Goal: Information Seeking & Learning: Find specific fact

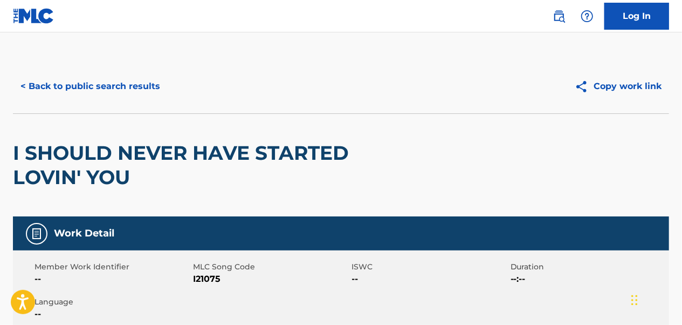
click at [73, 91] on button "< Back to public search results" at bounding box center [90, 86] width 155 height 27
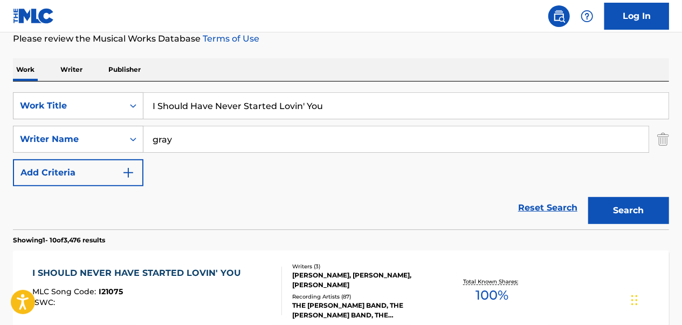
scroll to position [54, 0]
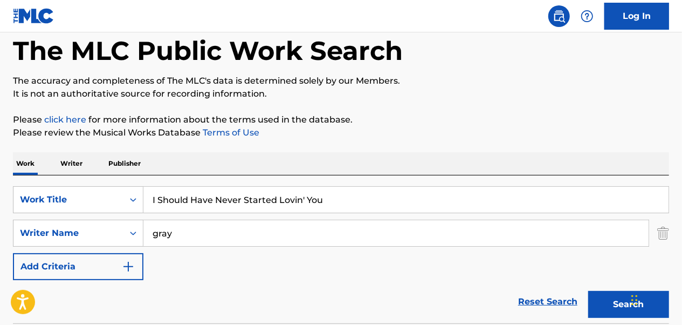
drag, startPoint x: 336, startPoint y: 197, endPoint x: 151, endPoint y: 191, distance: 185.1
click at [151, 191] on input "I Should Have Never Started Lovin' You" at bounding box center [405, 200] width 525 height 26
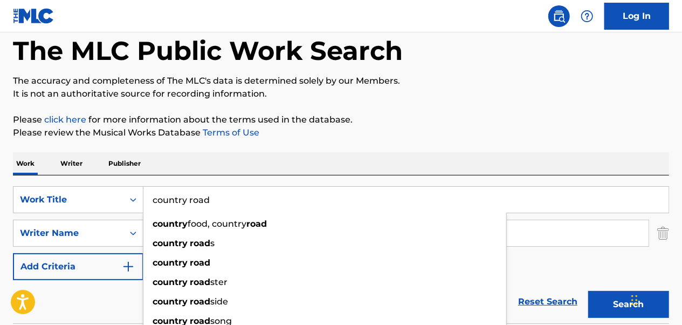
type input "country road"
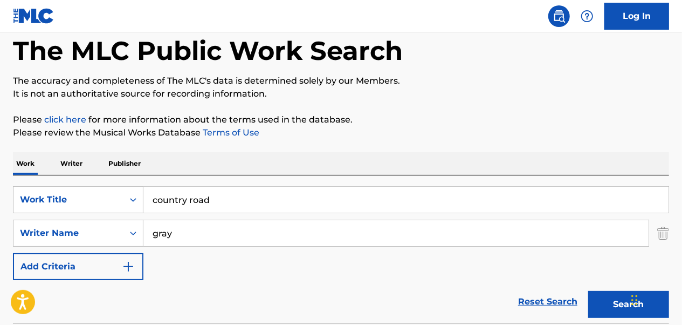
click at [424, 153] on div "Work Writer Publisher" at bounding box center [341, 163] width 656 height 23
click at [268, 245] on input "gray" at bounding box center [395, 233] width 505 height 26
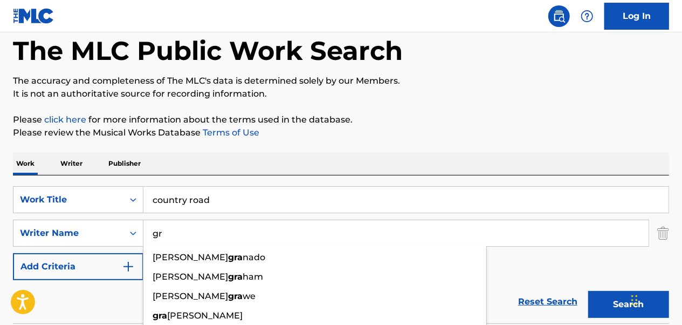
type input "g"
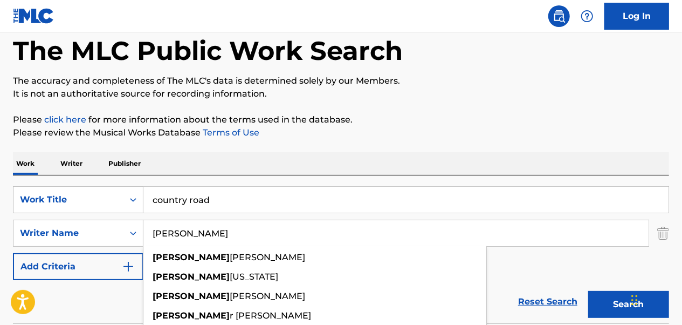
click at [588, 291] on button "Search" at bounding box center [628, 304] width 81 height 27
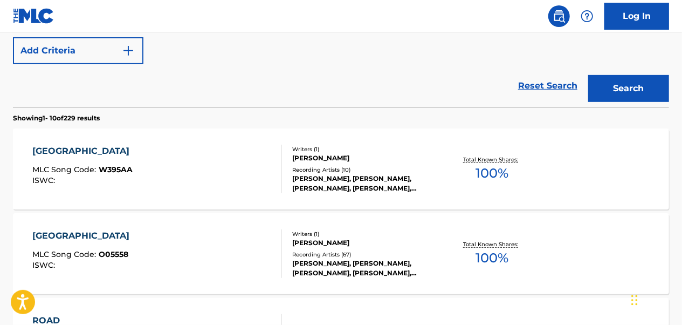
scroll to position [162, 0]
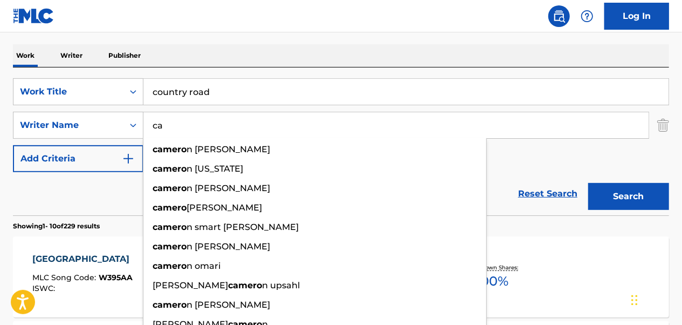
type input "c"
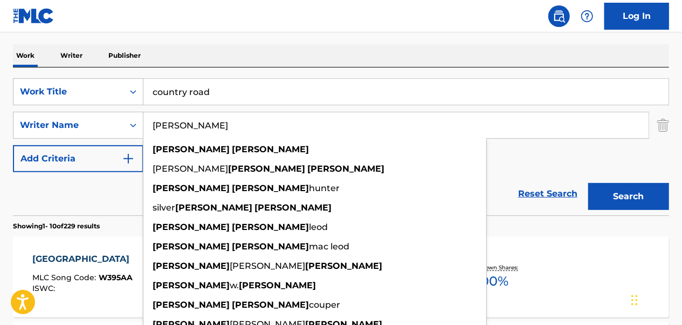
type input "[PERSON_NAME]"
click at [588, 183] on button "Search" at bounding box center [628, 196] width 81 height 27
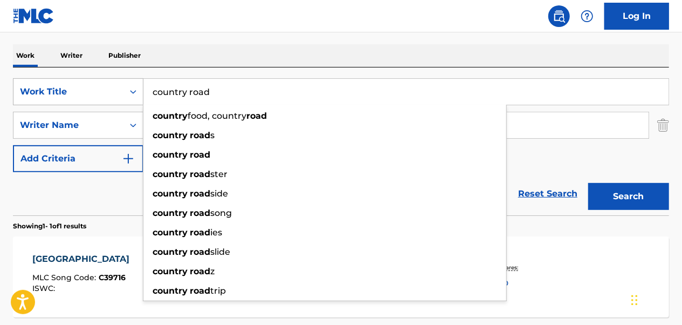
drag, startPoint x: 284, startPoint y: 96, endPoint x: 128, endPoint y: 97, distance: 155.9
click at [128, 97] on div "SearchWithCriteriaa2528830-798d-412f-8540-8dfd58b1c0b2 Work Title country road …" at bounding box center [341, 91] width 656 height 27
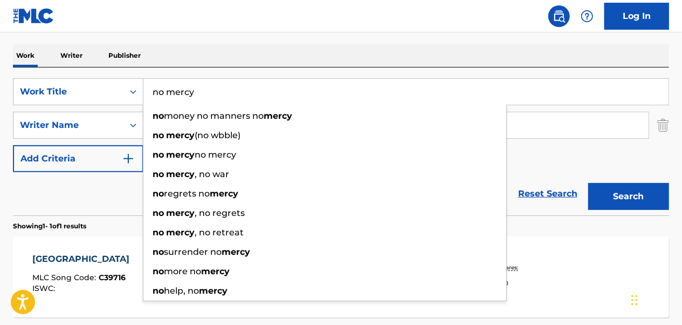
type input "no mercy"
click at [575, 127] on input "[PERSON_NAME]" at bounding box center [395, 125] width 505 height 26
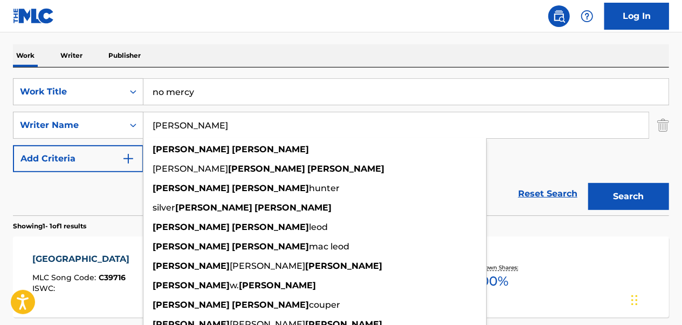
drag, startPoint x: 565, startPoint y: 128, endPoint x: 156, endPoint y: 125, distance: 408.8
click at [156, 125] on input "[PERSON_NAME]" at bounding box center [395, 125] width 505 height 26
type input "d"
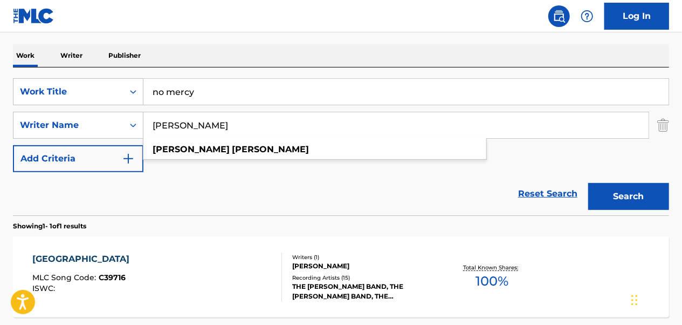
type input "[PERSON_NAME]"
click at [588, 183] on button "Search" at bounding box center [628, 196] width 81 height 27
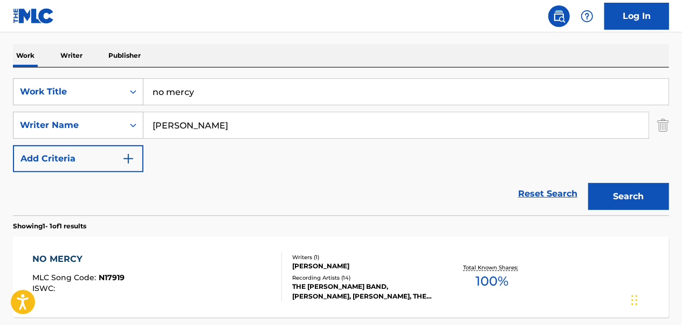
click at [148, 253] on div "NO MERCY MLC Song Code : N17919 ISWC :" at bounding box center [157, 276] width 249 height 49
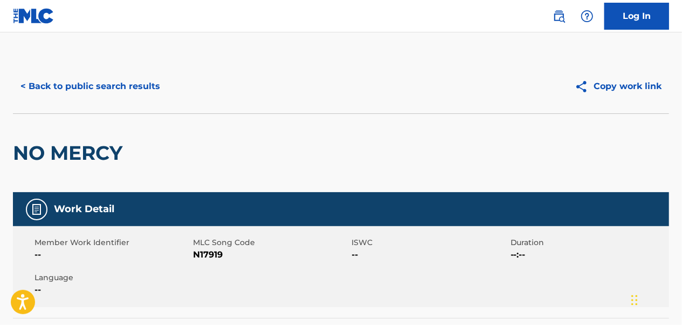
click at [105, 87] on button "< Back to public search results" at bounding box center [90, 86] width 155 height 27
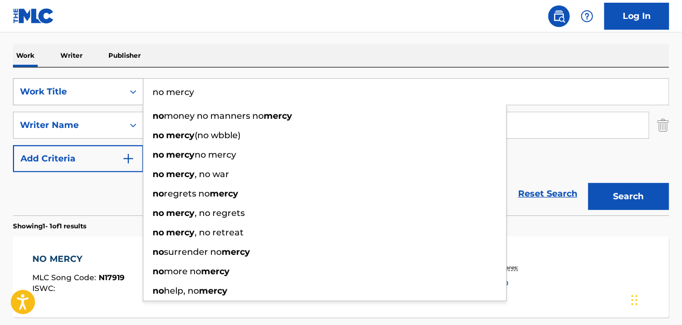
drag, startPoint x: 253, startPoint y: 97, endPoint x: 127, endPoint y: 97, distance: 126.2
click at [127, 97] on div "SearchWithCriteriaa2528830-798d-412f-8540-8dfd58b1c0b2 Work Title no mercy no m…" at bounding box center [341, 91] width 656 height 27
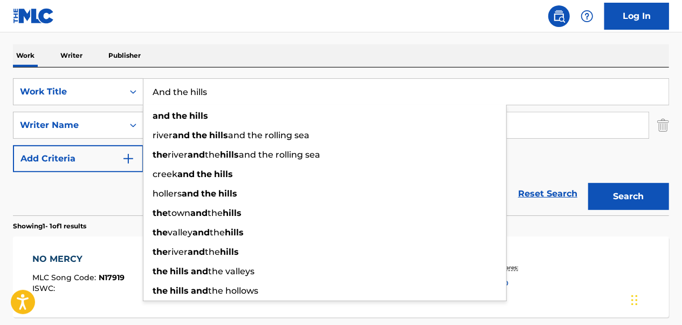
type input "And the hills"
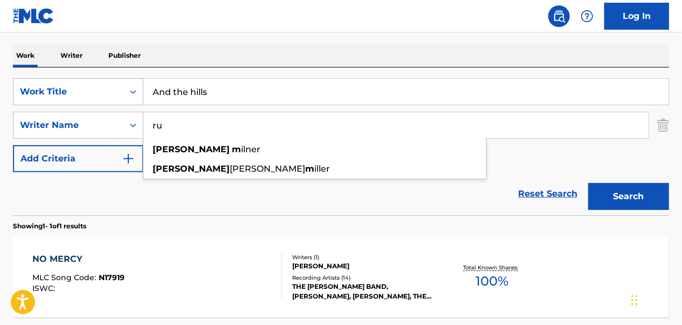
type input "r"
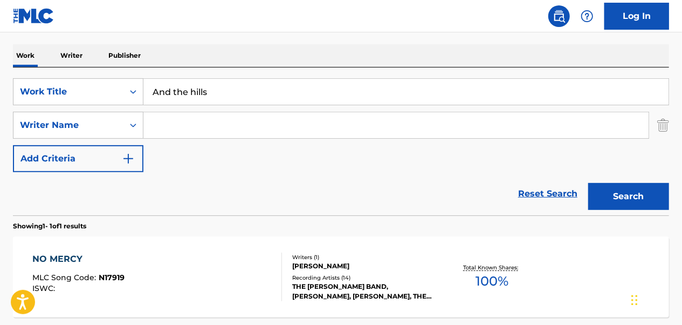
click at [338, 87] on input "And the hills" at bounding box center [405, 92] width 525 height 26
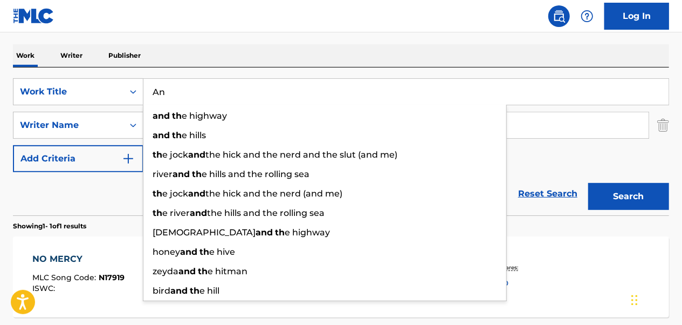
type input "A"
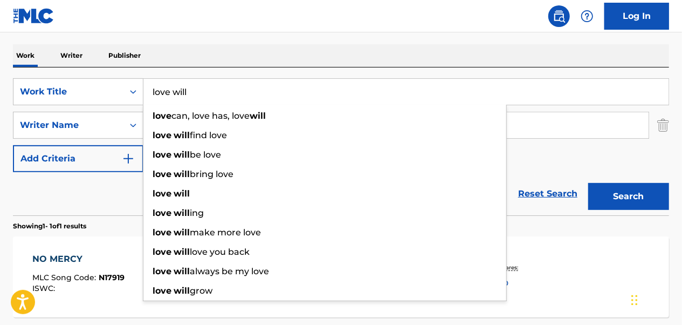
type input "love will"
click at [540, 131] on input "Search Form" at bounding box center [395, 125] width 505 height 26
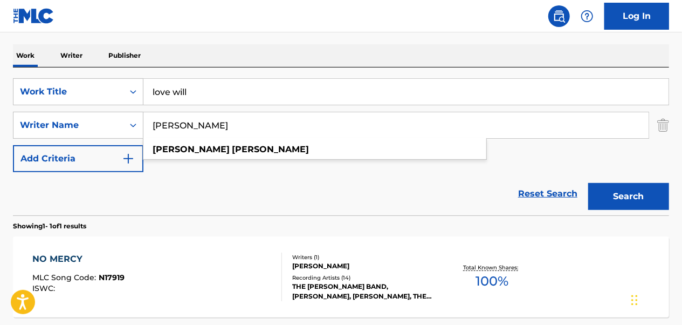
type input "[PERSON_NAME]"
click at [588, 183] on button "Search" at bounding box center [628, 196] width 81 height 27
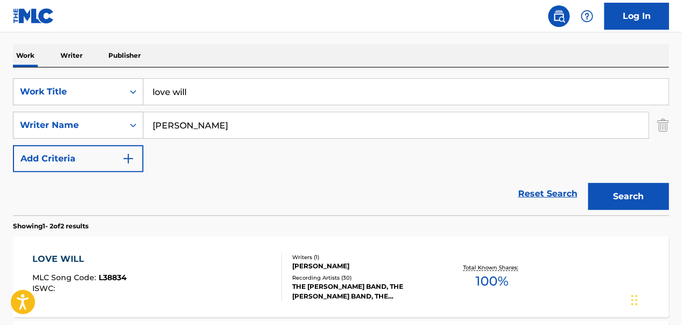
click at [196, 284] on div "LOVE WILL MLC Song Code : L38834 ISWC :" at bounding box center [157, 276] width 249 height 49
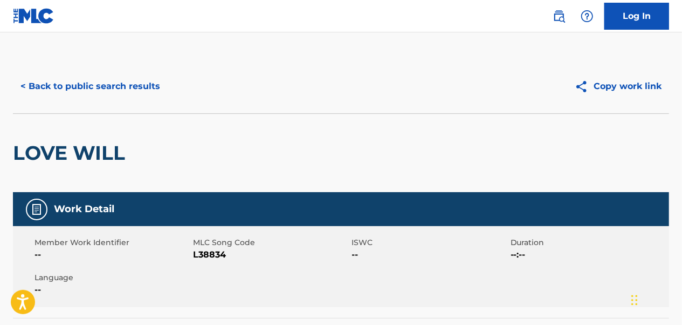
click at [114, 88] on button "< Back to public search results" at bounding box center [90, 86] width 155 height 27
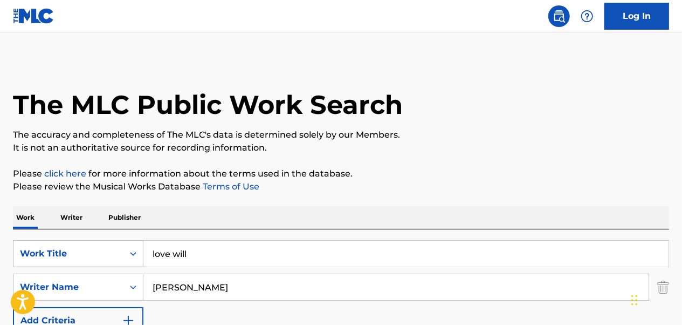
scroll to position [162, 0]
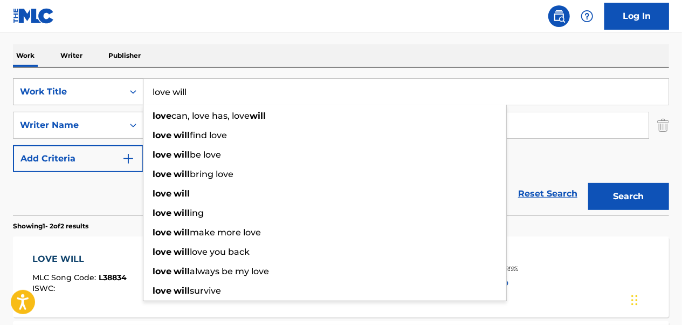
drag, startPoint x: 208, startPoint y: 86, endPoint x: 137, endPoint y: 96, distance: 71.9
click at [137, 96] on div "SearchWithCriteriaa2528830-798d-412f-8540-8dfd58b1c0b2 Work Title love will lov…" at bounding box center [341, 91] width 656 height 27
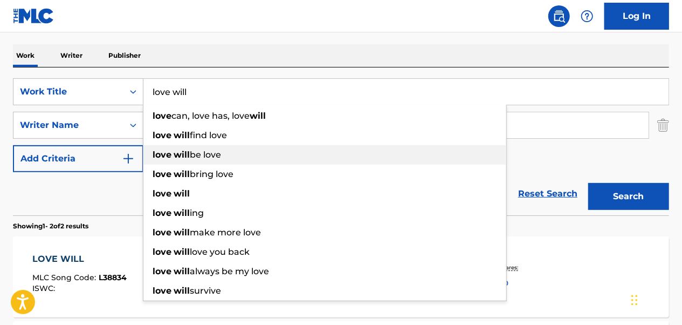
paste input "I Should Have Never Started Lovin' You"
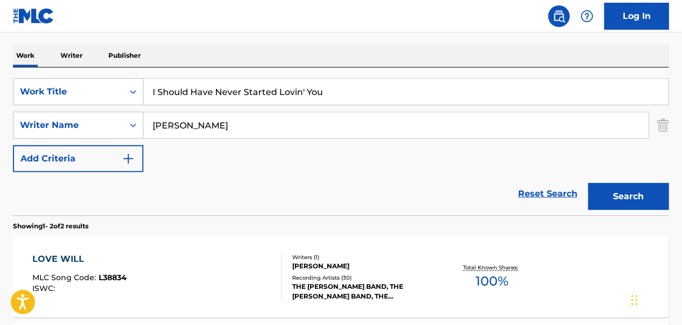
type input "I Should Have Never Started Lovin' You"
drag, startPoint x: 242, startPoint y: 126, endPoint x: 139, endPoint y: 126, distance: 102.5
click at [139, 126] on div "SearchWithCriteriae545a93d-efdb-4b7e-a10a-00e5fe878099 Writer Name [PERSON_NAME…" at bounding box center [341, 125] width 656 height 27
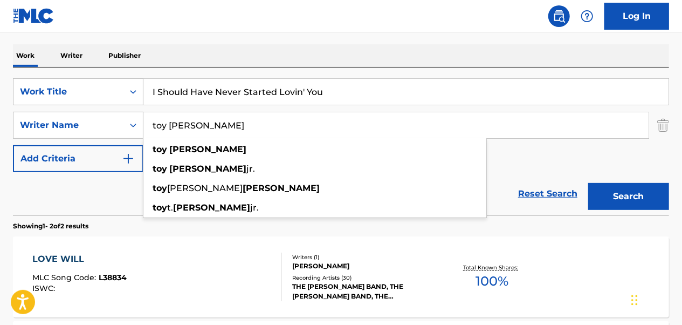
type input "toy [PERSON_NAME]"
click at [588, 183] on button "Search" at bounding box center [628, 196] width 81 height 27
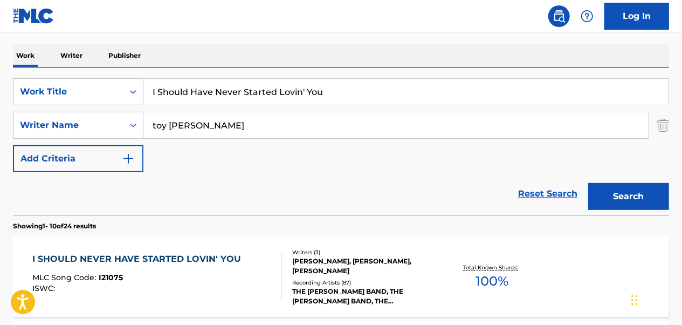
click at [173, 258] on div "I SHOULD NEVER HAVE STARTED LOVIN' YOU" at bounding box center [140, 258] width 214 height 13
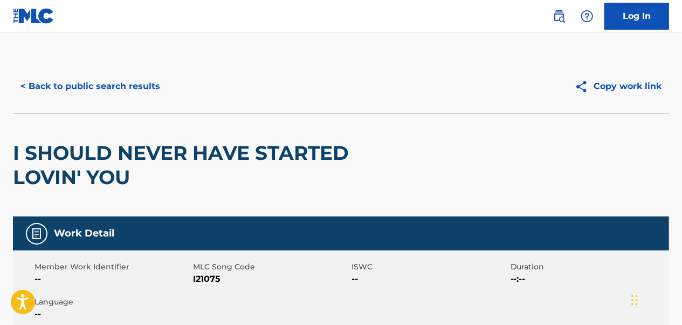
click at [114, 78] on button "< Back to public search results" at bounding box center [90, 86] width 155 height 27
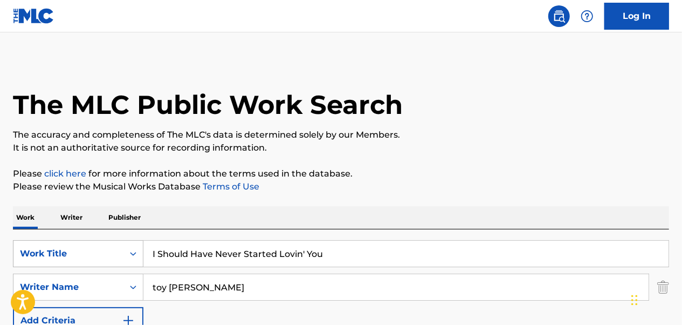
scroll to position [162, 0]
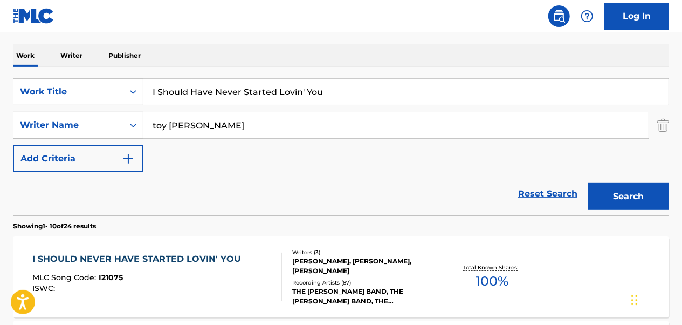
drag, startPoint x: 330, startPoint y: 91, endPoint x: 138, endPoint y: 123, distance: 194.2
click at [138, 123] on div "SearchWithCriteriaa2528830-798d-412f-8540-8dfd58b1c0b2 Work Title I Should Have…" at bounding box center [341, 125] width 656 height 94
type input "heard it in a lovesong"
click at [588, 183] on button "Search" at bounding box center [628, 196] width 81 height 27
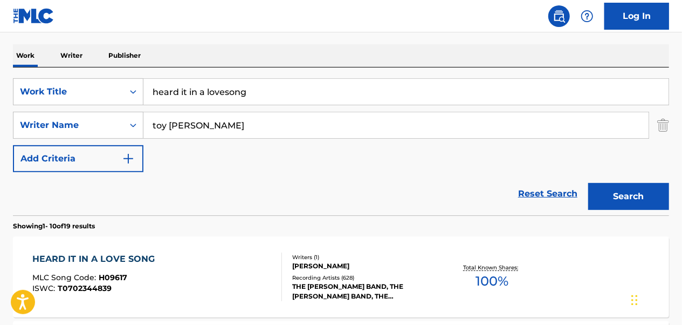
click at [211, 268] on div "HEARD IT IN A LOVE SONG MLC Song Code : H09617 ISWC : T0702344839" at bounding box center [157, 276] width 249 height 49
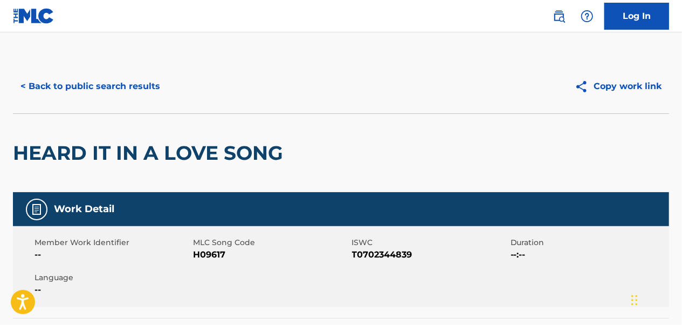
click at [115, 84] on button "< Back to public search results" at bounding box center [90, 86] width 155 height 27
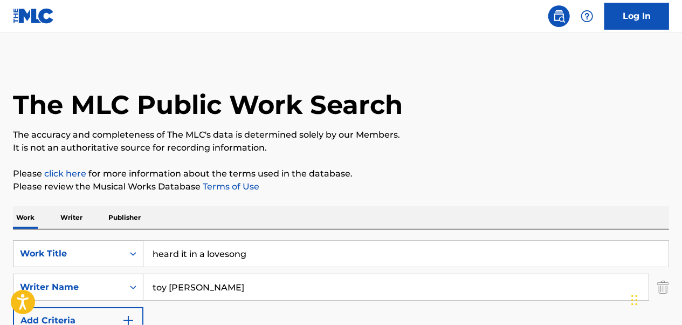
scroll to position [162, 0]
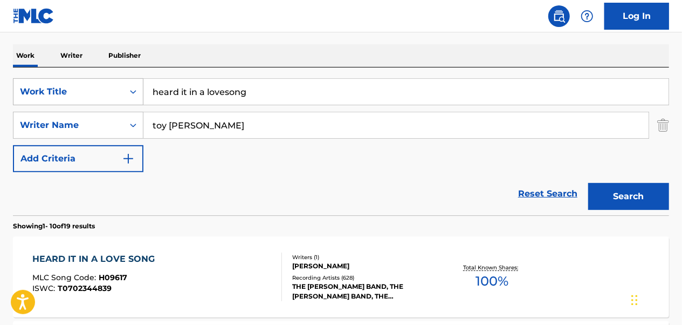
drag, startPoint x: 276, startPoint y: 93, endPoint x: 133, endPoint y: 93, distance: 142.9
click at [133, 93] on div "SearchWithCriteriaa2528830-798d-412f-8540-8dfd58b1c0b2 Work Title heard it in a…" at bounding box center [341, 91] width 656 height 27
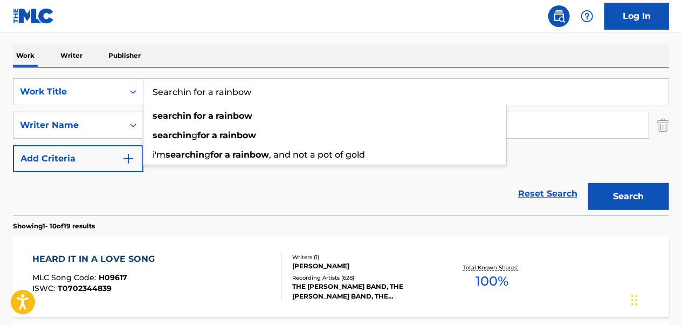
type input "Searchin for a rainbow"
click at [588, 183] on button "Search" at bounding box center [628, 196] width 81 height 27
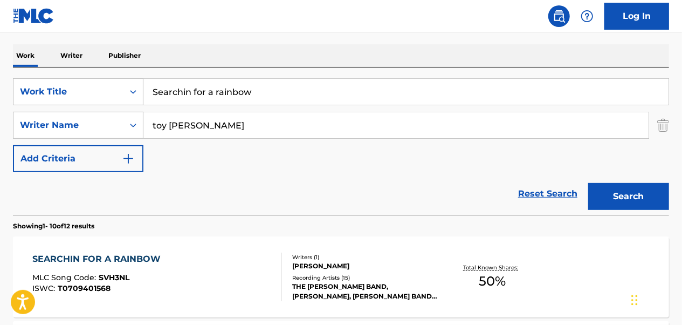
click at [241, 259] on div "SEARCHIN FOR A RAINBOW MLC Song Code : SVH3NL ISWC : T0709401568" at bounding box center [157, 276] width 249 height 49
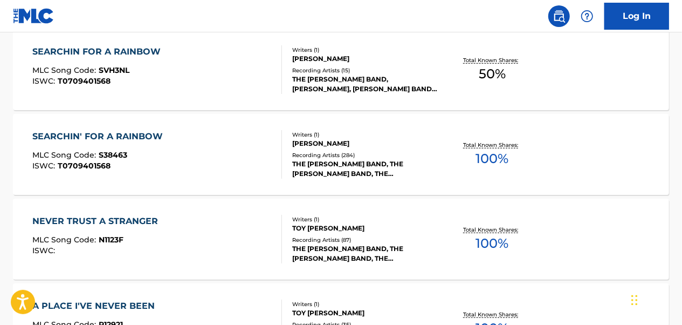
scroll to position [324, 0]
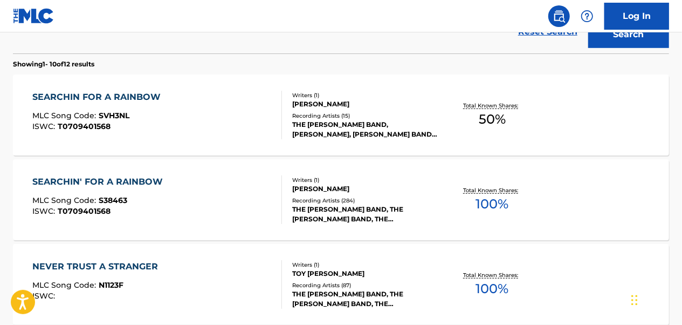
click at [215, 190] on div "SEARCHIN' FOR A RAINBOW MLC Song Code : S38463 ISWC : T0709401568" at bounding box center [157, 199] width 249 height 49
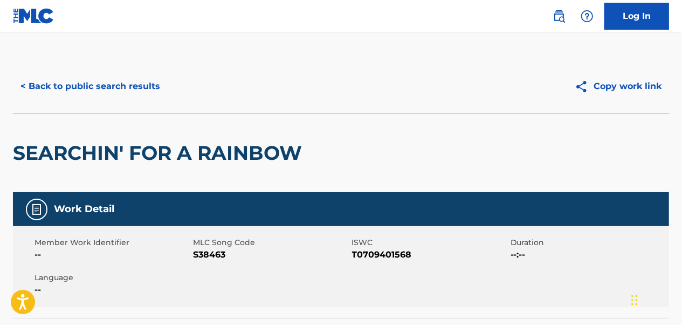
click at [98, 92] on button "< Back to public search results" at bounding box center [90, 86] width 155 height 27
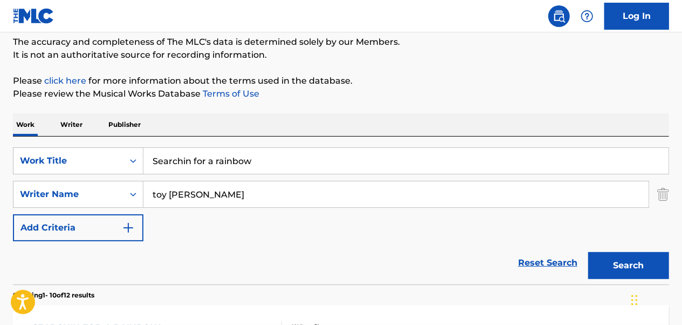
scroll to position [108, 0]
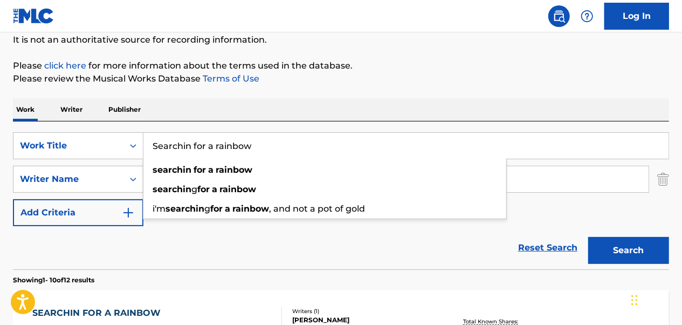
drag, startPoint x: 270, startPoint y: 142, endPoint x: 149, endPoint y: 147, distance: 120.9
click at [149, 147] on input "Searchin for a rainbow" at bounding box center [405, 146] width 525 height 26
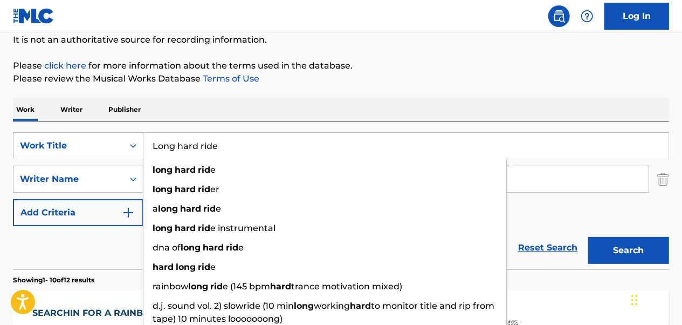
type input "Long hard ride"
click at [588, 237] on button "Search" at bounding box center [628, 250] width 81 height 27
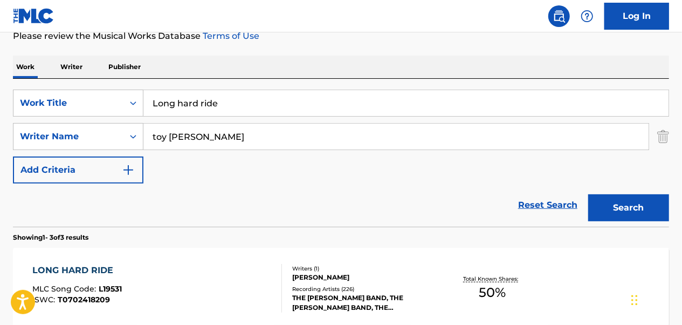
scroll to position [216, 0]
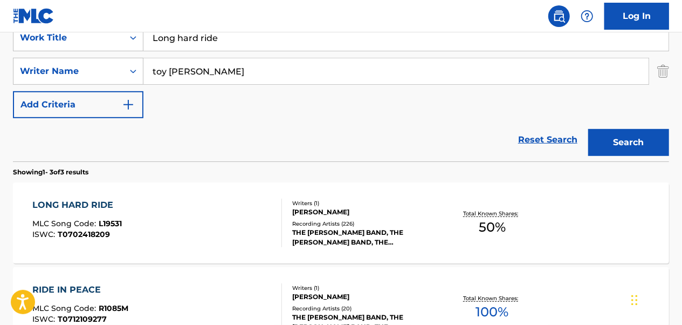
click at [170, 195] on div "LONG HARD RIDE MLC Song Code : L19531 ISWC : T0702418209 Writers ( 1 ) [PERSON_…" at bounding box center [341, 222] width 656 height 81
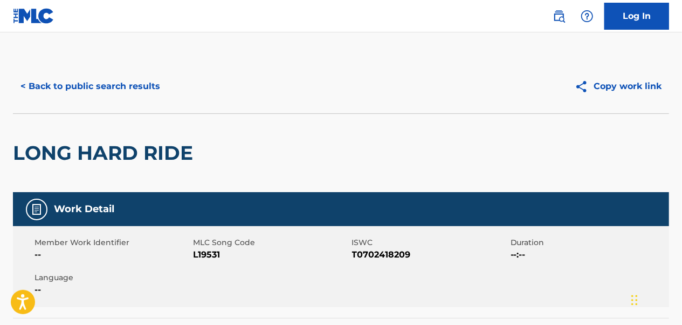
click at [132, 95] on button "< Back to public search results" at bounding box center [90, 86] width 155 height 27
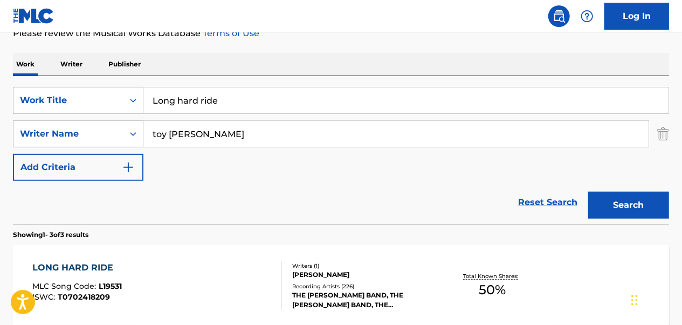
scroll to position [108, 0]
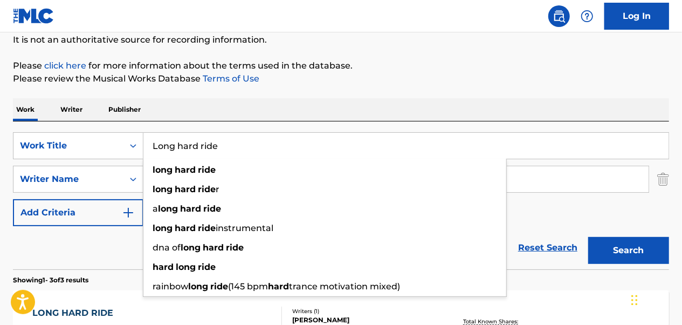
drag, startPoint x: 231, startPoint y: 141, endPoint x: 130, endPoint y: 165, distance: 103.5
click at [130, 165] on div "SearchWithCriteriaa2528830-798d-412f-8540-8dfd58b1c0b2 Work Title Long hard rid…" at bounding box center [341, 179] width 656 height 94
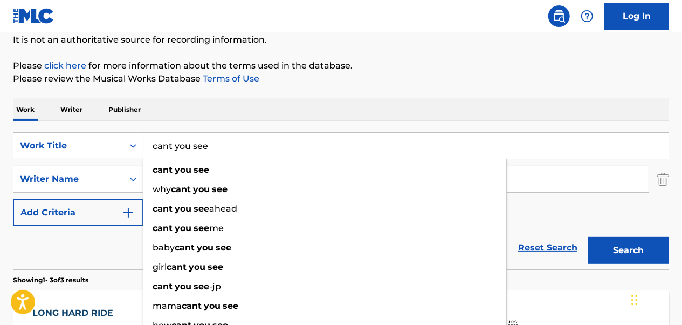
type input "cant you see"
click at [588, 237] on button "Search" at bounding box center [628, 250] width 81 height 27
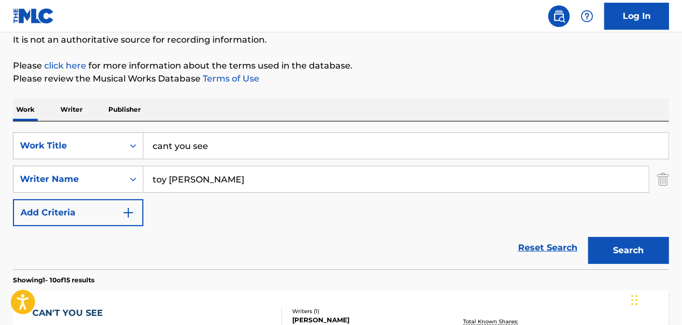
scroll to position [216, 0]
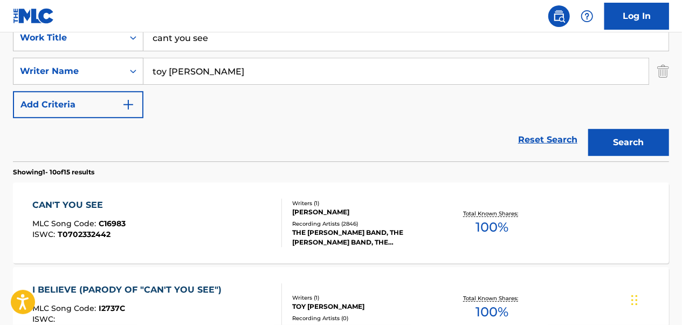
click at [169, 215] on div "CAN'T YOU SEE MLC Song Code : C16983 ISWC : T0702332442" at bounding box center [157, 222] width 249 height 49
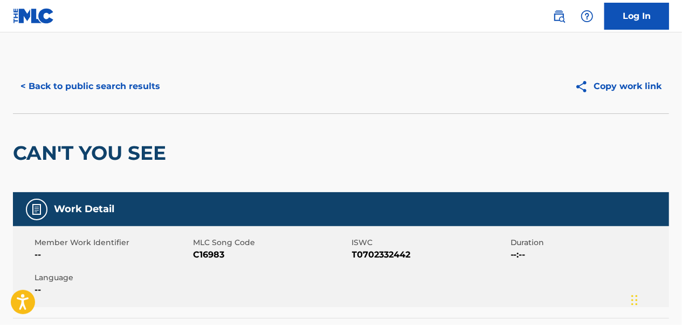
click at [119, 92] on button "< Back to public search results" at bounding box center [90, 86] width 155 height 27
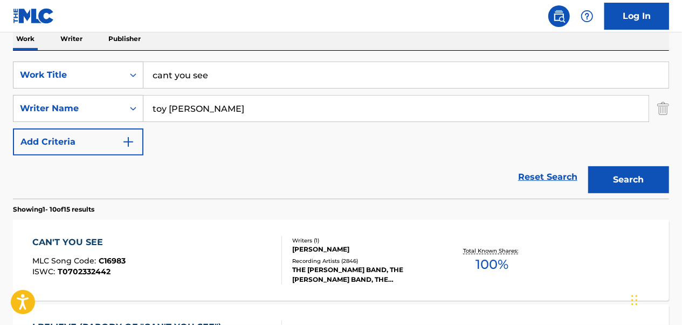
scroll to position [162, 0]
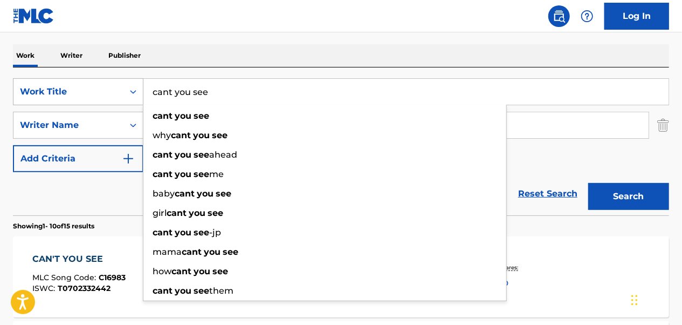
drag, startPoint x: 181, startPoint y: 94, endPoint x: 142, endPoint y: 98, distance: 39.0
click at [142, 98] on div "SearchWithCriteriaa2528830-798d-412f-8540-8dfd58b1c0b2 Work Title cant you see …" at bounding box center [341, 91] width 656 height 27
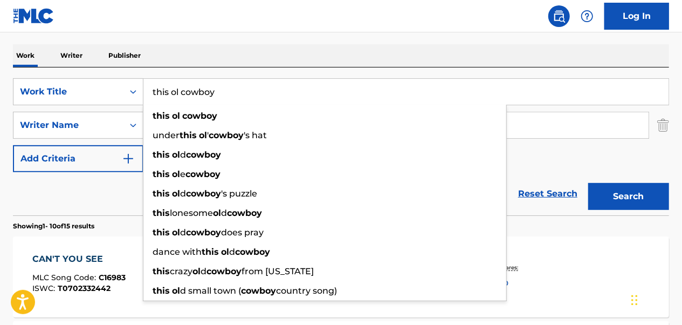
type input "this ol cowboy"
click at [588, 183] on button "Search" at bounding box center [628, 196] width 81 height 27
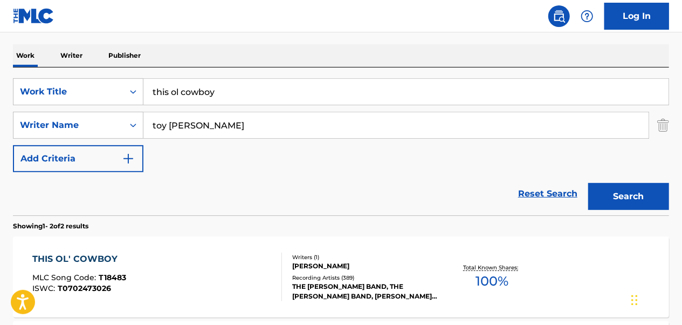
click at [202, 255] on div "THIS OL' COWBOY MLC Song Code : T18483 ISWC : T0702473026" at bounding box center [157, 276] width 249 height 49
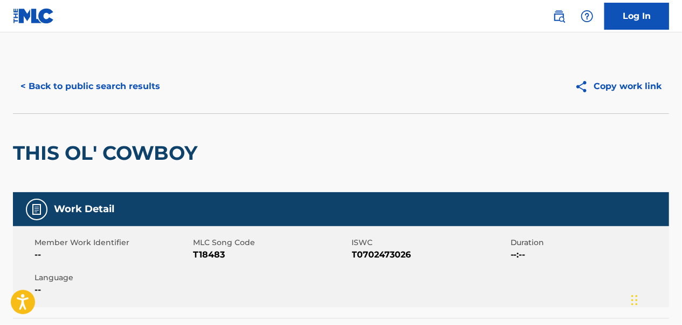
click at [146, 88] on button "< Back to public search results" at bounding box center [90, 86] width 155 height 27
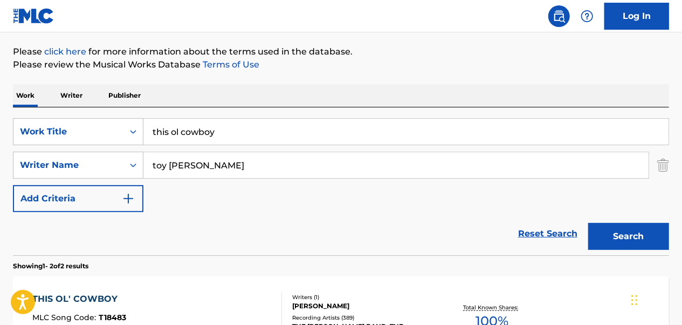
scroll to position [108, 0]
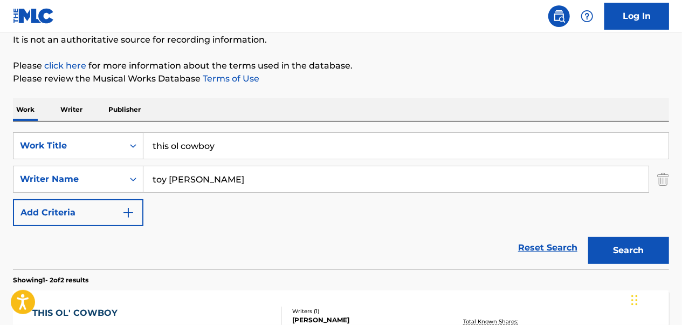
click at [252, 144] on input "this ol cowboy" at bounding box center [405, 146] width 525 height 26
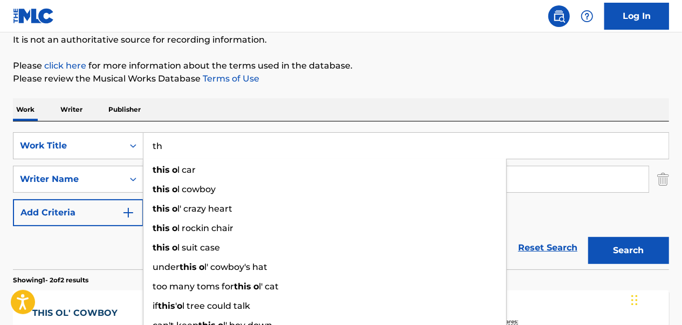
type input "t"
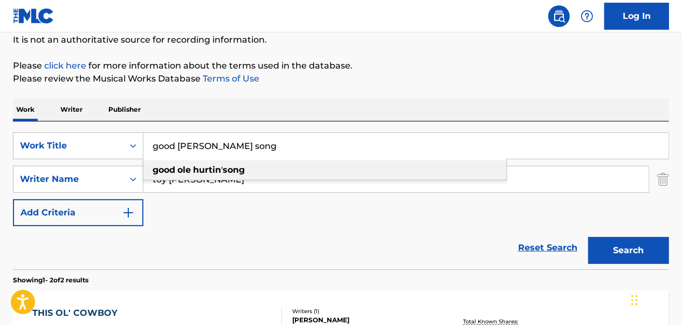
click at [243, 173] on strong "song" at bounding box center [234, 170] width 22 height 10
type input "good [PERSON_NAME]' song"
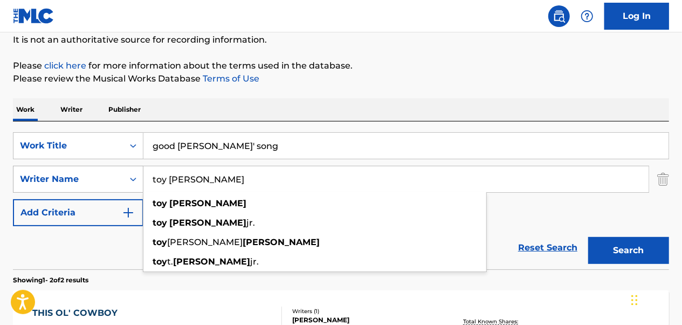
drag, startPoint x: 252, startPoint y: 172, endPoint x: 133, endPoint y: 185, distance: 120.5
click at [133, 185] on div "SearchWithCriteriae545a93d-efdb-4b7e-a10a-00e5fe878099 Writer Name toy [PERSON_…" at bounding box center [341, 179] width 656 height 27
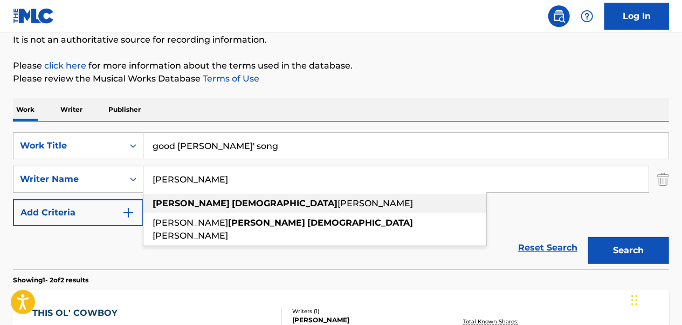
click at [242, 199] on div "[PERSON_NAME] god [PERSON_NAME]" at bounding box center [314, 203] width 343 height 19
type input "[PERSON_NAME]"
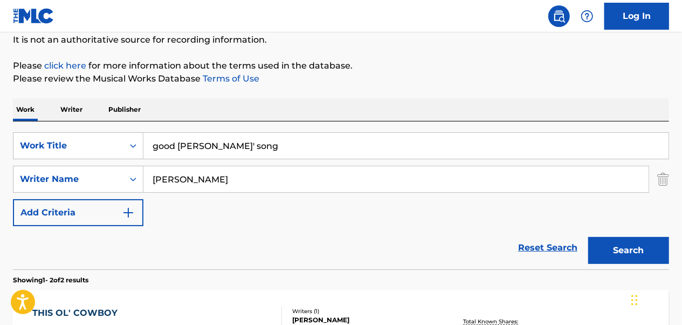
click at [650, 262] on div "Search" at bounding box center [626, 247] width 86 height 43
click at [642, 249] on button "Search" at bounding box center [628, 250] width 81 height 27
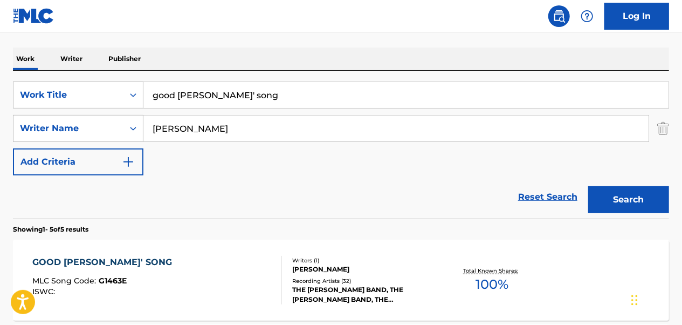
scroll to position [216, 0]
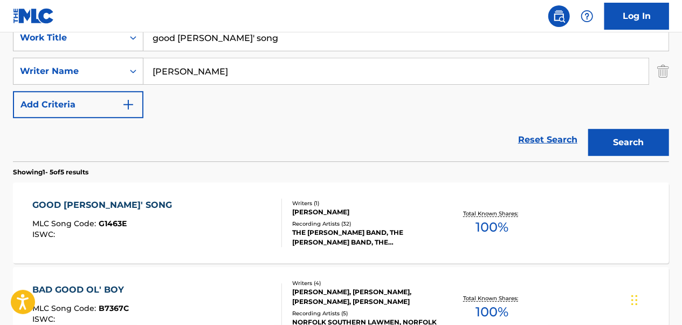
click at [209, 221] on div "GOOD [PERSON_NAME]' SONG MLC Song Code : G1463E ISWC :" at bounding box center [157, 222] width 249 height 49
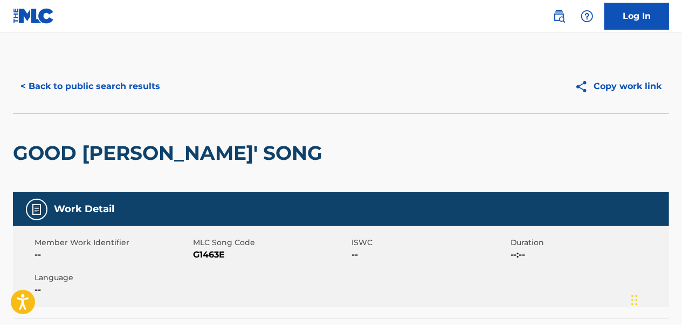
click at [133, 80] on button "< Back to public search results" at bounding box center [90, 86] width 155 height 27
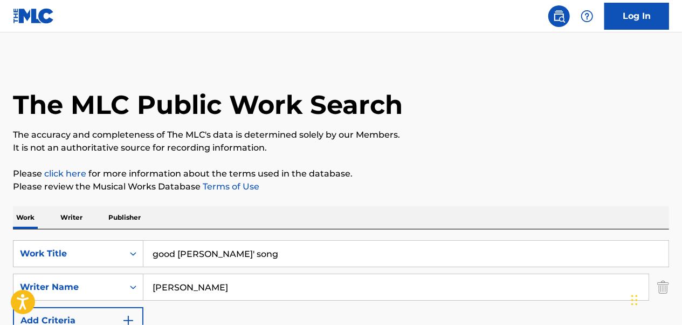
drag, startPoint x: 259, startPoint y: 253, endPoint x: 150, endPoint y: 259, distance: 109.6
click at [150, 259] on input "good [PERSON_NAME]' song" at bounding box center [405, 254] width 525 height 26
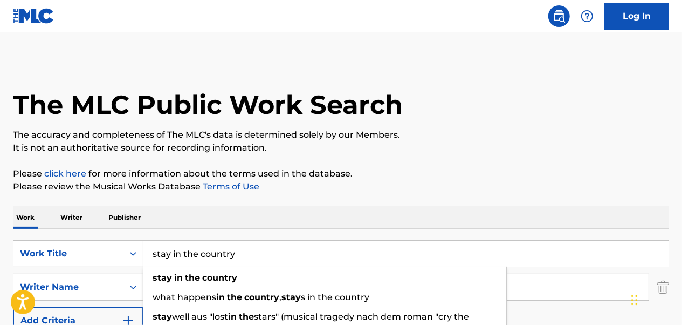
type input "stay in the country"
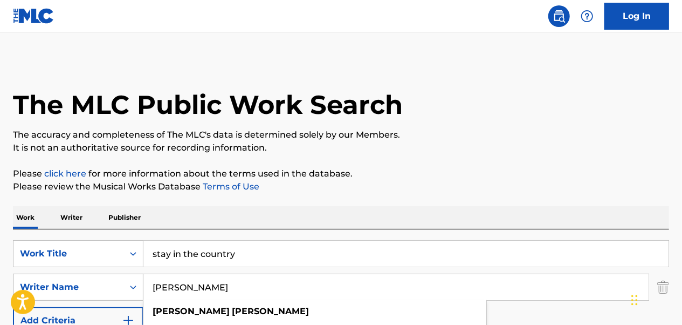
drag, startPoint x: 255, startPoint y: 290, endPoint x: 135, endPoint y: 297, distance: 119.9
click at [135, 297] on div "SearchWithCriteriae545a93d-efdb-4b7e-a10a-00e5fe878099 Writer Name [PERSON_NAME…" at bounding box center [341, 286] width 656 height 27
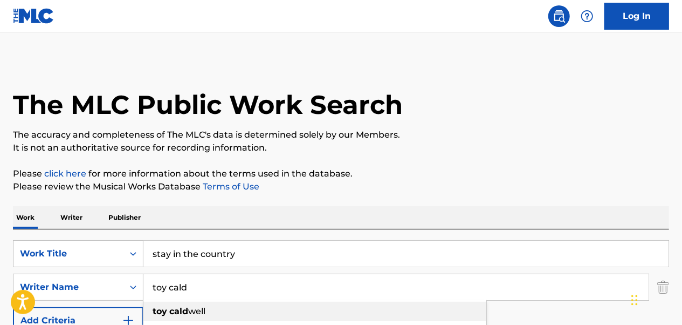
click at [204, 313] on span "well" at bounding box center [196, 311] width 17 height 10
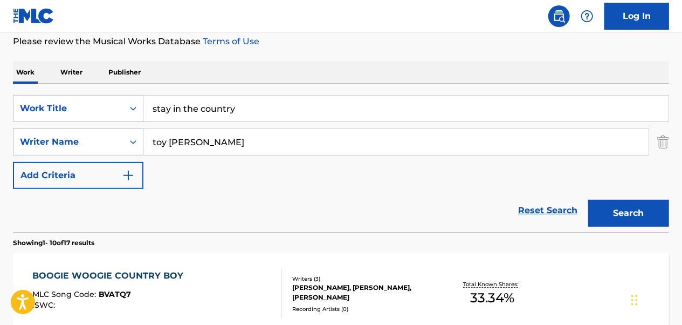
scroll to position [162, 0]
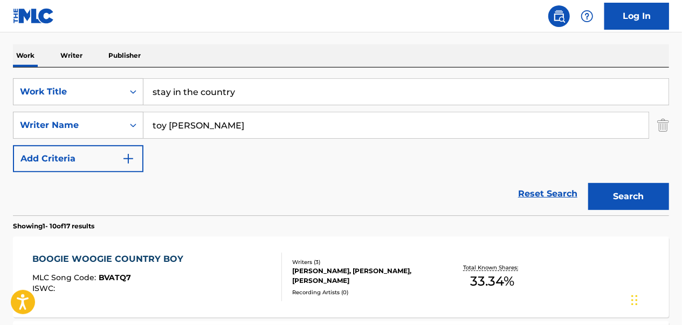
click at [641, 188] on button "Search" at bounding box center [628, 196] width 81 height 27
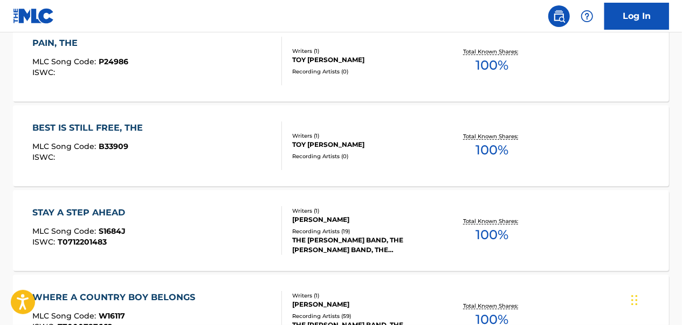
scroll to position [216, 0]
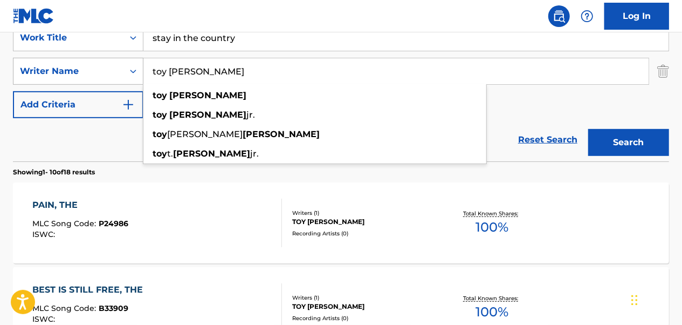
drag, startPoint x: 242, startPoint y: 78, endPoint x: 132, endPoint y: 79, distance: 110.6
click at [132, 79] on div "SearchWithCriteriae545a93d-efdb-4b7e-a10a-00e5fe878099 Writer Name toy [PERSON_…" at bounding box center [341, 71] width 656 height 27
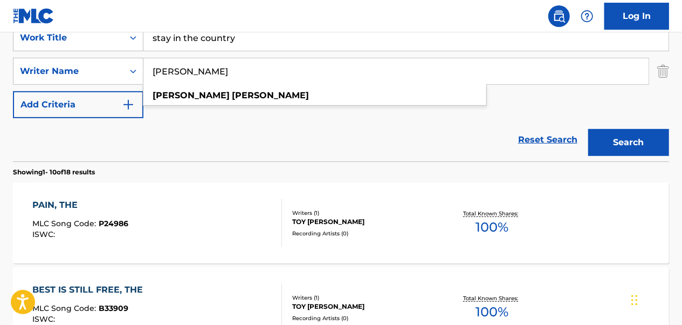
type input "[PERSON_NAME]"
click at [588, 129] on button "Search" at bounding box center [628, 142] width 81 height 27
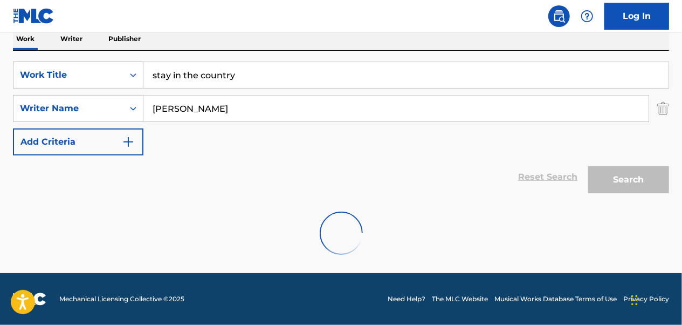
scroll to position [143, 0]
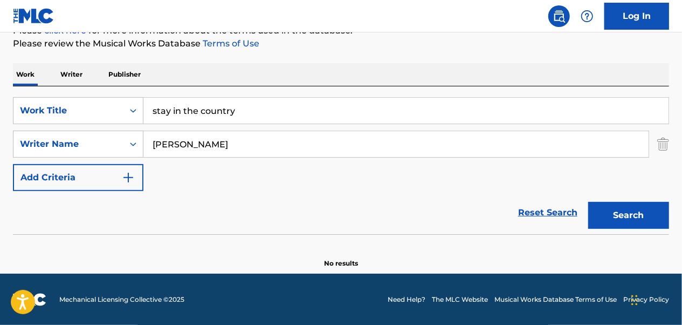
click at [620, 212] on button "Search" at bounding box center [628, 215] width 81 height 27
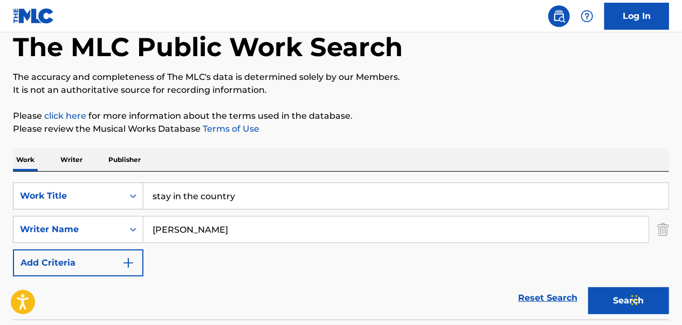
scroll to position [35, 0]
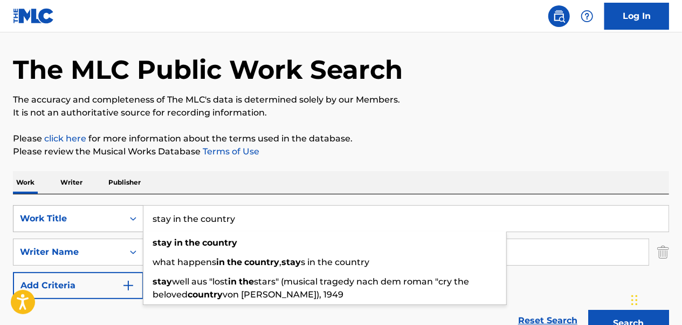
drag, startPoint x: 262, startPoint y: 229, endPoint x: 118, endPoint y: 223, distance: 144.1
click at [118, 223] on div "SearchWithCriteriaa2528830-798d-412f-8540-8dfd58b1c0b2 Work Title stay in the c…" at bounding box center [341, 218] width 656 height 27
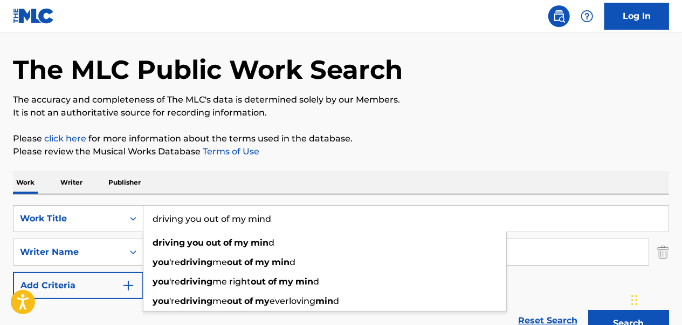
click at [588, 310] on button "Search" at bounding box center [628, 323] width 81 height 27
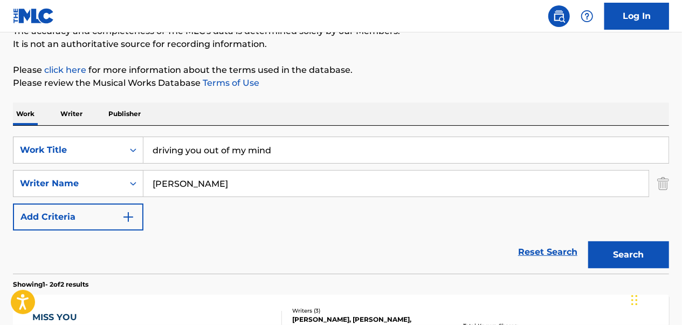
scroll to position [143, 0]
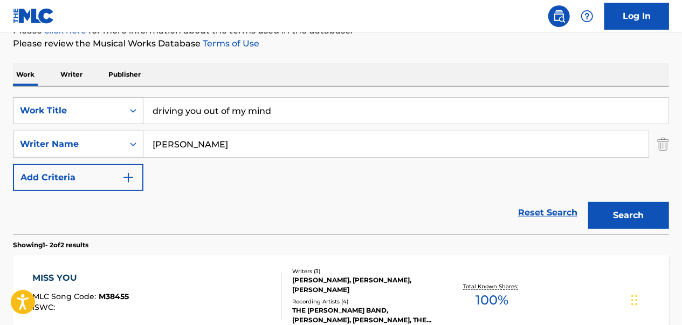
click at [622, 203] on button "Search" at bounding box center [628, 215] width 81 height 27
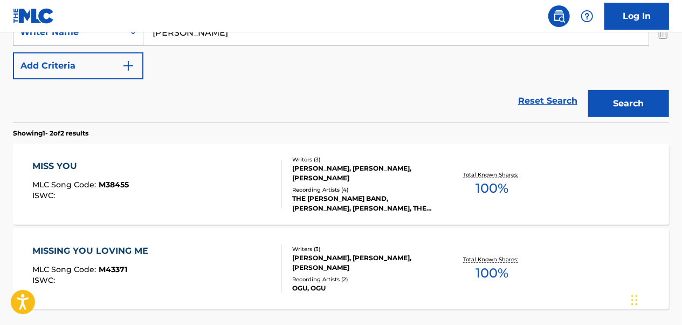
scroll to position [197, 0]
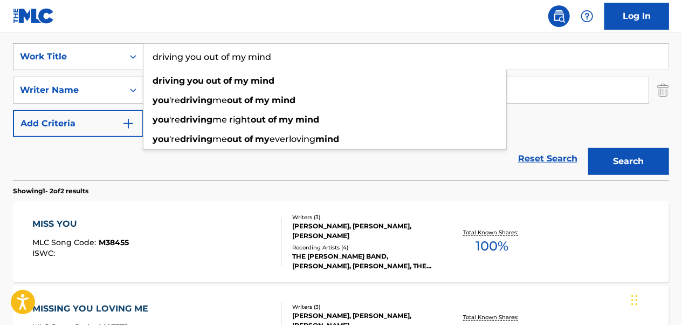
drag, startPoint x: 299, startPoint y: 59, endPoint x: 140, endPoint y: 66, distance: 159.2
click at [140, 66] on div "SearchWithCriteriaa2528830-798d-412f-8540-8dfd58b1c0b2 Work Title driving you o…" at bounding box center [341, 56] width 656 height 27
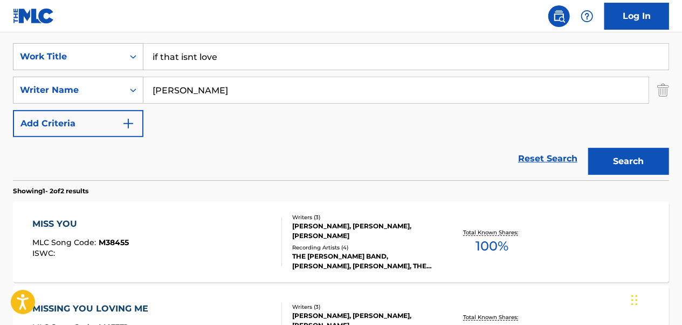
type input "if that isnt love"
drag, startPoint x: 206, startPoint y: 88, endPoint x: 126, endPoint y: 100, distance: 80.8
click at [126, 100] on div "SearchWithCriteriae545a93d-efdb-4b7e-a10a-00e5fe878099 Writer Name [PERSON_NAME…" at bounding box center [341, 90] width 656 height 27
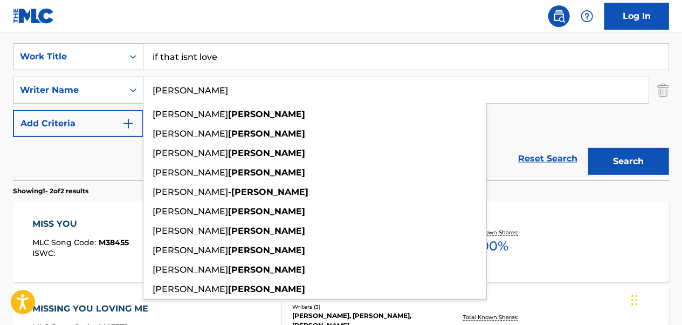
type input "[PERSON_NAME]"
click at [588, 148] on button "Search" at bounding box center [628, 161] width 81 height 27
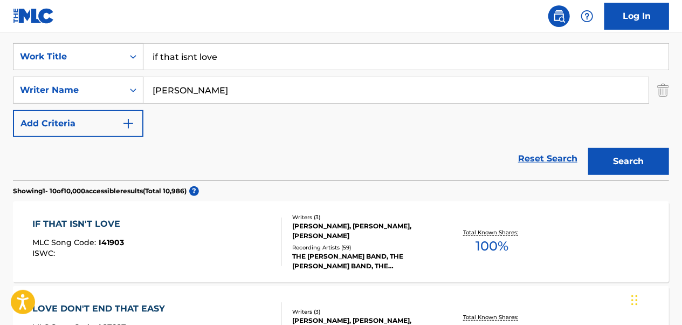
click at [208, 230] on div "IF THAT ISN'T LOVE MLC Song Code : I41903 ISWC :" at bounding box center [157, 241] width 249 height 49
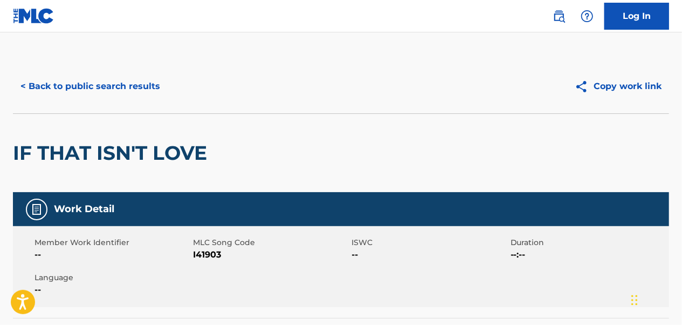
click at [110, 88] on button "< Back to public search results" at bounding box center [90, 86] width 155 height 27
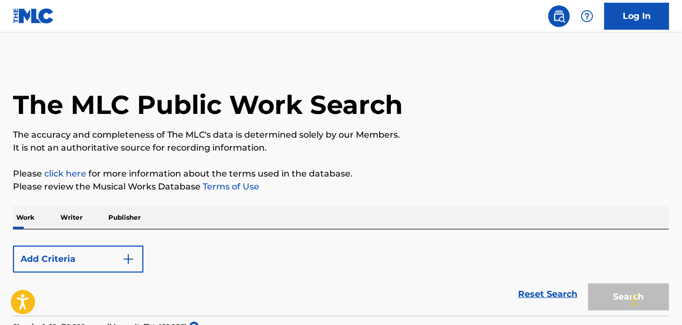
scroll to position [197, 0]
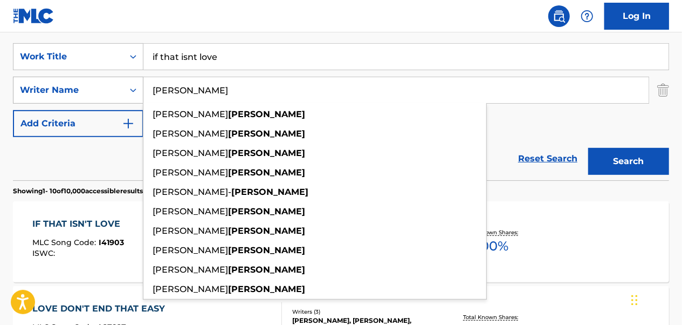
drag, startPoint x: 225, startPoint y: 93, endPoint x: 137, endPoint y: 94, distance: 88.5
click at [137, 94] on div "SearchWithCriteriae545a93d-efdb-4b7e-a10a-00e5fe878099 Writer Name [PERSON_NAME…" at bounding box center [341, 90] width 656 height 27
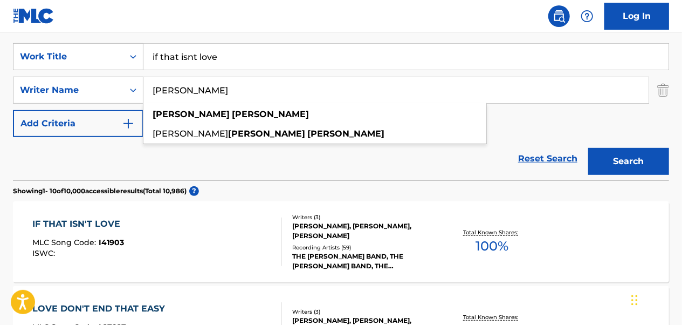
type input "[PERSON_NAME]"
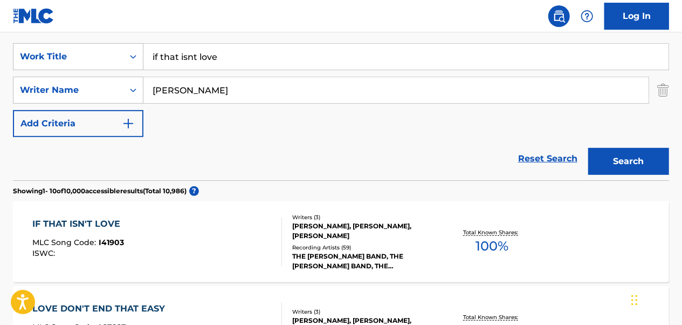
drag, startPoint x: 251, startPoint y: 55, endPoint x: 143, endPoint y: 55, distance: 107.9
click at [143, 55] on input "if that isnt love" at bounding box center [405, 57] width 525 height 26
type input "time dont pass by here"
click at [588, 148] on button "Search" at bounding box center [628, 161] width 81 height 27
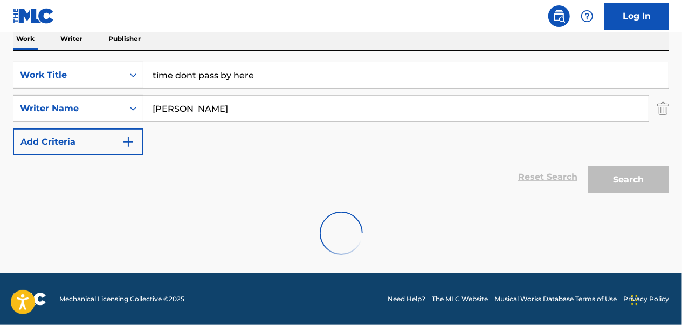
scroll to position [143, 0]
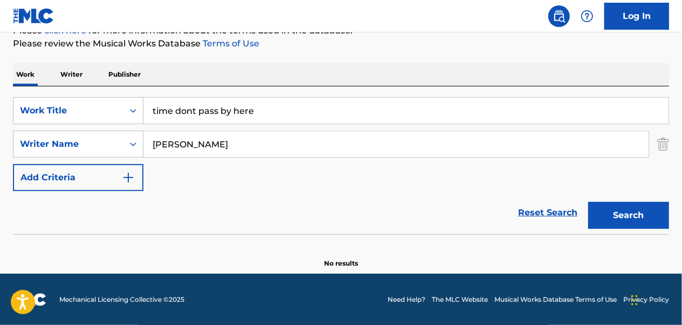
click at [670, 145] on div "The MLC Public Work Search The accuracy and completeness of The MLC's data is d…" at bounding box center [341, 92] width 682 height 352
click at [661, 142] on img "Search Form" at bounding box center [663, 144] width 12 height 27
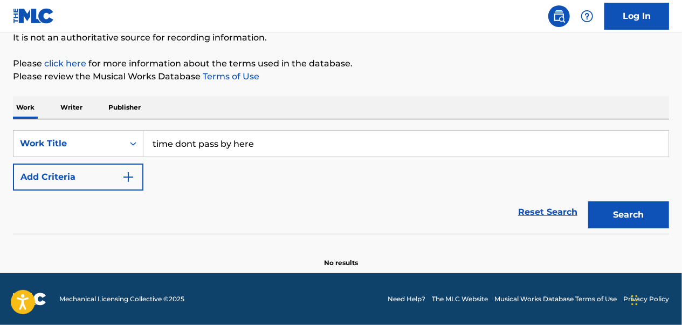
scroll to position [109, 0]
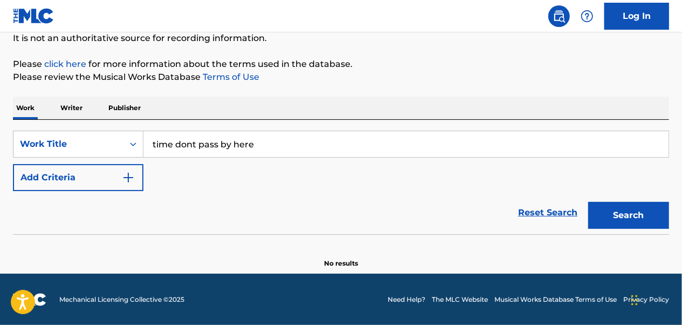
click at [624, 214] on button "Search" at bounding box center [628, 215] width 81 height 27
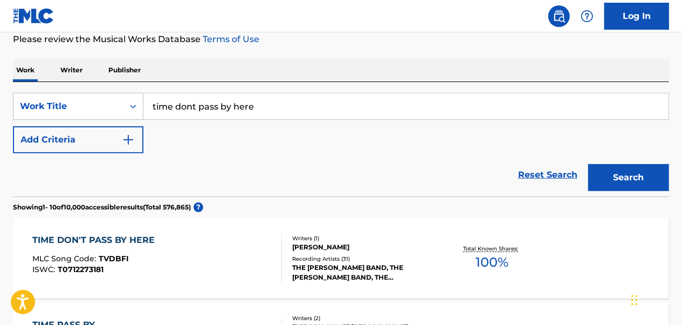
scroll to position [163, 0]
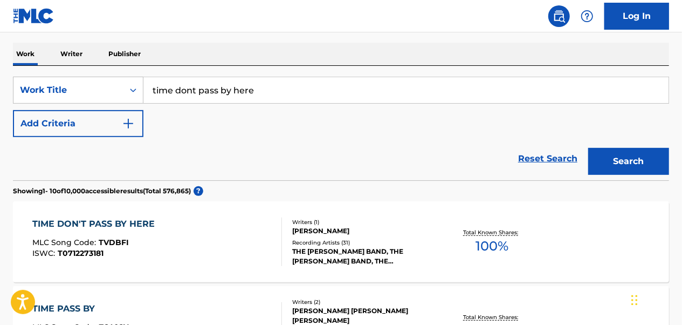
click at [217, 237] on div "TIME DON'T PASS BY HERE MLC Song Code : TVDBFI ISWC : T0712273181" at bounding box center [157, 241] width 249 height 49
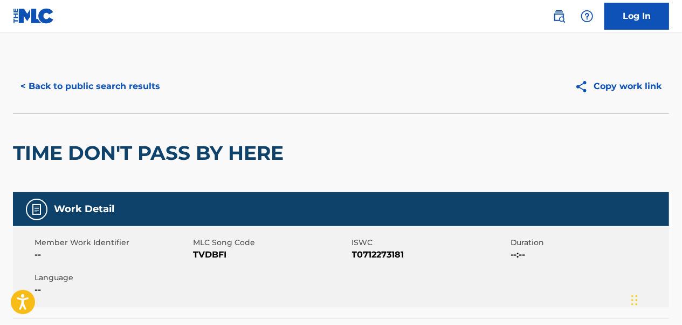
click at [70, 79] on button "< Back to public search results" at bounding box center [90, 86] width 155 height 27
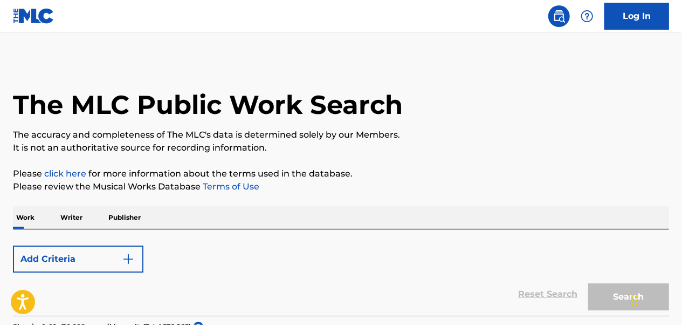
scroll to position [163, 0]
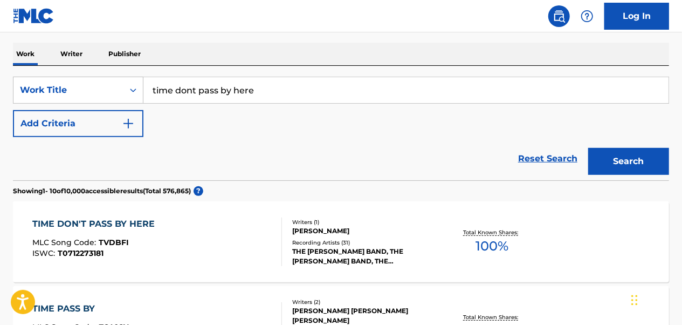
drag, startPoint x: 268, startPoint y: 94, endPoint x: 137, endPoint y: 106, distance: 131.1
click at [137, 106] on div "SearchWithCriteriaa2528830-798d-412f-8540-8dfd58b1c0b2 Work Title time dont pas…" at bounding box center [341, 107] width 656 height 60
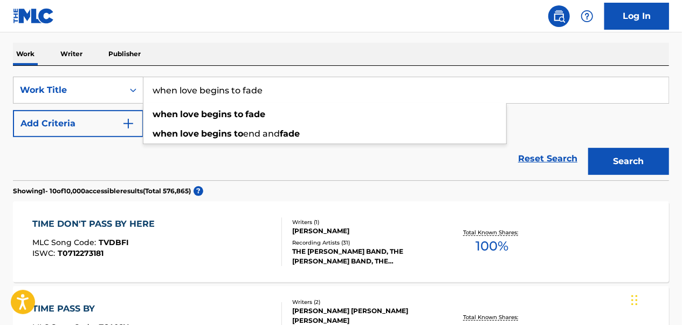
type input "when love begins to fade"
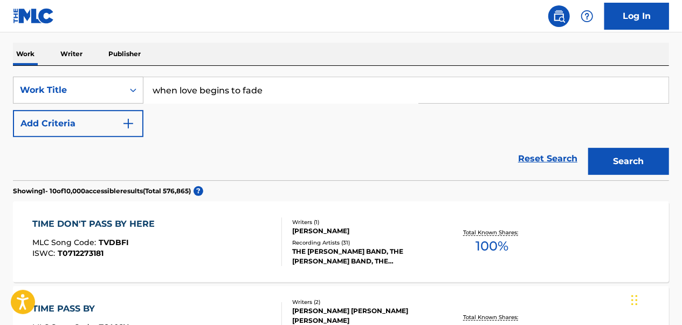
click at [233, 160] on div "Reset Search Search" at bounding box center [341, 158] width 656 height 43
click at [642, 160] on button "Search" at bounding box center [628, 161] width 81 height 27
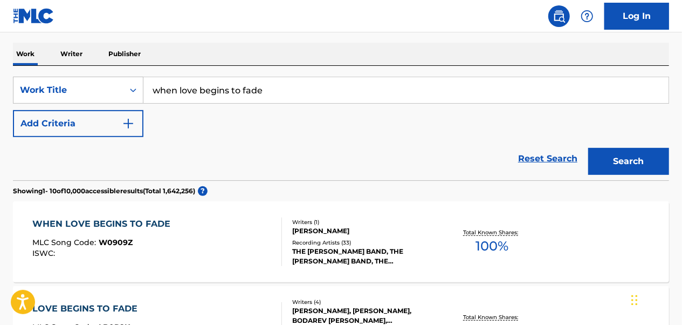
click at [131, 218] on div "WHEN LOVE BEGINS TO FADE" at bounding box center [104, 223] width 143 height 13
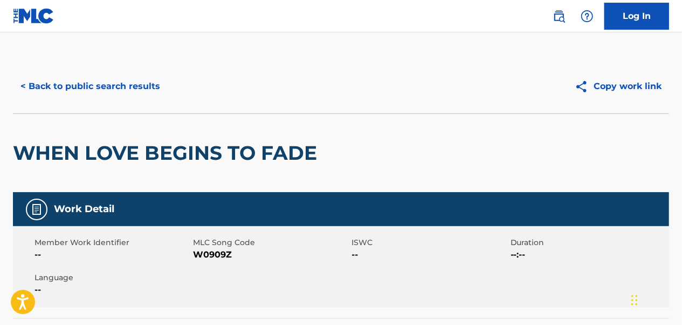
click at [62, 80] on button "< Back to public search results" at bounding box center [90, 86] width 155 height 27
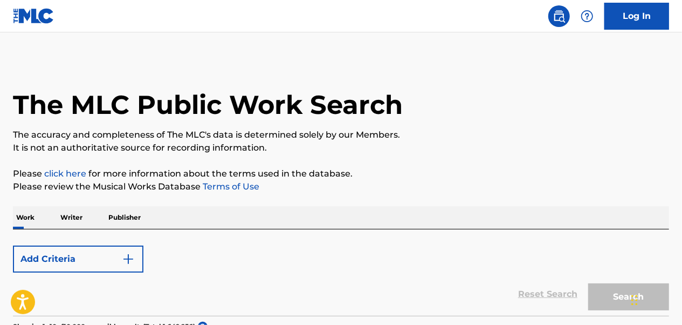
scroll to position [163, 0]
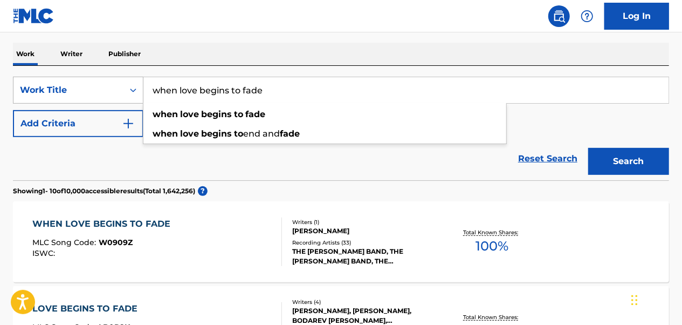
drag, startPoint x: 275, startPoint y: 94, endPoint x: 138, endPoint y: 98, distance: 136.5
click at [138, 98] on div "SearchWithCriteriaa2528830-798d-412f-8540-8dfd58b1c0b2 Work Title when love beg…" at bounding box center [341, 90] width 656 height 27
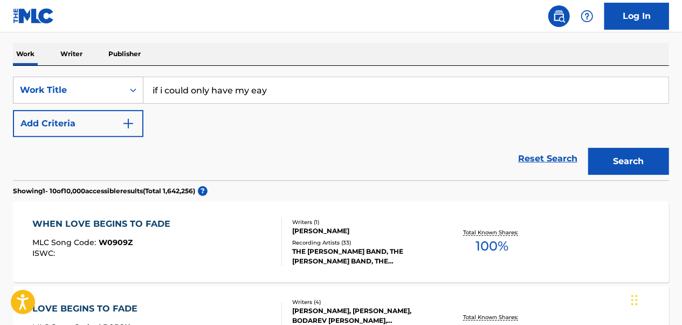
click at [588, 148] on button "Search" at bounding box center [628, 161] width 81 height 27
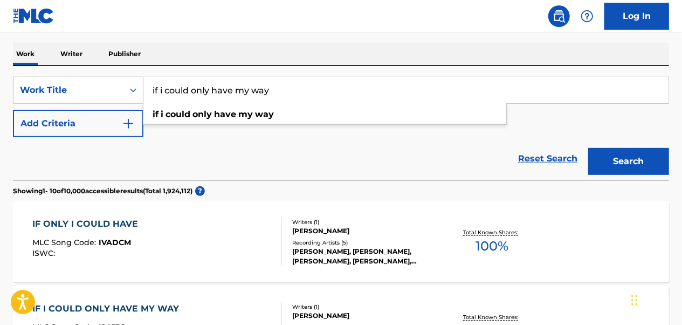
type input "if i could only have my way"
click at [588, 148] on button "Search" at bounding box center [628, 161] width 81 height 27
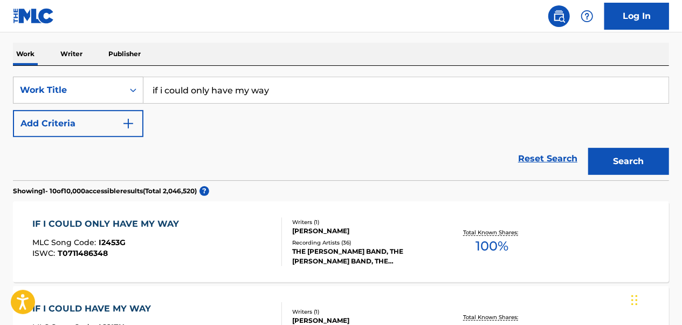
click at [169, 228] on div "IF I COULD ONLY HAVE MY WAY" at bounding box center [109, 223] width 152 height 13
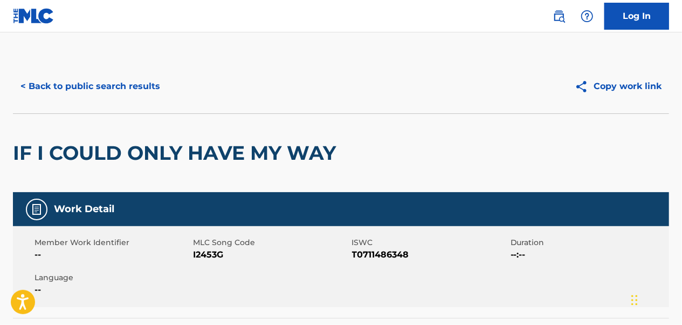
click at [114, 86] on button "< Back to public search results" at bounding box center [90, 86] width 155 height 27
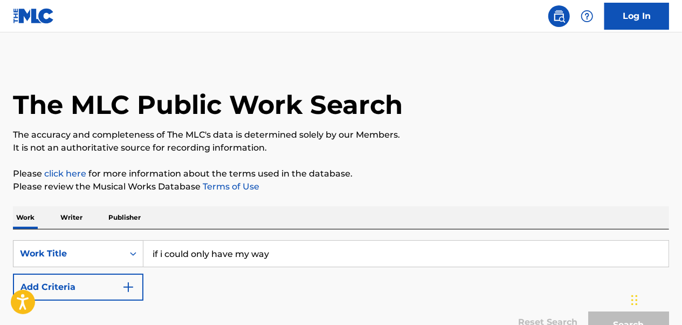
scroll to position [163, 0]
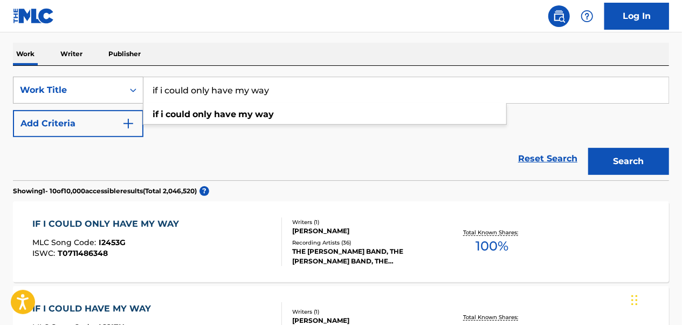
drag, startPoint x: 255, startPoint y: 85, endPoint x: 136, endPoint y: 99, distance: 118.9
click at [136, 99] on div "SearchWithCriteriaa2528830-798d-412f-8540-8dfd58b1c0b2 Work Title if i could on…" at bounding box center [341, 90] width 656 height 27
paste input "I May Be Easy but You Make It Hard"
type input "I May Be Easy but You Make It Hard"
click at [588, 148] on button "Search" at bounding box center [628, 161] width 81 height 27
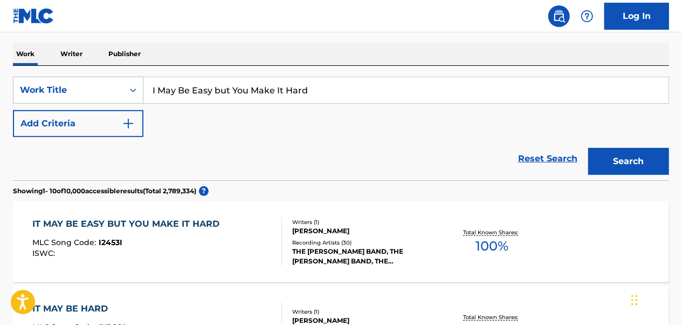
click at [148, 225] on div "IT MAY BE EASY BUT YOU MAKE IT HARD" at bounding box center [129, 223] width 193 height 13
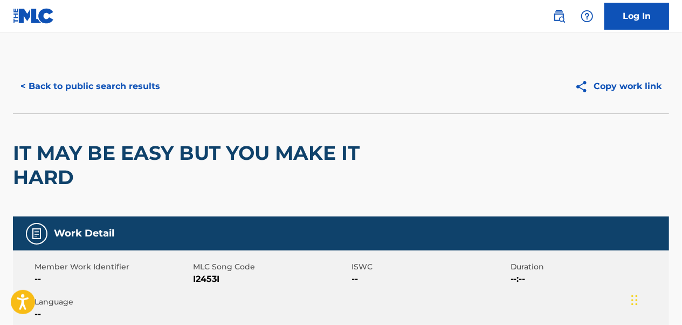
click at [73, 90] on button "< Back to public search results" at bounding box center [90, 86] width 155 height 27
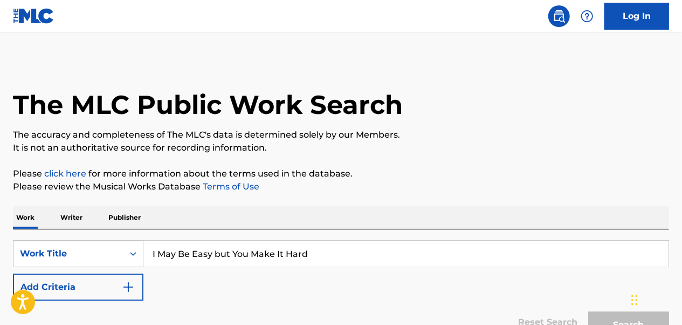
scroll to position [163, 0]
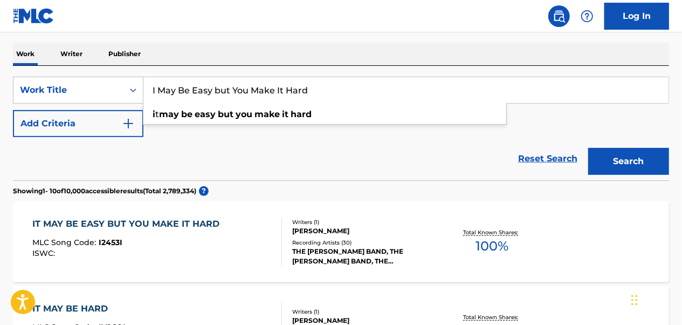
drag, startPoint x: 249, startPoint y: 91, endPoint x: 146, endPoint y: 83, distance: 103.3
click at [146, 83] on input "I May Be Easy but You Make It Hard" at bounding box center [405, 90] width 525 height 26
paste input "Blood Red Eagle"
type input "Blood Red Eagle"
click at [588, 148] on button "Search" at bounding box center [628, 161] width 81 height 27
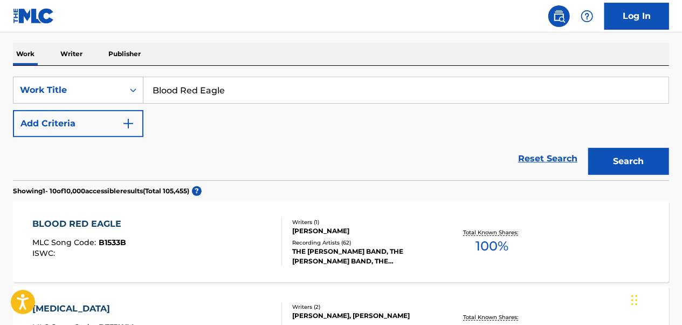
click at [136, 213] on div "BLOOD RED EAGLE MLC Song Code : B1533B ISWC : Writers ( 1 ) [PERSON_NAME] Recor…" at bounding box center [341, 241] width 656 height 81
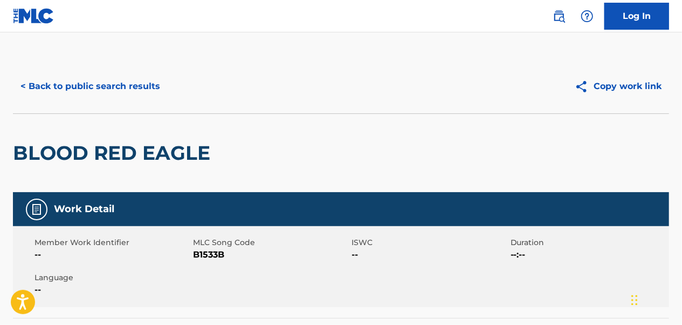
click at [68, 85] on button "< Back to public search results" at bounding box center [90, 86] width 155 height 27
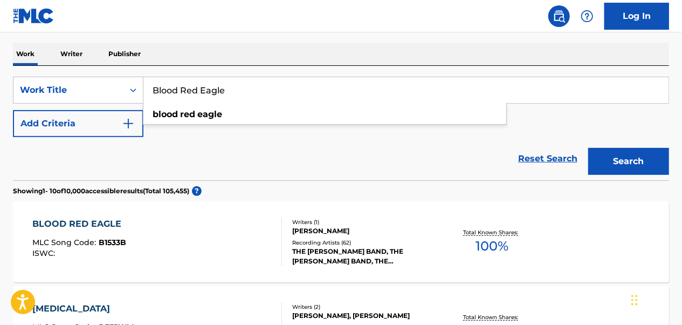
drag, startPoint x: 208, startPoint y: 90, endPoint x: 147, endPoint y: 90, distance: 61.5
click at [147, 90] on input "Blood Red Eagle" at bounding box center [405, 90] width 525 height 26
paste input "Feel a Drunk Comin' On"
type input "Feel a Drunk Comin' On"
click at [588, 148] on button "Search" at bounding box center [628, 161] width 81 height 27
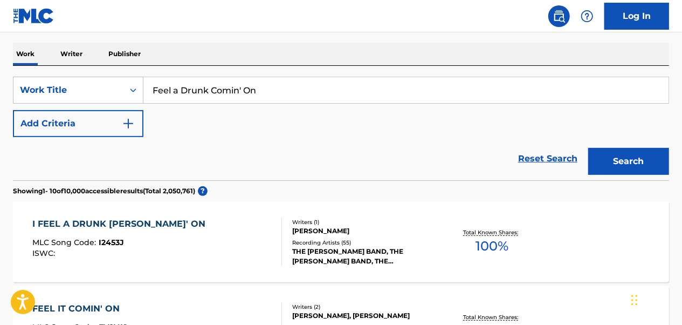
click at [162, 256] on div "ISWC :" at bounding box center [122, 253] width 179 height 8
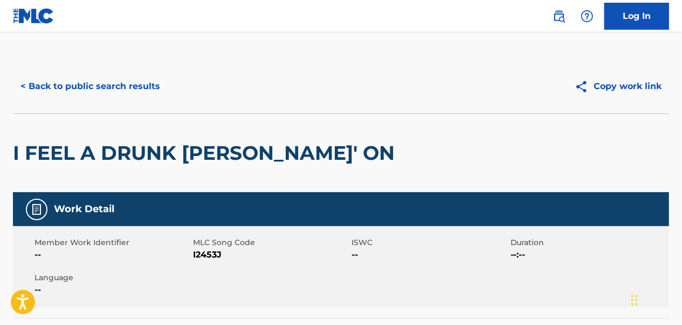
click at [90, 85] on button "< Back to public search results" at bounding box center [90, 86] width 155 height 27
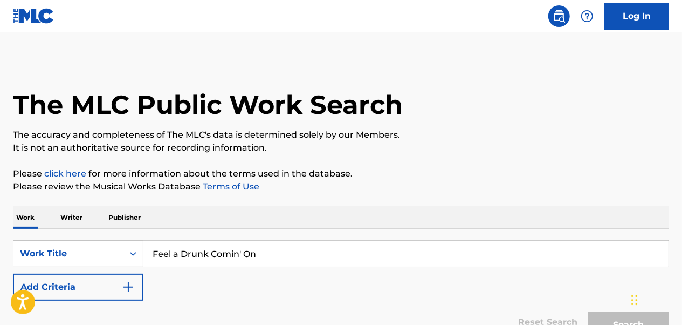
scroll to position [163, 0]
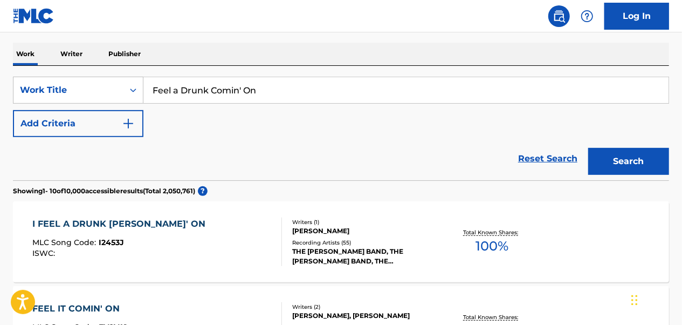
drag, startPoint x: 288, startPoint y: 94, endPoint x: 149, endPoint y: 80, distance: 139.9
click at [149, 80] on input "Feel a Drunk Comin' On" at bounding box center [405, 90] width 525 height 26
paste input "Bags Half Packed"
type input "Bags Half Packed"
click at [588, 148] on button "Search" at bounding box center [628, 161] width 81 height 27
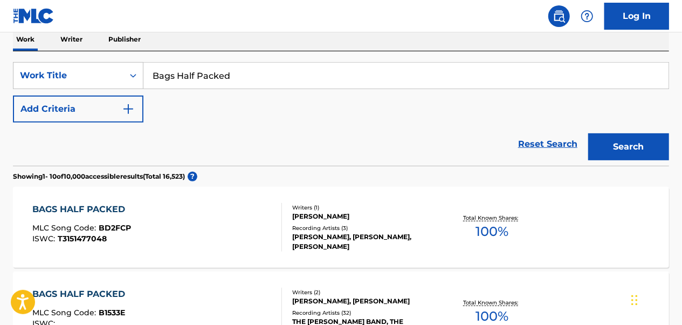
scroll to position [217, 0]
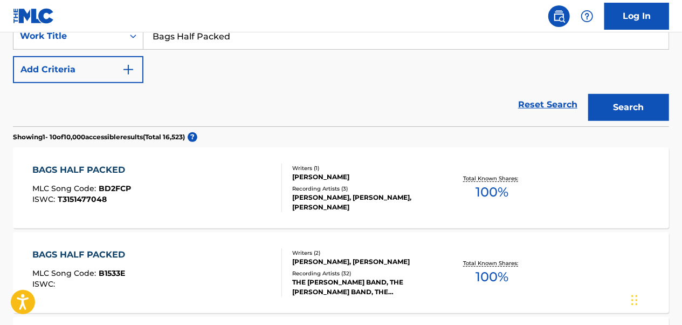
click at [234, 275] on div "BAGS HALF PACKED MLC Song Code : B1533E ISWC :" at bounding box center [157, 272] width 249 height 49
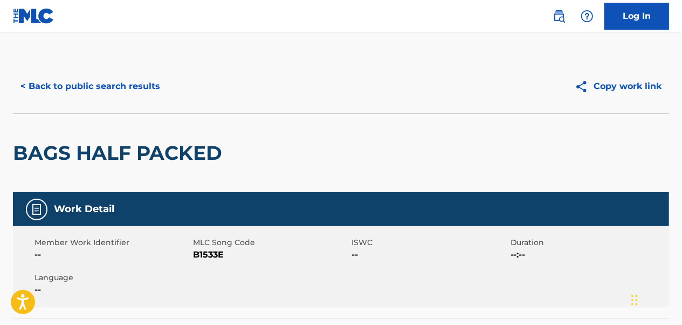
click at [105, 86] on button "< Back to public search results" at bounding box center [90, 86] width 155 height 27
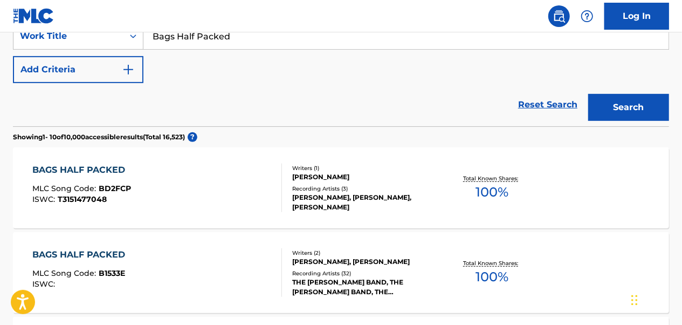
scroll to position [109, 0]
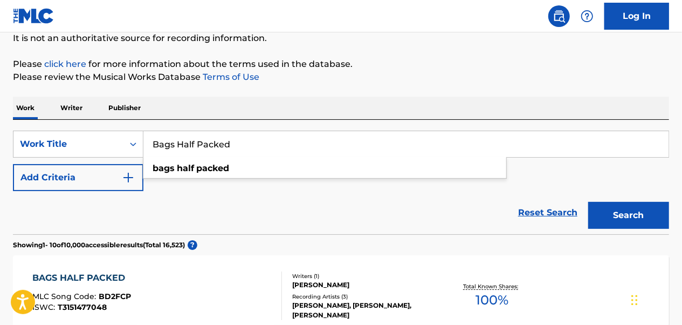
drag, startPoint x: 211, startPoint y: 151, endPoint x: 146, endPoint y: 156, distance: 64.9
click at [146, 156] on div "Bags Half Packed bags half packed" at bounding box center [405, 144] width 525 height 26
type input "Mr. President"
click at [588, 202] on button "Search" at bounding box center [628, 215] width 81 height 27
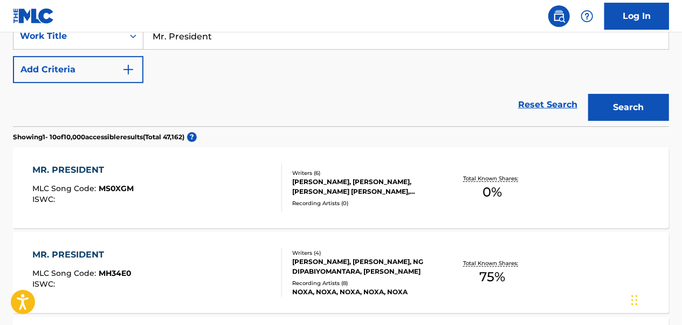
scroll to position [56, 0]
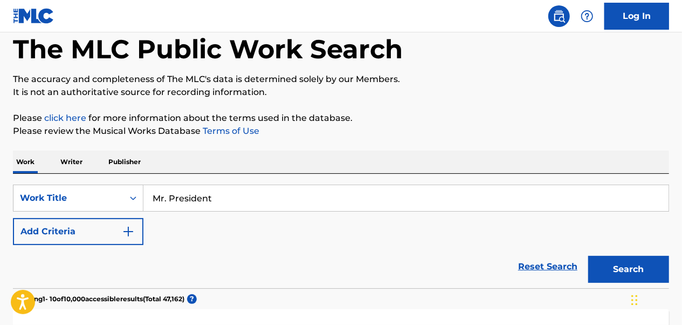
click at [135, 234] on button "Add Criteria" at bounding box center [78, 231] width 131 height 27
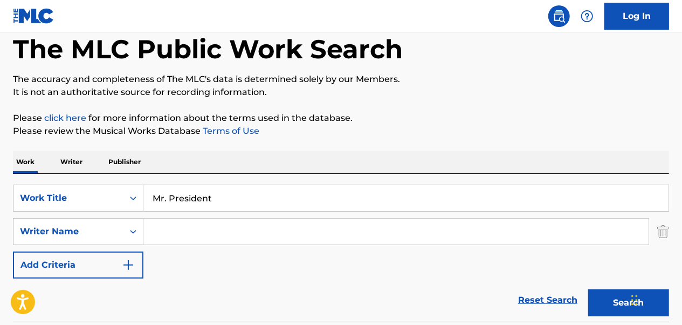
click at [168, 242] on input "Search Form" at bounding box center [395, 231] width 505 height 26
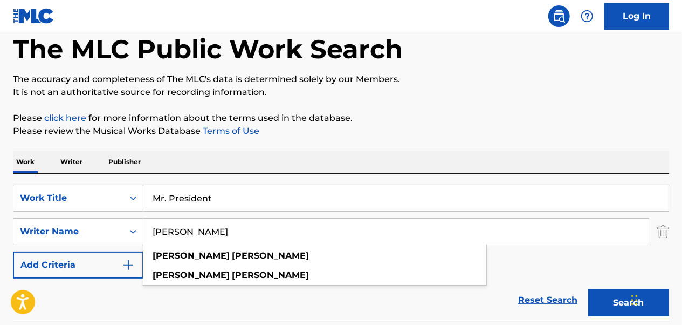
click at [588, 289] on button "Search" at bounding box center [628, 302] width 81 height 27
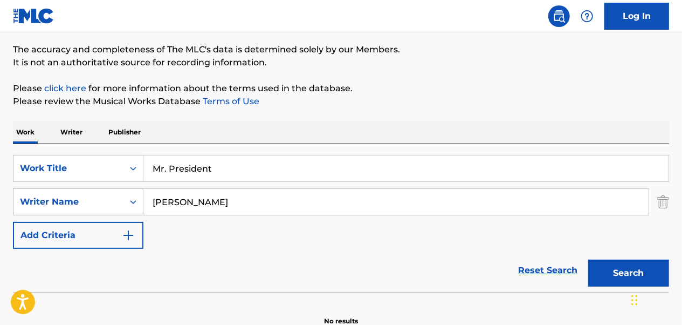
scroll to position [35, 0]
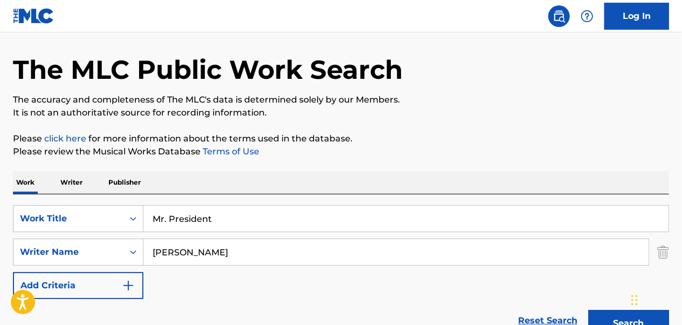
click at [182, 250] on input "[PERSON_NAME]" at bounding box center [395, 252] width 505 height 26
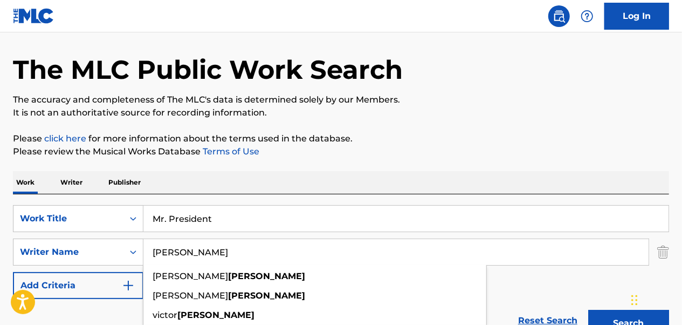
type input "[PERSON_NAME]"
click at [588, 310] on button "Search" at bounding box center [628, 323] width 81 height 27
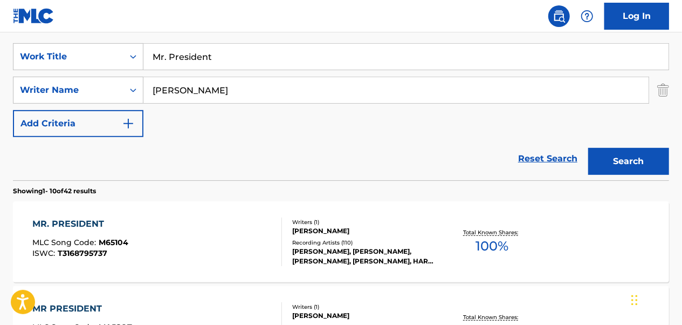
scroll to position [305, 0]
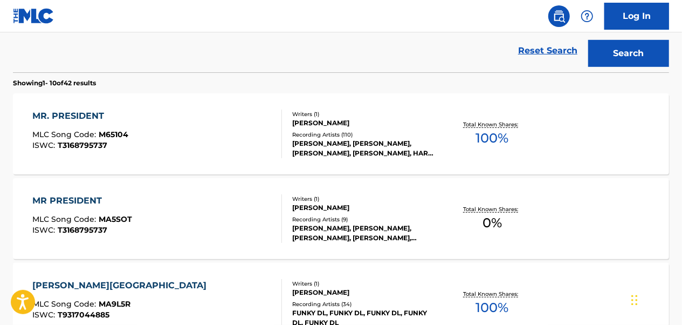
click at [180, 135] on div "MR. PRESIDENT MLC Song Code : M65104 ISWC : T3168795737" at bounding box center [157, 133] width 249 height 49
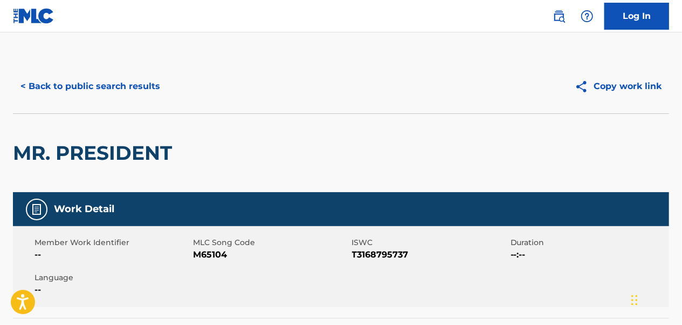
click at [102, 87] on button "< Back to public search results" at bounding box center [90, 86] width 155 height 27
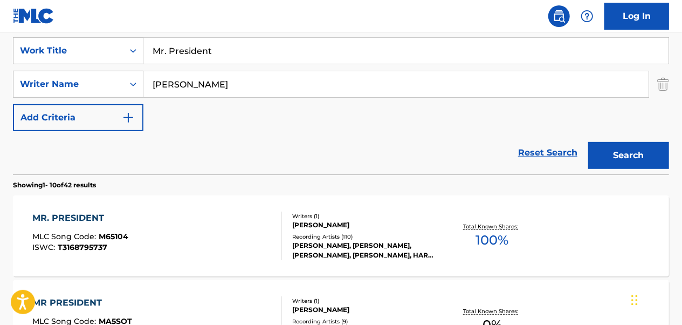
scroll to position [150, 0]
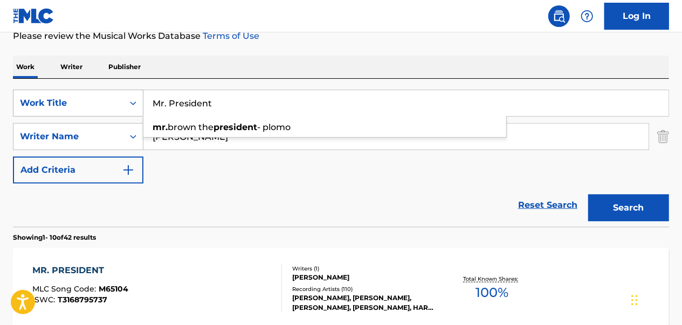
drag, startPoint x: 234, startPoint y: 104, endPoint x: 135, endPoint y: 99, distance: 99.4
click at [150, 106] on input "Mr. President" at bounding box center [405, 103] width 525 height 26
paste input "Heartbroke"
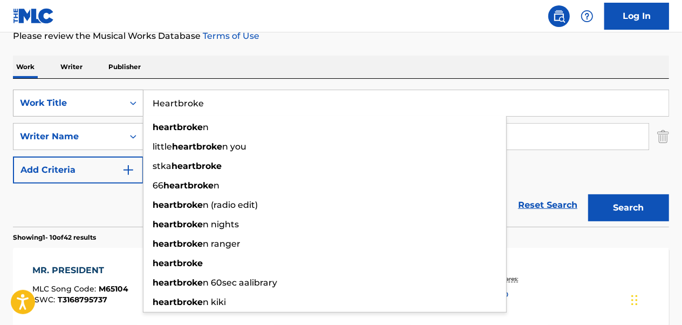
type input "Heartbroke"
click at [588, 194] on button "Search" at bounding box center [628, 207] width 81 height 27
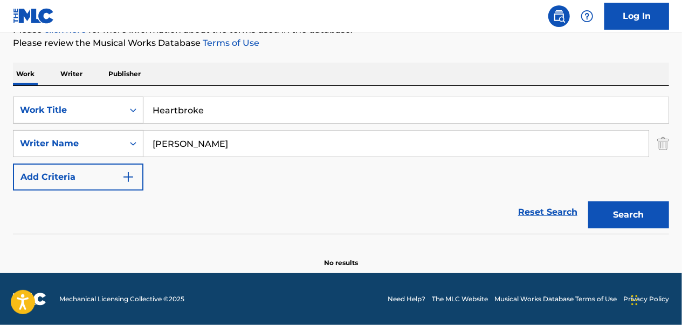
scroll to position [143, 0]
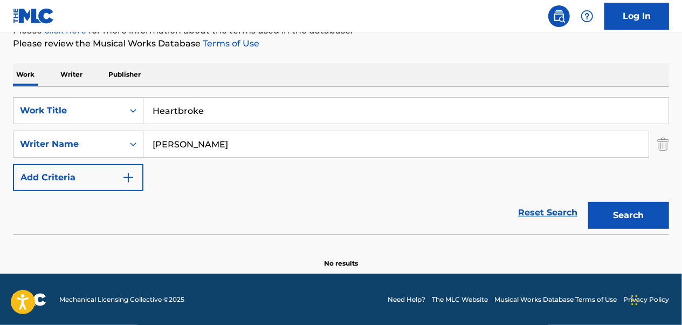
click at [667, 139] on img "Search Form" at bounding box center [663, 144] width 12 height 27
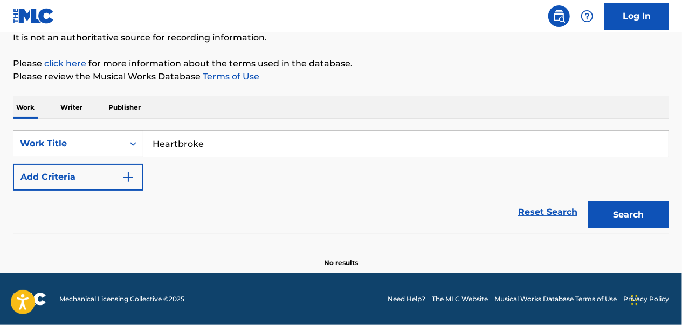
scroll to position [109, 0]
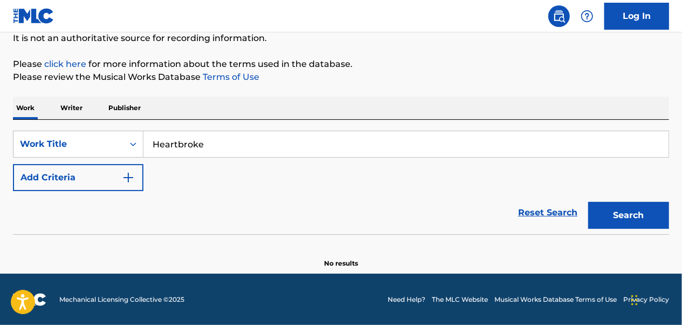
click at [642, 214] on button "Search" at bounding box center [628, 215] width 81 height 27
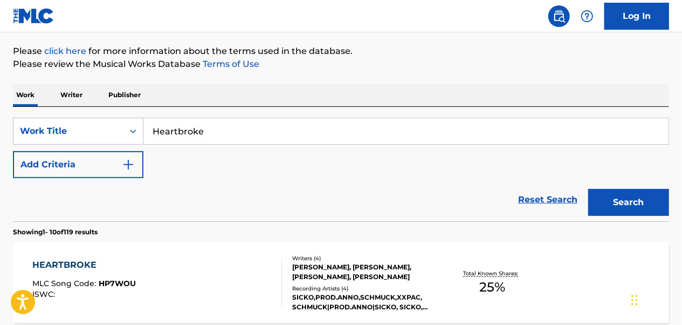
scroll to position [78, 0]
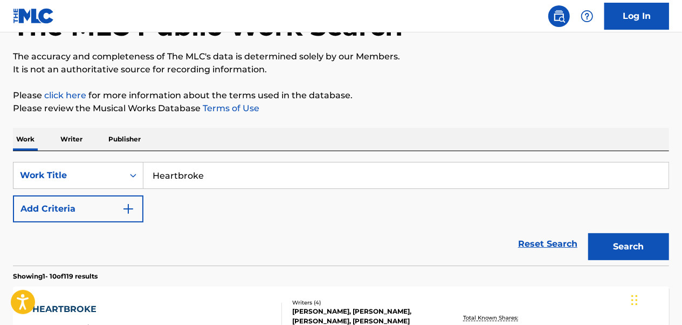
click at [132, 214] on img "Search Form" at bounding box center [128, 208] width 13 height 13
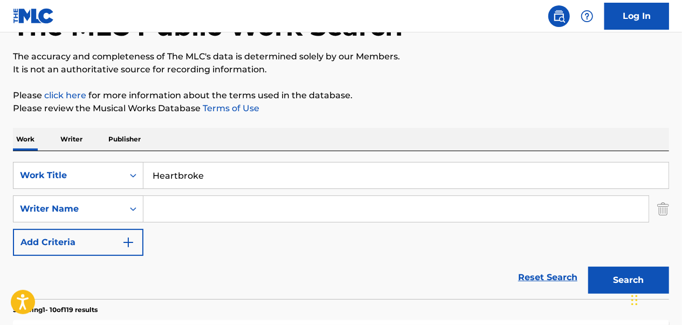
click at [185, 215] on input "Search Form" at bounding box center [395, 209] width 505 height 26
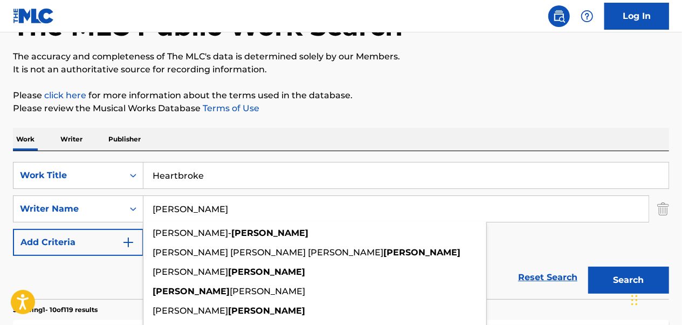
click at [588, 266] on button "Search" at bounding box center [628, 279] width 81 height 27
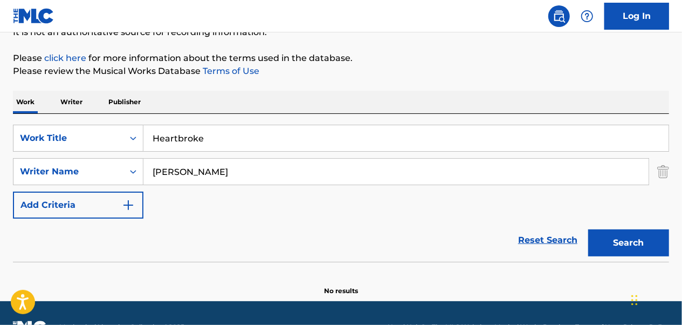
scroll to position [143, 0]
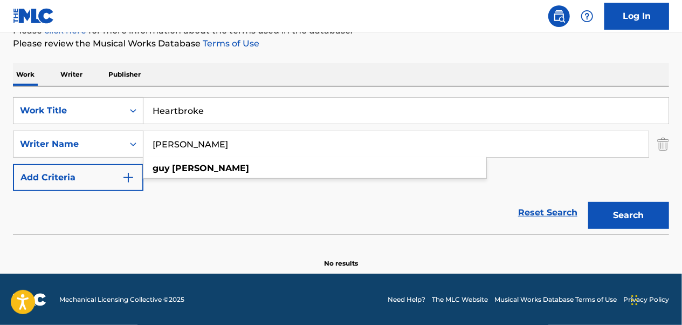
click at [588, 202] on button "Search" at bounding box center [628, 215] width 81 height 27
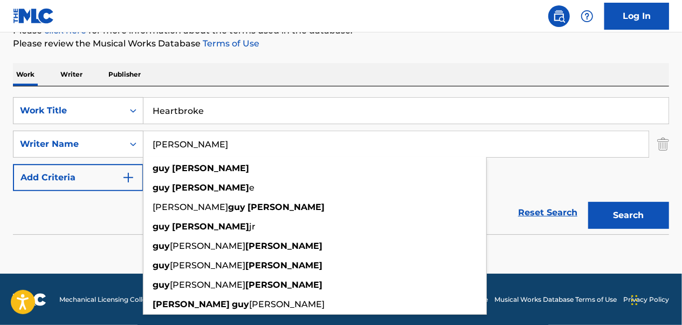
type input "[PERSON_NAME]"
click at [588, 202] on button "Search" at bounding box center [628, 215] width 81 height 27
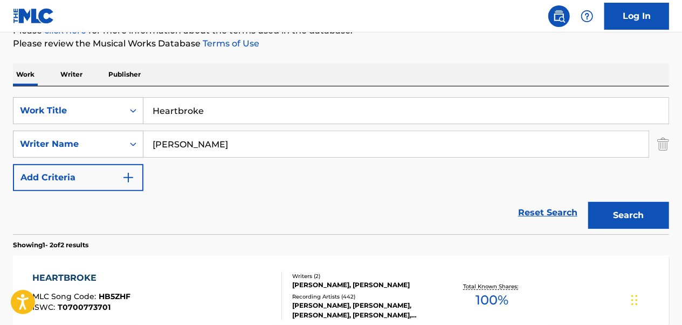
click at [200, 300] on div "HEARTBROKE MLC Song Code : HB5ZHF ISWC : T0700773701" at bounding box center [157, 295] width 249 height 49
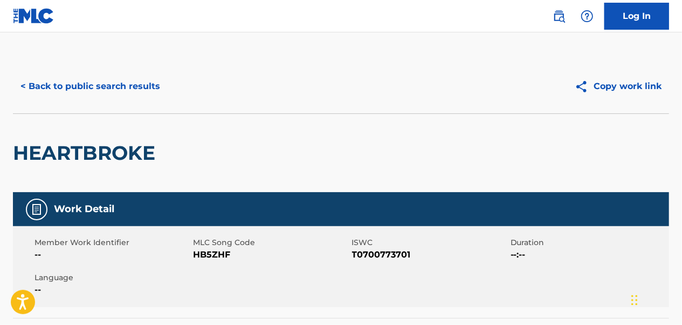
click at [123, 90] on button "< Back to public search results" at bounding box center [90, 86] width 155 height 27
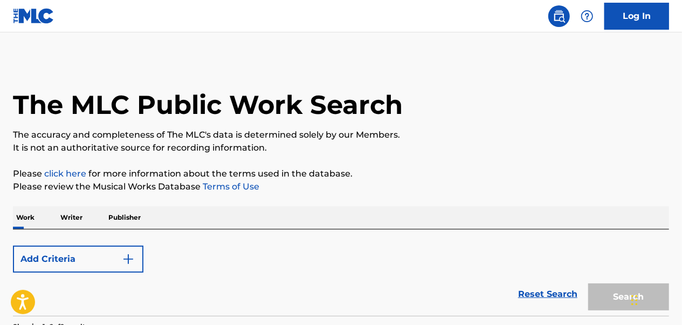
scroll to position [143, 0]
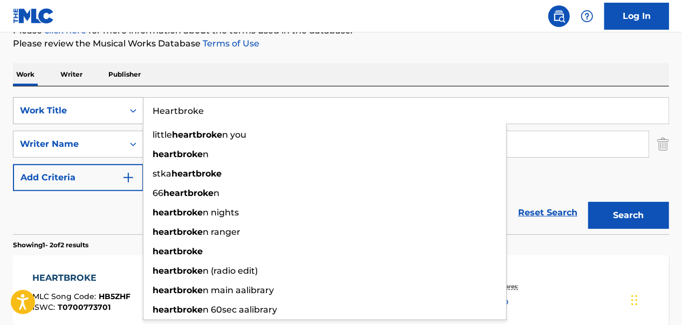
drag, startPoint x: 228, startPoint y: 107, endPoint x: 138, endPoint y: 118, distance: 90.7
click at [138, 118] on div "SearchWithCriteriaa2528830-798d-412f-8540-8dfd58b1c0b2 Work Title Heartbroke li…" at bounding box center [341, 110] width 656 height 27
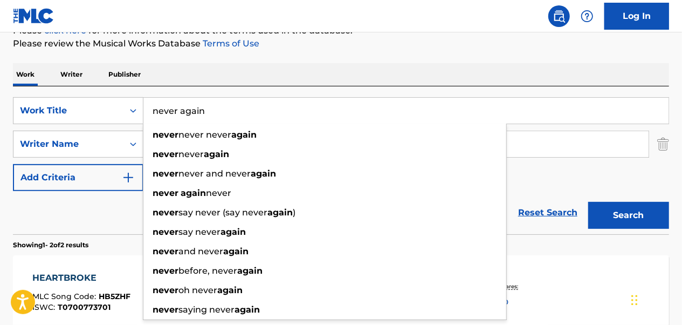
type input "never again"
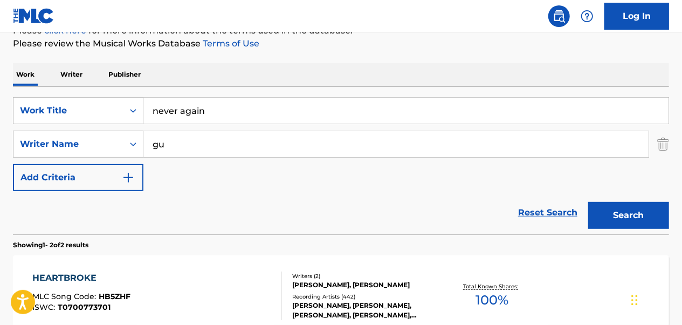
type input "g"
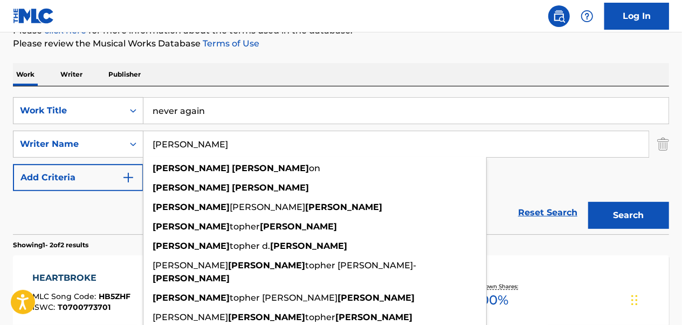
type input "[PERSON_NAME]"
click at [588, 202] on button "Search" at bounding box center [628, 215] width 81 height 27
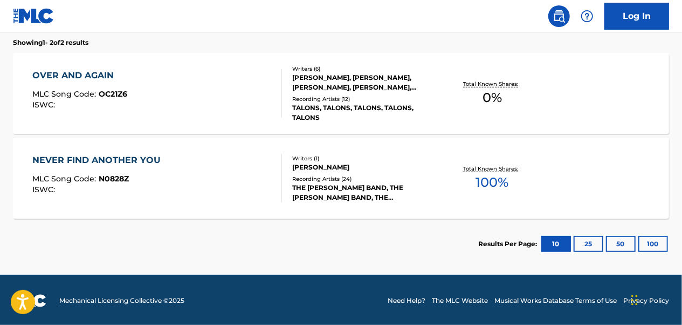
scroll to position [346, 0]
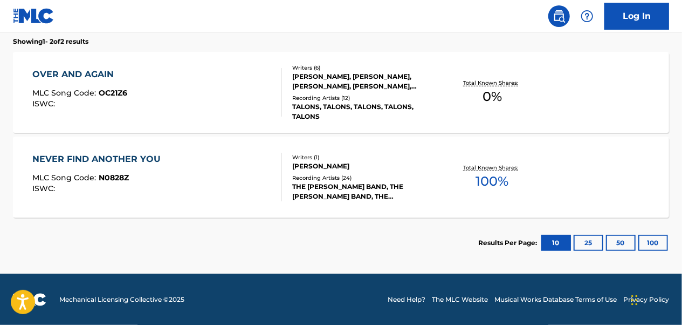
click at [213, 202] on div "NEVER FIND ANOTHER YOU MLC Song Code : N0828Z ISWC : Writers ( 1 ) [PERSON_NAME…" at bounding box center [341, 176] width 656 height 81
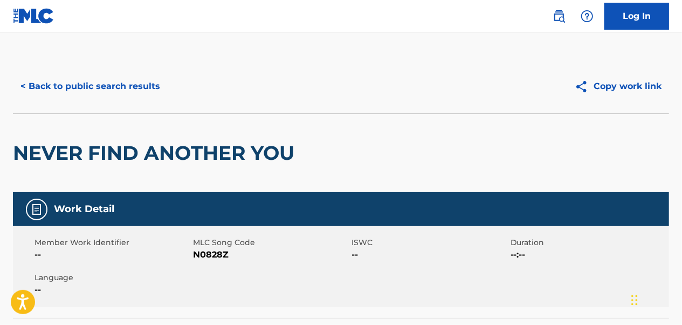
click at [119, 93] on button "< Back to public search results" at bounding box center [90, 86] width 155 height 27
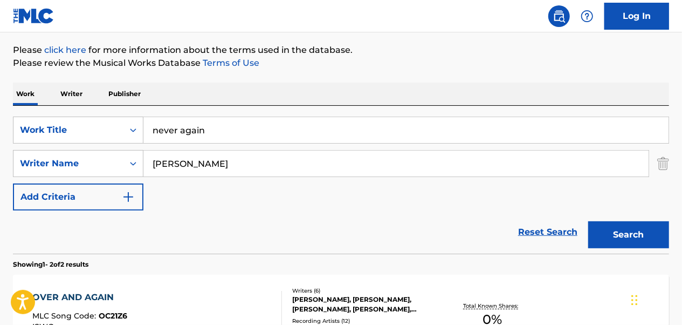
scroll to position [162, 0]
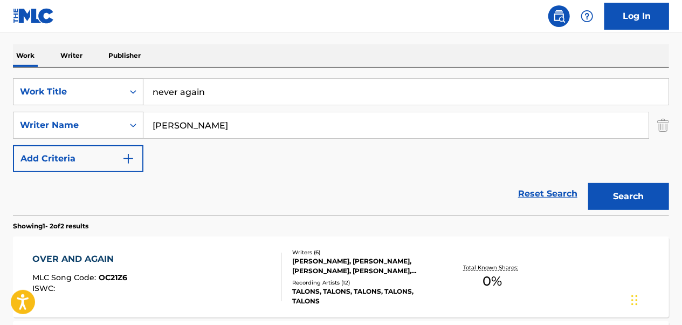
click at [663, 120] on img "Search Form" at bounding box center [663, 125] width 12 height 27
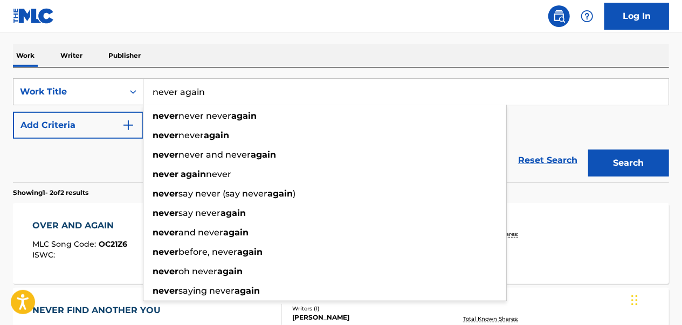
drag, startPoint x: 379, startPoint y: 98, endPoint x: 146, endPoint y: 90, distance: 233.2
click at [146, 90] on input "never again" at bounding box center [405, 92] width 525 height 26
paste input "24 Hours at a Time"
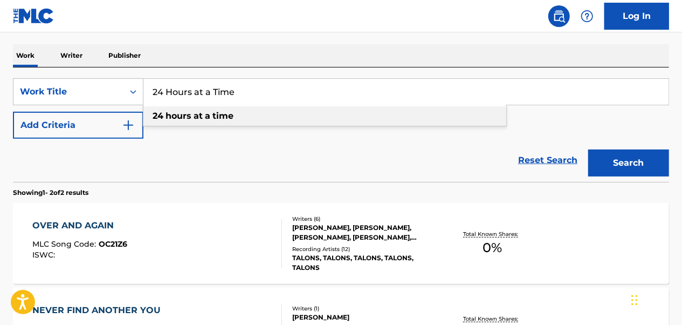
click at [319, 110] on div "24 hours at a time" at bounding box center [324, 115] width 363 height 19
type input "24 hours at a time"
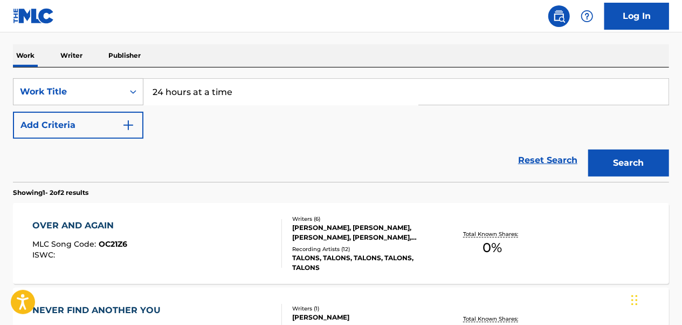
click at [608, 160] on button "Search" at bounding box center [628, 162] width 81 height 27
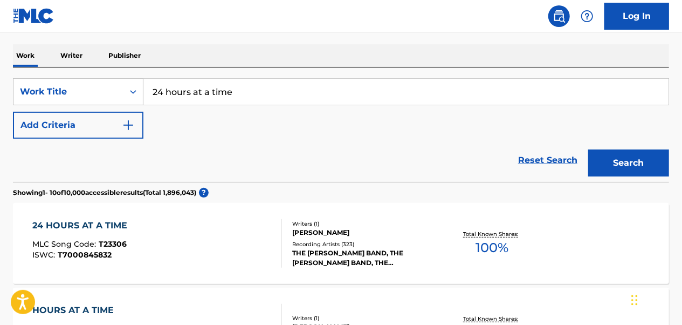
click at [130, 236] on div "24 HOURS AT A TIME MLC Song Code : T23306 ISWC : T7000845832" at bounding box center [83, 243] width 100 height 49
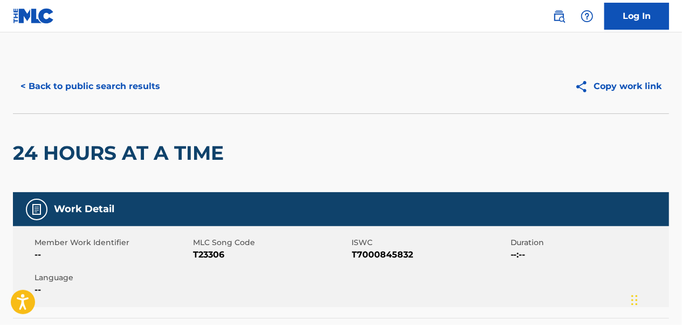
click at [81, 94] on button "< Back to public search results" at bounding box center [90, 86] width 155 height 27
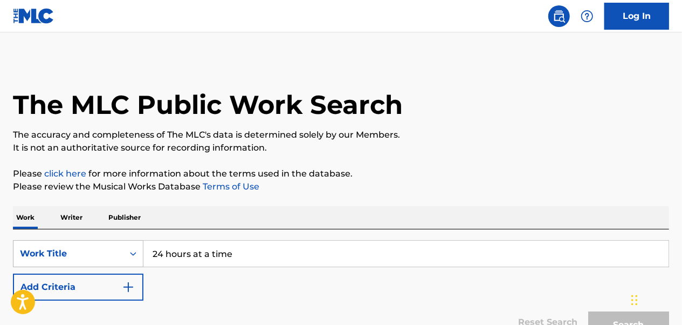
scroll to position [162, 0]
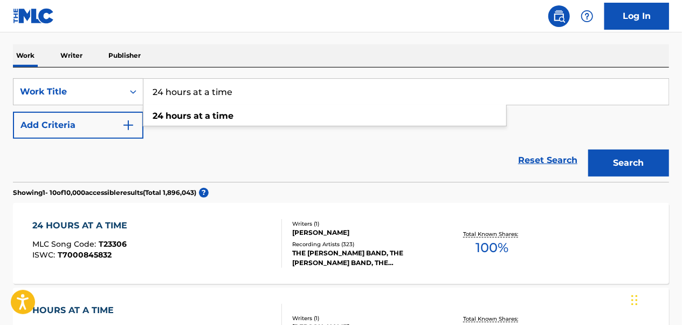
drag, startPoint x: 242, startPoint y: 90, endPoint x: 148, endPoint y: 94, distance: 94.5
click at [148, 94] on input "24 hours at a time" at bounding box center [405, 92] width 525 height 26
paste input "All My Rowdy Friends Have Settled Down"
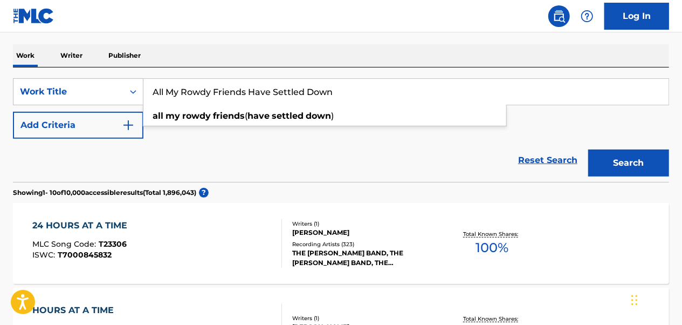
type input "All My Rowdy Friends Have Settled Down"
click at [588, 149] on button "Search" at bounding box center [628, 162] width 81 height 27
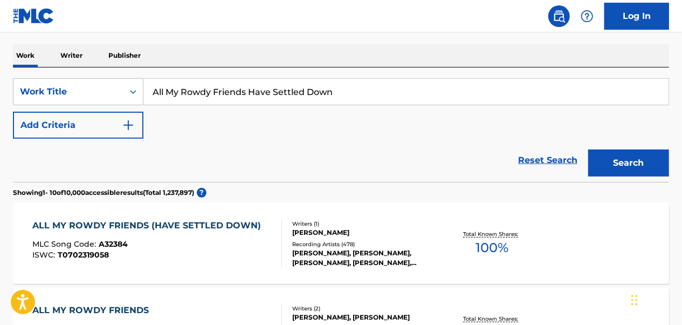
click at [201, 234] on div "ALL MY ROWDY FRIENDS (HAVE SETTLED DOWN) MLC Song Code : A32384 ISWC : T0702319…" at bounding box center [150, 243] width 234 height 49
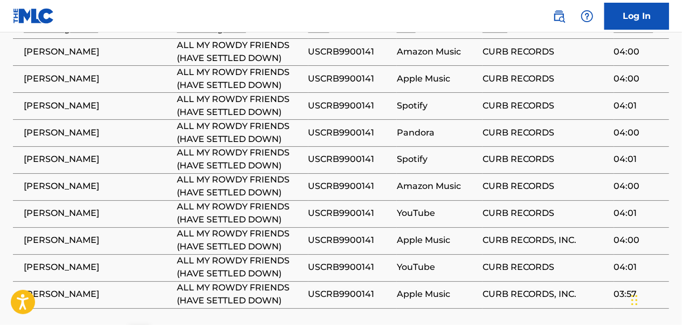
scroll to position [917, 0]
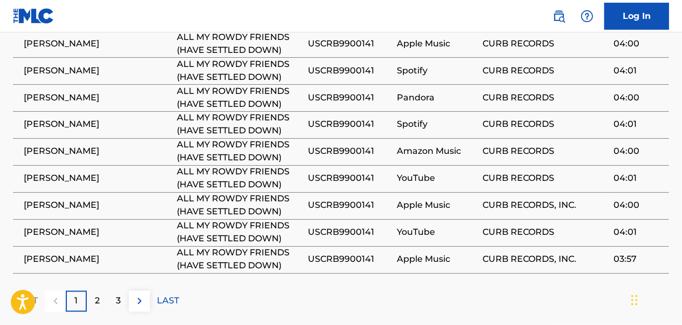
click at [159, 294] on p "LAST" at bounding box center [168, 300] width 22 height 13
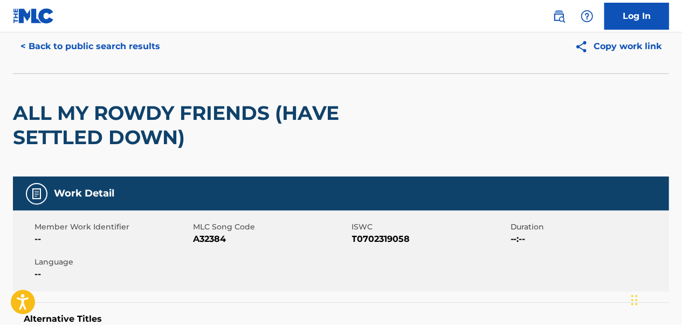
scroll to position [0, 0]
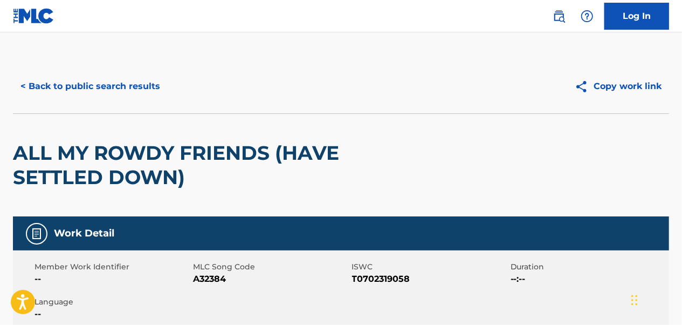
click at [125, 77] on button "< Back to public search results" at bounding box center [90, 86] width 155 height 27
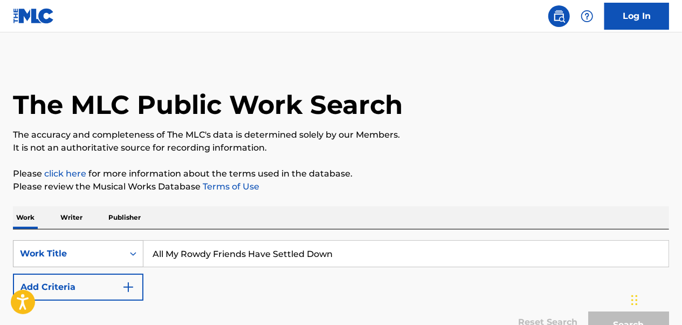
scroll to position [162, 0]
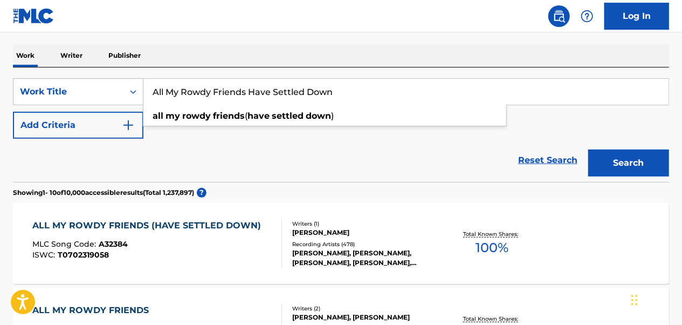
drag, startPoint x: 356, startPoint y: 102, endPoint x: 140, endPoint y: 107, distance: 215.8
click at [140, 107] on div "SearchWithCriteriaa2528830-798d-412f-8540-8dfd58b1c0b2 Work Title All My Rowdy …" at bounding box center [341, 108] width 656 height 60
paste input "nother Cruel Love"
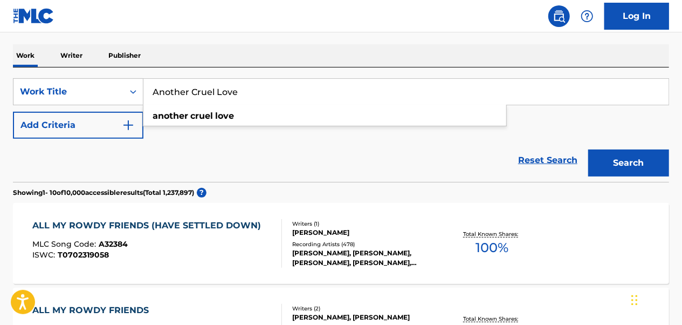
type input "Another Cruel Love"
click at [588, 149] on button "Search" at bounding box center [628, 162] width 81 height 27
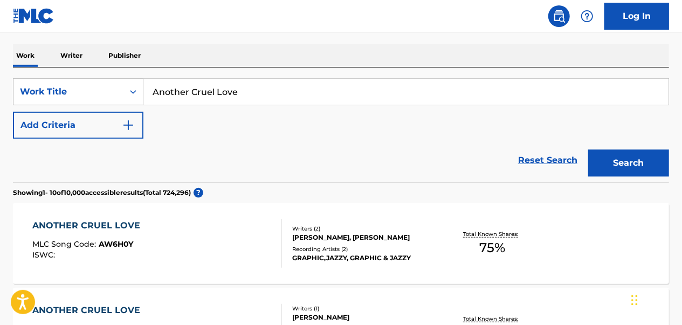
scroll to position [270, 0]
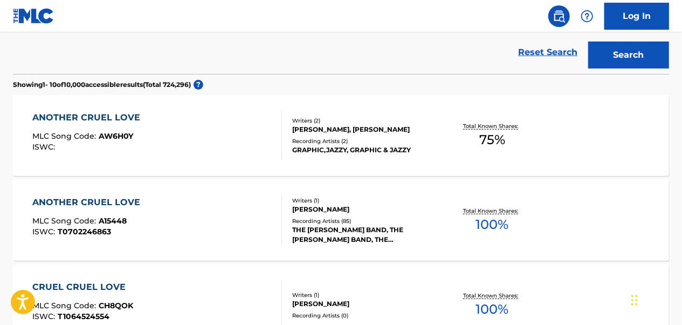
click at [181, 216] on div "ANOTHER CRUEL LOVE MLC Song Code : A15448 ISWC : T0702246863" at bounding box center [157, 220] width 249 height 49
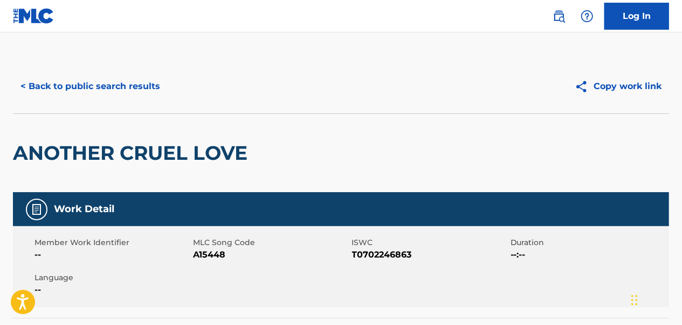
click at [38, 88] on button "< Back to public search results" at bounding box center [90, 86] width 155 height 27
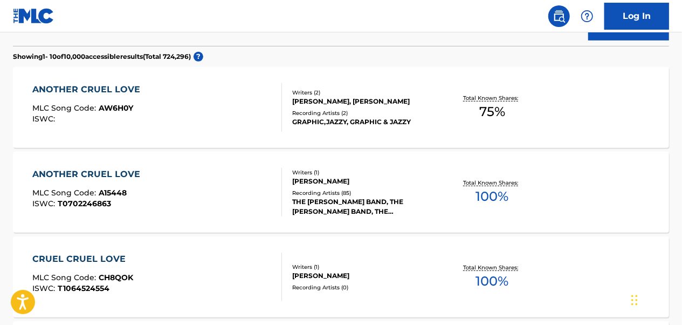
scroll to position [28, 0]
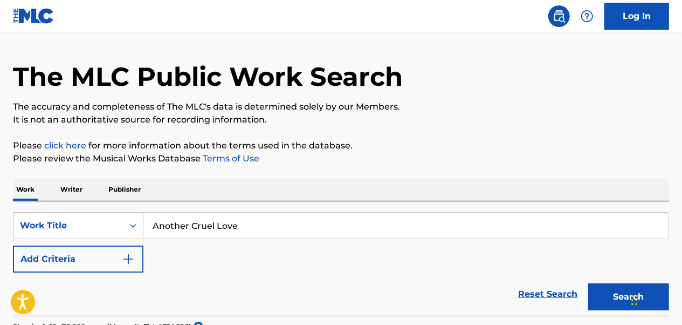
drag, startPoint x: 265, startPoint y: 220, endPoint x: 258, endPoint y: 222, distance: 8.0
click at [258, 222] on div "SearchWithCriteriaa2528830-798d-412f-8540-8dfd58b1c0b2 Work Title Another Cruel…" at bounding box center [341, 258] width 656 height 114
drag, startPoint x: 230, startPoint y: 230, endPoint x: 149, endPoint y: 230, distance: 80.9
click at [149, 230] on input "Another Cruel Love" at bounding box center [405, 226] width 525 height 26
paste input "sking Too Much of You"
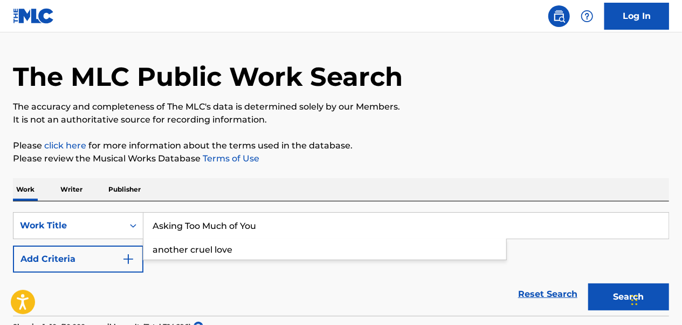
type input "Asking Too Much of You"
click at [588, 283] on button "Search" at bounding box center [628, 296] width 81 height 27
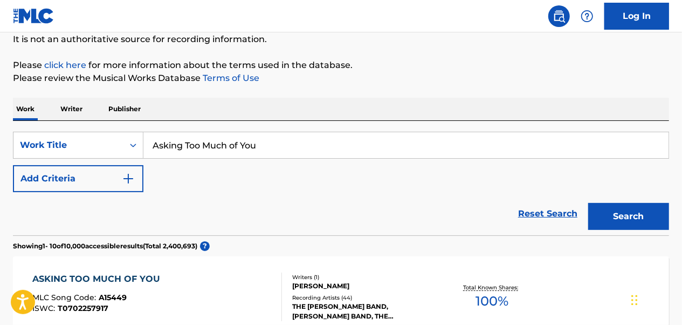
scroll to position [190, 0]
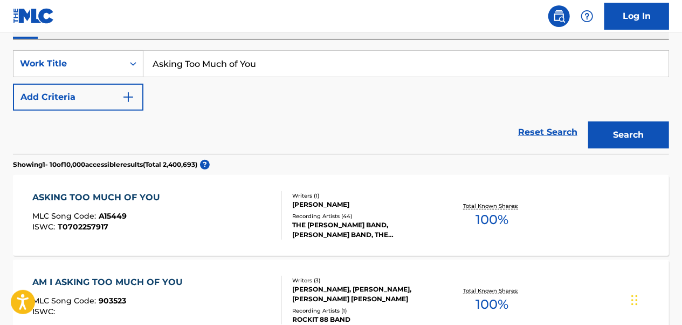
click at [210, 216] on div "ASKING TOO MUCH OF YOU MLC Song Code : A15449 ISWC : T0702257917" at bounding box center [157, 215] width 249 height 49
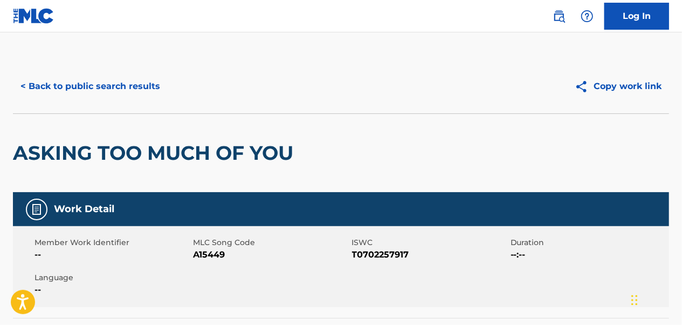
click at [111, 91] on button "< Back to public search results" at bounding box center [90, 86] width 155 height 27
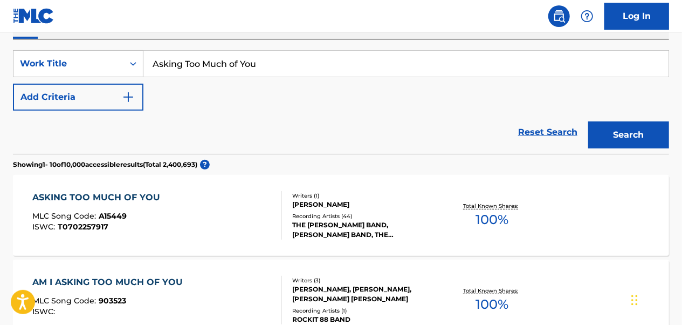
scroll to position [136, 0]
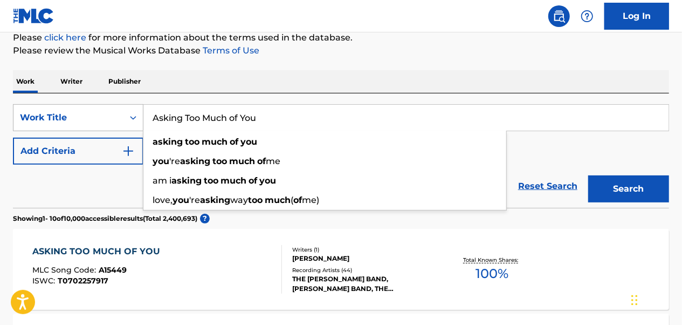
drag, startPoint x: 269, startPoint y: 118, endPoint x: 140, endPoint y: 114, distance: 129.0
click at [140, 114] on div "SearchWithCriteriaa2528830-798d-412f-8540-8dfd58b1c0b2 Work Title Asking Too Mu…" at bounding box center [341, 117] width 656 height 27
paste input "Blue Ridge Mountain Skies"
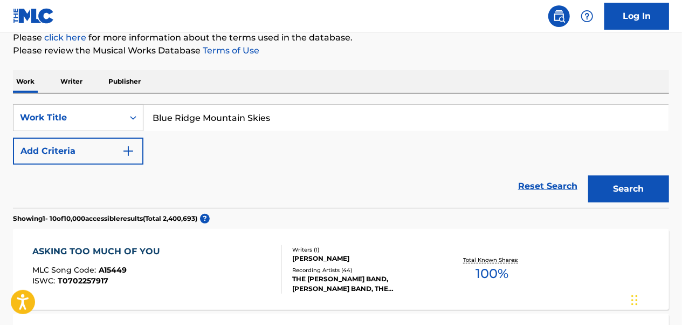
type input "Blue Ridge Mountain Skies"
click at [588, 175] on button "Search" at bounding box center [628, 188] width 81 height 27
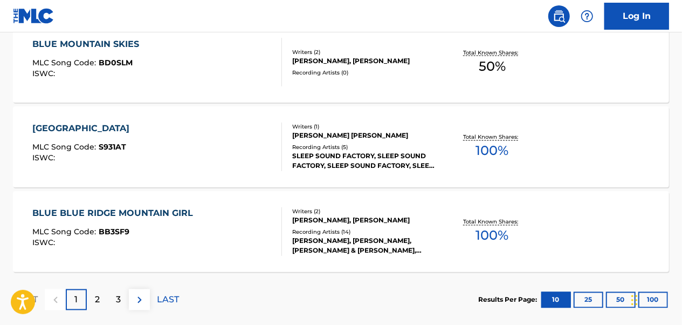
scroll to position [995, 0]
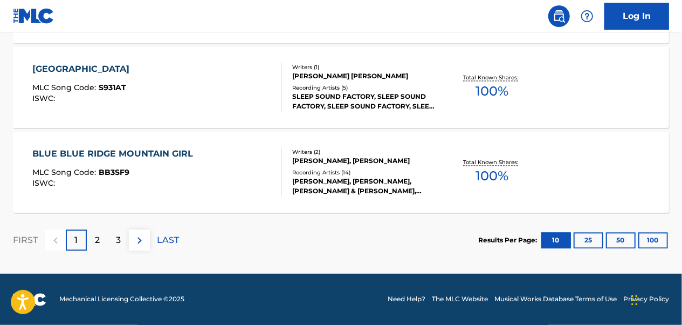
click at [100, 238] on div "2" at bounding box center [97, 240] width 21 height 21
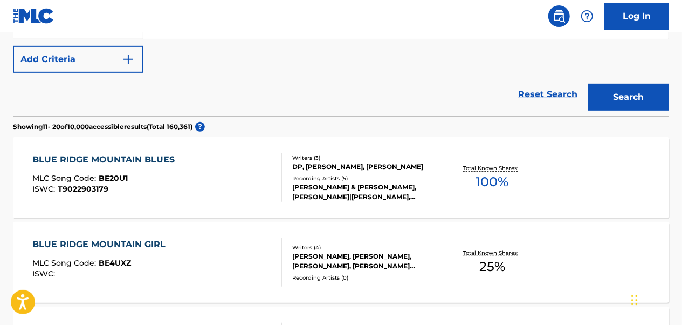
scroll to position [132, 0]
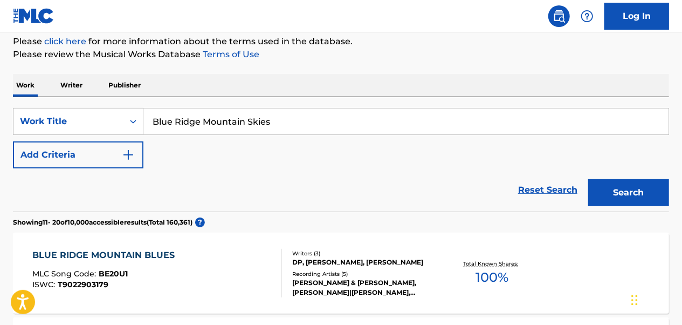
click at [138, 148] on button "Add Criteria" at bounding box center [78, 154] width 131 height 27
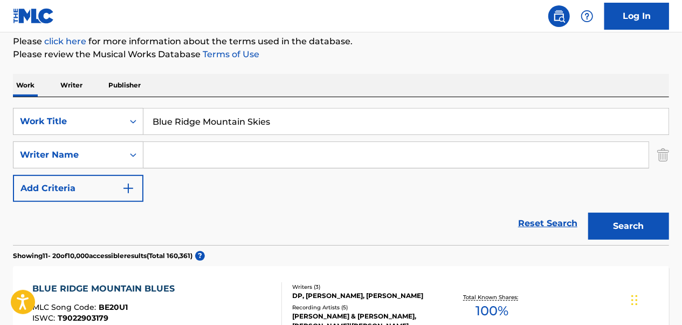
click at [184, 153] on input "Search Form" at bounding box center [395, 155] width 505 height 26
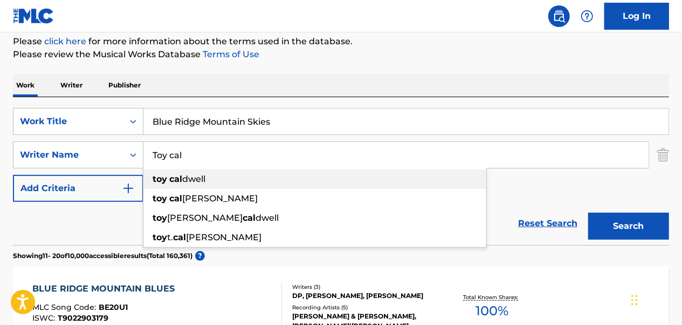
click at [193, 175] on span "dwell" at bounding box center [193, 179] width 23 height 10
type input "toy [PERSON_NAME]"
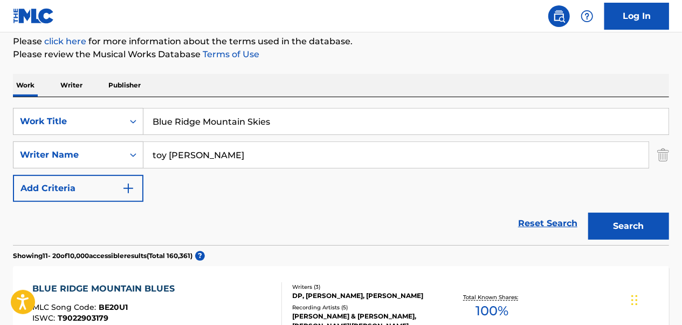
click at [626, 231] on button "Search" at bounding box center [628, 226] width 81 height 27
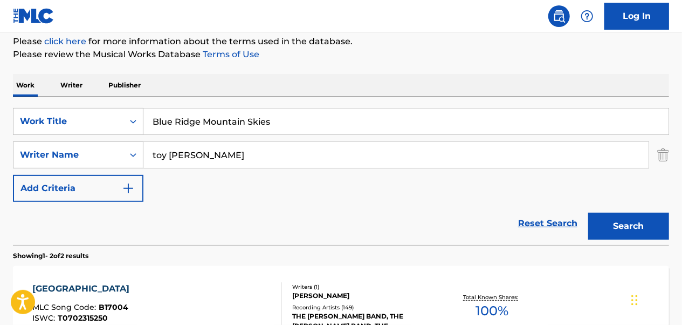
click at [170, 298] on div "BLUE RIDGE MOUNTAIN SKY MLC Song Code : B17004 ISWC : T0702315250" at bounding box center [157, 306] width 249 height 49
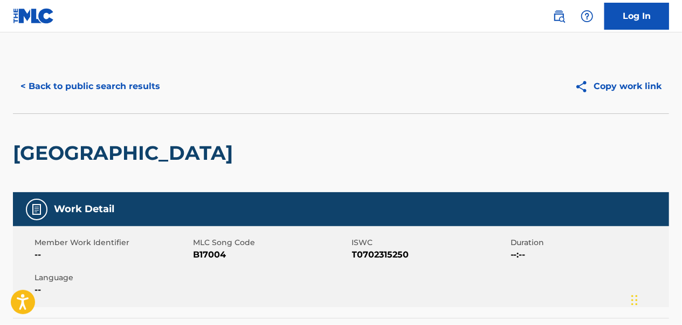
click at [118, 93] on button "< Back to public search results" at bounding box center [90, 86] width 155 height 27
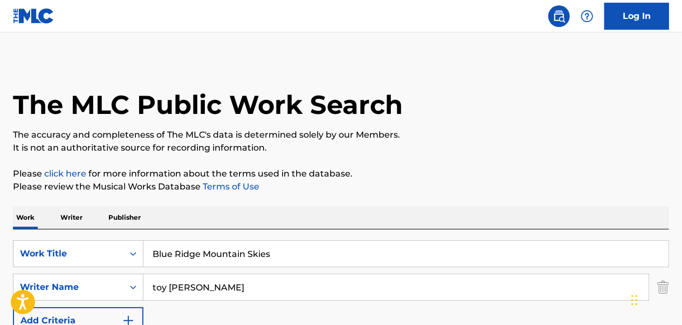
scroll to position [132, 0]
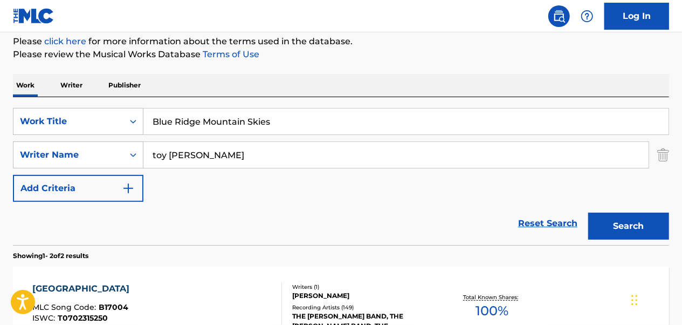
drag, startPoint x: 289, startPoint y: 121, endPoint x: 146, endPoint y: 122, distance: 142.4
click at [146, 122] on input "Blue Ridge Mountain Skies" at bounding box center [405, 121] width 525 height 26
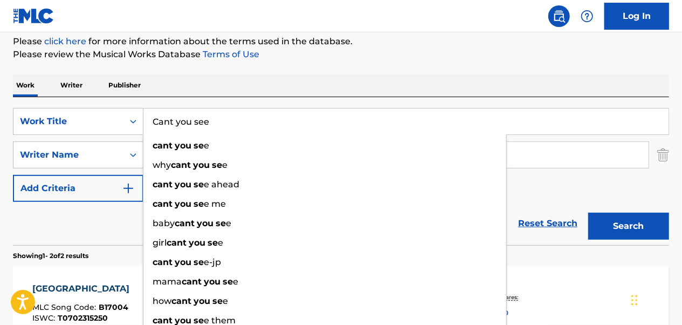
type input "Cant you see"
click at [588, 213] on button "Search" at bounding box center [628, 226] width 81 height 27
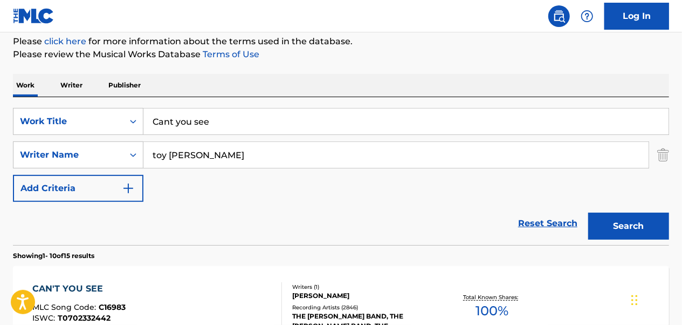
click at [185, 279] on div "CAN'T YOU SEE MLC Song Code : C16983 ISWC : T0702332442 Writers ( 1 ) [PERSON_N…" at bounding box center [341, 306] width 656 height 81
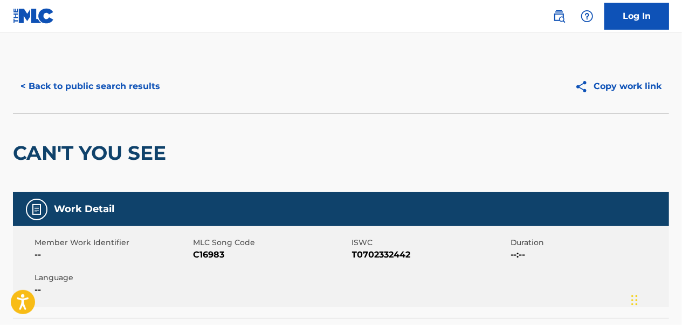
click at [98, 91] on button "< Back to public search results" at bounding box center [90, 86] width 155 height 27
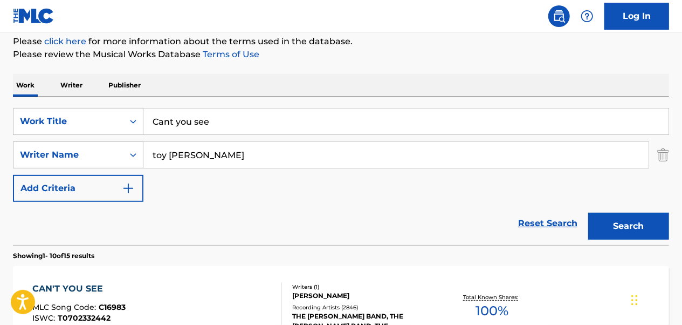
click at [663, 152] on img "Search Form" at bounding box center [663, 154] width 12 height 27
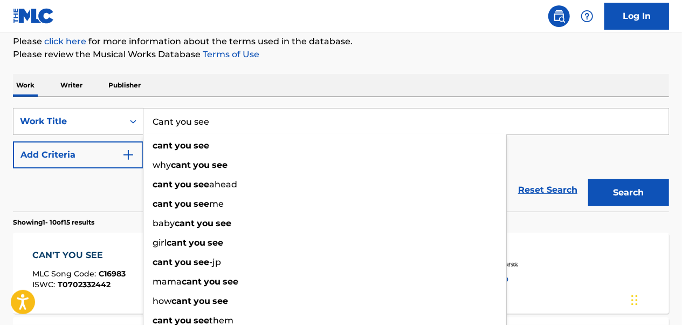
drag, startPoint x: 396, startPoint y: 114, endPoint x: 150, endPoint y: 123, distance: 245.6
click at [150, 123] on input "Cant you see" at bounding box center [405, 121] width 525 height 26
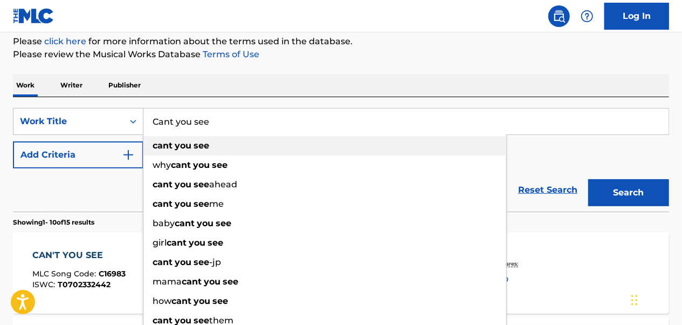
paste input "ttle Driv"
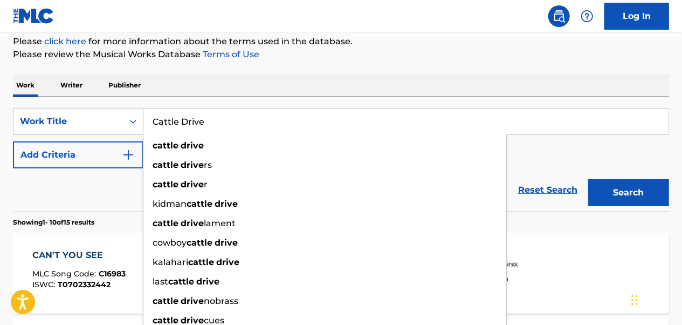
type input "Cattle Drive"
click at [588, 179] on button "Search" at bounding box center [628, 192] width 81 height 27
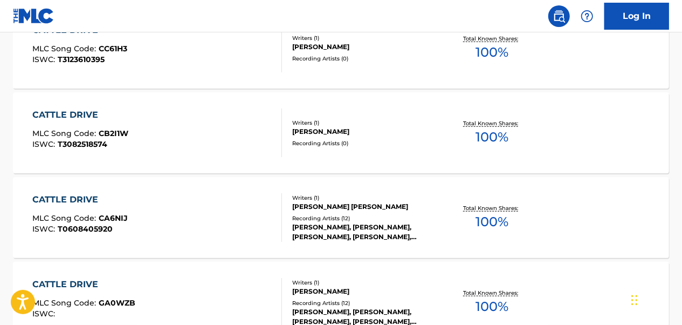
scroll to position [456, 0]
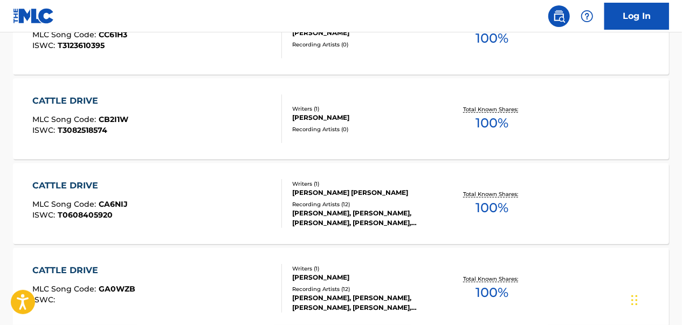
click at [239, 203] on div "CATTLE DRIVE MLC Song Code : CA6NIJ ISWC : T0608405920" at bounding box center [157, 203] width 249 height 49
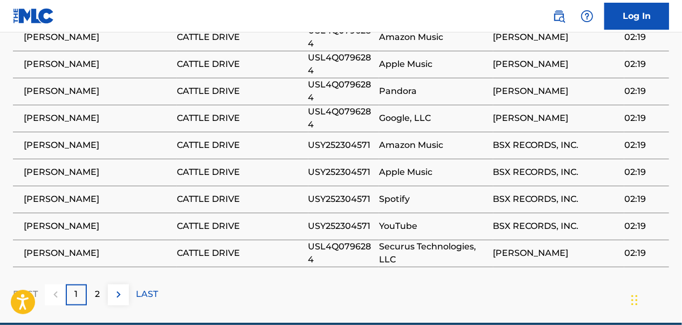
scroll to position [783, 0]
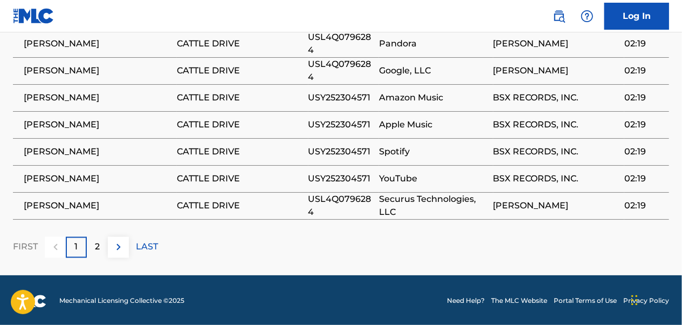
click at [153, 245] on p "LAST" at bounding box center [147, 247] width 22 height 13
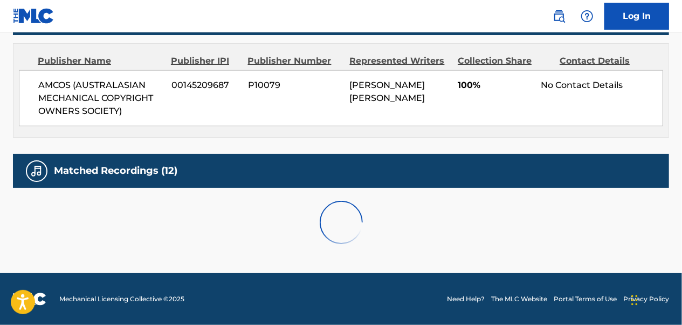
scroll to position [567, 0]
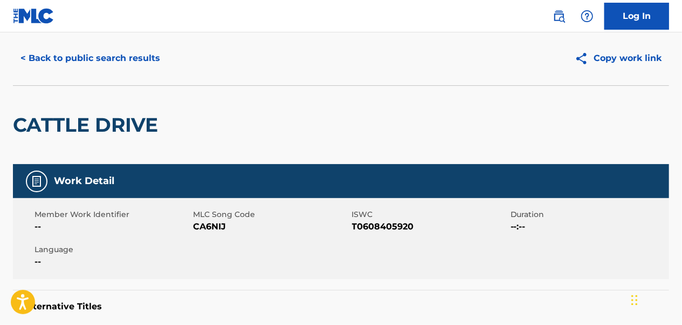
click at [50, 64] on button "< Back to public search results" at bounding box center [90, 58] width 155 height 27
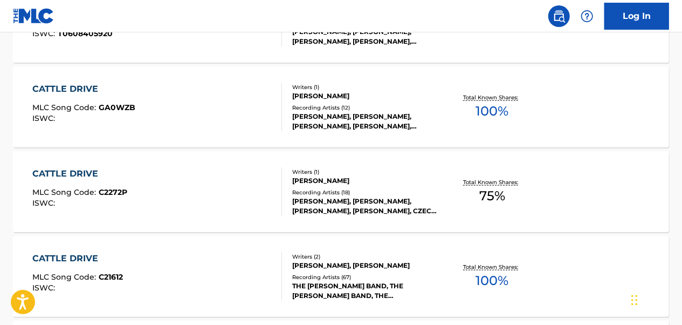
scroll to position [646, 0]
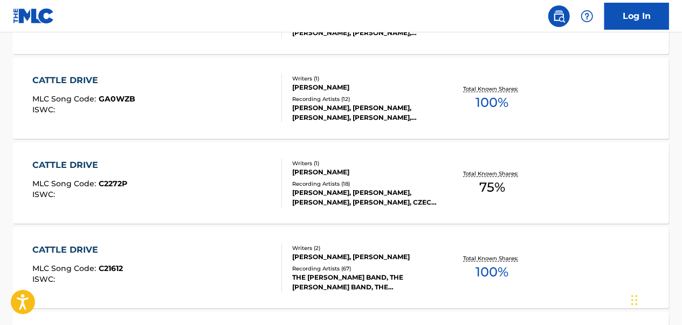
click at [220, 243] on div "CATTLE DRIVE MLC Song Code : C21612 ISWC :" at bounding box center [157, 267] width 249 height 49
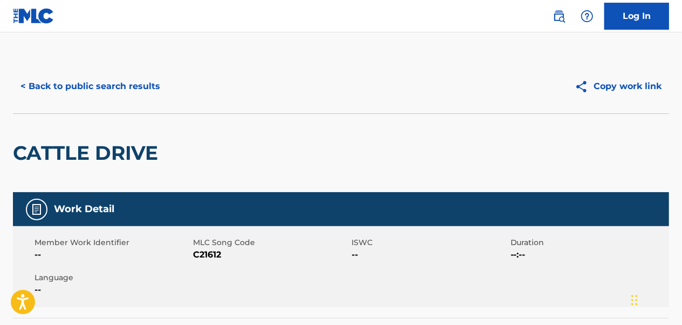
drag, startPoint x: 146, startPoint y: 84, endPoint x: 145, endPoint y: 102, distance: 18.4
click at [147, 83] on button "< Back to public search results" at bounding box center [90, 86] width 155 height 27
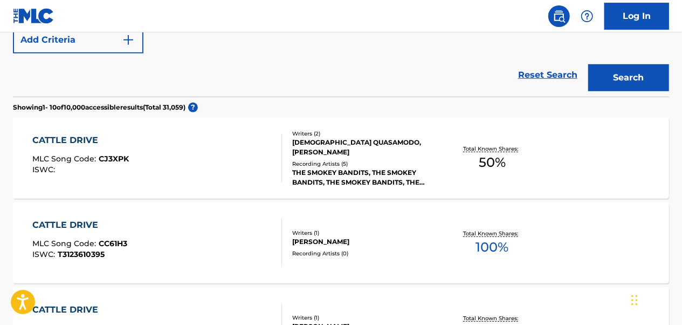
scroll to position [134, 0]
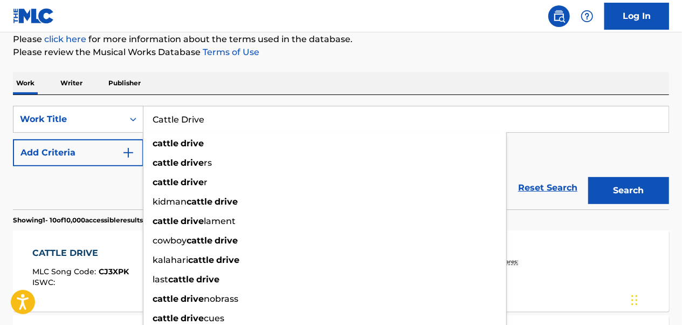
drag, startPoint x: 286, startPoint y: 114, endPoint x: 149, endPoint y: 118, distance: 137.0
click at [149, 118] on input "Cattle Drive" at bounding box center [405, 119] width 525 height 26
paste input "old Day in July"
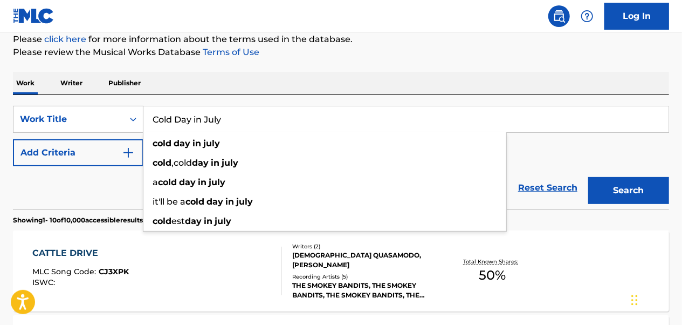
type input "Cold Day in July"
click at [588, 177] on button "Search" at bounding box center [628, 190] width 81 height 27
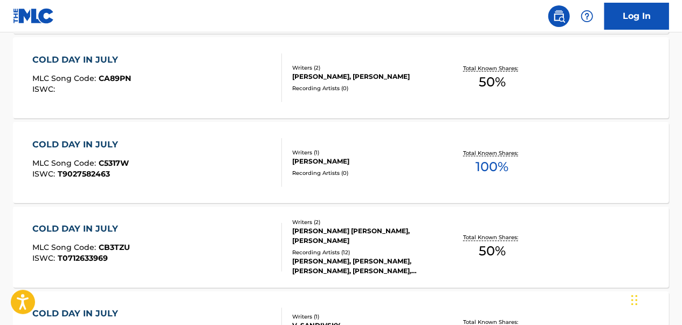
scroll to position [943, 0]
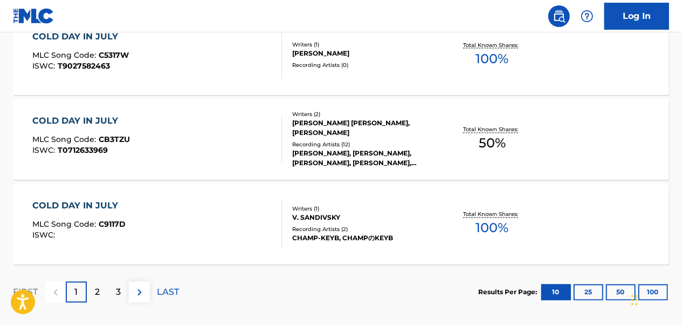
click at [96, 300] on div "2" at bounding box center [97, 292] width 21 height 21
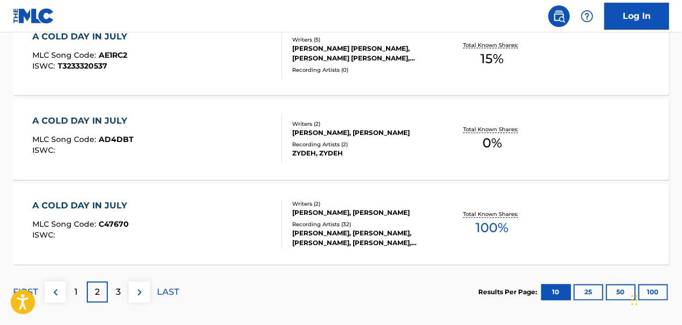
scroll to position [995, 0]
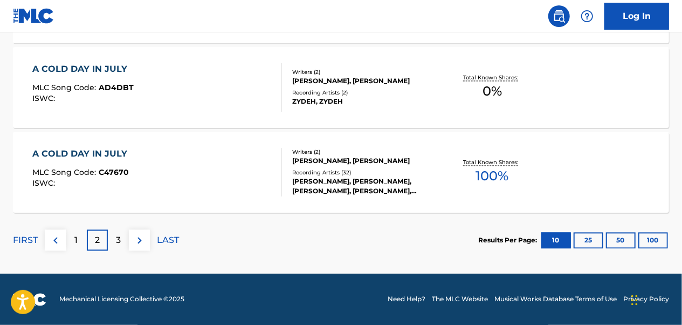
click at [120, 245] on p "3" at bounding box center [118, 240] width 5 height 13
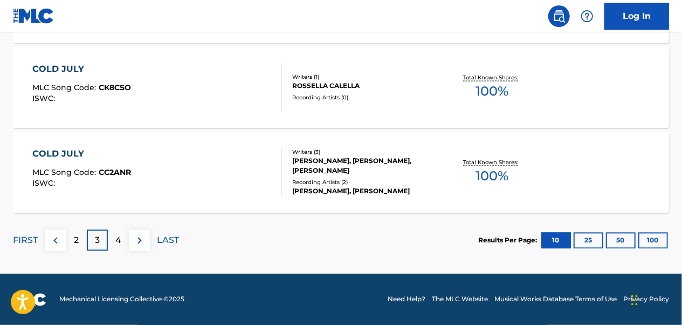
click at [59, 242] on img at bounding box center [55, 240] width 13 height 13
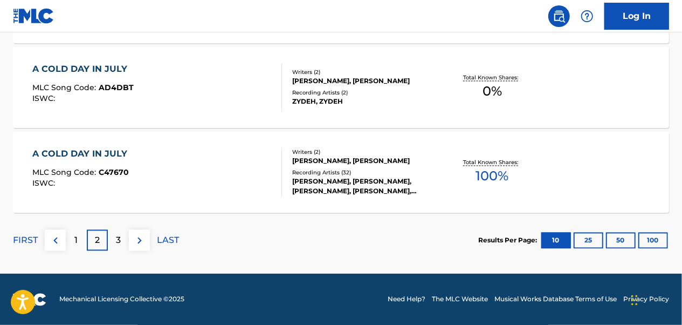
click at [66, 239] on div "1" at bounding box center [76, 240] width 21 height 21
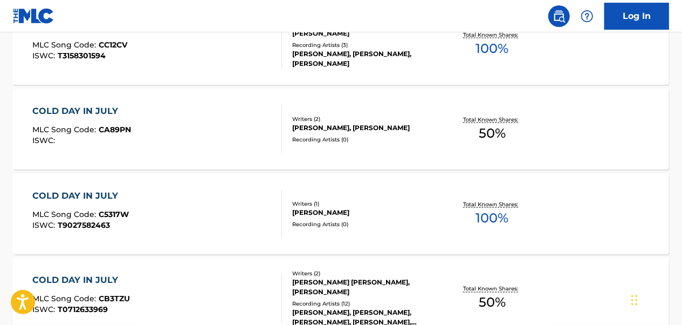
scroll to position [941, 0]
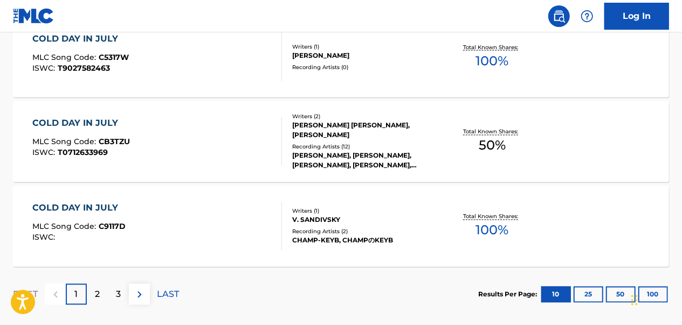
click at [96, 288] on p "2" at bounding box center [97, 294] width 5 height 13
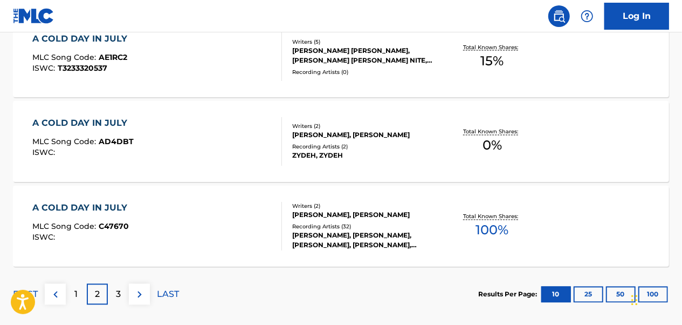
click at [281, 231] on div at bounding box center [277, 226] width 9 height 49
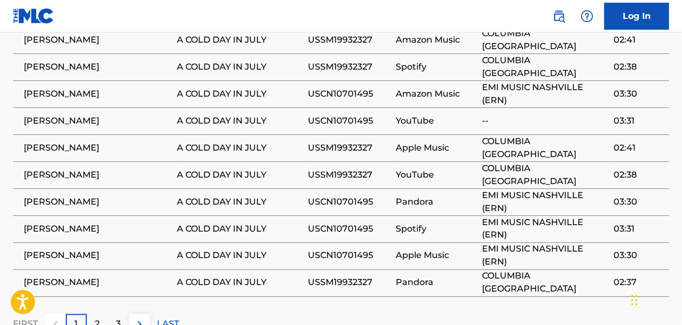
scroll to position [842, 0]
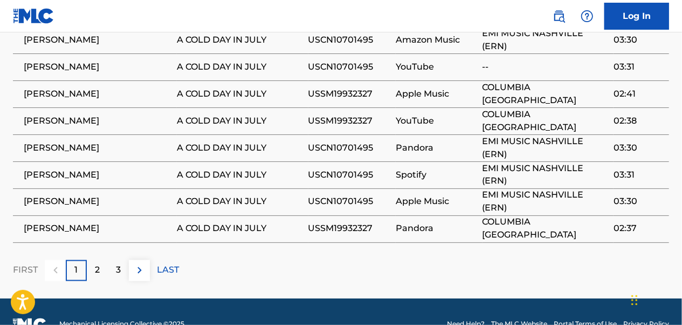
click at [173, 264] on p "LAST" at bounding box center [168, 270] width 22 height 13
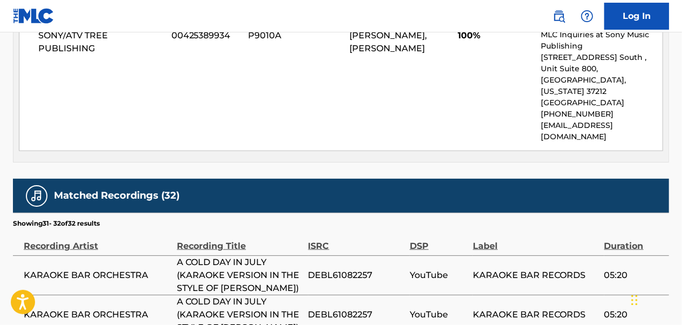
scroll to position [677, 0]
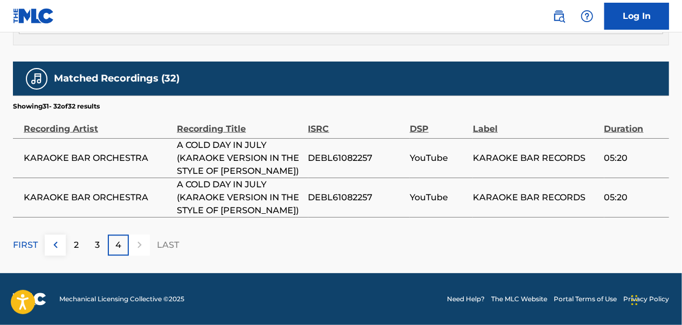
click at [97, 244] on p "3" at bounding box center [97, 244] width 5 height 13
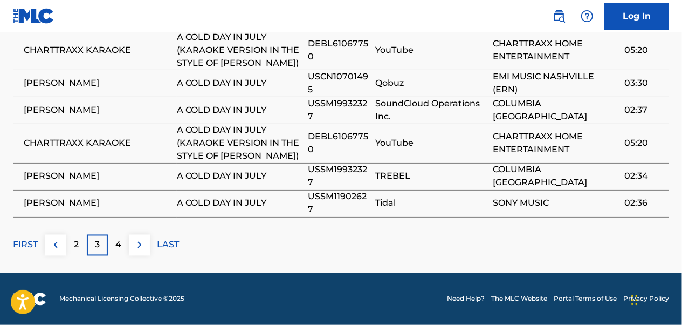
click at [76, 252] on div "2" at bounding box center [76, 245] width 21 height 21
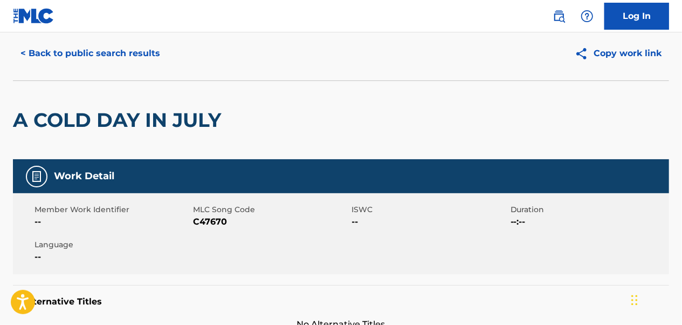
scroll to position [0, 0]
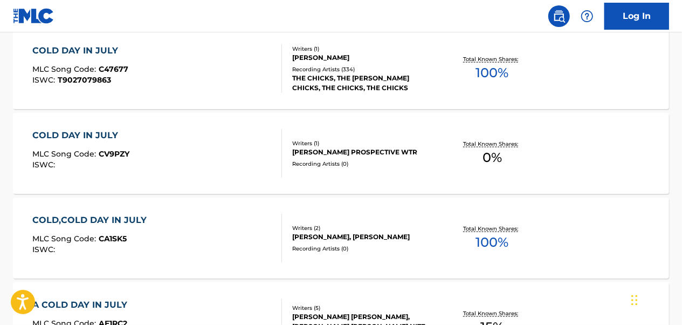
scroll to position [646, 0]
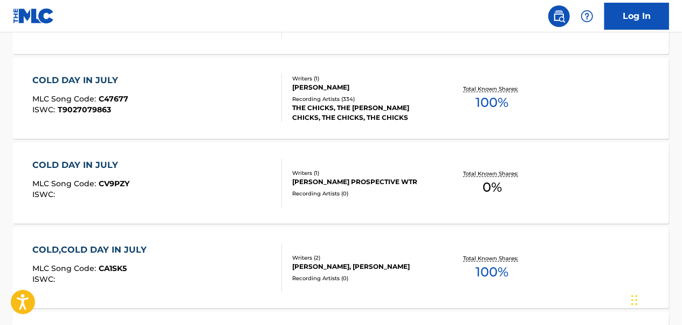
click at [195, 111] on div "COLD DAY IN JULY MLC Song Code : C47677 ISWC : T9027079863" at bounding box center [157, 98] width 249 height 49
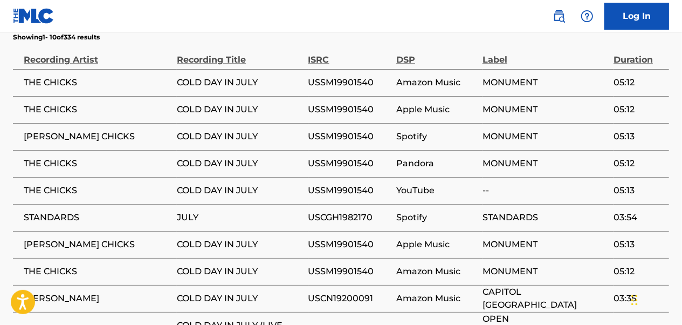
scroll to position [1110, 0]
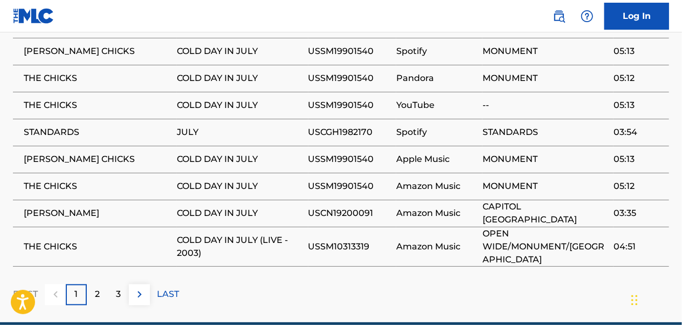
click at [106, 284] on div "2" at bounding box center [97, 294] width 21 height 21
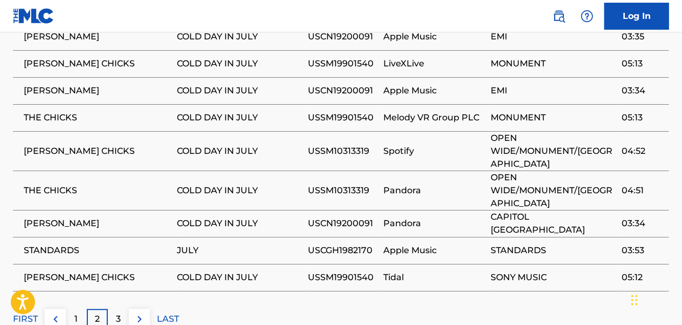
click at [112, 309] on div "3" at bounding box center [118, 319] width 21 height 21
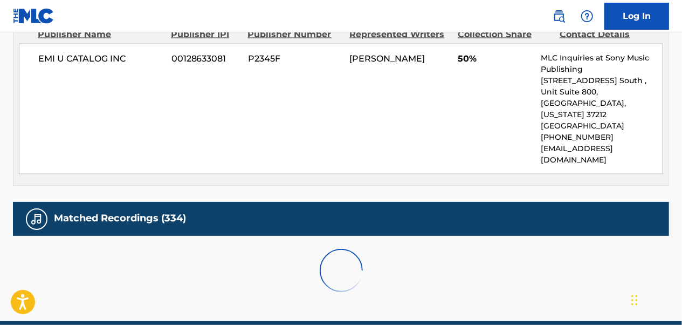
scroll to position [1098, 0]
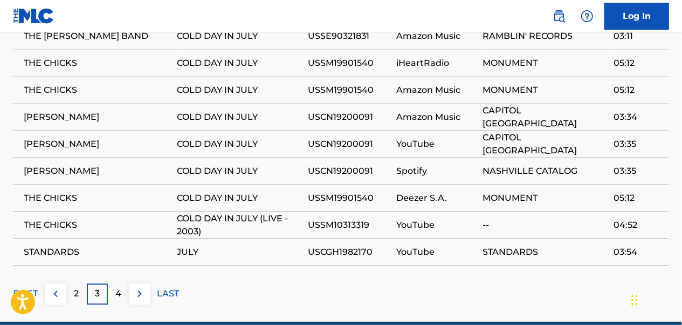
click at [118, 287] on p "4" at bounding box center [118, 293] width 6 height 13
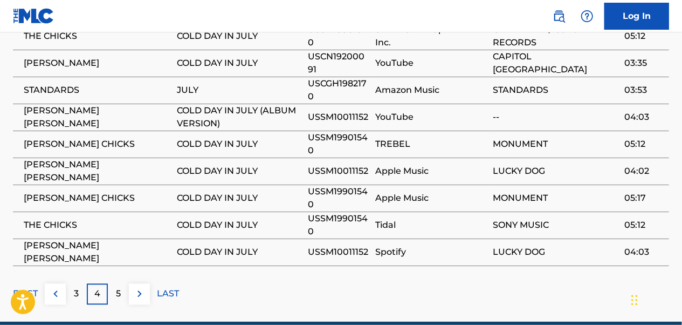
click at [118, 287] on p "5" at bounding box center [118, 293] width 5 height 13
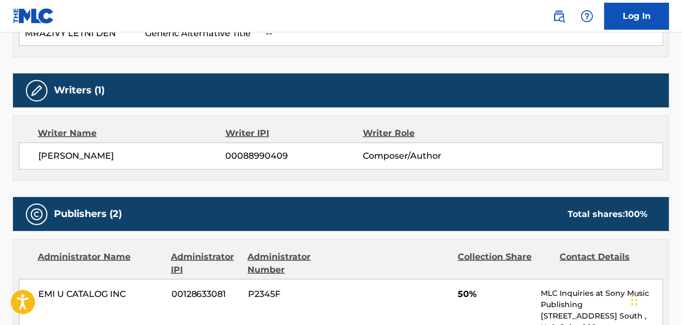
scroll to position [31, 0]
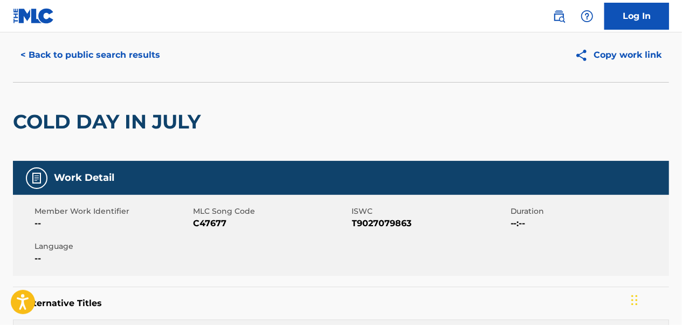
click at [136, 61] on button "< Back to public search results" at bounding box center [90, 55] width 155 height 27
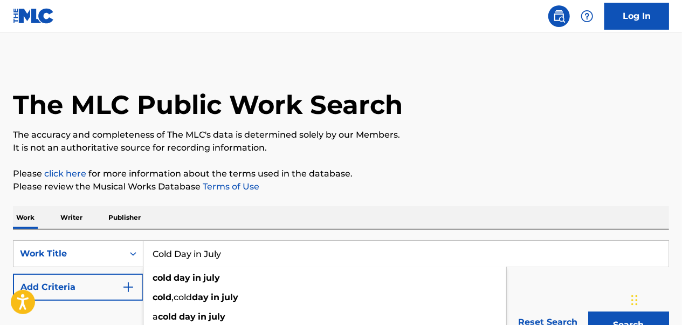
drag, startPoint x: 253, startPoint y: 257, endPoint x: 147, endPoint y: 260, distance: 105.8
click at [147, 260] on input "Cold Day in July" at bounding box center [405, 254] width 525 height 26
paste input "Daddy's Eyes"
type input "Daddy's Eyes"
click at [588, 311] on button "Search" at bounding box center [628, 324] width 81 height 27
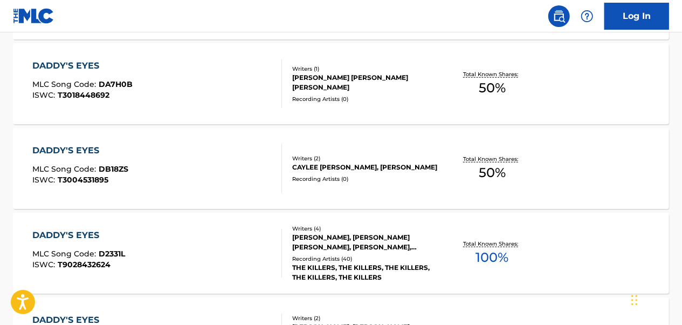
scroll to position [485, 0]
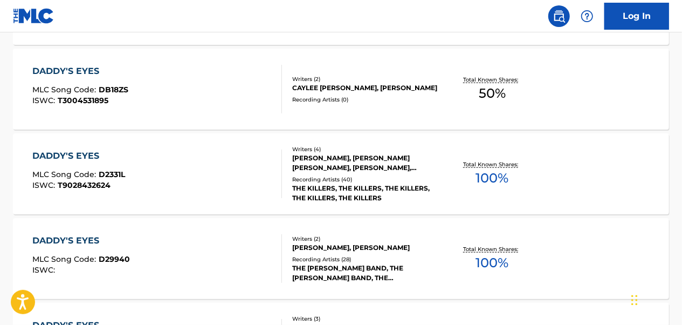
click at [251, 257] on div "DADDY'S EYES MLC Song Code : D29940 ISWC :" at bounding box center [157, 258] width 249 height 49
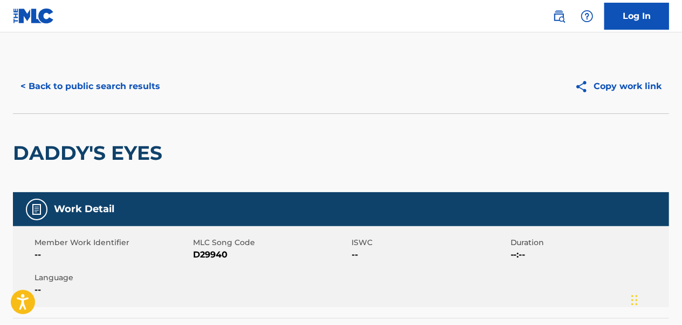
click at [88, 82] on button "< Back to public search results" at bounding box center [90, 86] width 155 height 27
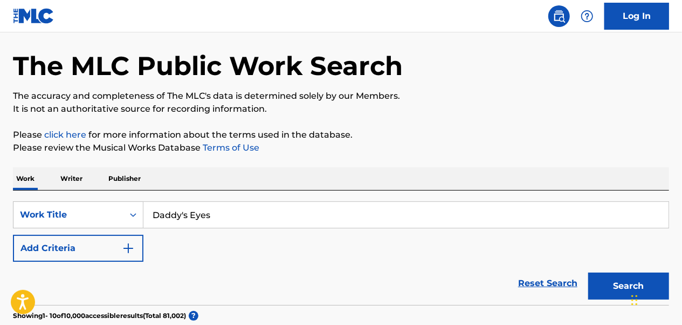
scroll to position [54, 0]
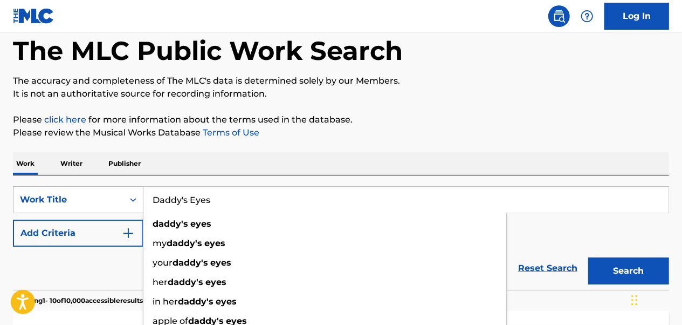
drag, startPoint x: 243, startPoint y: 194, endPoint x: 142, endPoint y: 196, distance: 100.9
click at [142, 196] on div "SearchWithCriteriaa2528830-798d-412f-8540-8dfd58b1c0b2 Work Title Daddy's Eyes …" at bounding box center [341, 199] width 656 height 27
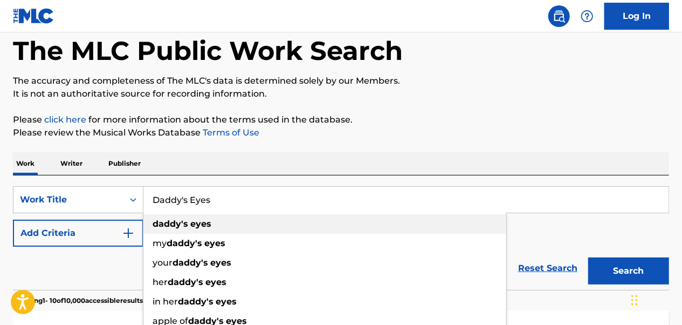
paste input "own We Go"
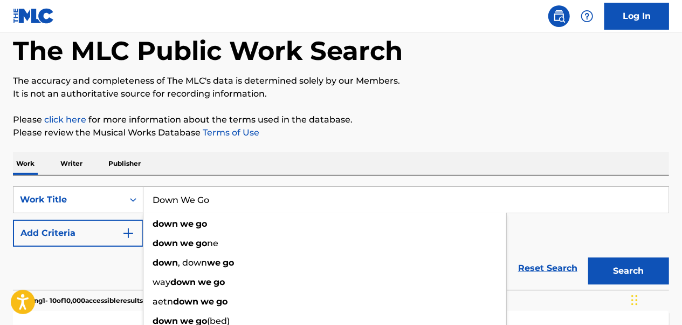
type input "Down We Go"
click at [588, 257] on button "Search" at bounding box center [628, 270] width 81 height 27
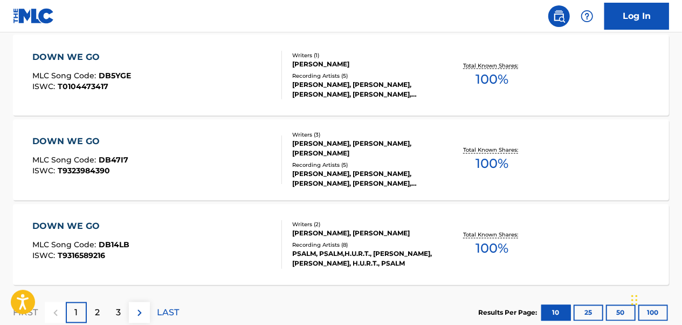
scroll to position [971, 0]
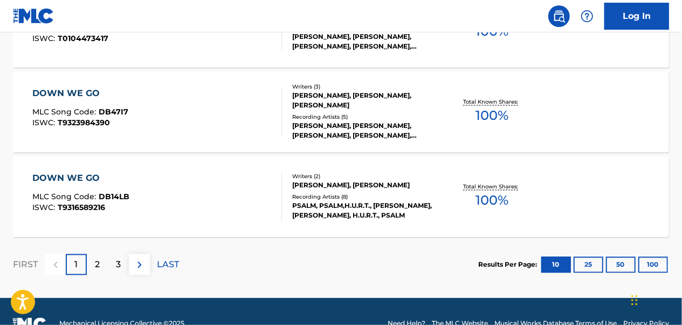
click at [100, 264] on div "2" at bounding box center [97, 264] width 21 height 21
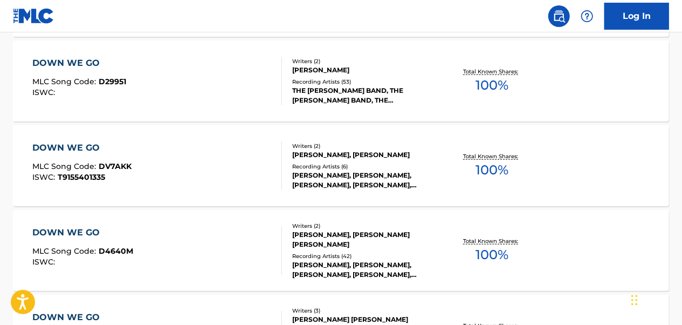
scroll to position [485, 0]
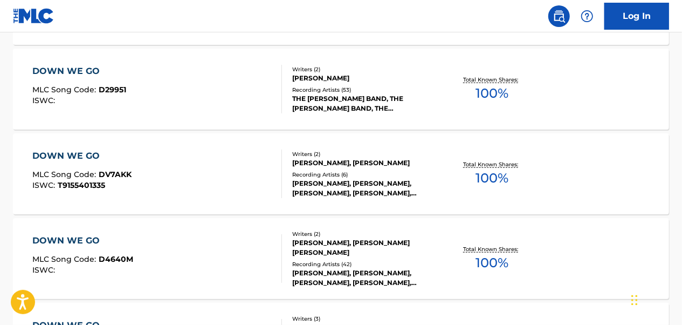
click at [179, 107] on div "DOWN WE GO MLC Song Code : D29951 ISWC :" at bounding box center [157, 89] width 249 height 49
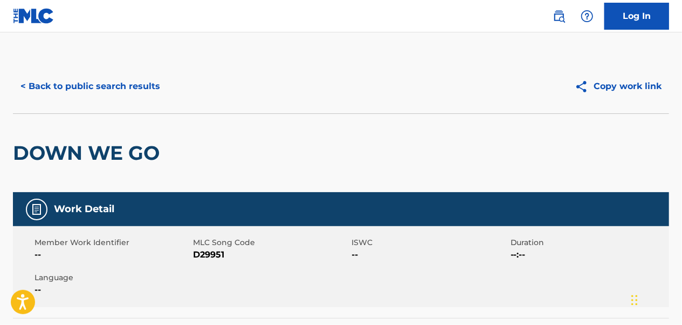
click at [110, 90] on button "< Back to public search results" at bounding box center [90, 86] width 155 height 27
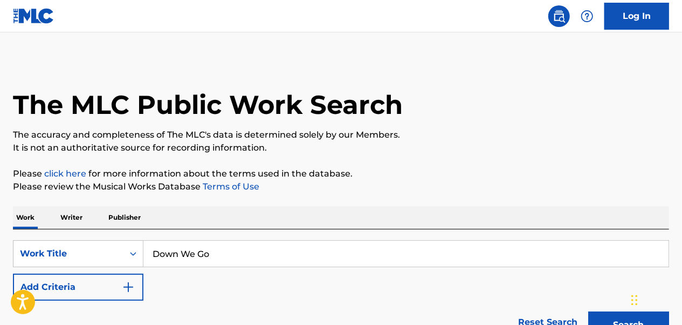
scroll to position [216, 0]
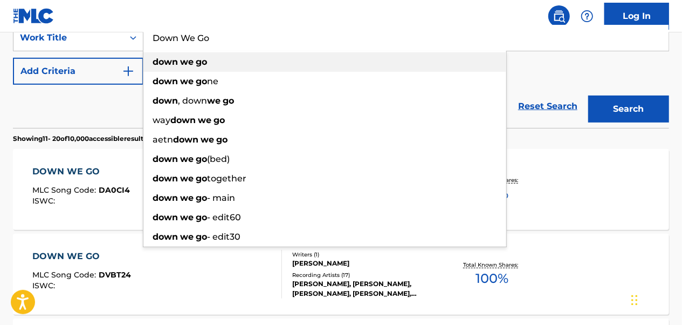
drag, startPoint x: 235, startPoint y: 47, endPoint x: 133, endPoint y: 54, distance: 102.7
click at [133, 54] on div "SearchWithCriteriaa2528830-798d-412f-8540-8dfd58b1c0b2 Work Title Down We Go do…" at bounding box center [341, 54] width 656 height 60
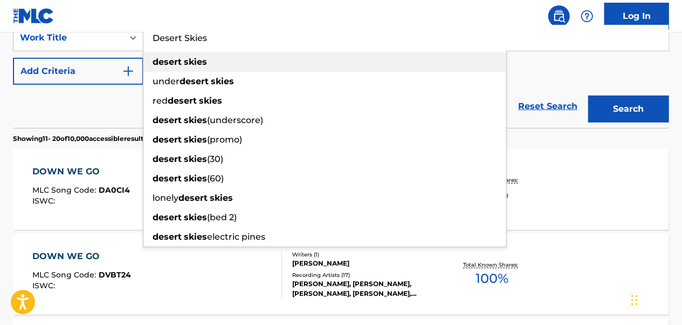
click at [216, 59] on div "desert skies" at bounding box center [324, 61] width 363 height 19
type input "desert skies"
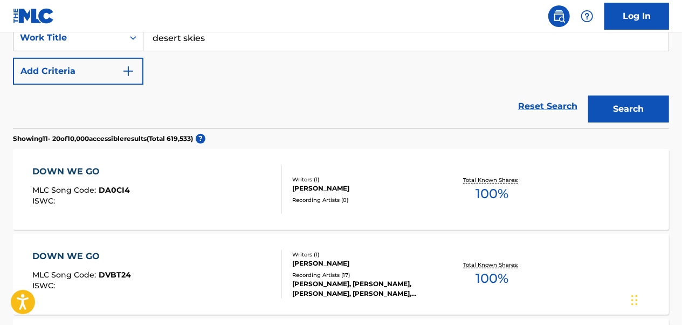
click at [126, 68] on img "Search Form" at bounding box center [128, 71] width 13 height 13
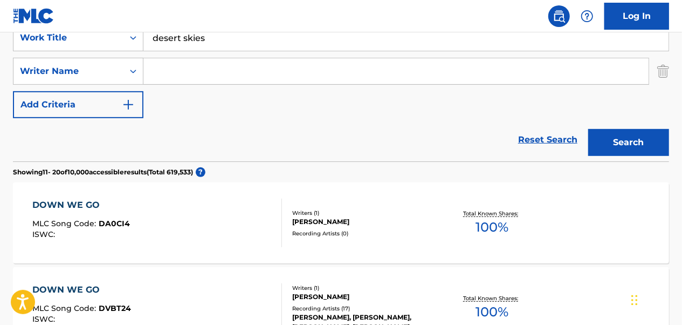
click at [180, 77] on input "Search Form" at bounding box center [395, 71] width 505 height 26
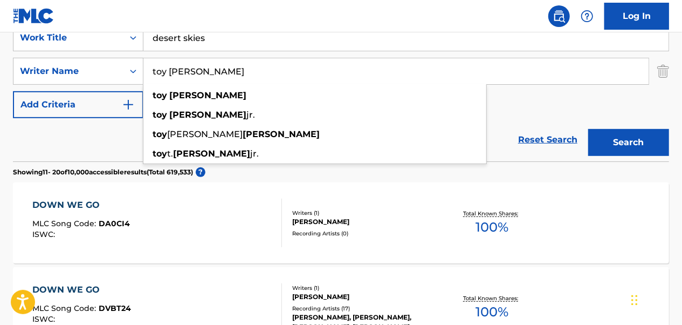
type input "toy [PERSON_NAME]"
click at [588, 129] on button "Search" at bounding box center [628, 142] width 81 height 27
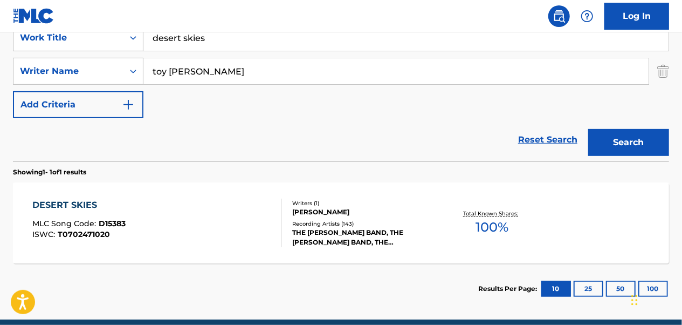
click at [132, 216] on div "DESERT SKIES MLC Song Code : D15383 ISWC : T0702471020" at bounding box center [157, 222] width 249 height 49
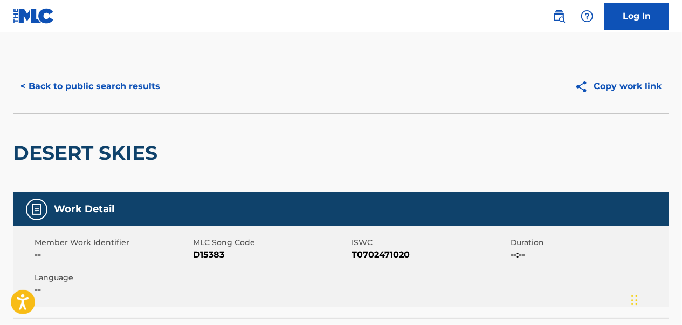
click at [104, 80] on button "< Back to public search results" at bounding box center [90, 86] width 155 height 27
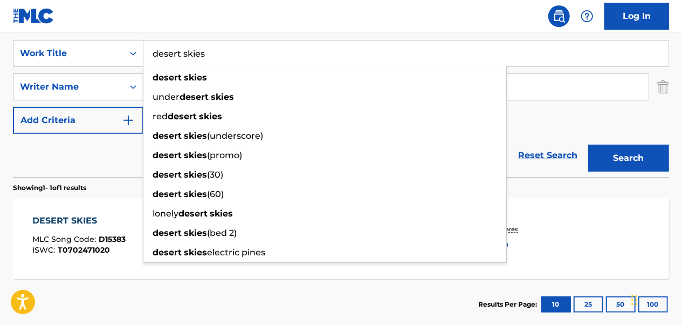
drag, startPoint x: 230, startPoint y: 57, endPoint x: 159, endPoint y: 59, distance: 71.2
click at [159, 59] on input "desert skies" at bounding box center [405, 53] width 525 height 26
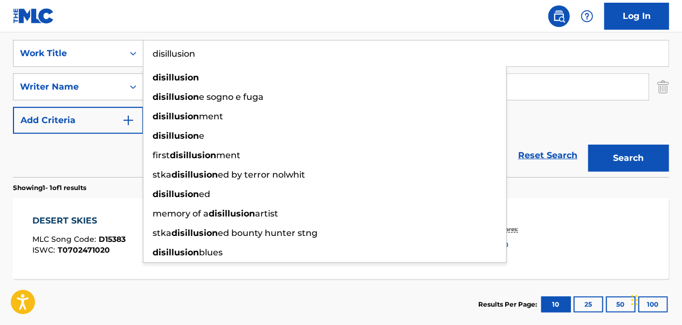
type input "disillusion"
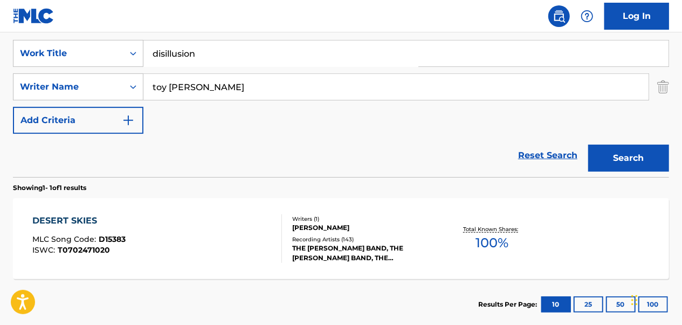
click at [93, 156] on div "Reset Search Search" at bounding box center [341, 155] width 656 height 43
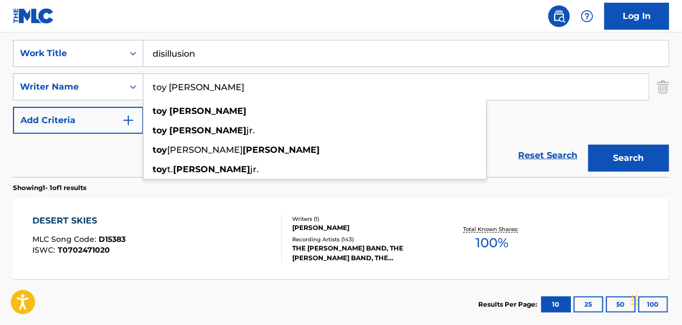
drag, startPoint x: 270, startPoint y: 85, endPoint x: 153, endPoint y: 94, distance: 116.8
click at [153, 94] on input "toy [PERSON_NAME]" at bounding box center [395, 87] width 505 height 26
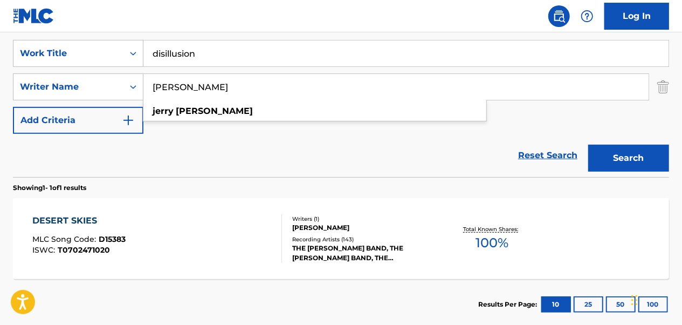
type input "[PERSON_NAME]"
click at [588, 145] on button "Search" at bounding box center [628, 158] width 81 height 27
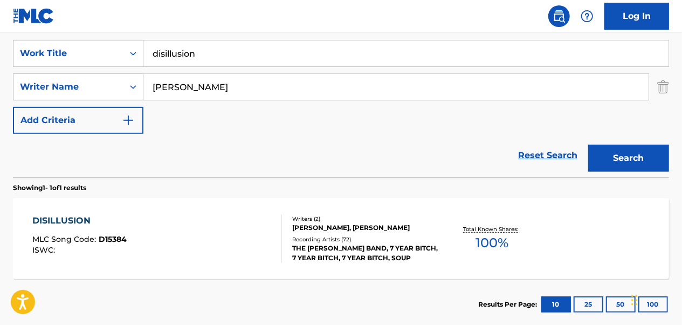
click at [242, 228] on div "DISILLUSION MLC Song Code : D15384 ISWC :" at bounding box center [157, 238] width 249 height 49
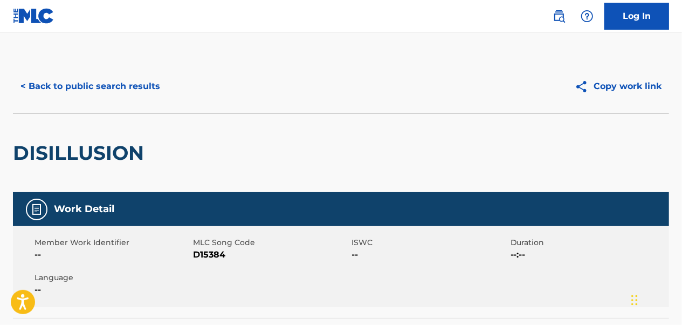
click at [75, 71] on div "< Back to public search results Copy work link" at bounding box center [341, 86] width 656 height 54
click at [126, 82] on button "< Back to public search results" at bounding box center [90, 86] width 155 height 27
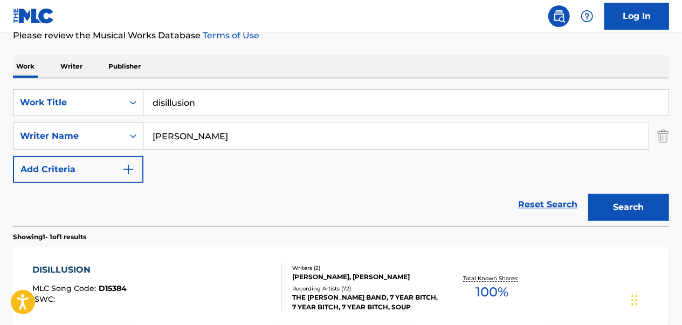
scroll to position [92, 0]
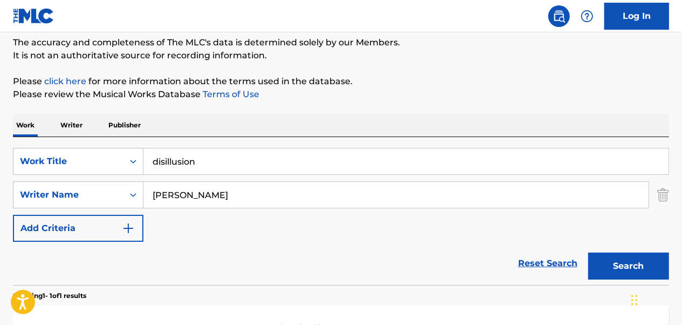
click at [667, 190] on img "Search Form" at bounding box center [663, 194] width 12 height 27
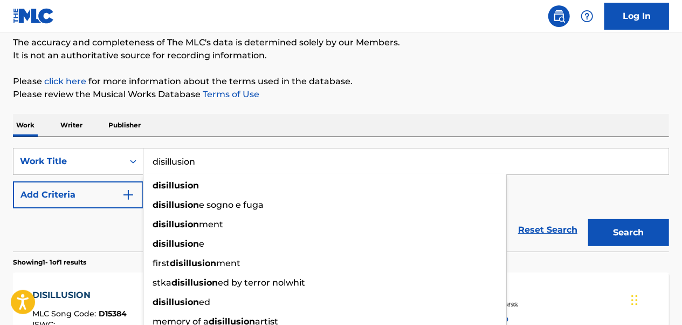
drag, startPoint x: 326, startPoint y: 164, endPoint x: 146, endPoint y: 166, distance: 180.2
click at [146, 166] on input "disillusion" at bounding box center [405, 161] width 525 height 26
paste input "Dream Lover"
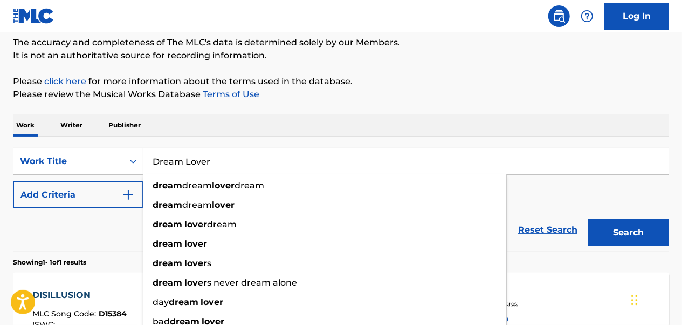
type input "Dream Lover"
click at [588, 219] on button "Search" at bounding box center [628, 232] width 81 height 27
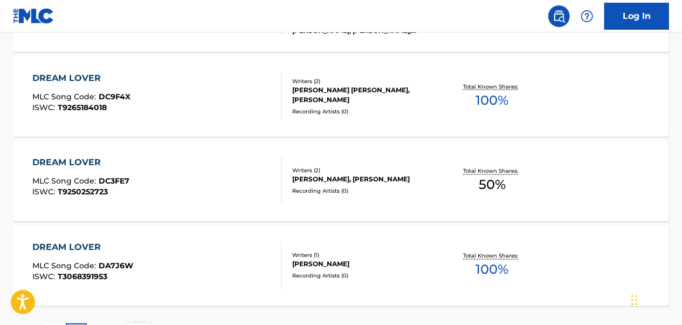
scroll to position [955, 0]
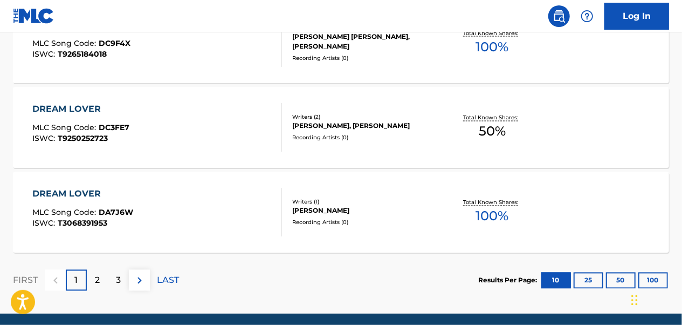
click at [90, 278] on div "2" at bounding box center [97, 280] width 21 height 21
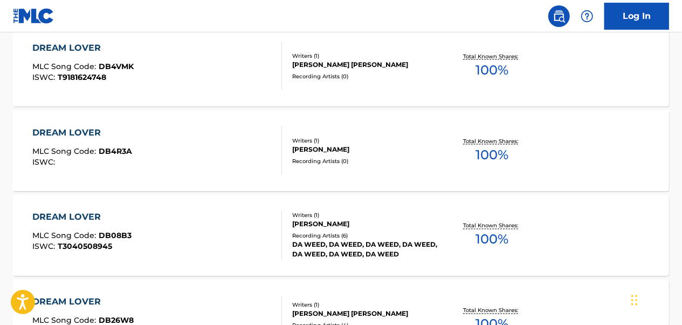
scroll to position [995, 0]
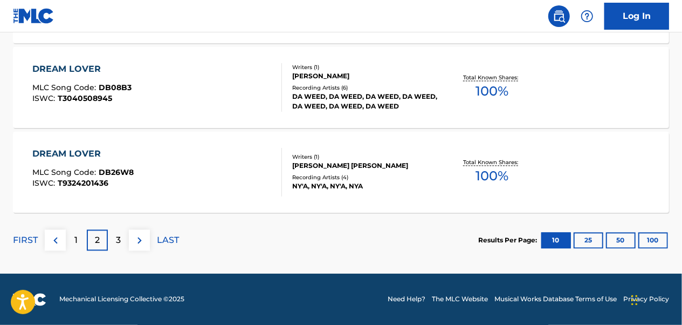
click at [113, 237] on div "3" at bounding box center [118, 240] width 21 height 21
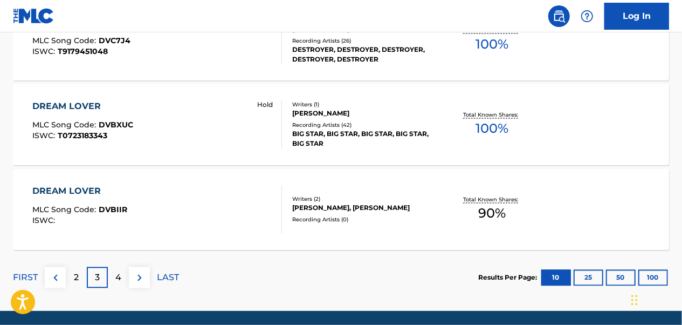
scroll to position [941, 0]
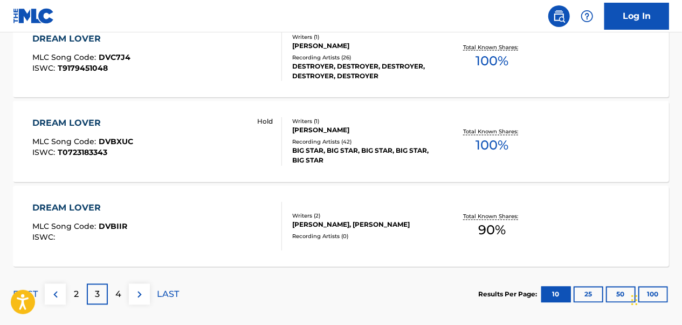
click at [202, 163] on div "DREAM LOVER MLC Song Code : DVBXUC ISWC : T0723183343 Hold" at bounding box center [157, 141] width 249 height 49
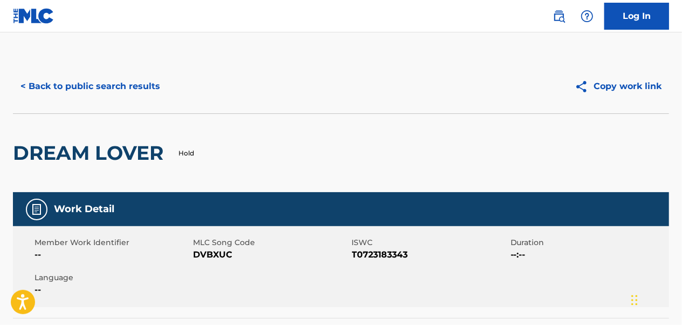
click at [94, 86] on button "< Back to public search results" at bounding box center [90, 86] width 155 height 27
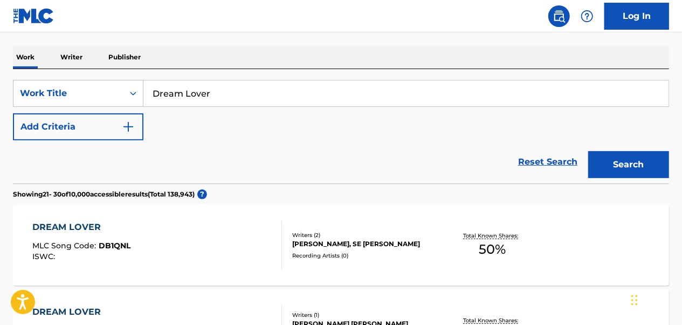
scroll to position [52, 0]
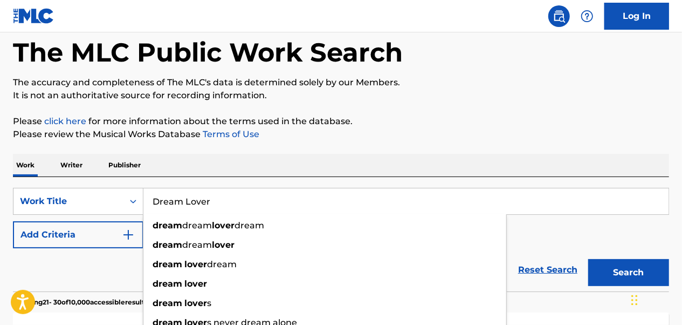
drag, startPoint x: 225, startPoint y: 207, endPoint x: 153, endPoint y: 211, distance: 72.4
click at [153, 211] on input "Dream Lover" at bounding box center [405, 201] width 525 height 26
paste input "iving You out of My Mind"
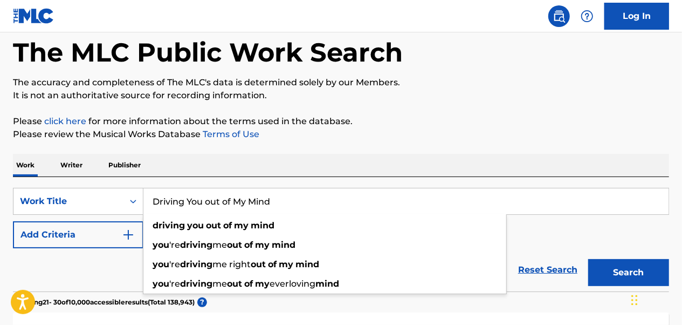
type input "Driving You out of My Mind"
click at [588, 259] on button "Search" at bounding box center [628, 272] width 81 height 27
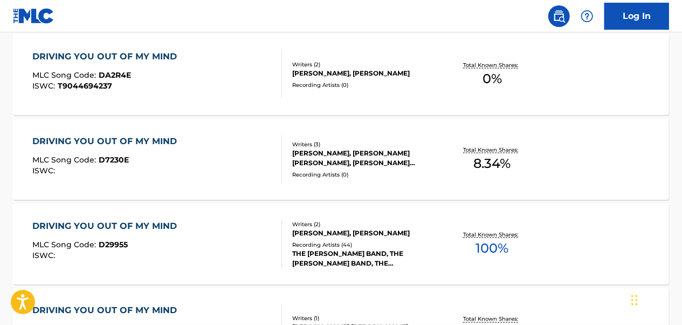
scroll to position [807, 0]
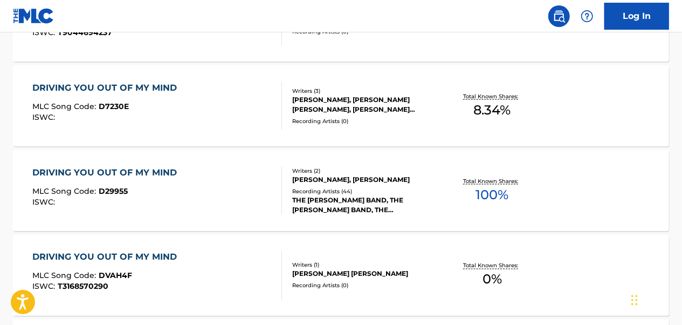
click at [224, 190] on div "DRIVING YOU OUT OF MY MIND MLC Song Code : D29955 ISWC :" at bounding box center [157, 190] width 249 height 49
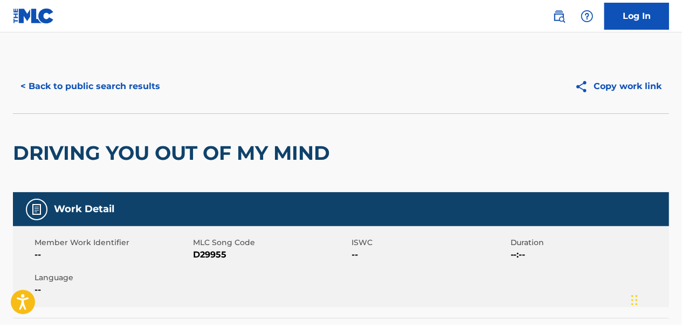
click at [120, 93] on button "< Back to public search results" at bounding box center [90, 86] width 155 height 27
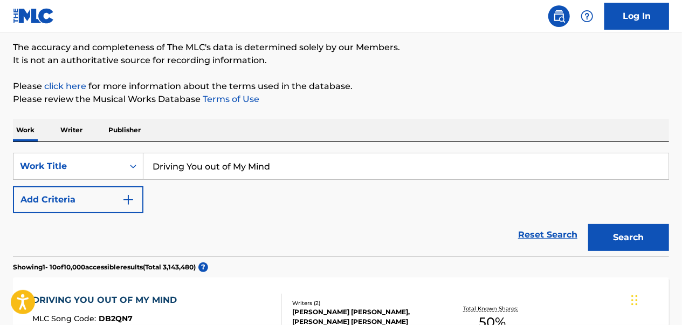
scroll to position [26, 0]
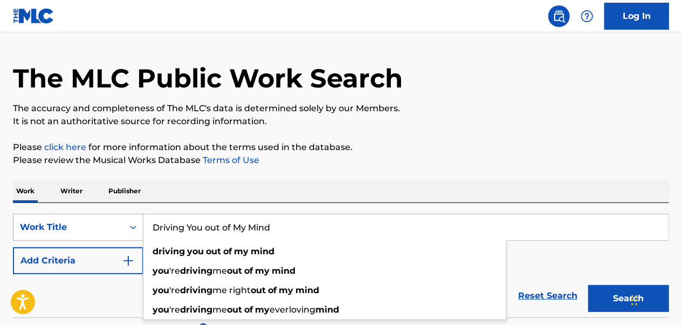
drag, startPoint x: 272, startPoint y: 227, endPoint x: 138, endPoint y: 224, distance: 133.8
click at [138, 224] on div "SearchWithCriteriaa2528830-798d-412f-8540-8dfd58b1c0b2 Work Title Driving You o…" at bounding box center [341, 227] width 656 height 27
paste input "Every Day I Sing the Blues"
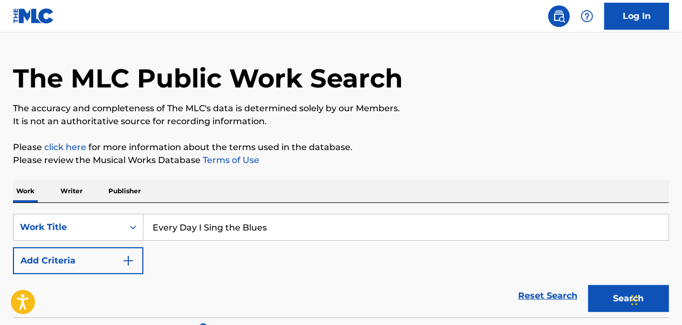
type input "Every Day I Sing the Blues"
click at [588, 285] on button "Search" at bounding box center [628, 298] width 81 height 27
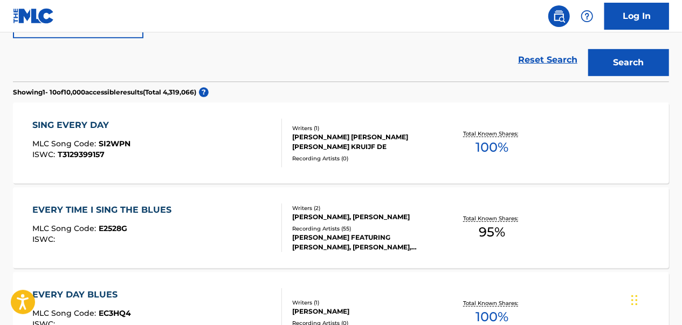
scroll to position [296, 0]
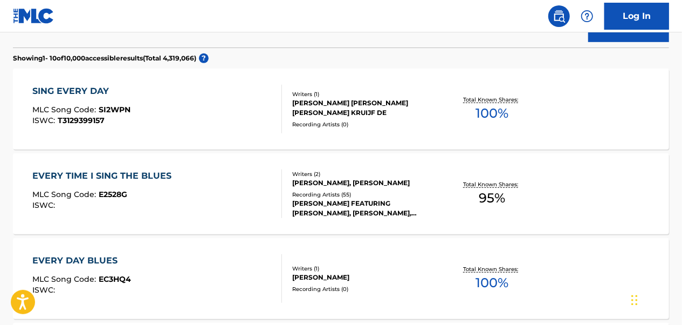
click at [239, 173] on div "EVERY TIME I SING THE BLUES MLC Song Code : E2528G ISWC :" at bounding box center [157, 193] width 249 height 49
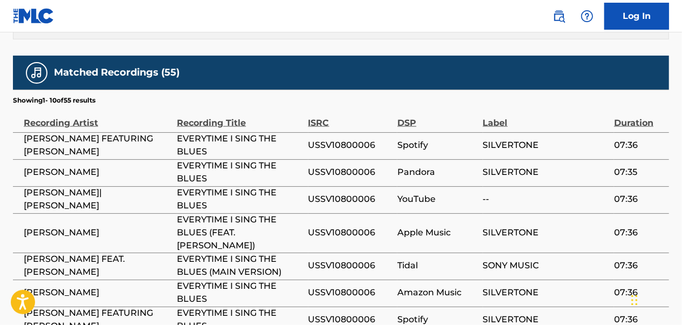
scroll to position [971, 0]
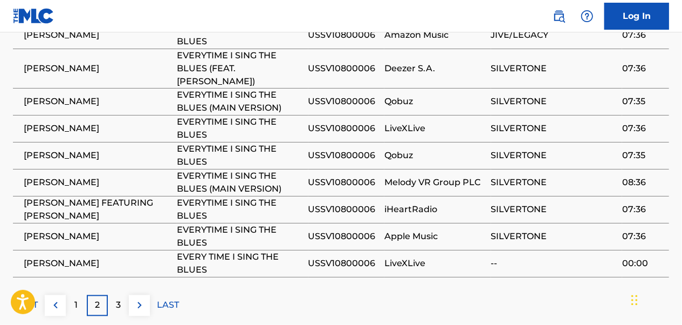
click at [121, 294] on div "3" at bounding box center [118, 304] width 21 height 21
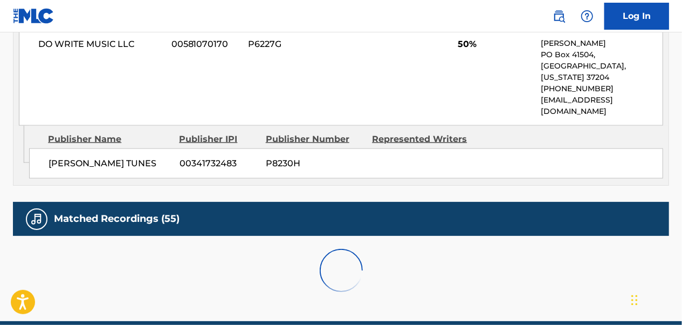
scroll to position [970, 0]
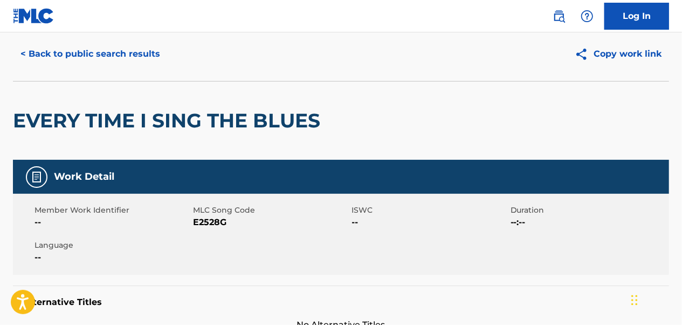
scroll to position [0, 0]
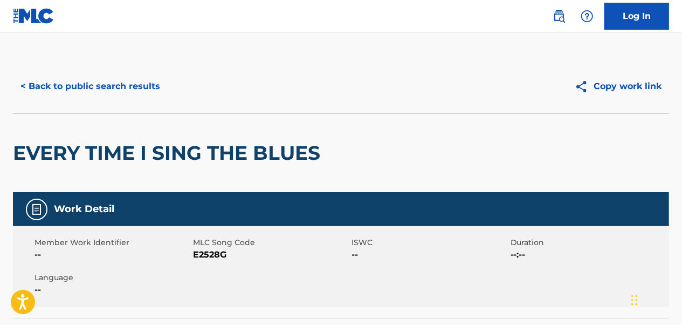
click at [88, 89] on button "< Back to public search results" at bounding box center [90, 86] width 155 height 27
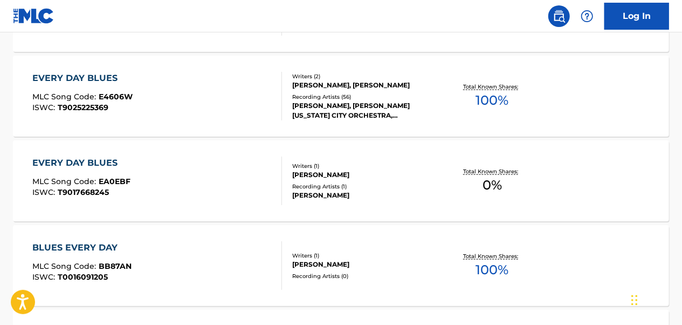
scroll to position [756, 0]
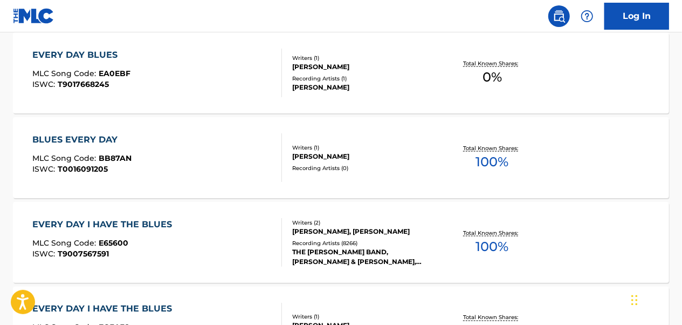
click at [178, 244] on div "EVERY DAY I HAVE THE BLUES MLC Song Code : E65600 ISWC : T9007567591" at bounding box center [157, 242] width 249 height 49
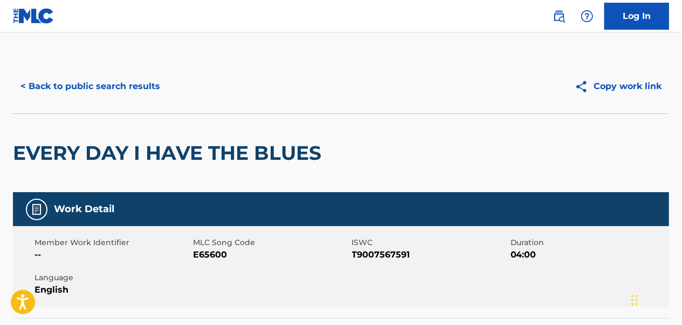
click at [123, 90] on button "< Back to public search results" at bounding box center [90, 86] width 155 height 27
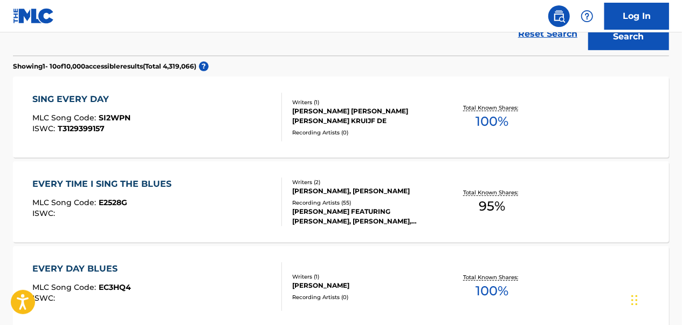
scroll to position [190, 0]
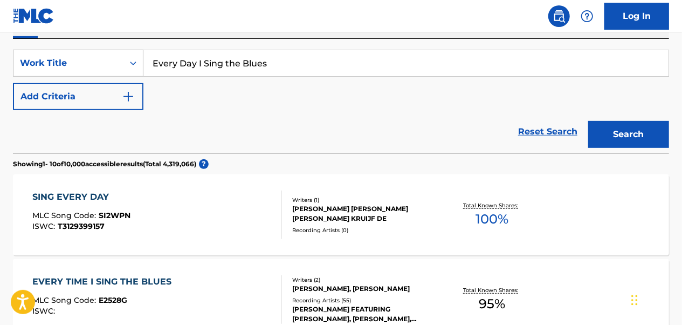
drag, startPoint x: 279, startPoint y: 59, endPoint x: 145, endPoint y: 61, distance: 134.9
click at [145, 61] on input "Every Day I Sing the Blues" at bounding box center [405, 63] width 525 height 26
paste input "Fire on the Mountain"
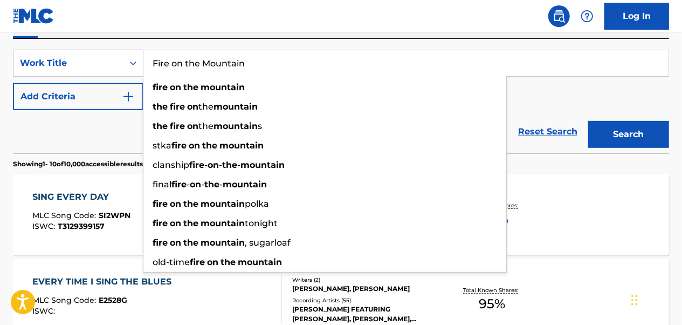
type input "Fire on the Mountain"
click at [588, 121] on button "Search" at bounding box center [628, 134] width 81 height 27
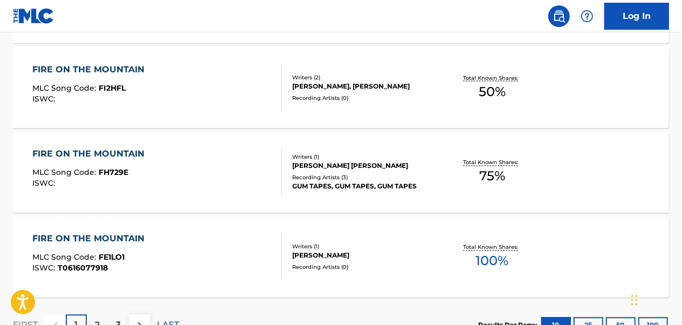
scroll to position [945, 0]
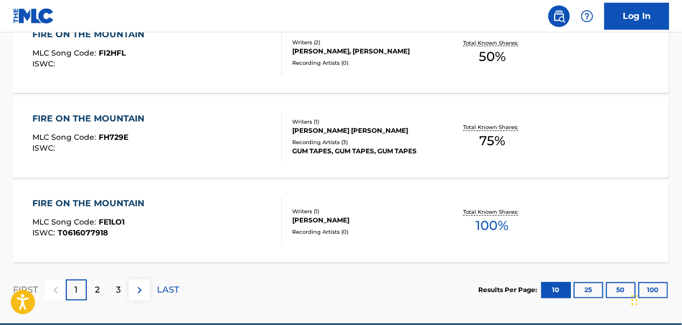
click at [98, 284] on p "2" at bounding box center [97, 290] width 5 height 13
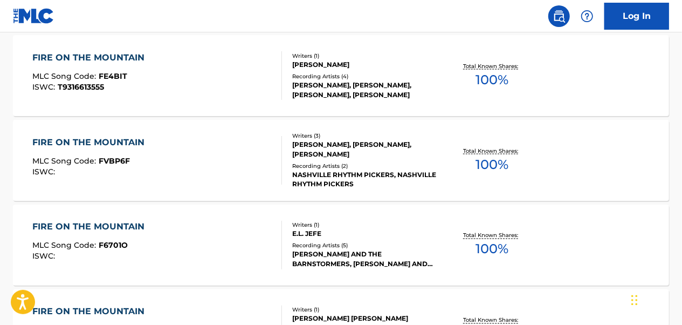
scroll to position [995, 0]
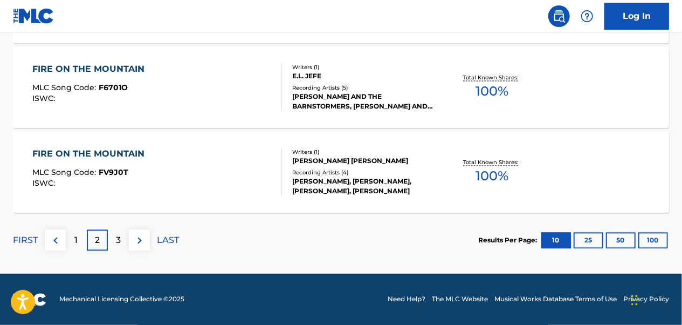
click at [119, 232] on div "3" at bounding box center [118, 240] width 21 height 21
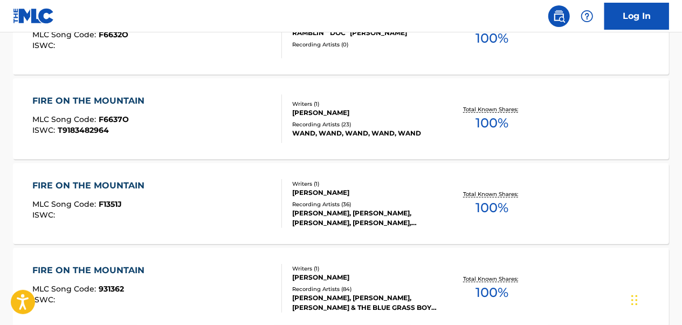
scroll to position [510, 0]
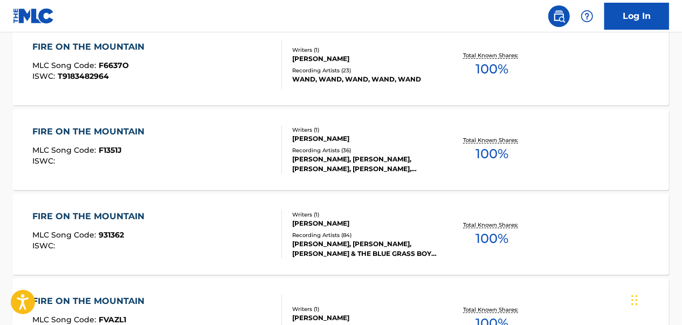
click at [193, 212] on div "FIRE ON THE MOUNTAIN MLC Song Code : 931362 ISWC :" at bounding box center [157, 234] width 249 height 49
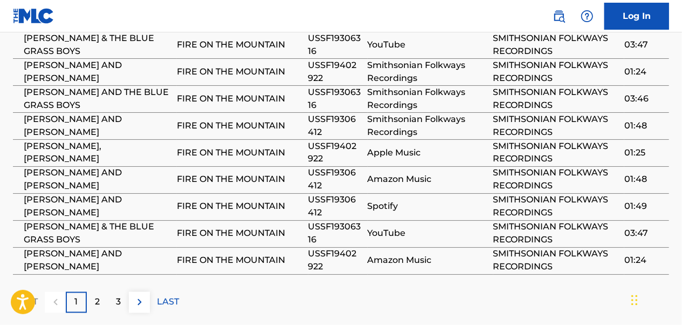
click at [104, 292] on div "2" at bounding box center [97, 302] width 21 height 21
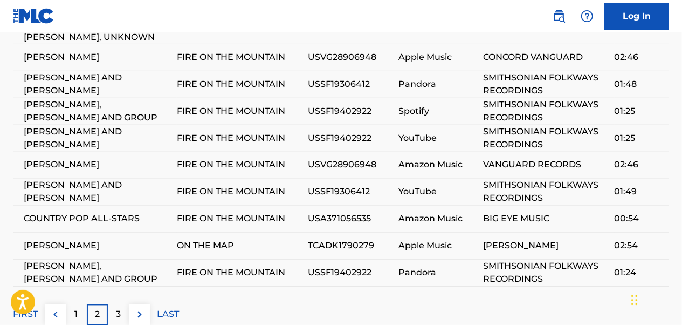
click at [121, 304] on div "3" at bounding box center [118, 314] width 21 height 21
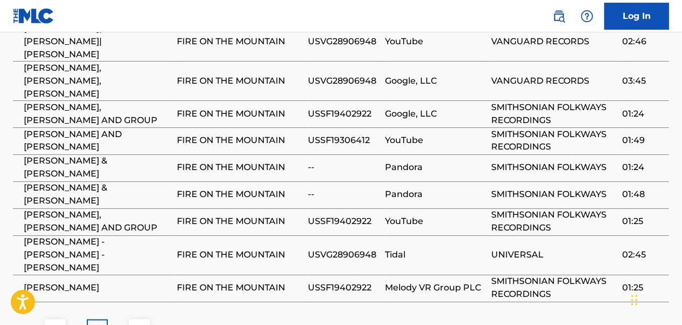
click at [121, 323] on p "4" at bounding box center [118, 329] width 6 height 13
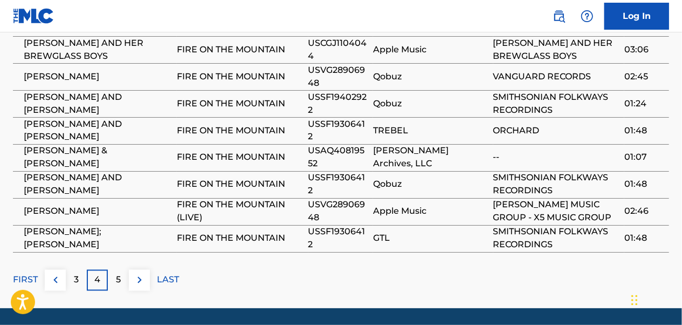
click at [117, 273] on p "5" at bounding box center [118, 279] width 5 height 13
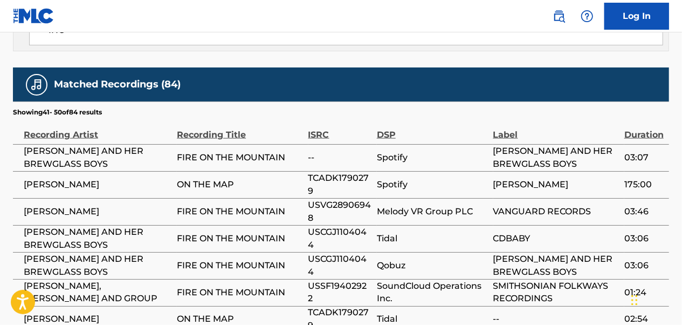
scroll to position [885, 0]
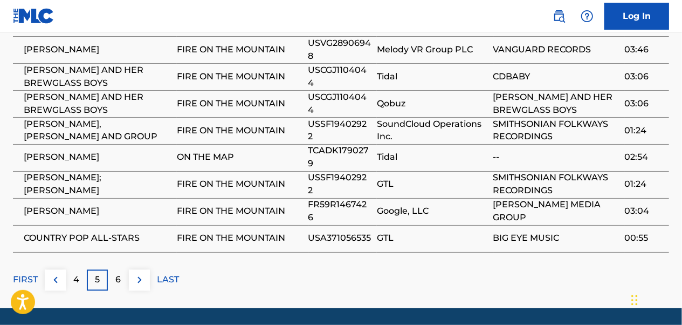
click at [119, 273] on p "6" at bounding box center [118, 279] width 5 height 13
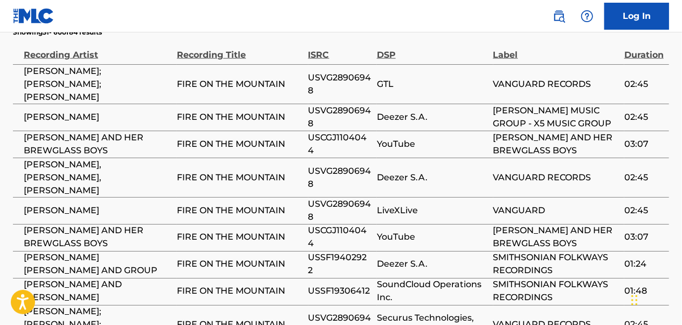
scroll to position [777, 0]
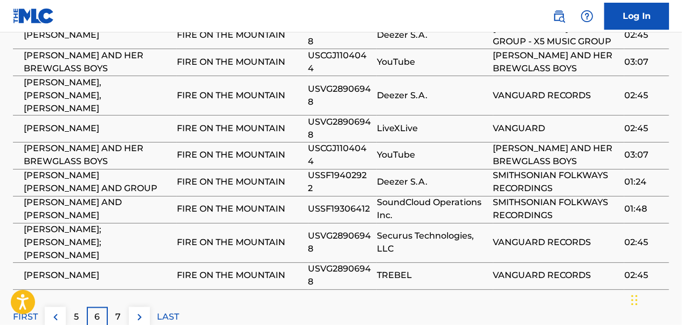
click at [125, 307] on div "7" at bounding box center [118, 317] width 21 height 21
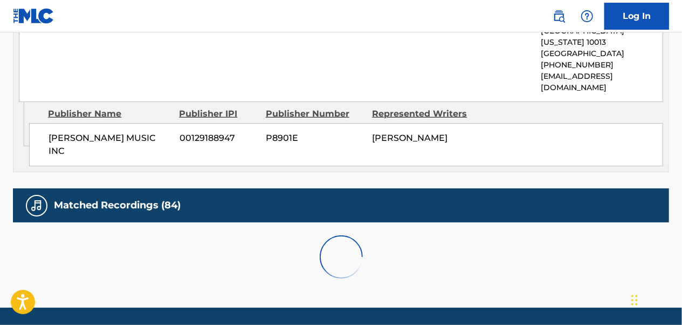
scroll to position [831, 0]
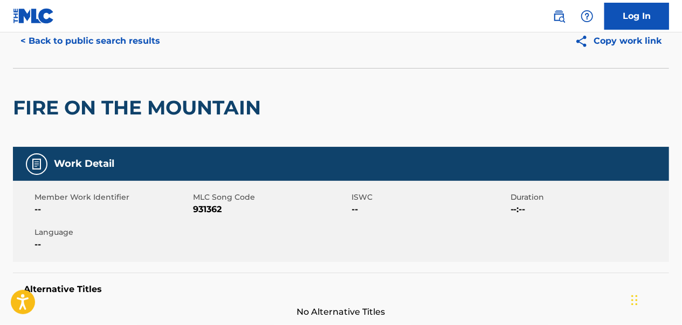
scroll to position [0, 0]
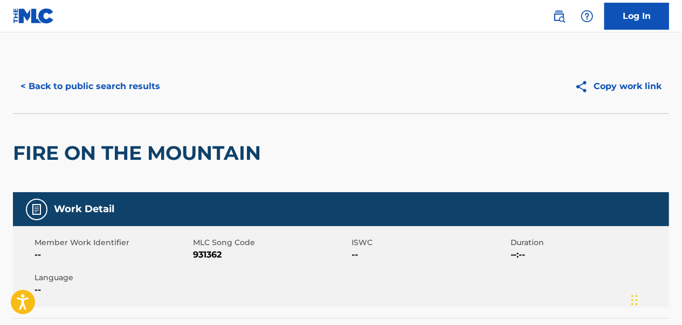
click at [111, 90] on button "< Back to public search results" at bounding box center [90, 86] width 155 height 27
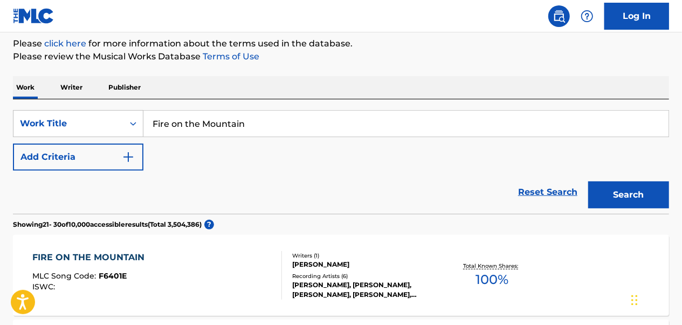
scroll to position [52, 0]
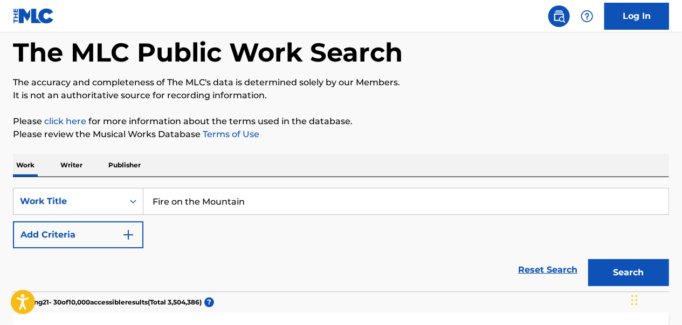
click at [96, 245] on button "Add Criteria" at bounding box center [78, 234] width 131 height 27
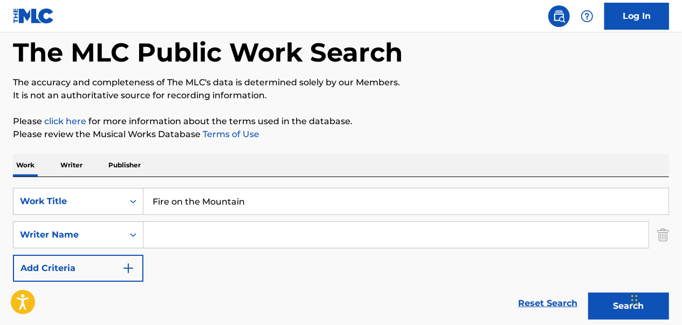
click at [188, 243] on input "Search Form" at bounding box center [395, 235] width 505 height 26
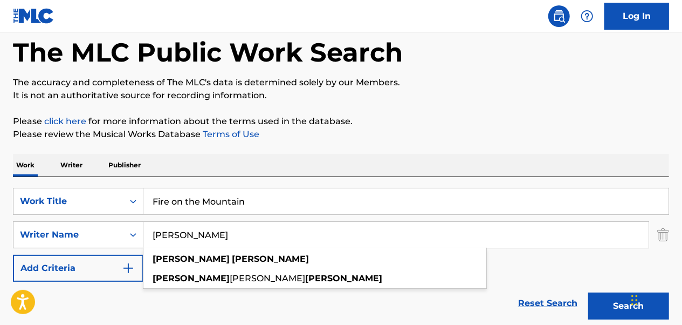
type input "[PERSON_NAME]"
click at [588, 292] on button "Search" at bounding box center [628, 305] width 81 height 27
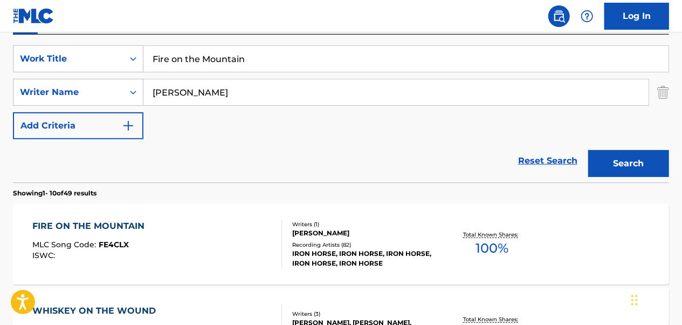
scroll to position [268, 0]
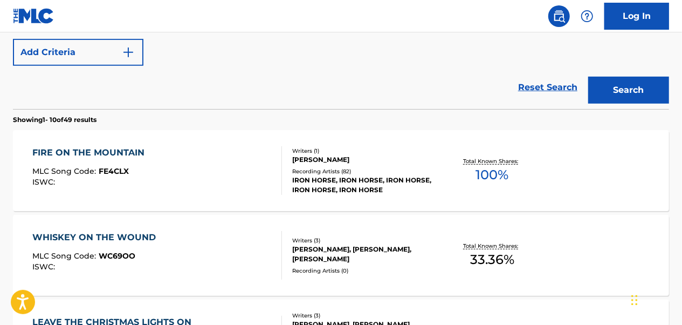
click at [217, 202] on div "FIRE ON THE MOUNTAIN MLC Song Code : FE4CLX ISWC : Writers ( 1 ) [PERSON_NAME] …" at bounding box center [341, 170] width 656 height 81
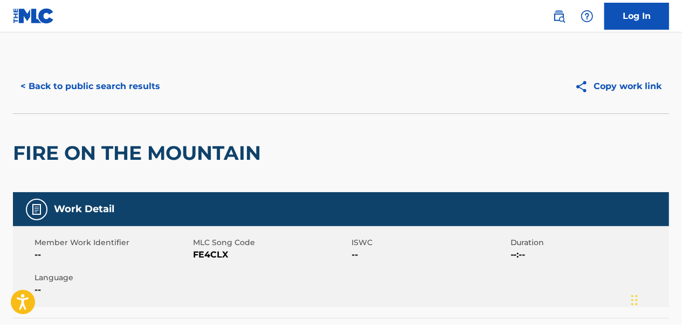
click at [145, 89] on button "< Back to public search results" at bounding box center [90, 86] width 155 height 27
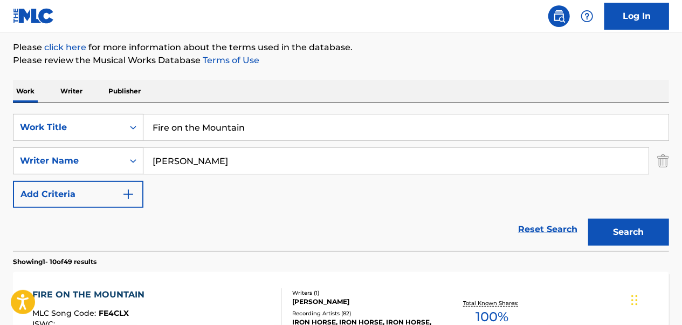
scroll to position [60, 0]
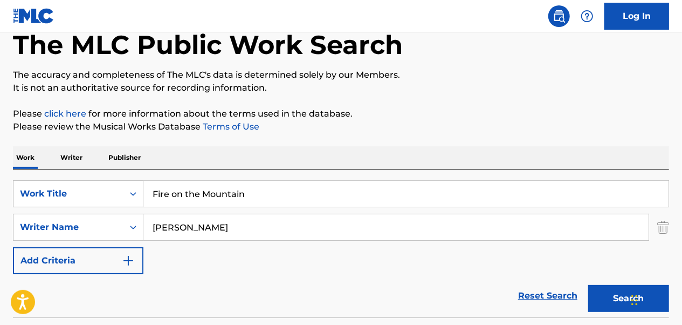
drag, startPoint x: 662, startPoint y: 231, endPoint x: 646, endPoint y: 231, distance: 16.2
click at [662, 231] on img "Search Form" at bounding box center [663, 227] width 12 height 27
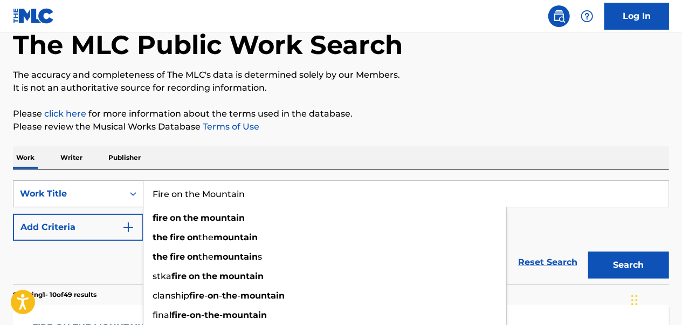
drag, startPoint x: 213, startPoint y: 193, endPoint x: 134, endPoint y: 197, distance: 78.3
click at [134, 197] on div "SearchWithCriteriaa2528830-798d-412f-8540-8dfd58b1c0b2 Work Title Fire on the M…" at bounding box center [341, 193] width 656 height 27
paste input "ly Like an Eagle"
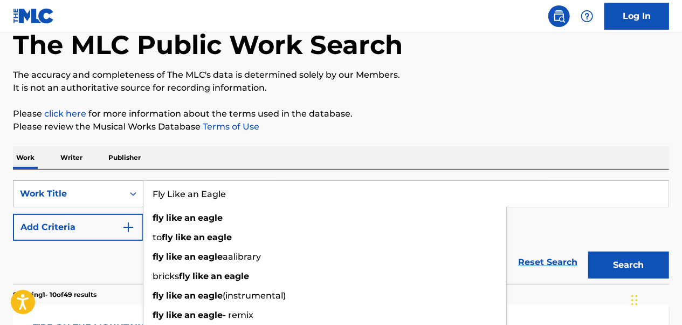
type input "Fly Like an Eagle"
click at [588, 251] on button "Search" at bounding box center [628, 264] width 81 height 27
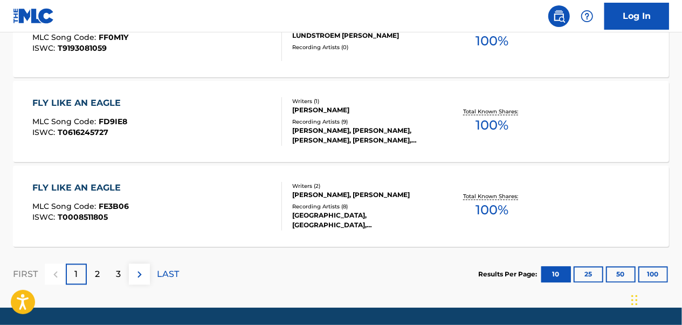
scroll to position [977, 0]
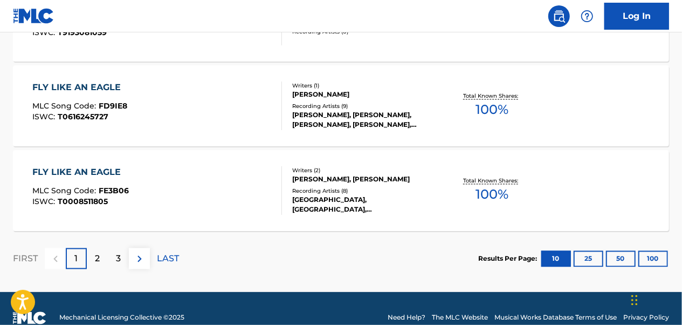
click at [97, 252] on p "2" at bounding box center [97, 258] width 5 height 13
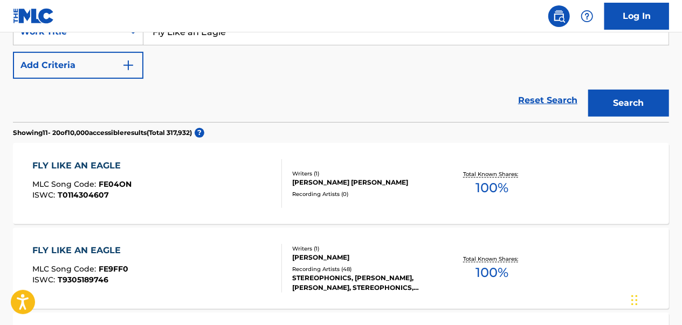
scroll to position [276, 0]
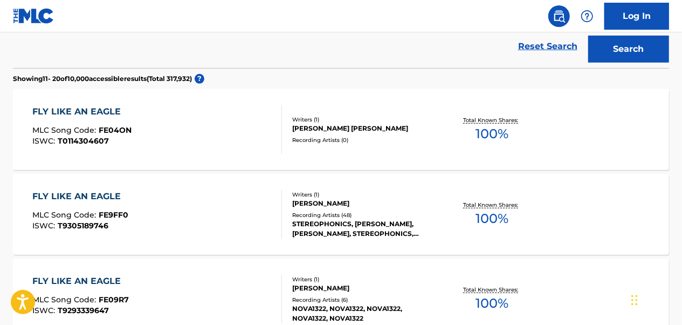
click at [216, 200] on div "FLY LIKE AN EAGLE MLC Song Code : FE9FF0 ISWC : T9305189746" at bounding box center [157, 214] width 249 height 49
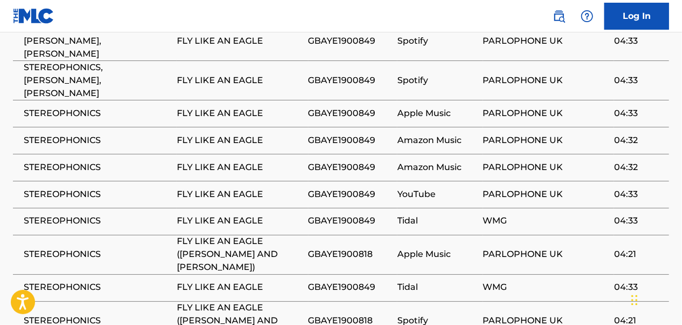
scroll to position [863, 0]
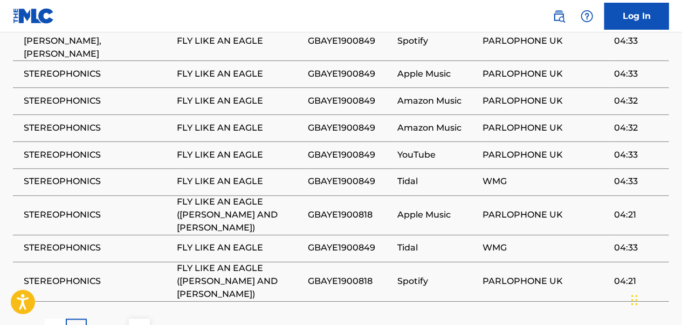
click at [96, 323] on p "2" at bounding box center [97, 329] width 5 height 13
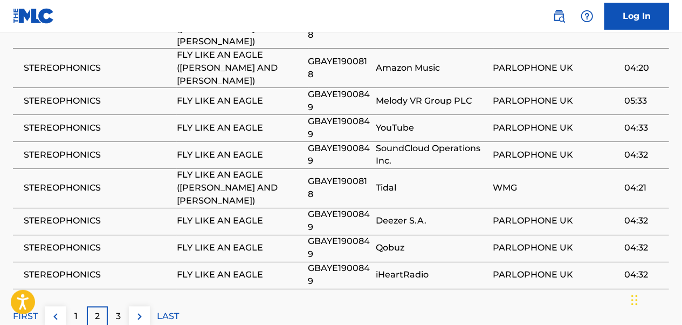
click at [121, 244] on div "Matched Recordings (48) Showing 11 - 20 of 48 results Recording Artist Recordin…" at bounding box center [341, 116] width 656 height 422
click at [118, 310] on p "3" at bounding box center [118, 316] width 5 height 13
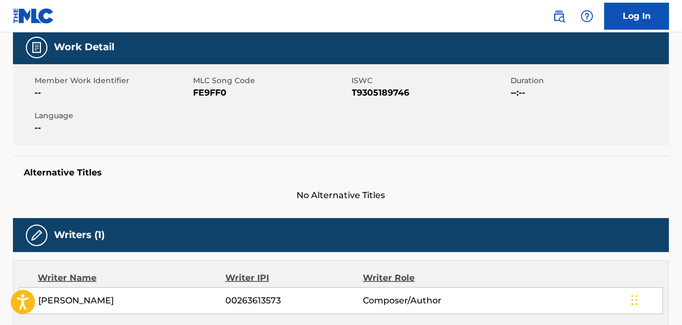
scroll to position [0, 0]
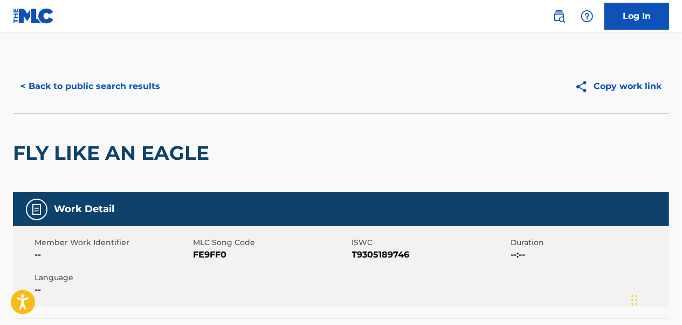
click at [106, 94] on button "< Back to public search results" at bounding box center [90, 86] width 155 height 27
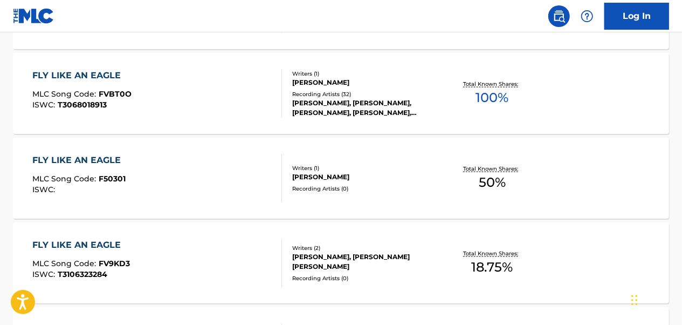
scroll to position [951, 0]
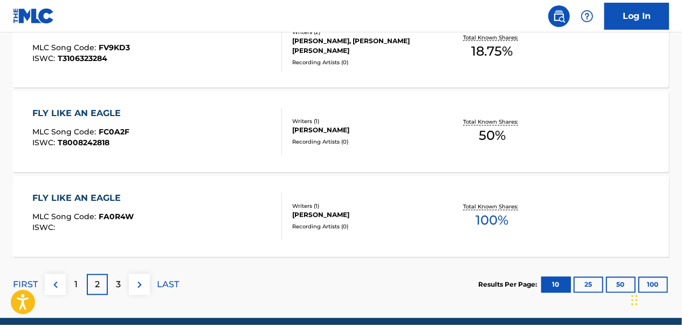
click at [123, 287] on div "3" at bounding box center [118, 284] width 21 height 21
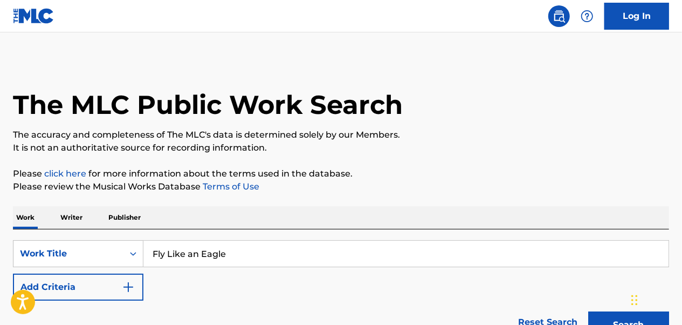
scroll to position [108, 0]
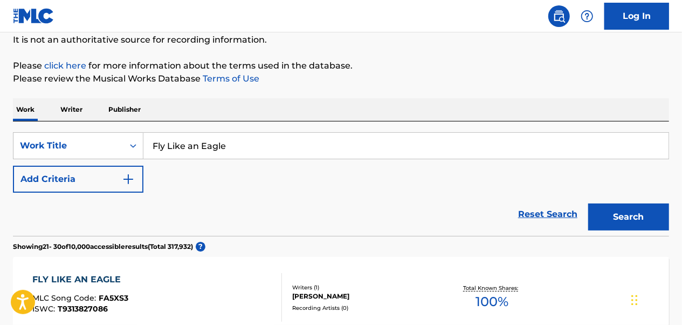
drag, startPoint x: 104, startPoint y: 173, endPoint x: 134, endPoint y: 194, distance: 36.8
click at [107, 174] on button "Add Criteria" at bounding box center [78, 179] width 131 height 27
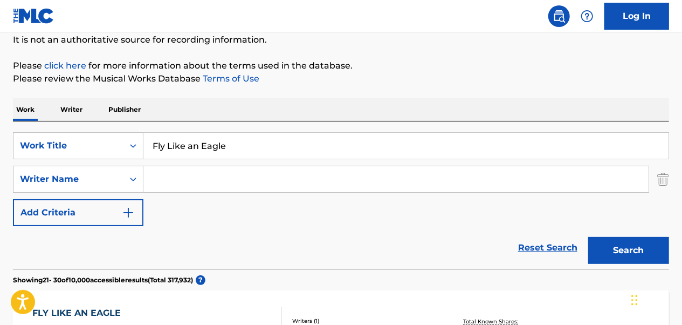
click at [227, 180] on input "Search Form" at bounding box center [395, 179] width 505 height 26
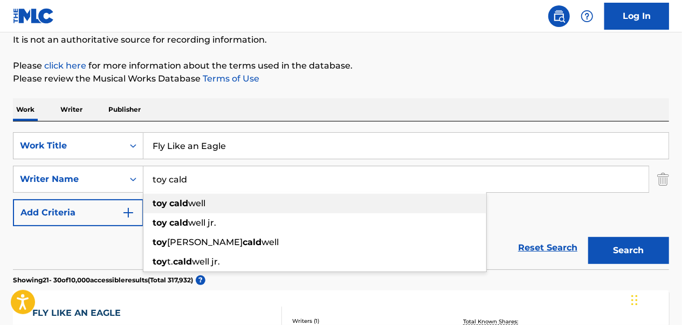
click at [239, 200] on div "toy cald well" at bounding box center [314, 203] width 343 height 19
type input "toy [PERSON_NAME]"
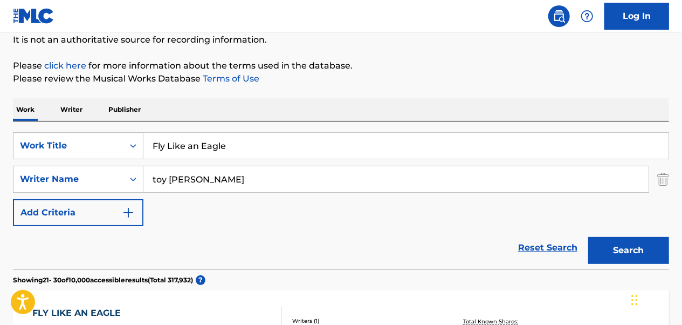
click at [609, 255] on button "Search" at bounding box center [628, 250] width 81 height 27
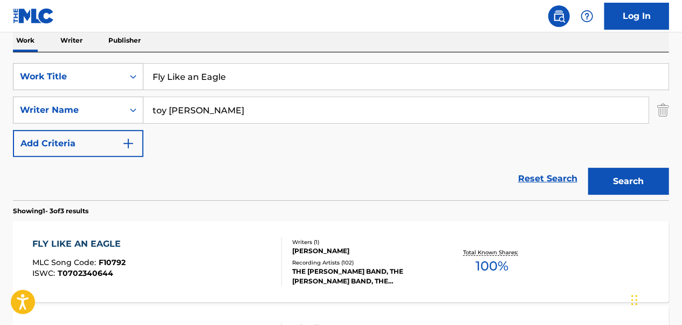
scroll to position [216, 0]
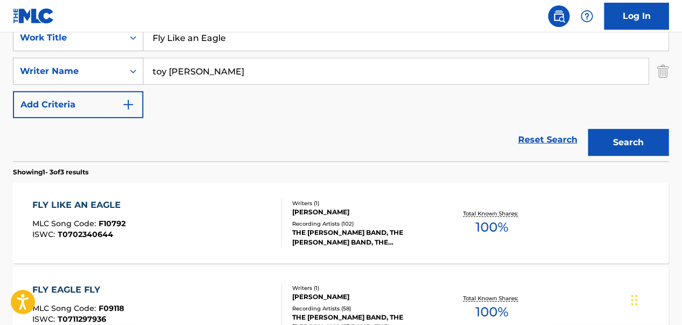
click at [219, 213] on div "FLY LIKE AN EAGLE MLC Song Code : F10792 ISWC : T0702340644" at bounding box center [157, 222] width 249 height 49
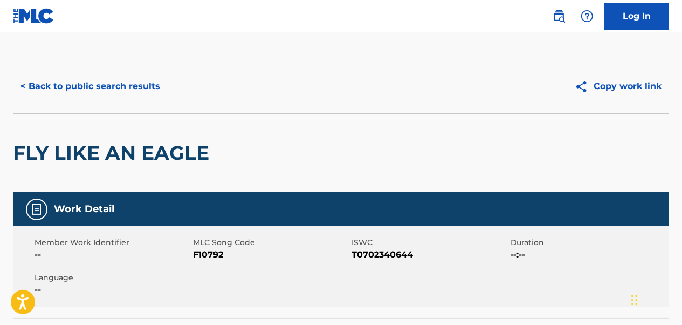
click at [129, 99] on button "< Back to public search results" at bounding box center [90, 86] width 155 height 27
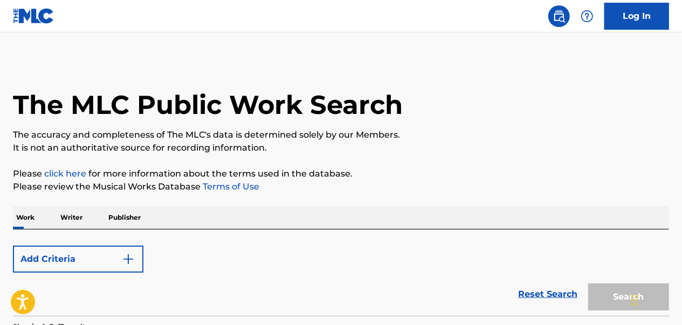
scroll to position [216, 0]
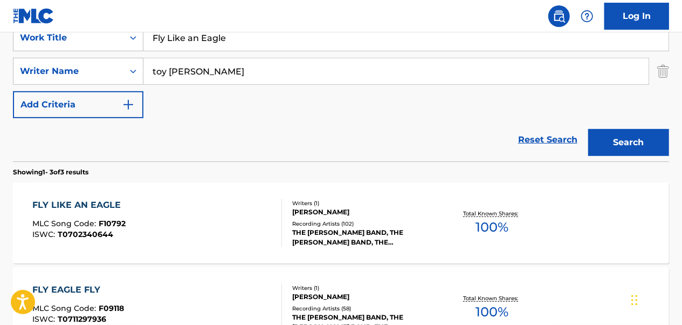
click at [660, 70] on img "Search Form" at bounding box center [663, 71] width 12 height 27
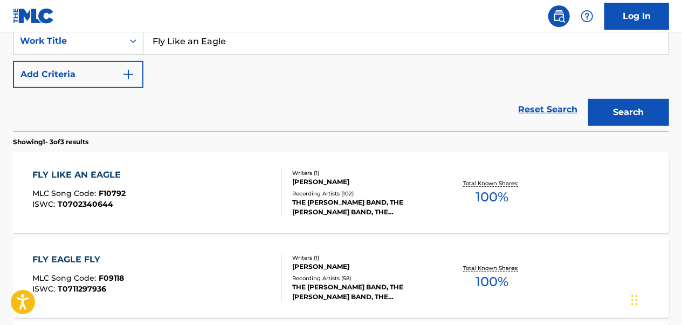
scroll to position [162, 0]
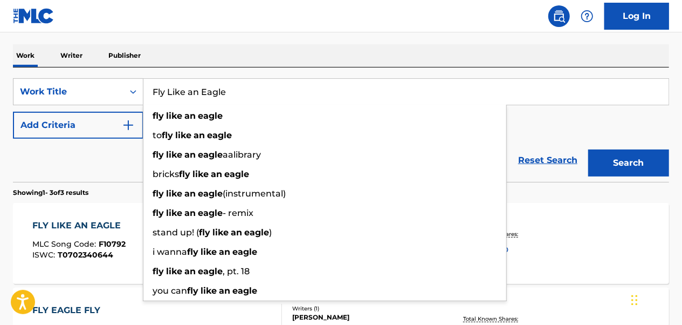
drag, startPoint x: 270, startPoint y: 89, endPoint x: 147, endPoint y: 91, distance: 123.0
click at [147, 91] on input "Fly Like an Eagle" at bounding box center [405, 92] width 525 height 26
paste input "oolish Dreamin'"
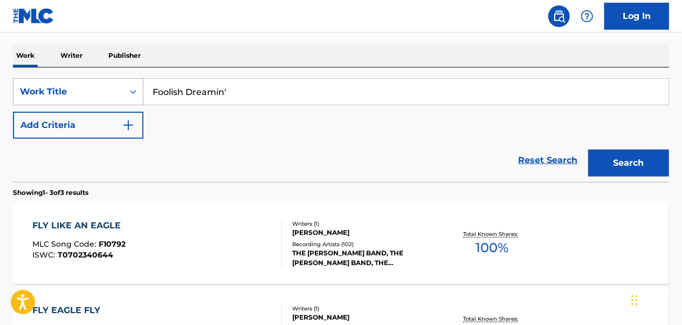
type input "Foolish Dreamin'"
click at [588, 149] on button "Search" at bounding box center [628, 162] width 81 height 27
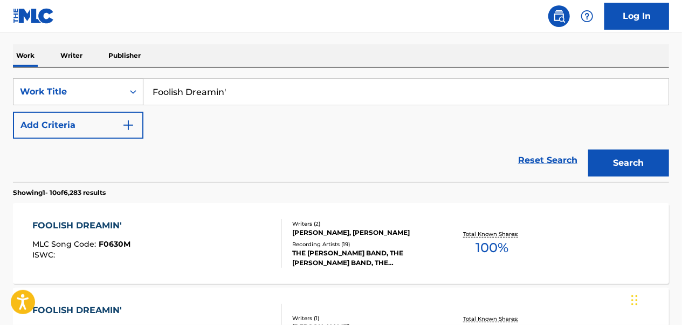
click at [258, 247] on div "FOOLISH DREAMIN' MLC Song Code : F0630M ISWC :" at bounding box center [157, 243] width 249 height 49
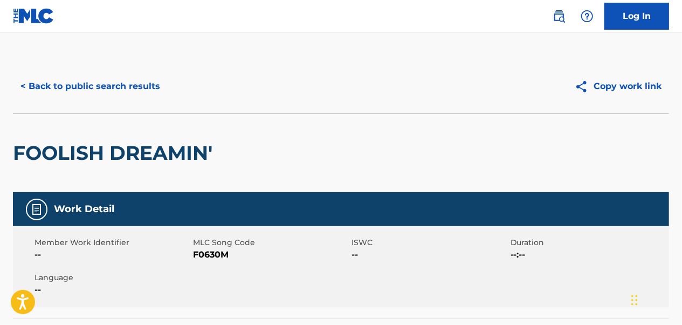
click at [112, 83] on button "< Back to public search results" at bounding box center [90, 86] width 155 height 27
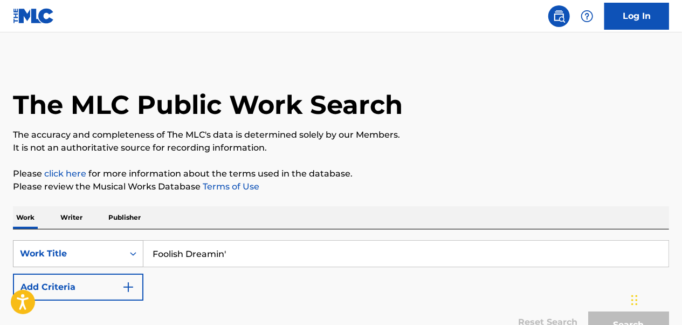
scroll to position [162, 0]
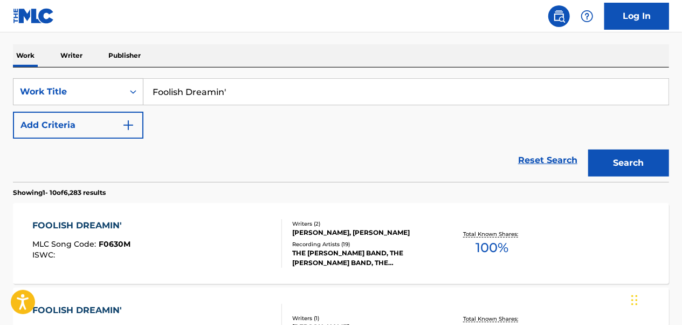
drag, startPoint x: 266, startPoint y: 85, endPoint x: 153, endPoint y: 87, distance: 113.3
click at [153, 87] on input "Foolish Dreamin'" at bounding box center [405, 92] width 525 height 26
paste input "[DEMOGRAPHIC_DATA] Singin' Man"
type input "[DEMOGRAPHIC_DATA] Singin' Man"
click at [588, 149] on button "Search" at bounding box center [628, 162] width 81 height 27
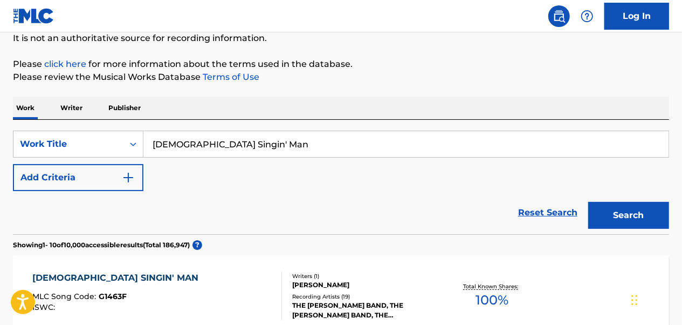
scroll to position [108, 0]
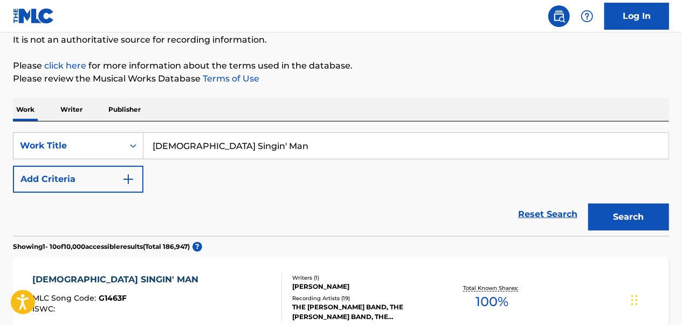
click at [162, 281] on div "[DEMOGRAPHIC_DATA] SINGIN' MAN MLC Song Code : G1463F ISWC :" at bounding box center [157, 297] width 249 height 49
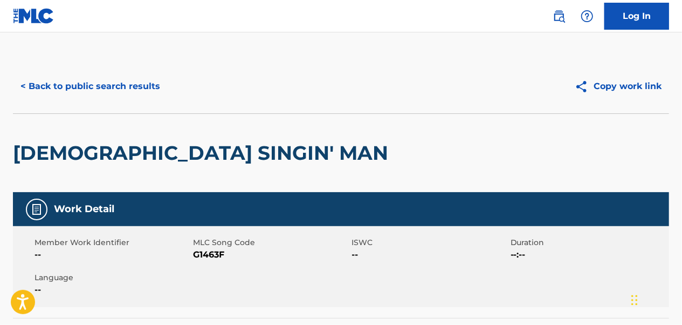
click at [131, 93] on button "< Back to public search results" at bounding box center [90, 86] width 155 height 27
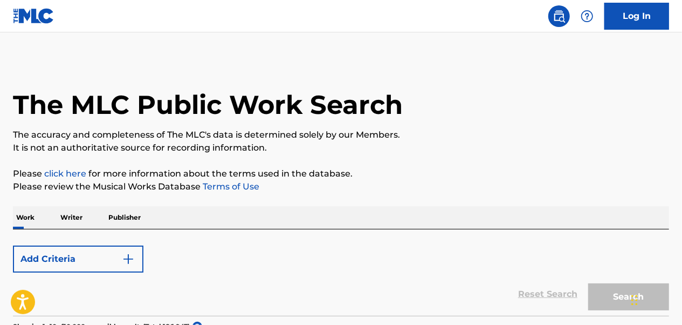
scroll to position [108, 0]
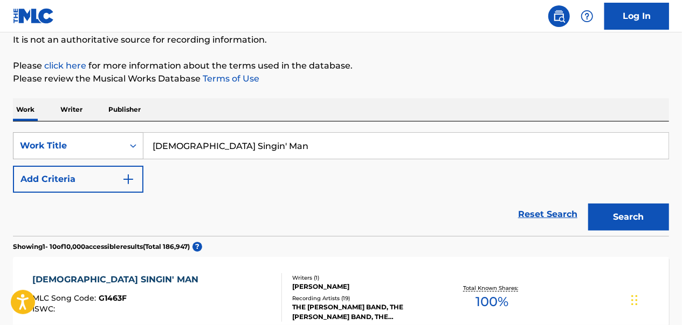
drag, startPoint x: 265, startPoint y: 147, endPoint x: 142, endPoint y: 157, distance: 123.4
click at [142, 157] on div "SearchWithCriteriaa2528830-798d-412f-8540-8dfd58b1c0b2 Work Title Gospel Singin…" at bounding box center [341, 145] width 656 height 27
paste input "Hillbilly Band"
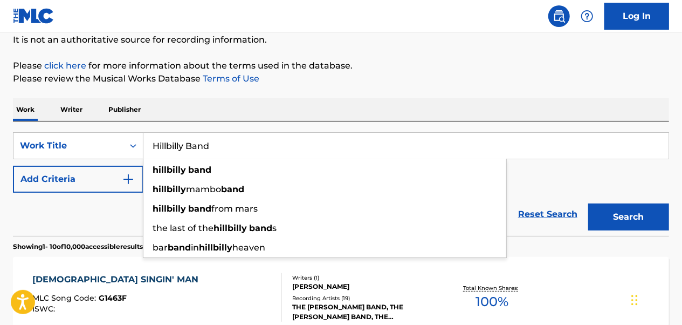
type input "Hillbilly Band"
click at [588, 203] on button "Search" at bounding box center [628, 216] width 81 height 27
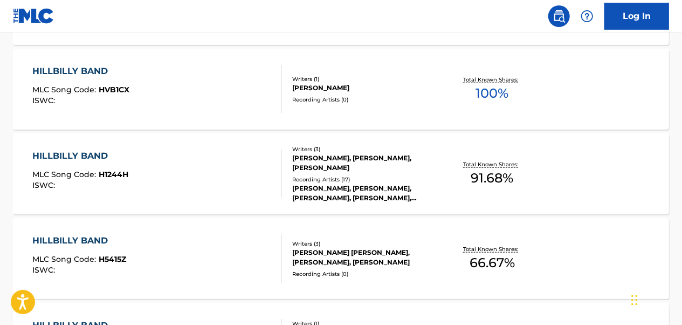
scroll to position [593, 0]
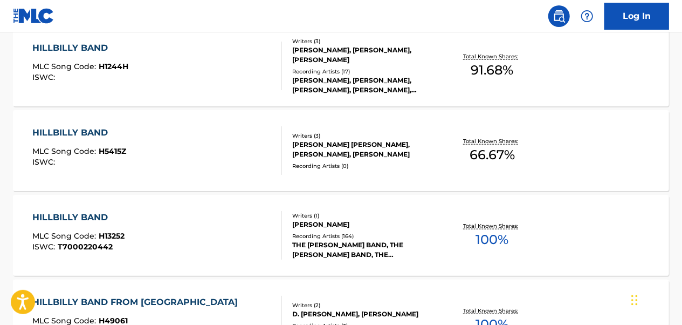
click at [267, 234] on div "HILLBILLY BAND MLC Song Code : H13252 ISWC : T7000220442" at bounding box center [157, 235] width 249 height 49
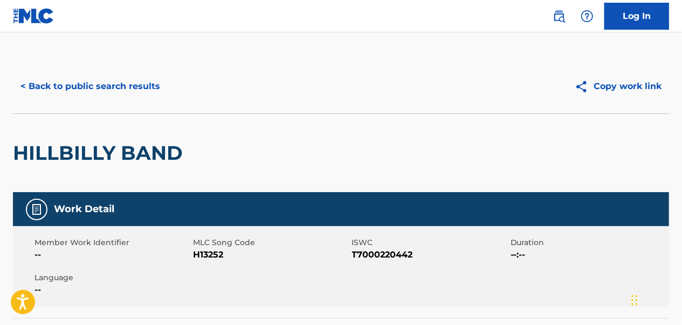
click at [141, 101] on div "< Back to public search results Copy work link" at bounding box center [341, 86] width 656 height 54
click at [138, 91] on button "< Back to public search results" at bounding box center [90, 86] width 155 height 27
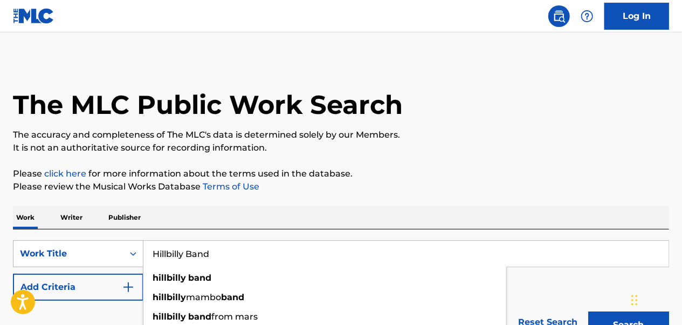
drag, startPoint x: 165, startPoint y: 260, endPoint x: 116, endPoint y: 258, distance: 48.6
click at [116, 258] on div "SearchWithCriteriaa2528830-798d-412f-8540-8dfd58b1c0b2 Work Title Hillbilly Ban…" at bounding box center [341, 253] width 656 height 27
paste input "In My Own Way"
type input "In My Own Way"
click at [588, 311] on button "Search" at bounding box center [628, 324] width 81 height 27
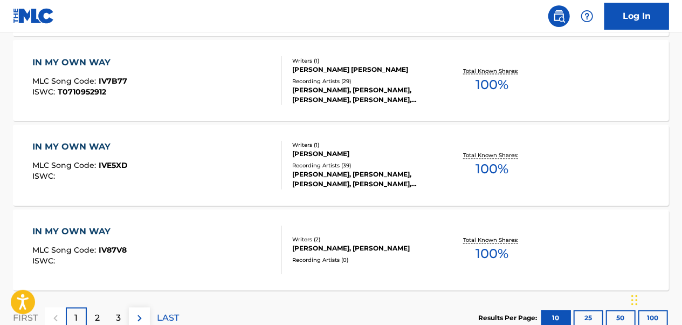
scroll to position [971, 0]
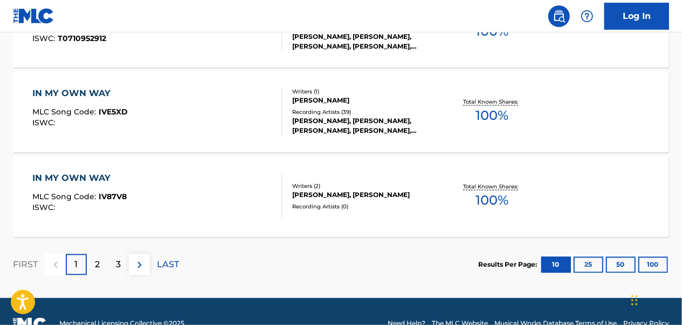
click at [104, 264] on div "2" at bounding box center [97, 264] width 21 height 21
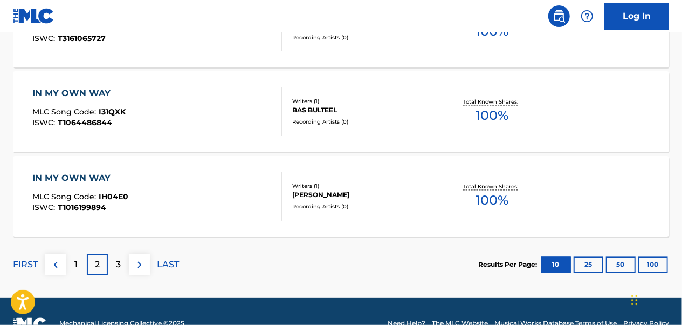
click at [113, 265] on div "3" at bounding box center [118, 264] width 21 height 21
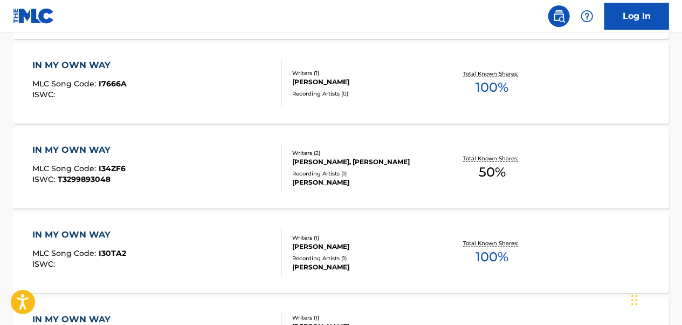
scroll to position [539, 0]
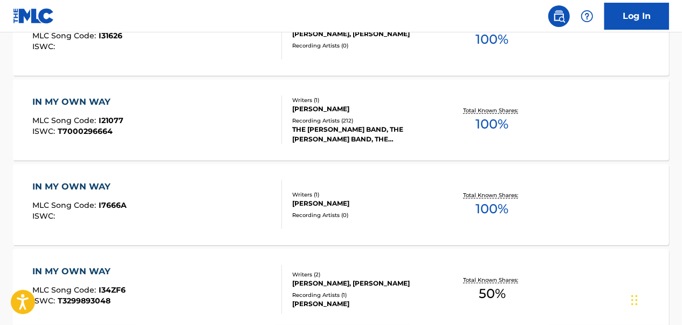
click at [227, 145] on div "IN MY OWN WAY MLC Song Code : I21077 ISWC : T7000296664 Writers ( 1 ) [PERSON_N…" at bounding box center [341, 119] width 656 height 81
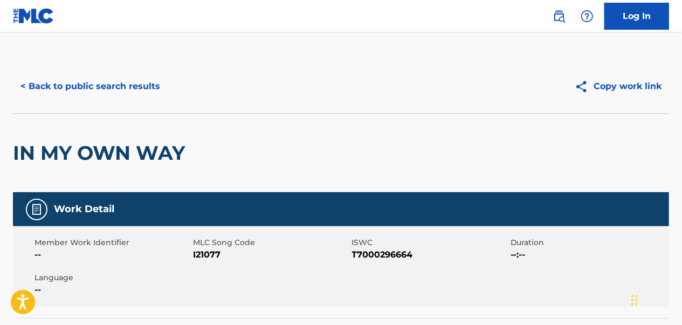
click at [117, 75] on button "< Back to public search results" at bounding box center [90, 86] width 155 height 27
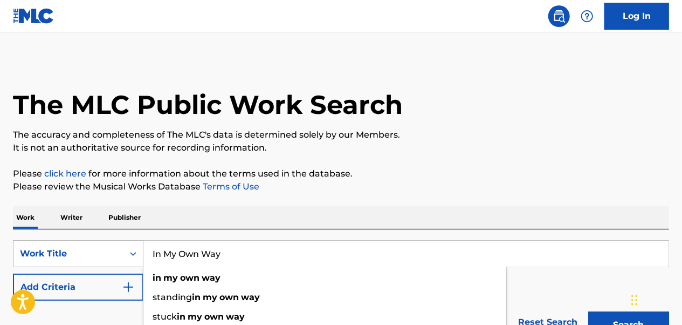
drag, startPoint x: 241, startPoint y: 249, endPoint x: 137, endPoint y: 249, distance: 104.1
click at [137, 249] on div "SearchWithCriteriaa2528830-798d-412f-8540-8dfd58b1c0b2 Work Title In My Own Way…" at bounding box center [341, 253] width 656 height 27
paste input "'ll Be Loving You"
type input "I'll Be Loving You"
click at [588, 311] on button "Search" at bounding box center [628, 324] width 81 height 27
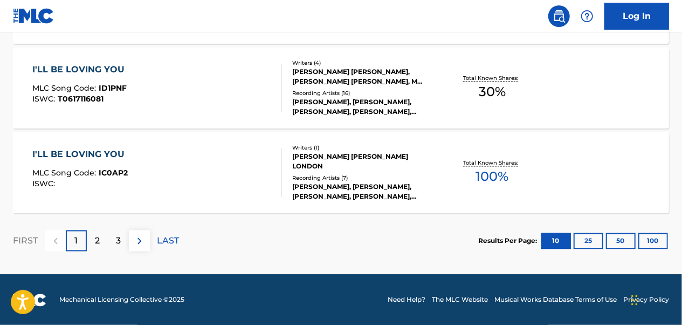
scroll to position [995, 0]
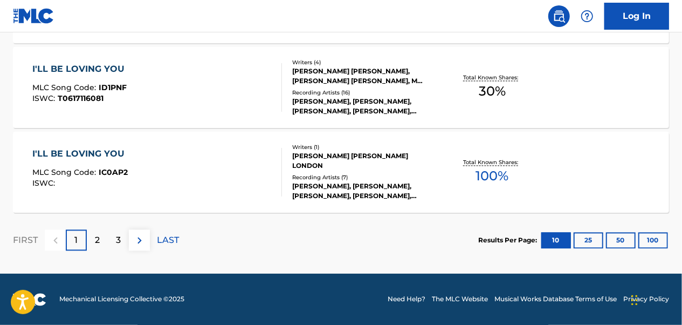
click at [88, 241] on div "2" at bounding box center [97, 240] width 21 height 21
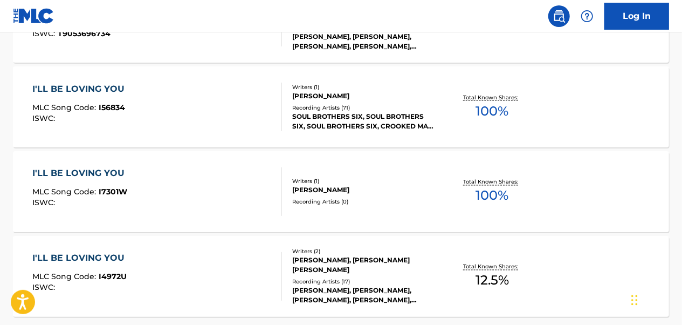
scroll to position [941, 0]
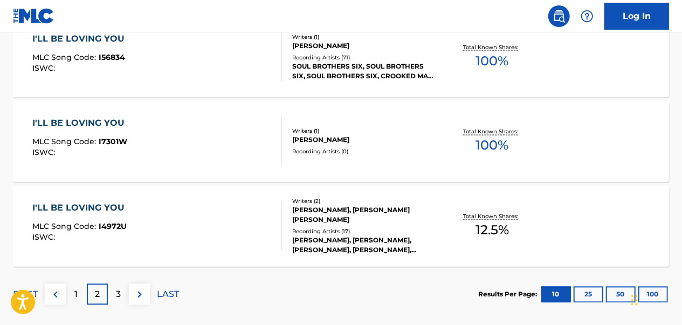
click at [123, 296] on div "3" at bounding box center [118, 294] width 21 height 21
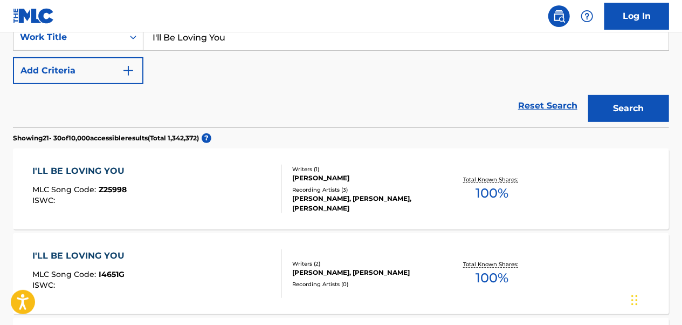
scroll to position [186, 0]
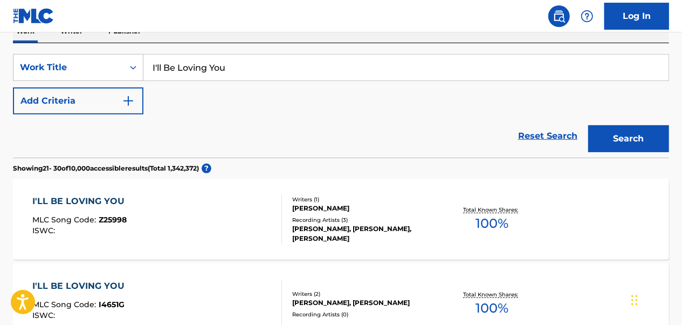
click at [131, 107] on button "Add Criteria" at bounding box center [78, 100] width 131 height 27
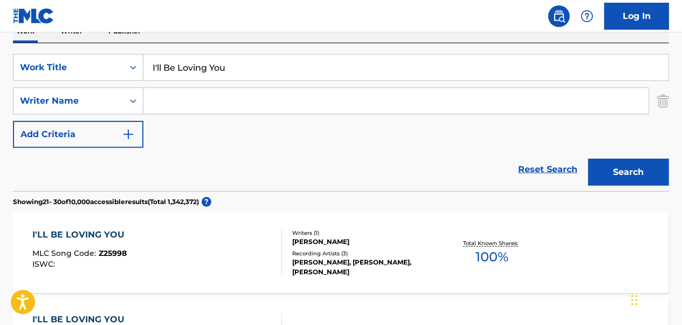
click at [249, 100] on input "Search Form" at bounding box center [395, 101] width 505 height 26
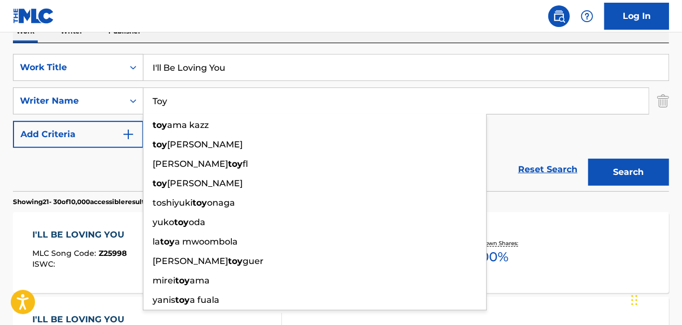
type input "Toy"
click at [588, 159] on button "Search" at bounding box center [628, 172] width 81 height 27
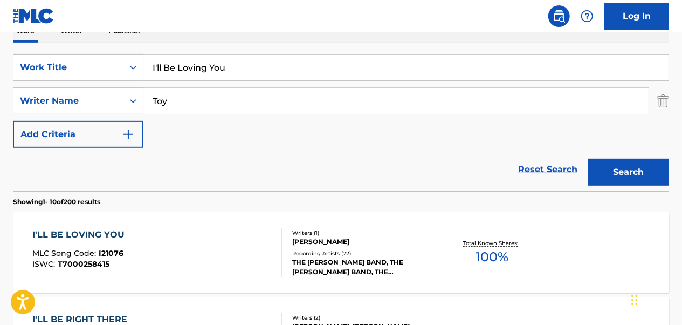
click at [203, 269] on div "I'LL BE LOVING YOU MLC Song Code : I21076 ISWC : T7000258415" at bounding box center [157, 252] width 249 height 49
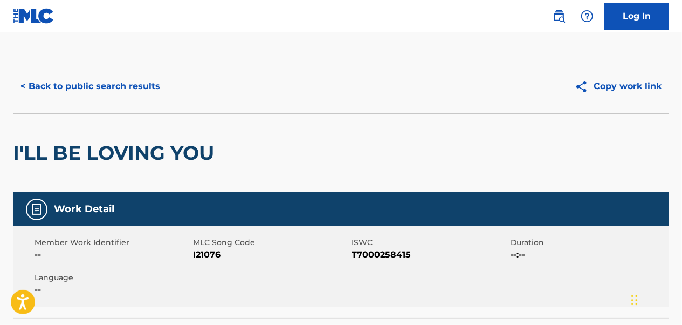
click at [114, 79] on button "< Back to public search results" at bounding box center [90, 86] width 155 height 27
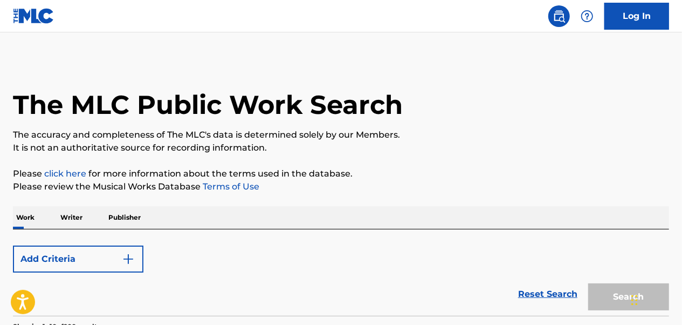
scroll to position [186, 0]
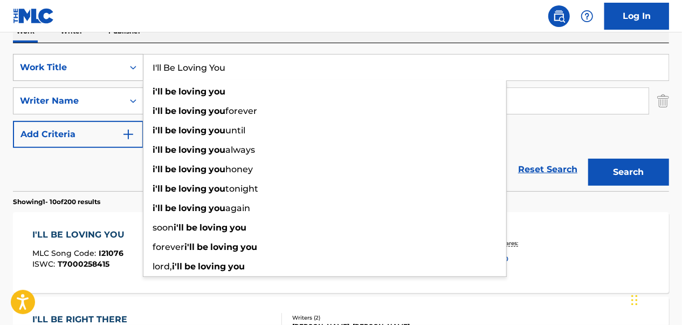
drag, startPoint x: 262, startPoint y: 61, endPoint x: 139, endPoint y: 64, distance: 123.5
click at [140, 64] on div "SearchWithCriteriaa2528830-798d-412f-8540-8dfd58b1c0b2 Work Title I'll Be Lovin…" at bounding box center [341, 67] width 656 height 27
paste input "t Takes Time"
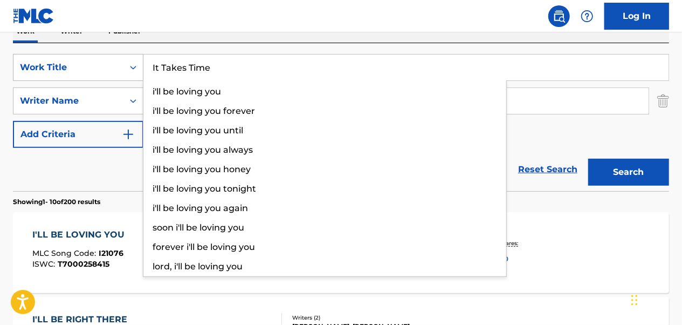
type input "It Takes Time"
click at [588, 159] on button "Search" at bounding box center [628, 172] width 81 height 27
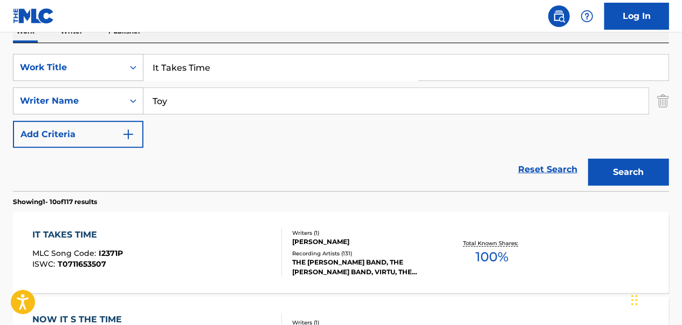
click at [258, 231] on div "IT TAKES TIME MLC Song Code : I2371P ISWC : T0711653507" at bounding box center [157, 252] width 249 height 49
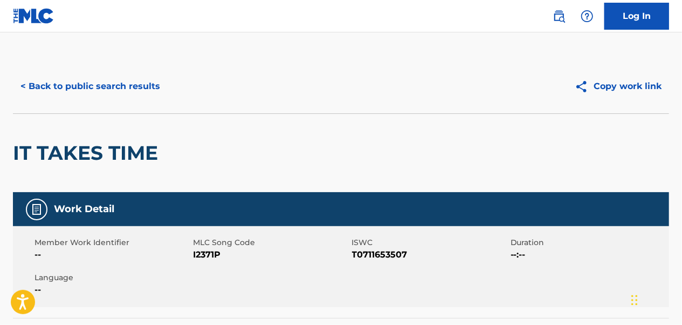
click at [133, 85] on button "< Back to public search results" at bounding box center [90, 86] width 155 height 27
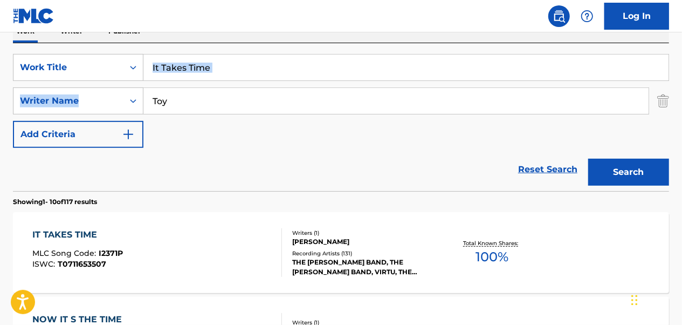
drag, startPoint x: 282, startPoint y: 79, endPoint x: 213, endPoint y: 71, distance: 70.0
click at [213, 71] on div "SearchWithCriteriaa2528830-798d-412f-8540-8dfd58b1c0b2 Work Title It Takes Time…" at bounding box center [341, 101] width 656 height 94
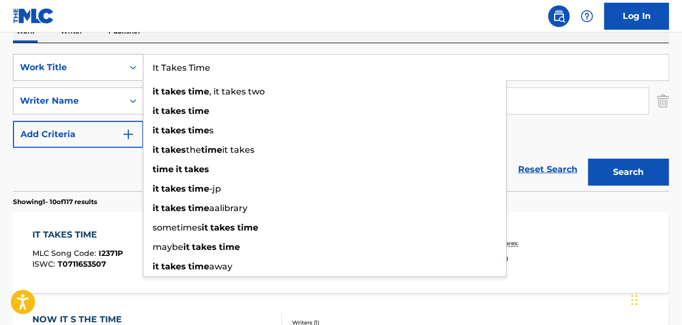
drag, startPoint x: 248, startPoint y: 67, endPoint x: 141, endPoint y: 73, distance: 107.5
click at [141, 73] on div "SearchWithCriteriaa2528830-798d-412f-8540-8dfd58b1c0b2 Work Title It Takes Time…" at bounding box center [341, 67] width 656 height 27
paste input "[PERSON_NAME]"
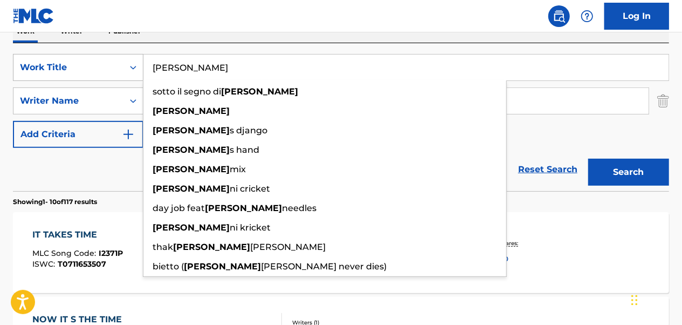
type input "[PERSON_NAME]"
click at [588, 159] on button "Search" at bounding box center [628, 172] width 81 height 27
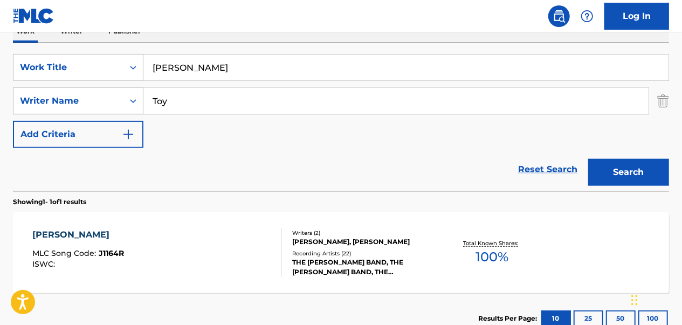
click at [234, 239] on div "JIMI MLC Song Code : J1164R ISWC :" at bounding box center [157, 252] width 249 height 49
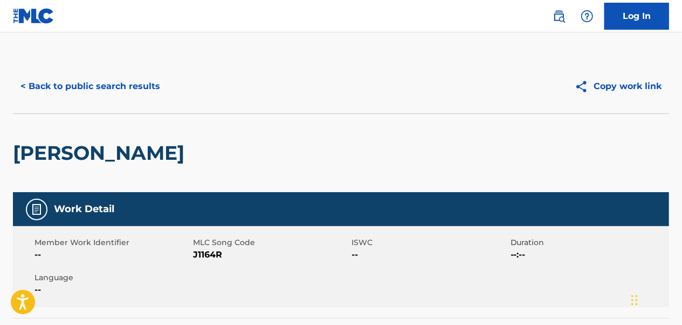
click at [94, 83] on button "< Back to public search results" at bounding box center [90, 86] width 155 height 27
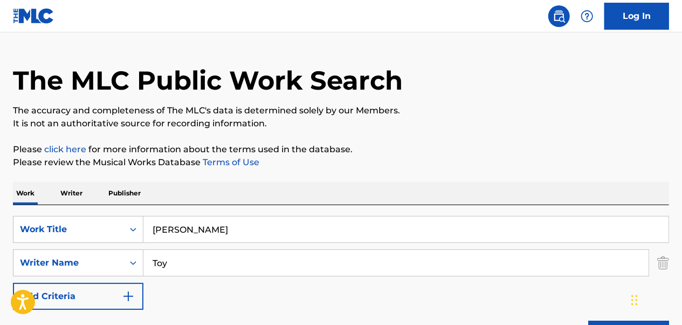
scroll to position [132, 0]
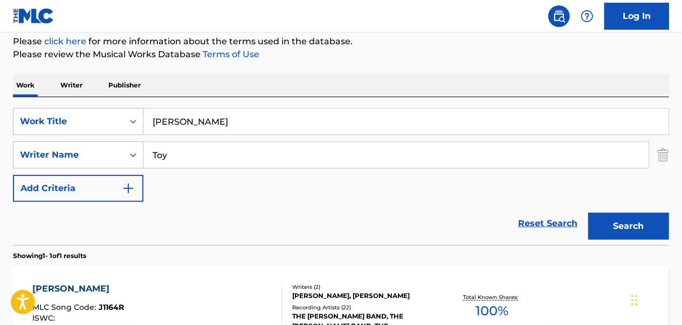
click at [667, 153] on img "Search Form" at bounding box center [663, 154] width 12 height 27
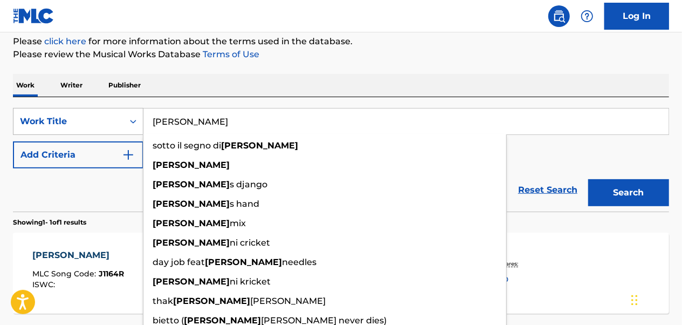
drag, startPoint x: 357, startPoint y: 109, endPoint x: 133, endPoint y: 121, distance: 224.2
click at [133, 121] on div "SearchWithCriteriaa2528830-798d-412f-8540-8dfd58b1c0b2 Work Title [PERSON_NAME]…" at bounding box center [341, 121] width 656 height 27
paste input "Last of the Singing Cowboys"
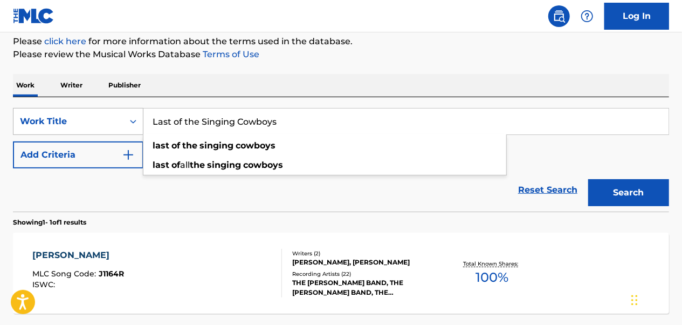
type input "Last of the Singing Cowboys"
click at [588, 179] on button "Search" at bounding box center [628, 192] width 81 height 27
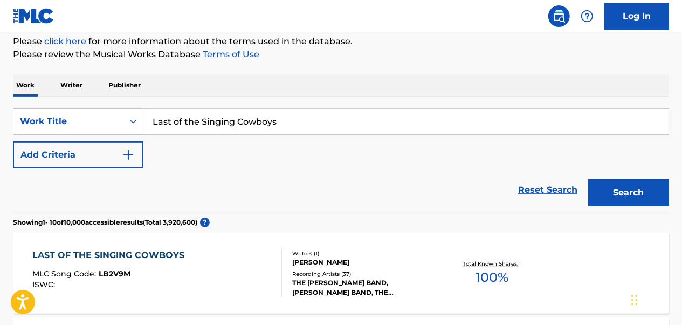
click at [169, 266] on div "LAST OF THE SINGING COWBOYS MLC Song Code : LB2V9M ISWC :" at bounding box center [111, 273] width 157 height 49
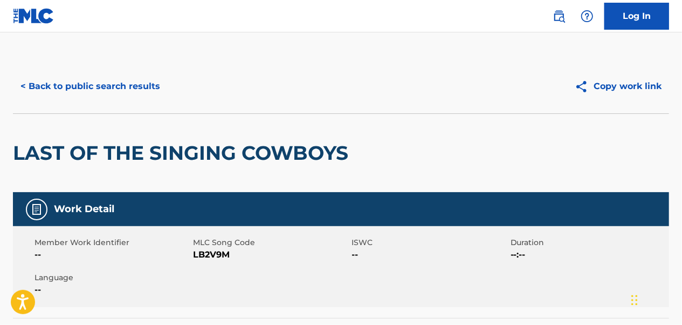
click at [131, 80] on button "< Back to public search results" at bounding box center [90, 86] width 155 height 27
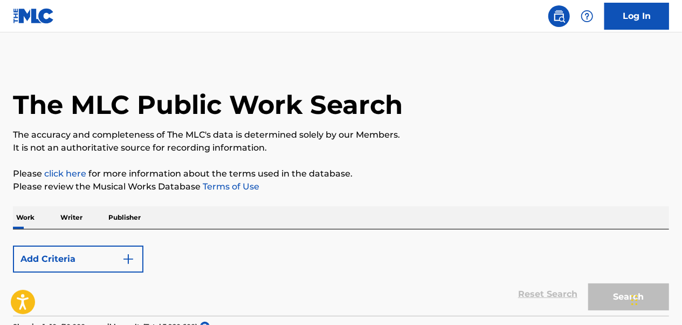
scroll to position [132, 0]
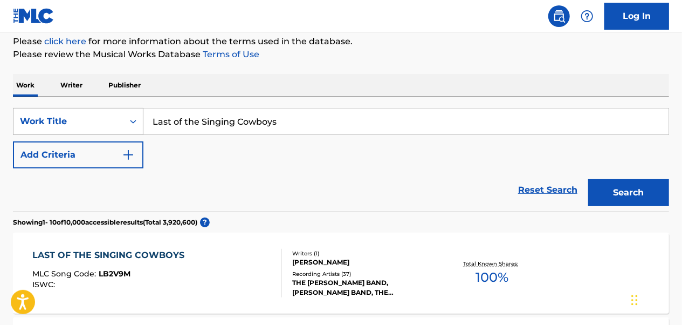
drag, startPoint x: 339, startPoint y: 119, endPoint x: 105, endPoint y: 122, distance: 234.1
click at [105, 122] on div "SearchWithCriteriaa2528830-798d-412f-8540-8dfd58b1c0b2 Work Title Last of the S…" at bounding box center [341, 121] width 656 height 27
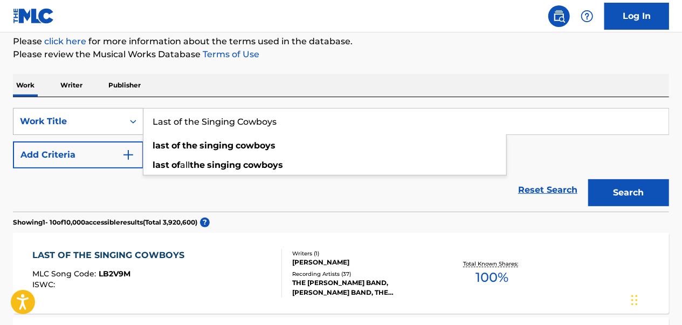
paste input "Never Trust a Stranger"
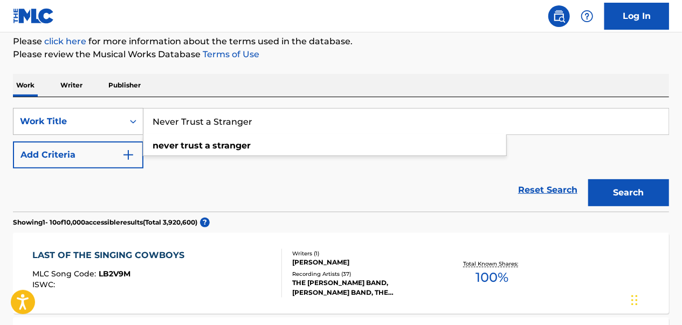
type input "Never Trust a Stranger"
click at [588, 179] on button "Search" at bounding box center [628, 192] width 81 height 27
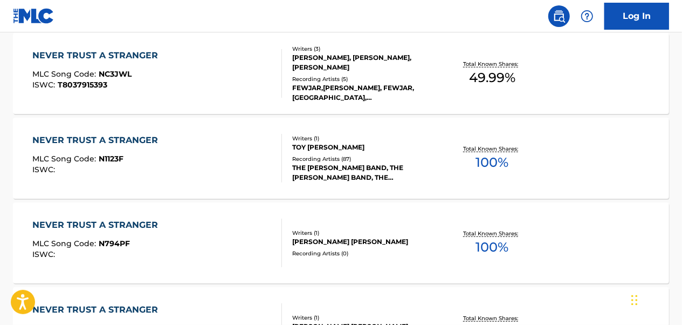
scroll to position [456, 0]
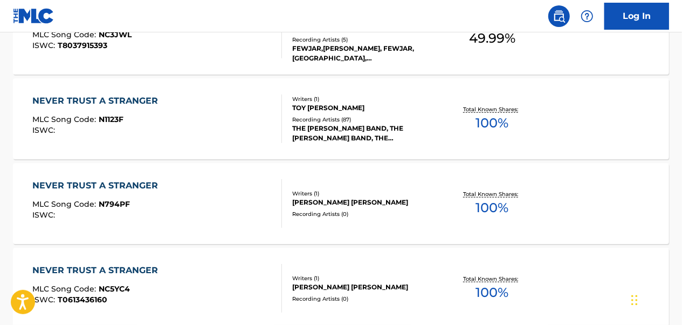
click at [154, 106] on div "NEVER TRUST A STRANGER" at bounding box center [98, 100] width 131 height 13
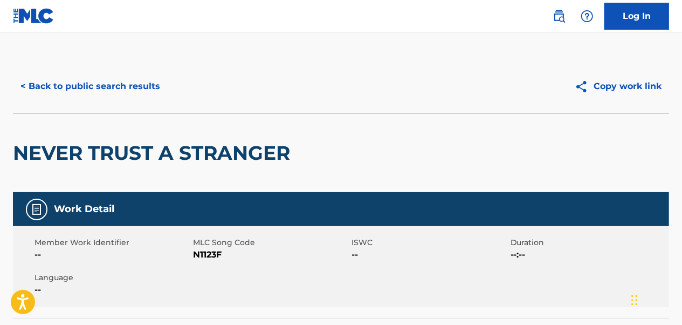
click at [108, 80] on button "< Back to public search results" at bounding box center [90, 86] width 155 height 27
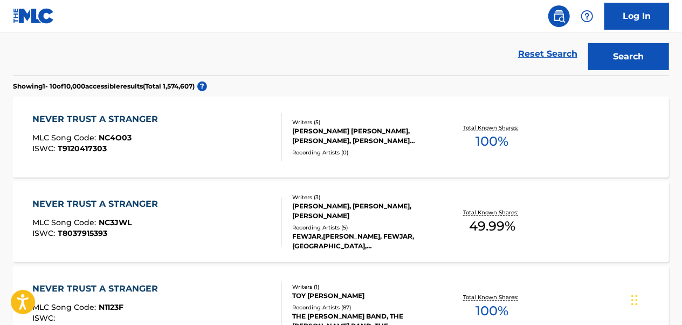
scroll to position [52, 0]
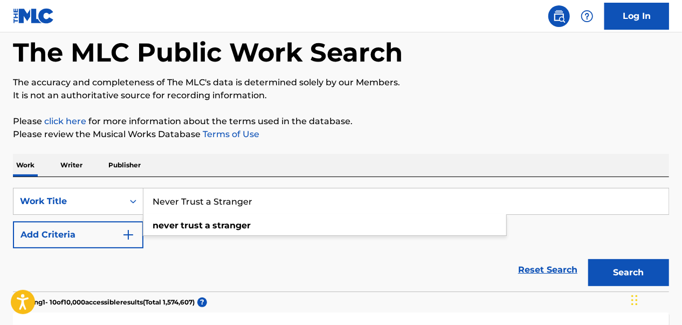
drag, startPoint x: 252, startPoint y: 203, endPoint x: 115, endPoint y: 219, distance: 137.9
click at [115, 219] on div "SearchWithCriteriaa2528830-798d-412f-8540-8dfd58b1c0b2 Work Title Never Trust a…" at bounding box center [341, 218] width 656 height 60
paste input "Ramblin'"
type input "Ramblin'"
click at [588, 259] on button "Search" at bounding box center [628, 272] width 81 height 27
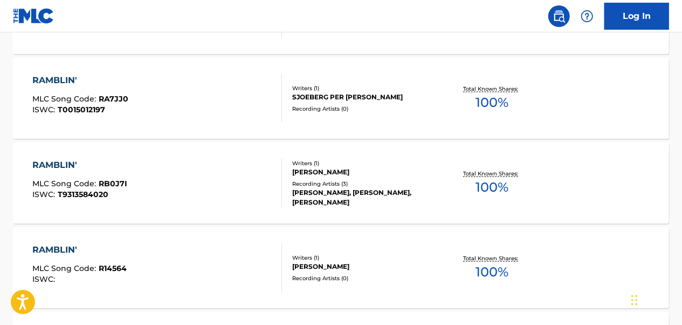
scroll to position [807, 0]
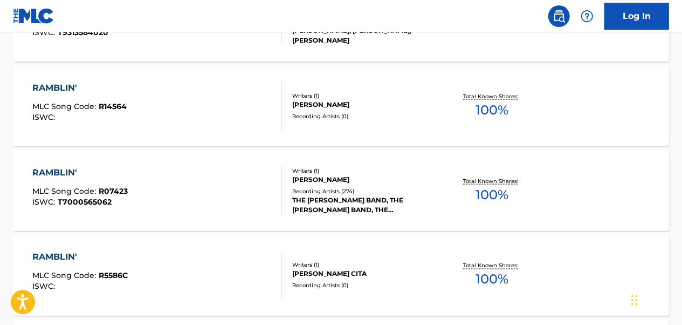
click at [174, 190] on div "RAMBLIN' MLC Song Code : R07423 ISWC : T7000565062" at bounding box center [157, 190] width 249 height 49
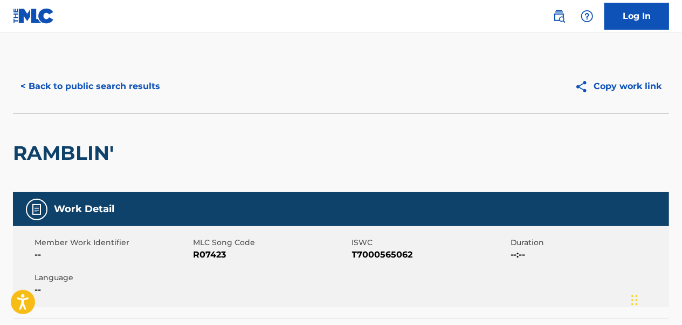
click at [133, 94] on button "< Back to public search results" at bounding box center [90, 86] width 155 height 27
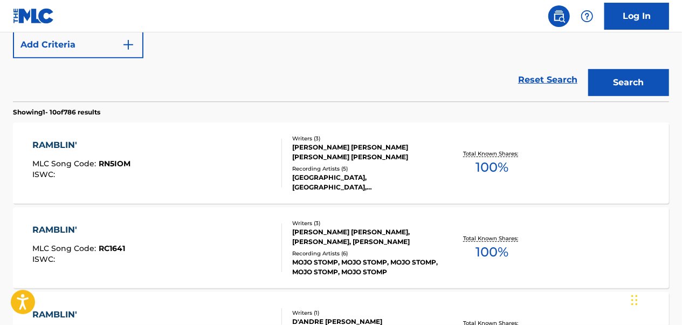
scroll to position [80, 0]
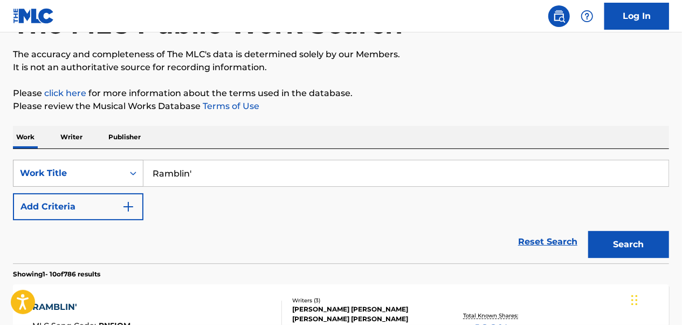
drag, startPoint x: 133, startPoint y: 183, endPoint x: 125, endPoint y: 183, distance: 8.6
click at [125, 183] on div "SearchWithCriteriaa2528830-798d-412f-8540-8dfd58b1c0b2 Work Title Ramblin'" at bounding box center [341, 173] width 656 height 27
paste input "unning Like the Wind"
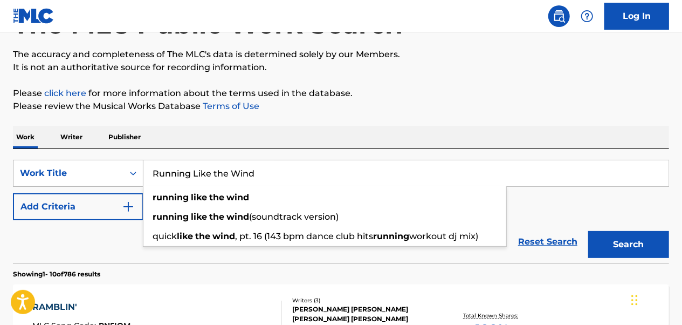
type input "Running Like the Wind"
click at [588, 231] on button "Search" at bounding box center [628, 244] width 81 height 27
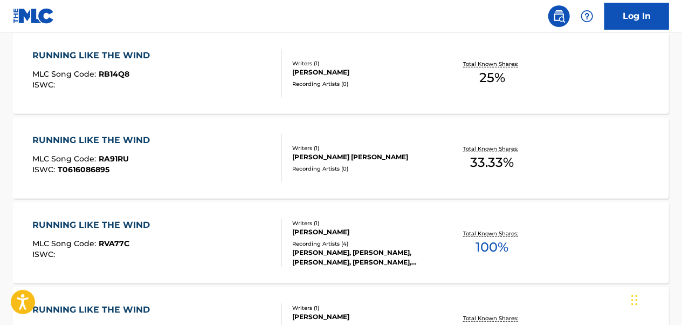
scroll to position [404, 0]
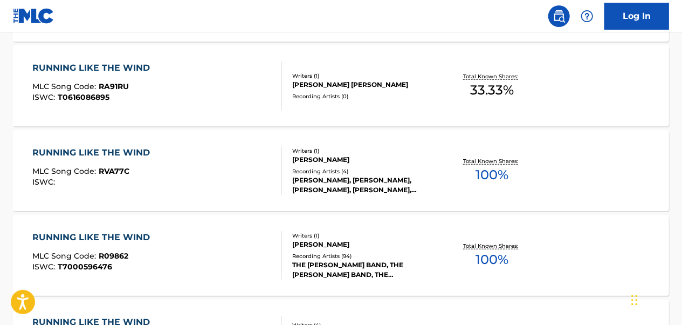
click at [241, 251] on div "RUNNING LIKE THE WIND MLC Song Code : R09862 ISWC : T7000596476" at bounding box center [157, 255] width 249 height 49
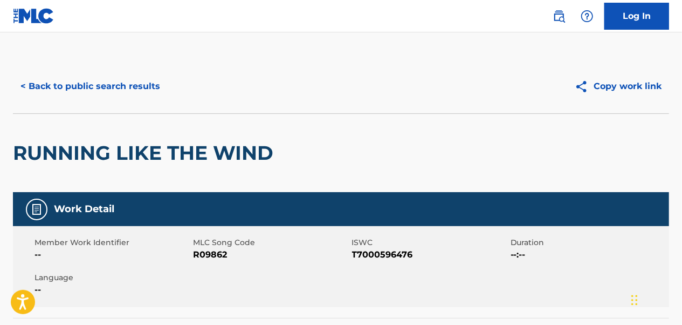
click at [132, 90] on button "< Back to public search results" at bounding box center [90, 86] width 155 height 27
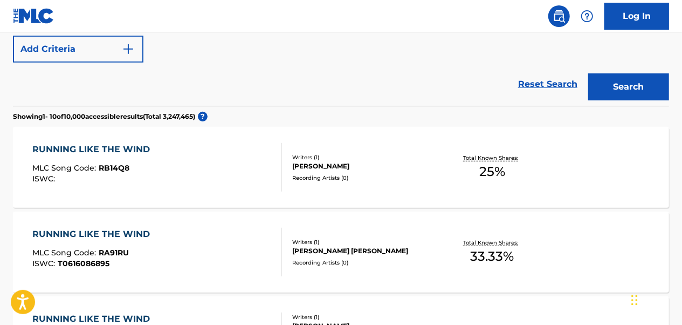
scroll to position [108, 0]
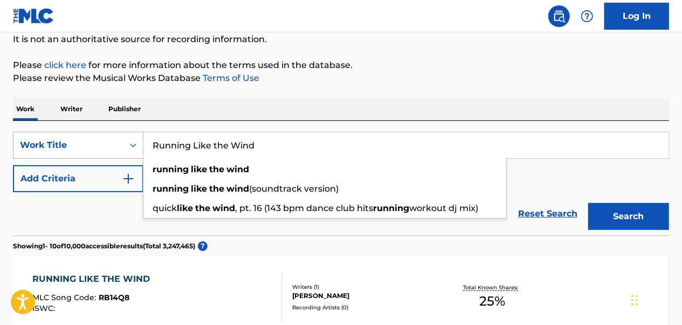
drag, startPoint x: 300, startPoint y: 151, endPoint x: 135, endPoint y: 146, distance: 165.7
click at [135, 146] on div "SearchWithCriteriaa2528830-798d-412f-8540-8dfd58b1c0b2 Work Title Running Like …" at bounding box center [341, 145] width 656 height 27
paste input "Save My Soul"
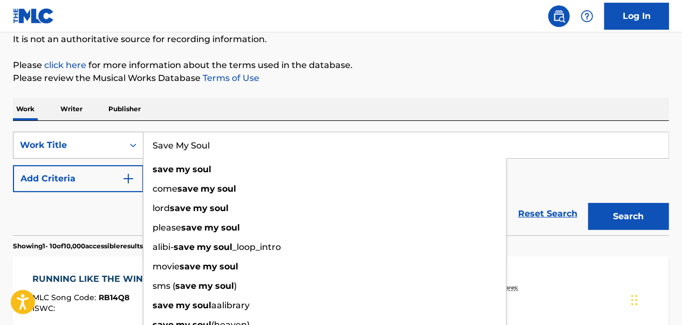
type input "Save My Soul"
click at [588, 203] on button "Search" at bounding box center [628, 216] width 81 height 27
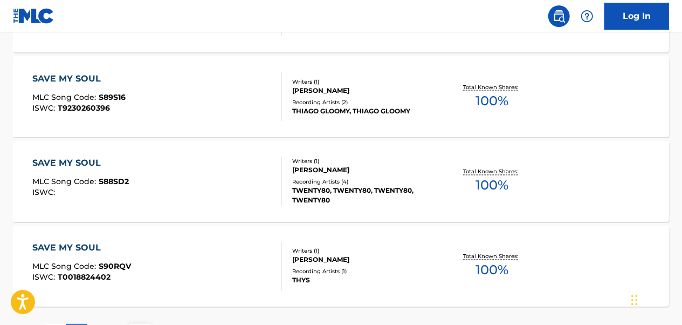
scroll to position [995, 0]
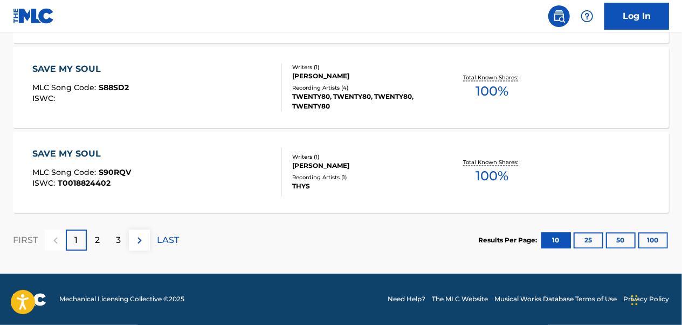
click at [90, 239] on div "2" at bounding box center [97, 240] width 21 height 21
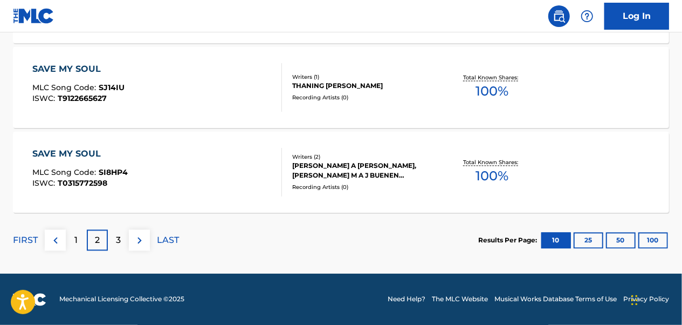
click at [117, 242] on p "3" at bounding box center [118, 240] width 5 height 13
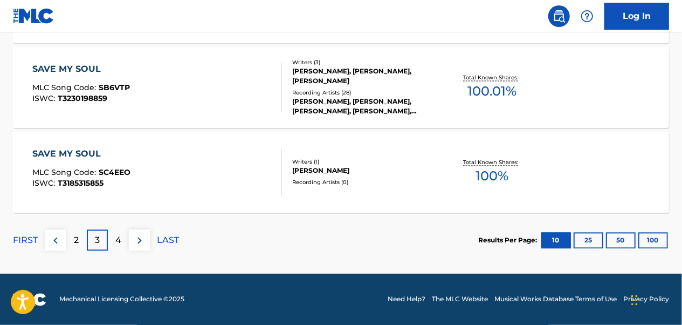
click at [117, 231] on div "4" at bounding box center [118, 240] width 21 height 21
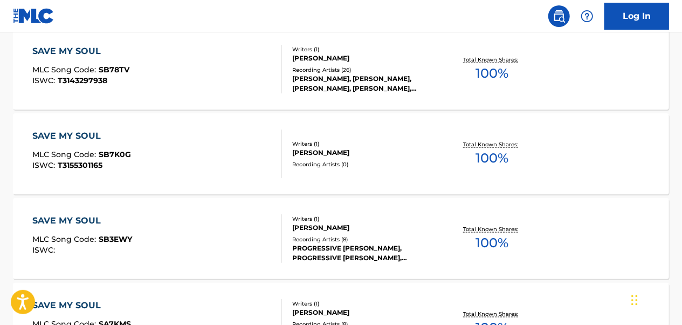
scroll to position [671, 0]
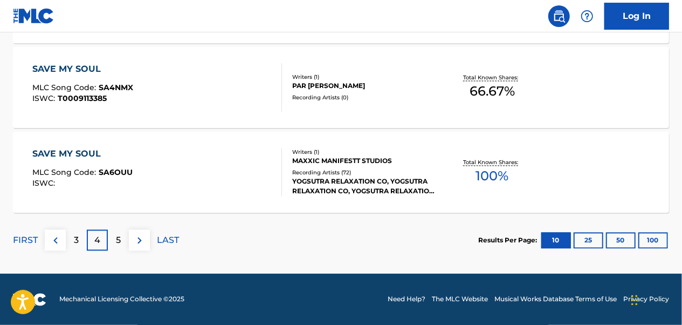
click at [121, 239] on div "5" at bounding box center [118, 240] width 21 height 21
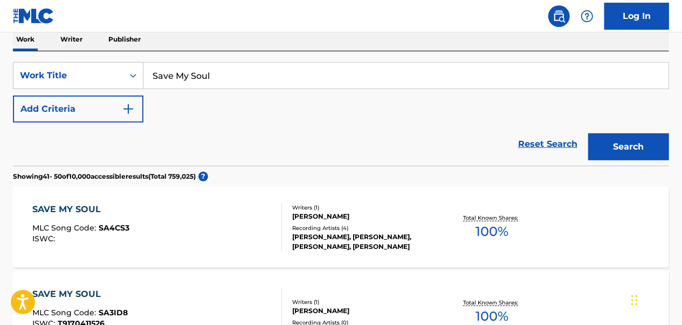
scroll to position [132, 0]
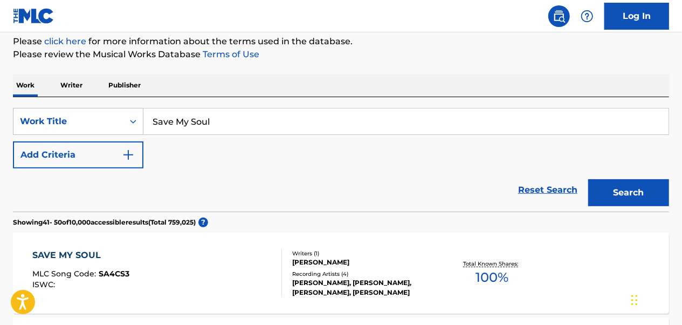
click at [118, 150] on button "Add Criteria" at bounding box center [78, 154] width 131 height 27
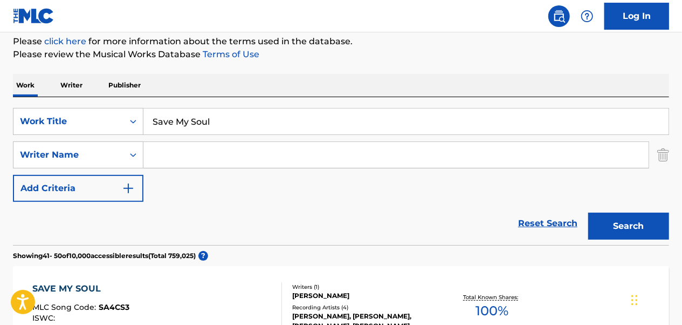
click at [202, 158] on input "Search Form" at bounding box center [395, 155] width 505 height 26
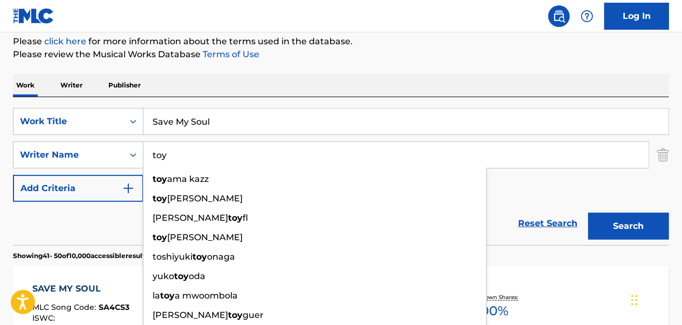
type input "toy"
click at [588, 213] on button "Search" at bounding box center [628, 226] width 81 height 27
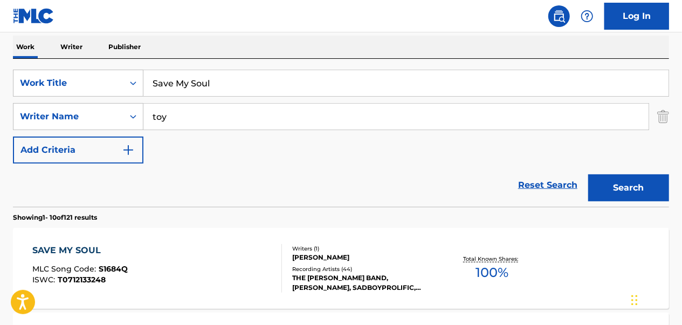
scroll to position [186, 0]
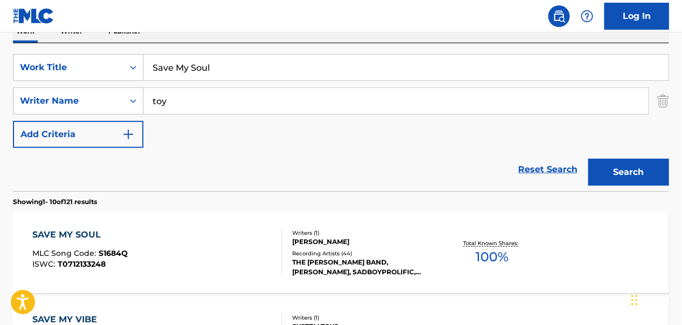
click at [156, 225] on div "SAVE MY SOUL MLC Song Code : S1684Q ISWC : T0712133248 Writers ( 1 ) [PERSON_NA…" at bounding box center [341, 252] width 656 height 81
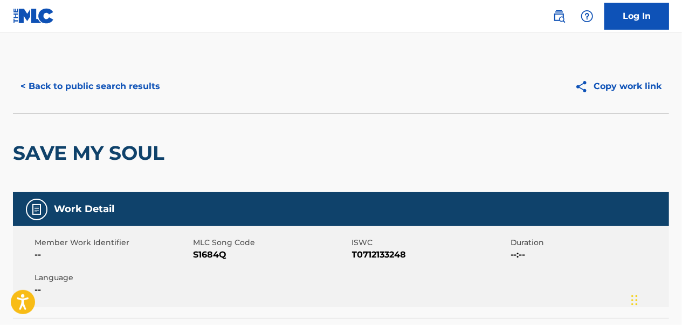
click at [110, 86] on button "< Back to public search results" at bounding box center [90, 86] width 155 height 27
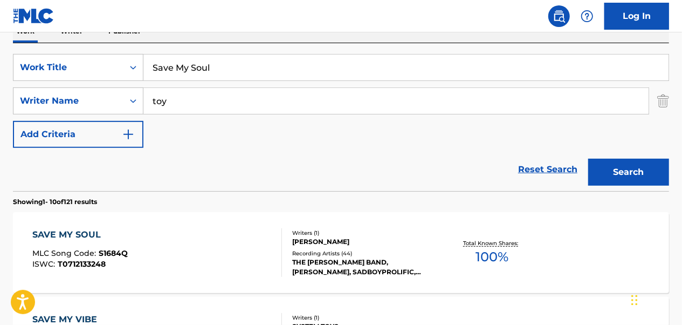
click at [668, 98] on img "Search Form" at bounding box center [663, 100] width 12 height 27
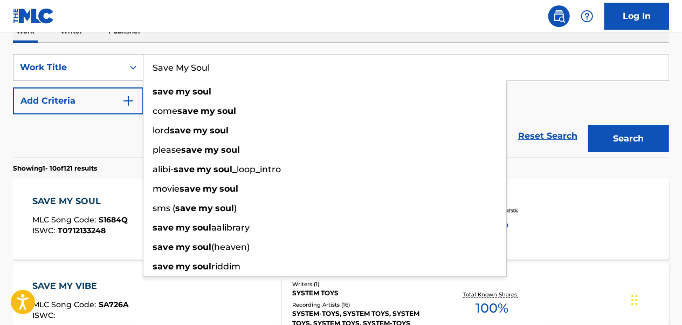
drag, startPoint x: 328, startPoint y: 67, endPoint x: 136, endPoint y: 74, distance: 191.6
click at [136, 73] on div "SearchWithCriteriaa2528830-798d-412f-8540-8dfd58b1c0b2 Work Title Save My Soul …" at bounding box center [341, 67] width 656 height 27
paste input "ee You Later, I'm Gone"
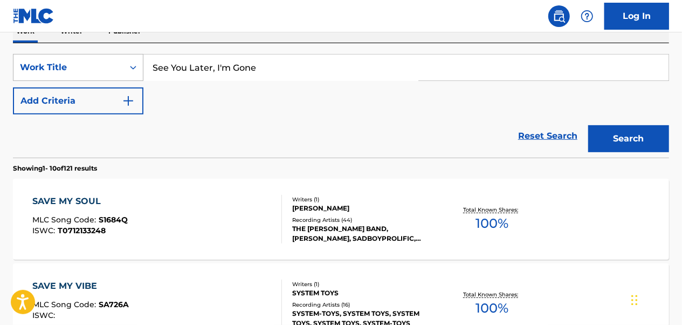
type input "See You Later, I'm Gone"
click at [588, 125] on button "Search" at bounding box center [628, 138] width 81 height 27
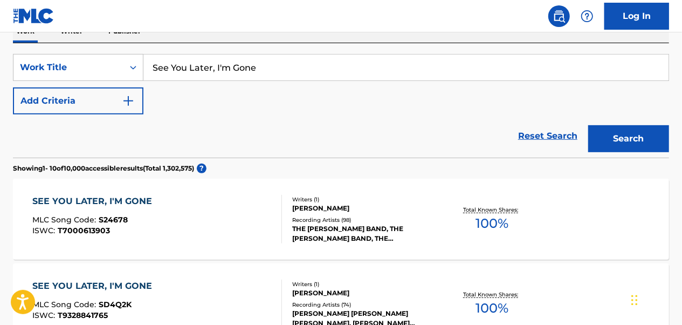
click at [129, 219] on div "MLC Song Code : S24678" at bounding box center [95, 221] width 125 height 11
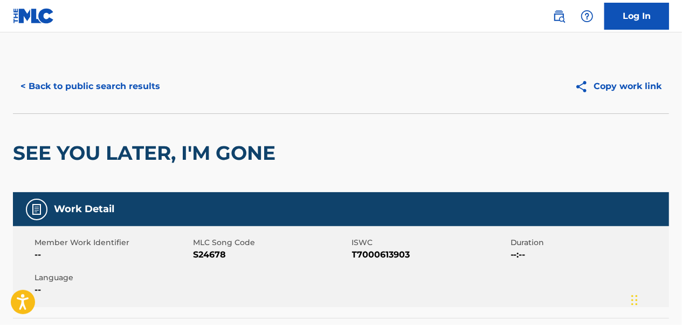
click at [131, 88] on button "< Back to public search results" at bounding box center [90, 86] width 155 height 27
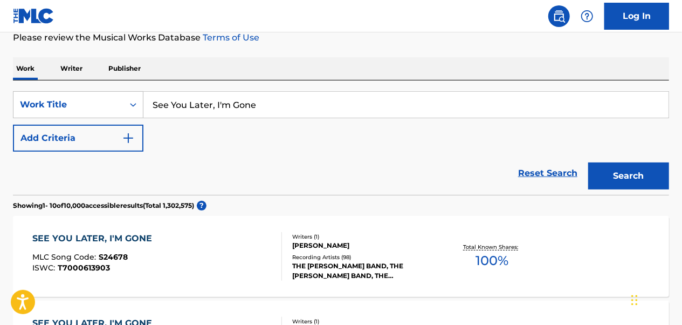
scroll to position [132, 0]
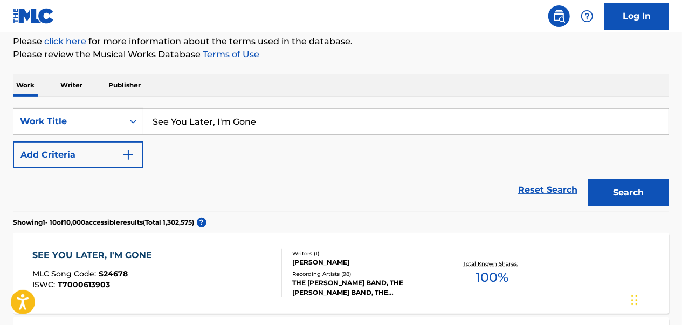
drag, startPoint x: 265, startPoint y: 114, endPoint x: 147, endPoint y: 129, distance: 119.7
click at [147, 129] on input "See You Later, I'm Gone" at bounding box center [405, 121] width 525 height 26
paste input "One More [PERSON_NAME]"
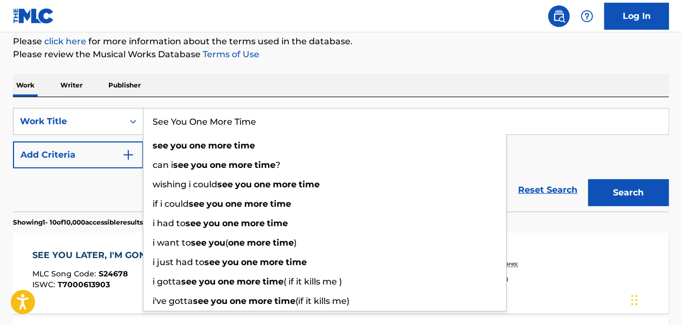
type input "See You One More Time"
click at [588, 179] on button "Search" at bounding box center [628, 192] width 81 height 27
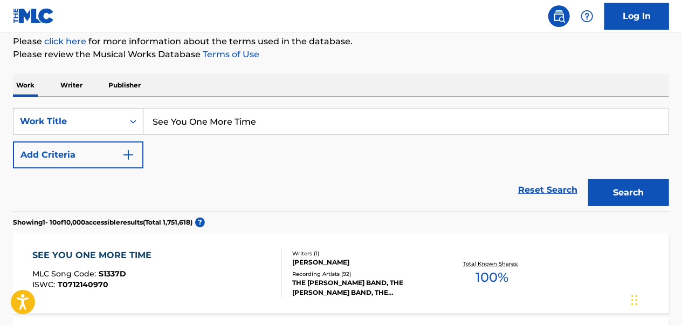
click at [172, 248] on div "SEE YOU ONE MORE TIME MLC Song Code : S1337D ISWC : T0712140970 Writers ( 1 ) […" at bounding box center [341, 272] width 656 height 81
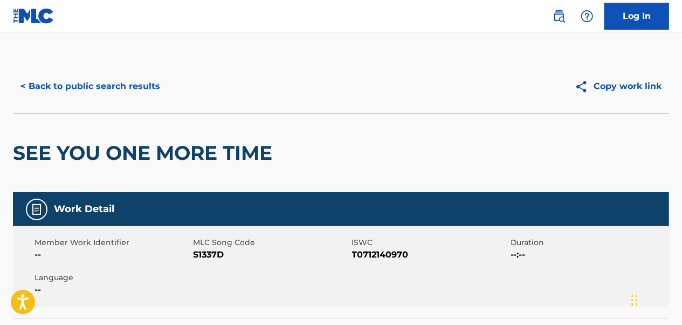
click at [122, 97] on button "< Back to public search results" at bounding box center [90, 86] width 155 height 27
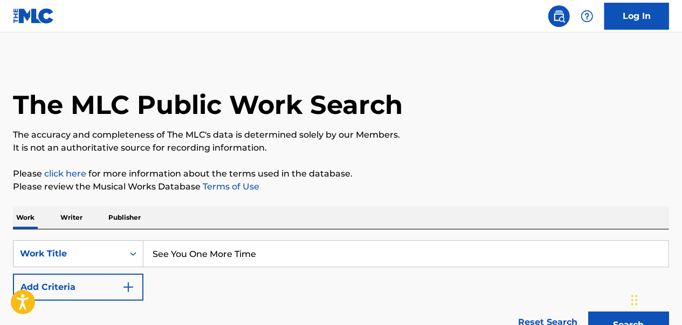
scroll to position [132, 0]
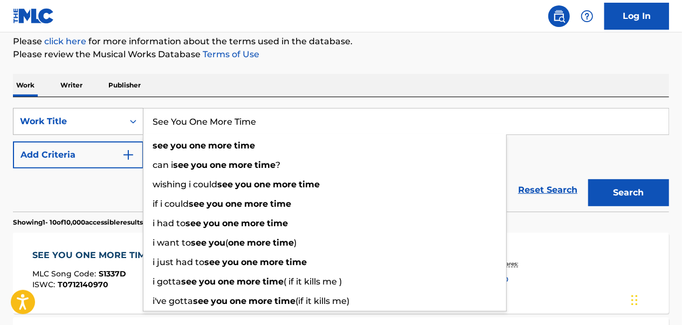
drag, startPoint x: 179, startPoint y: 128, endPoint x: 115, endPoint y: 129, distance: 63.6
click at [114, 128] on div "SearchWithCriteriaa2528830-798d-412f-8540-8dfd58b1c0b2 Work Title See You One M…" at bounding box center [341, 121] width 656 height 27
paste input "ing My Blues"
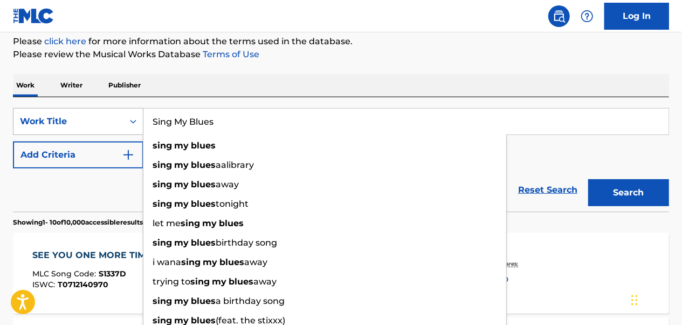
type input "Sing My Blues"
click at [588, 179] on button "Search" at bounding box center [628, 192] width 81 height 27
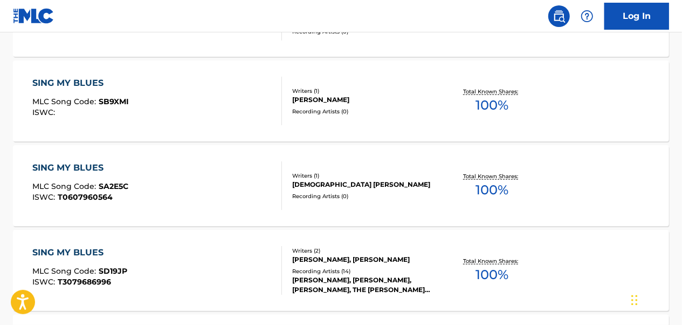
scroll to position [618, 0]
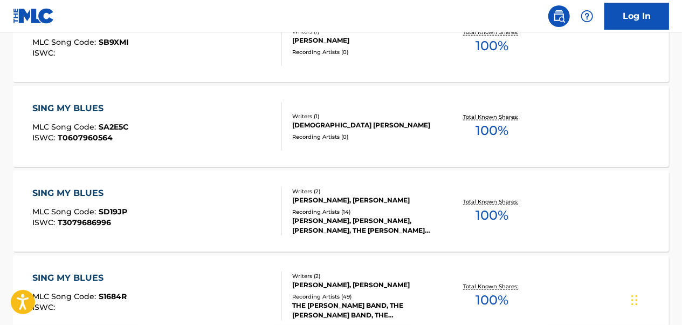
click at [244, 285] on div "SING MY BLUES MLC Song Code : S1684R ISWC :" at bounding box center [157, 295] width 249 height 49
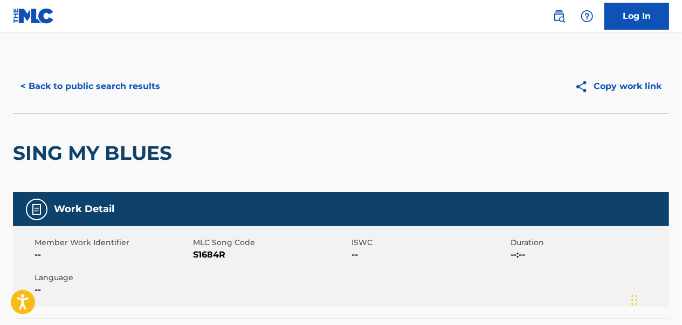
click at [101, 80] on button "< Back to public search results" at bounding box center [90, 86] width 155 height 27
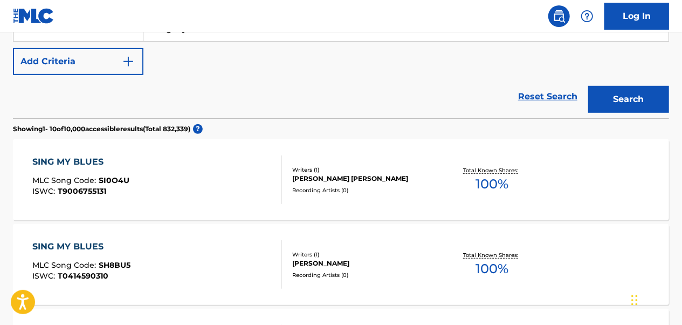
scroll to position [160, 0]
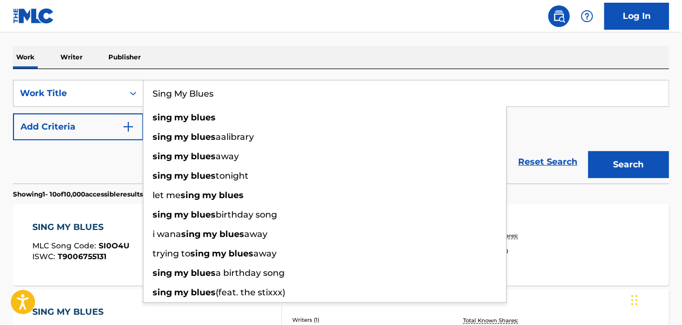
drag, startPoint x: 227, startPoint y: 95, endPoint x: 145, endPoint y: 97, distance: 82.0
click at [145, 97] on input "Sing My Blues" at bounding box center [405, 93] width 525 height 26
paste input "Take the Highway"
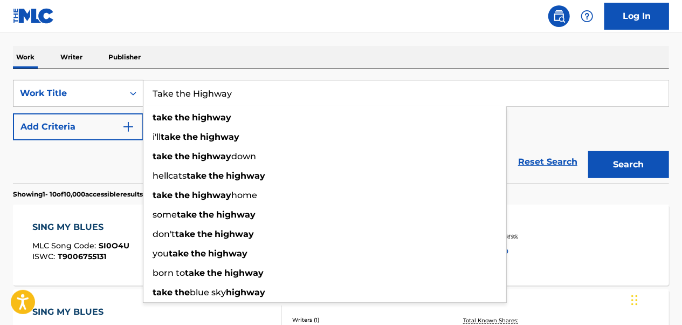
type input "Take the Highway"
click at [588, 151] on button "Search" at bounding box center [628, 164] width 81 height 27
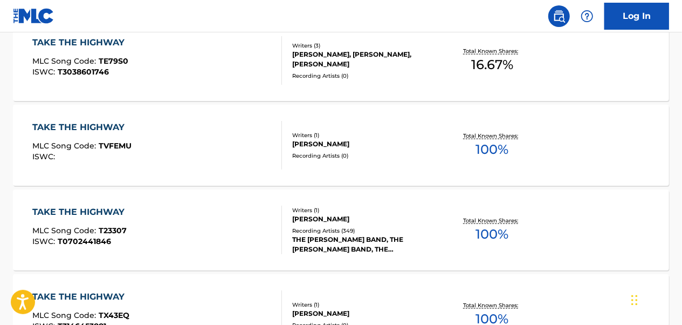
scroll to position [700, 0]
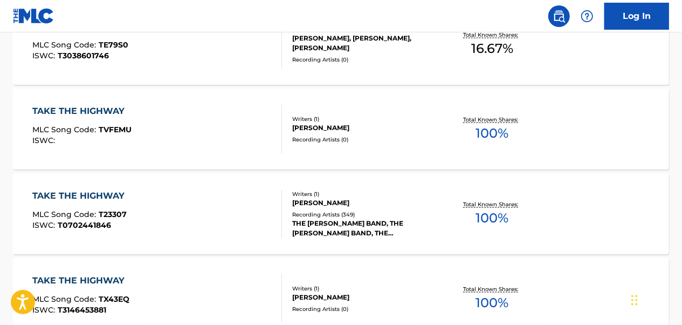
click at [248, 207] on div "TAKE THE HIGHWAY MLC Song Code : T23307 ISWC : T0702441846" at bounding box center [157, 213] width 249 height 49
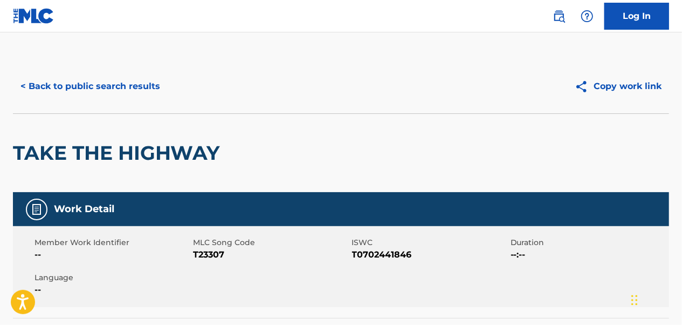
click at [136, 80] on button "< Back to public search results" at bounding box center [90, 86] width 155 height 27
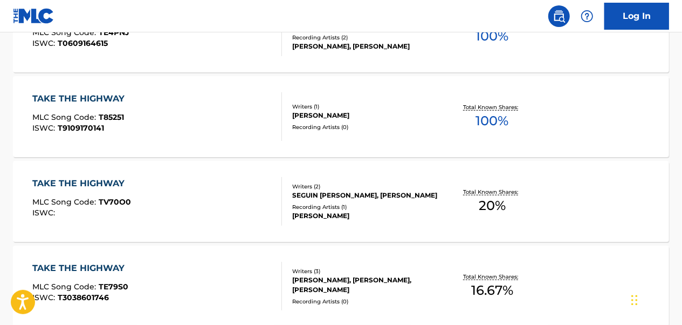
scroll to position [188, 0]
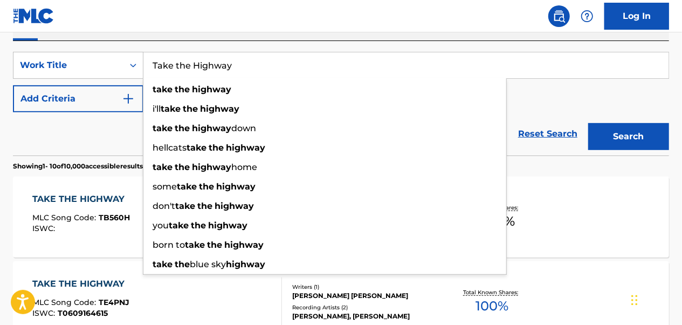
drag, startPoint x: 268, startPoint y: 64, endPoint x: 155, endPoint y: 60, distance: 112.8
click at [155, 60] on input "Take the Highway" at bounding box center [405, 65] width 525 height 26
paste input "n [GEOGRAPHIC_DATA]"
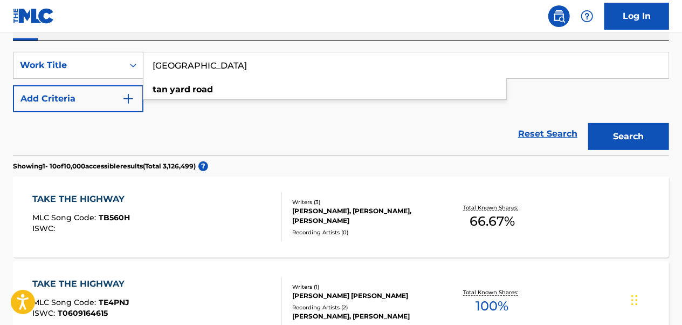
type input "[GEOGRAPHIC_DATA]"
click at [588, 123] on button "Search" at bounding box center [628, 136] width 81 height 27
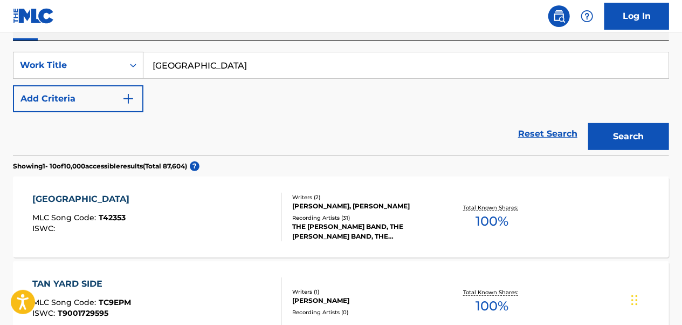
click at [186, 228] on div "TAN YARD ROAD MLC Song Code : T42353 ISWC :" at bounding box center [157, 217] width 249 height 49
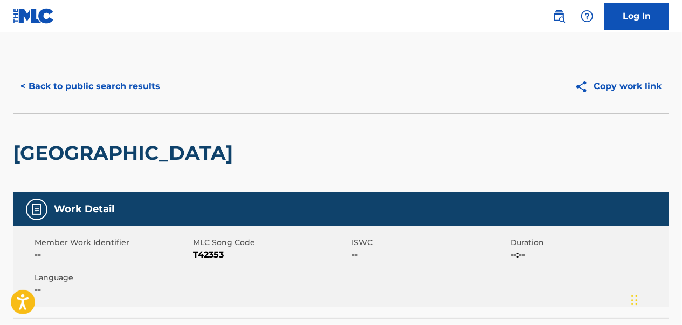
click at [134, 87] on button "< Back to public search results" at bounding box center [90, 86] width 155 height 27
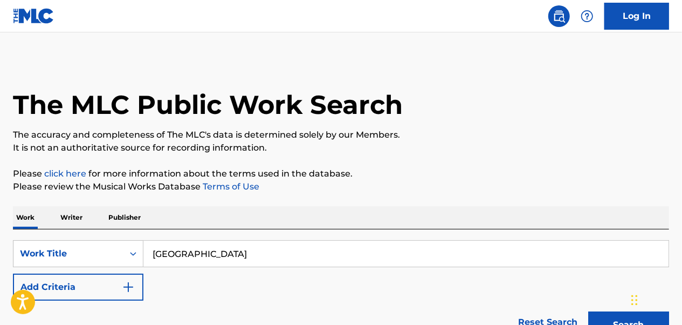
scroll to position [188, 0]
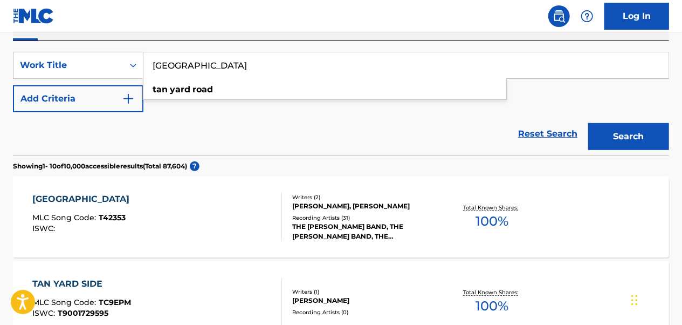
drag, startPoint x: 220, startPoint y: 64, endPoint x: 147, endPoint y: 67, distance: 72.9
click at [147, 67] on input "[GEOGRAPHIC_DATA]" at bounding box center [405, 65] width 525 height 26
paste input "Walk Outside the Lines"
type input "Walk Outside the Lines"
click at [588, 123] on button "Search" at bounding box center [628, 136] width 81 height 27
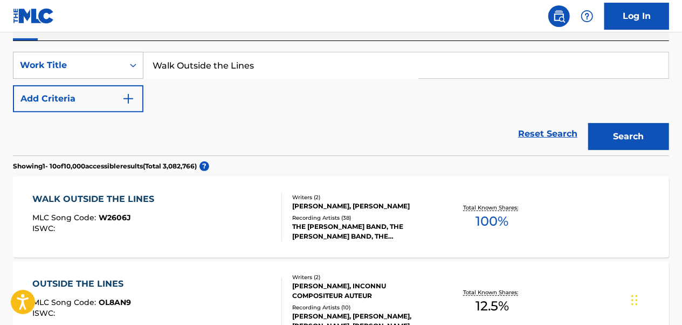
click at [187, 207] on div "WALK OUTSIDE THE LINES MLC Song Code : W2606J ISWC :" at bounding box center [157, 217] width 249 height 49
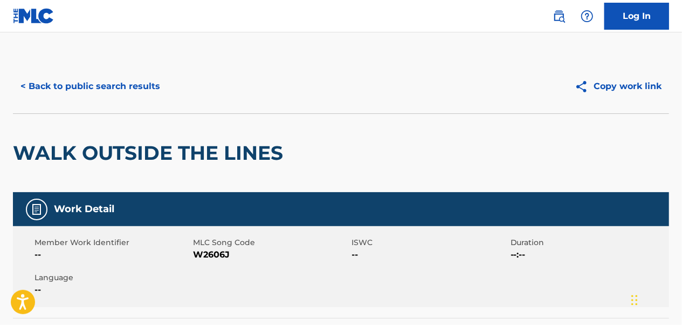
click at [112, 82] on button "< Back to public search results" at bounding box center [90, 86] width 155 height 27
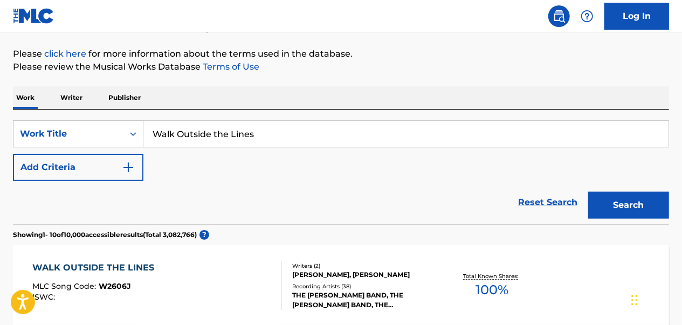
scroll to position [80, 0]
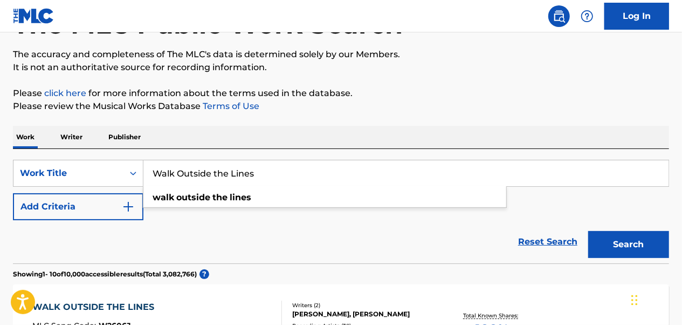
drag, startPoint x: 253, startPoint y: 173, endPoint x: 145, endPoint y: 182, distance: 109.4
click at [145, 182] on input "Walk Outside the Lines" at bounding box center [405, 173] width 525 height 26
paste input "ill the Circle Be Unbroken"
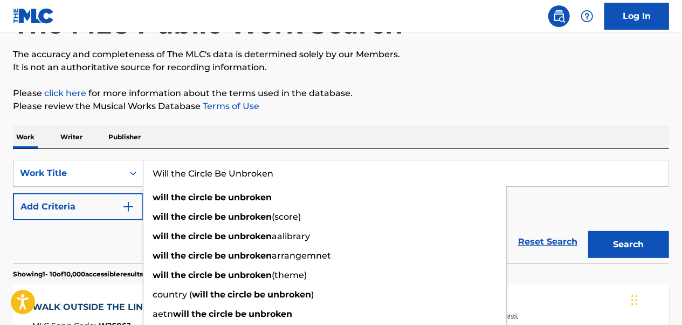
type input "Will the Circle Be Unbroken"
click at [588, 231] on button "Search" at bounding box center [628, 244] width 81 height 27
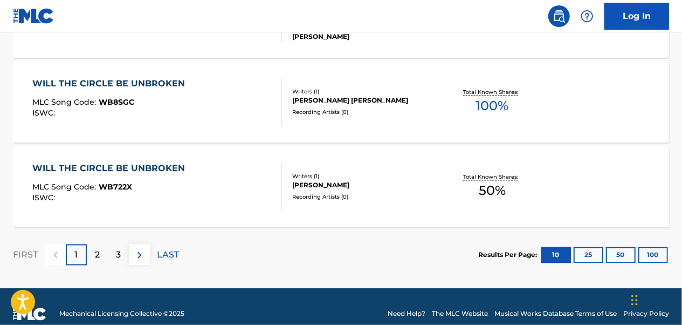
scroll to position [995, 0]
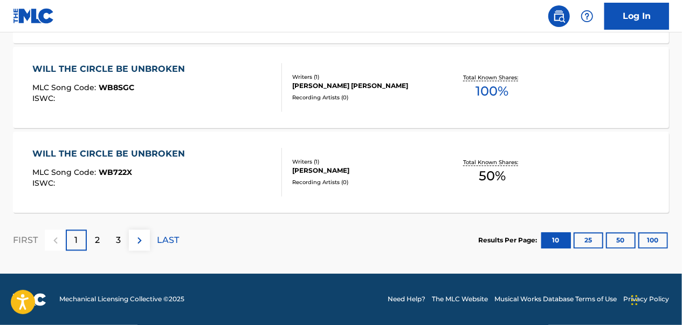
click at [106, 236] on div "2" at bounding box center [97, 240] width 21 height 21
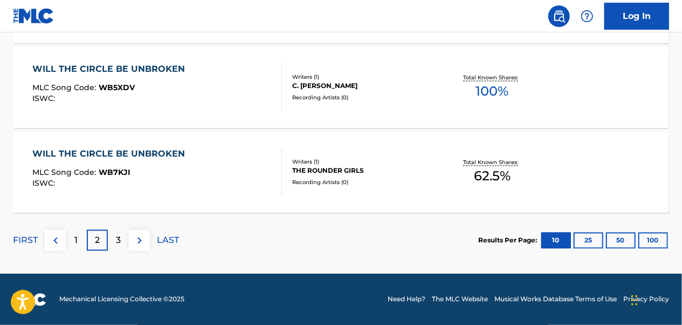
click at [120, 245] on p "3" at bounding box center [118, 240] width 5 height 13
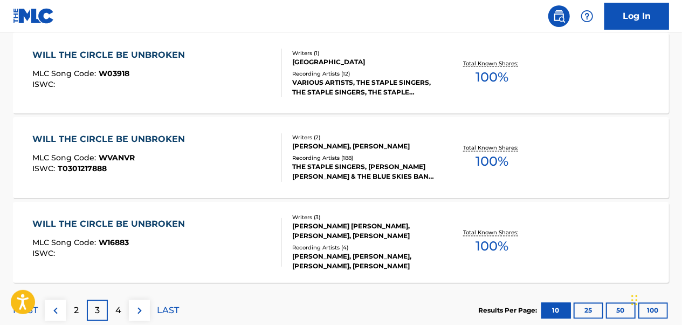
scroll to position [941, 0]
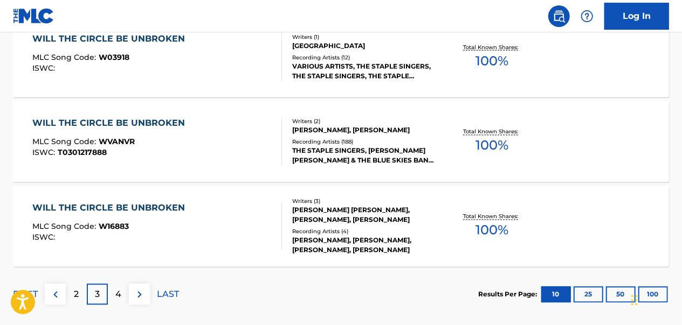
click at [205, 153] on div "WILL THE CIRCLE BE UNBROKEN MLC Song Code : WVANVR ISWC : T0301217888" at bounding box center [157, 141] width 249 height 49
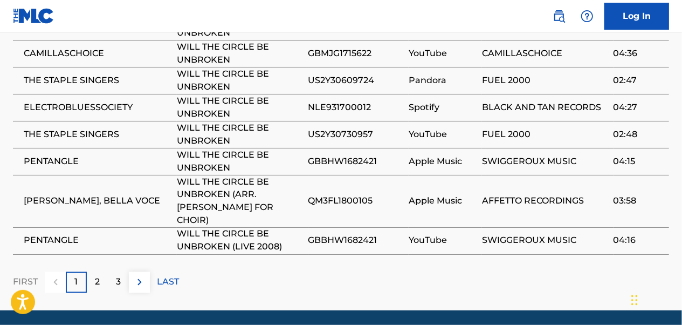
scroll to position [860, 0]
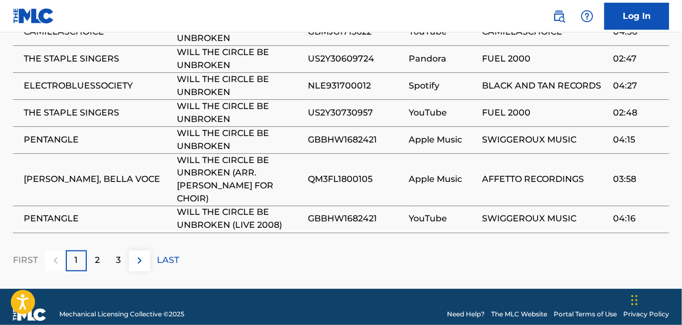
click at [93, 250] on div "2" at bounding box center [97, 260] width 21 height 21
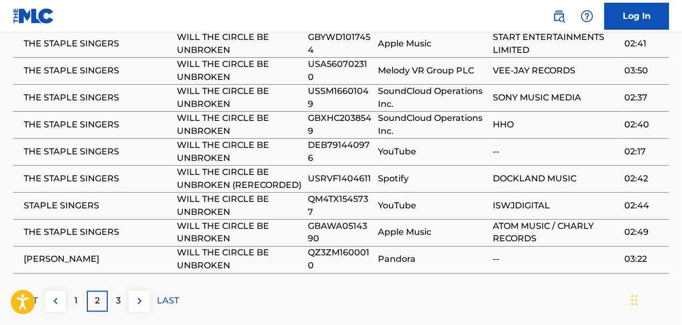
click at [120, 297] on p "3" at bounding box center [118, 300] width 5 height 13
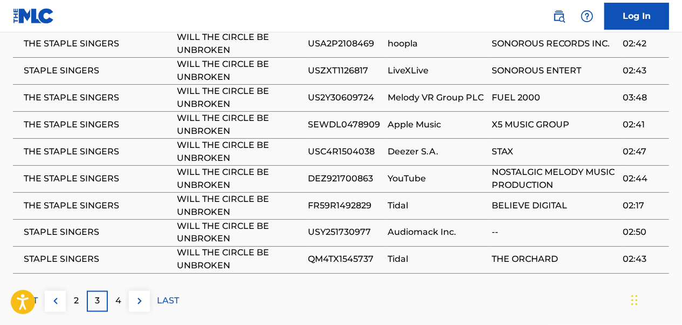
click at [119, 299] on p "4" at bounding box center [118, 300] width 6 height 13
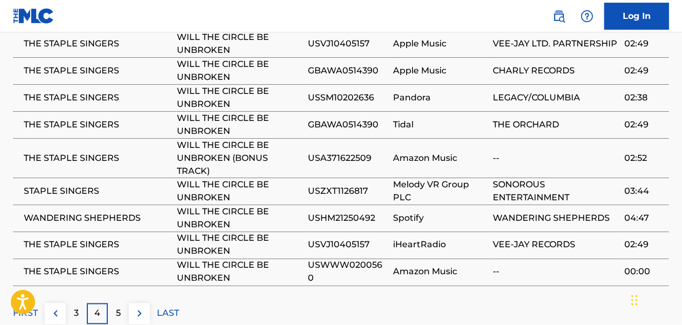
drag, startPoint x: 118, startPoint y: 308, endPoint x: 122, endPoint y: 304, distance: 5.7
click at [120, 307] on p "5" at bounding box center [118, 313] width 5 height 13
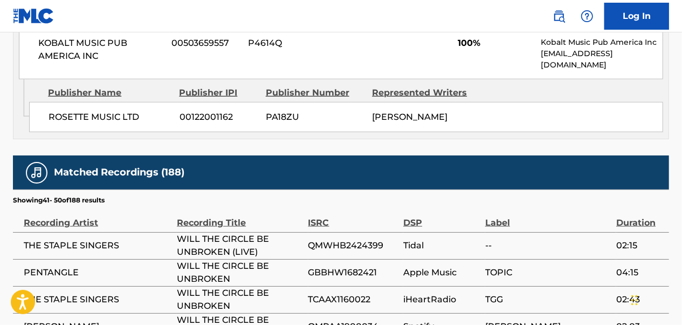
scroll to position [794, 0]
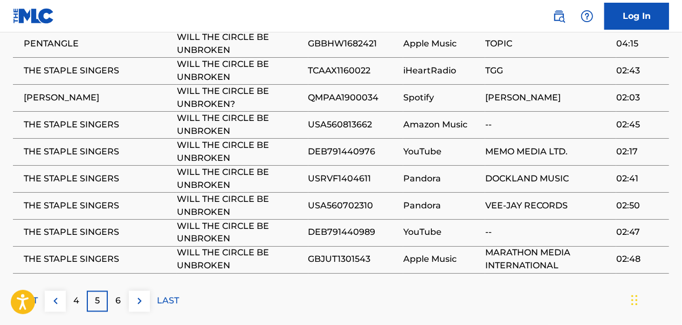
click at [117, 299] on p "6" at bounding box center [118, 300] width 5 height 13
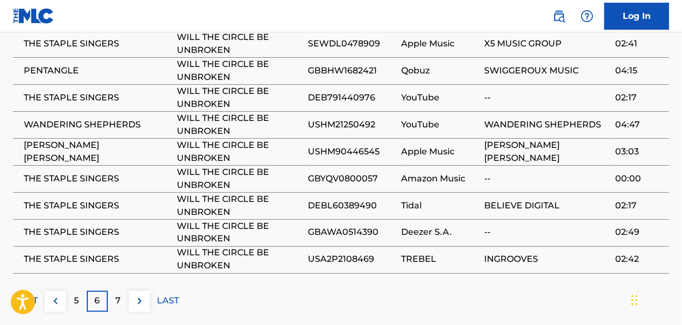
click at [120, 294] on p "7" at bounding box center [118, 300] width 5 height 13
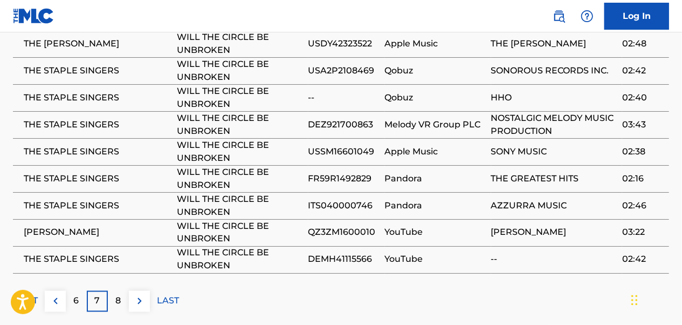
click at [121, 294] on div "8" at bounding box center [118, 301] width 21 height 21
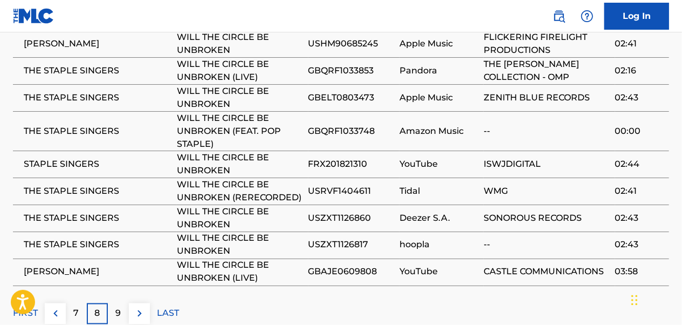
click at [121, 306] on div "9" at bounding box center [118, 313] width 21 height 21
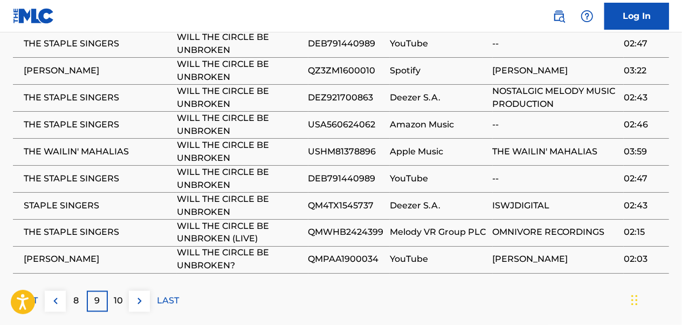
click at [122, 300] on p "10" at bounding box center [118, 300] width 9 height 13
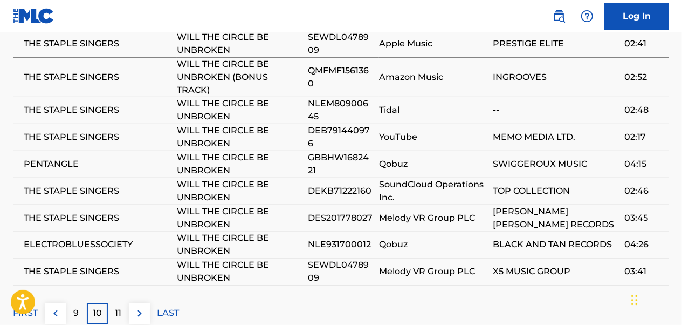
click at [120, 307] on p "11" at bounding box center [118, 313] width 6 height 13
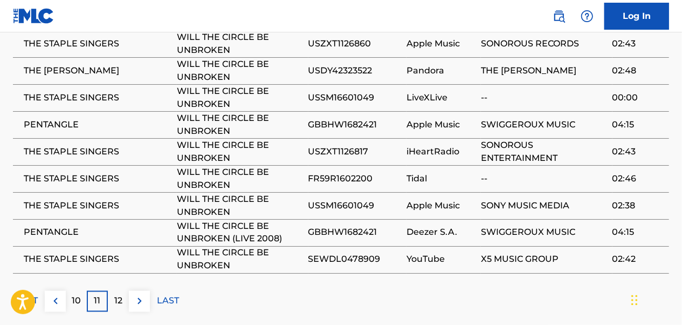
click at [122, 294] on p "12" at bounding box center [118, 300] width 8 height 13
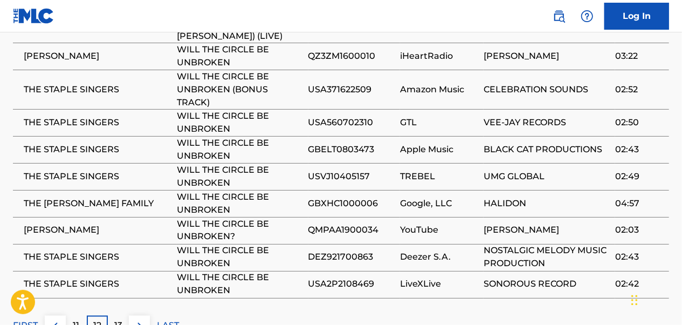
click at [116, 316] on div "13" at bounding box center [118, 326] width 21 height 21
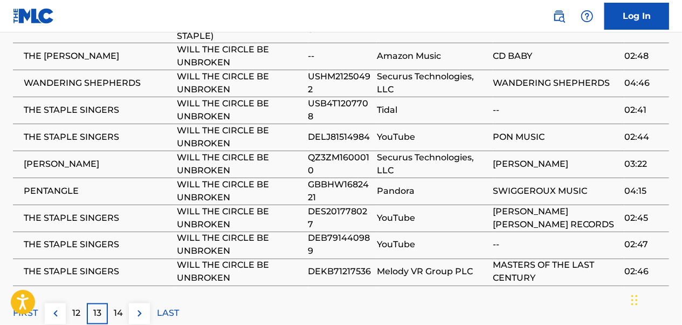
click at [117, 314] on p "14" at bounding box center [118, 313] width 9 height 13
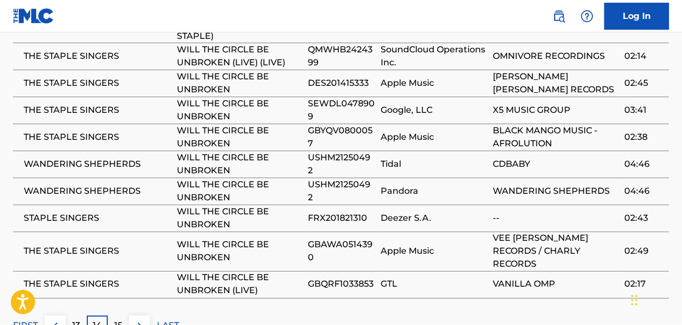
click at [117, 319] on p "15" at bounding box center [118, 325] width 8 height 13
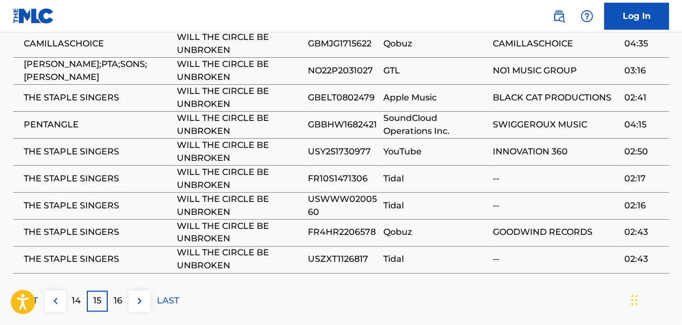
click at [118, 307] on p "16" at bounding box center [118, 300] width 9 height 13
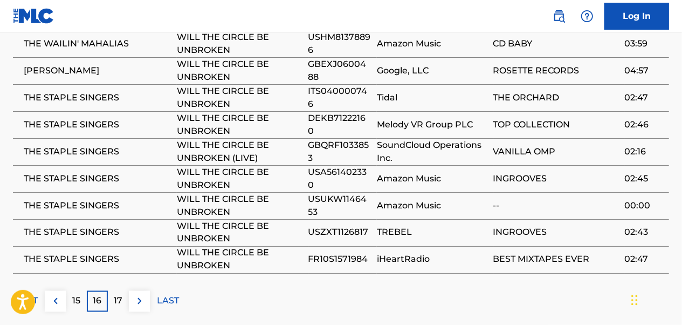
click at [119, 299] on p "17" at bounding box center [118, 300] width 9 height 13
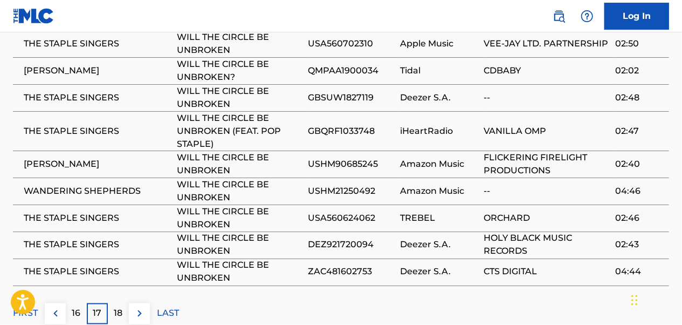
click at [133, 307] on img at bounding box center [139, 313] width 13 height 13
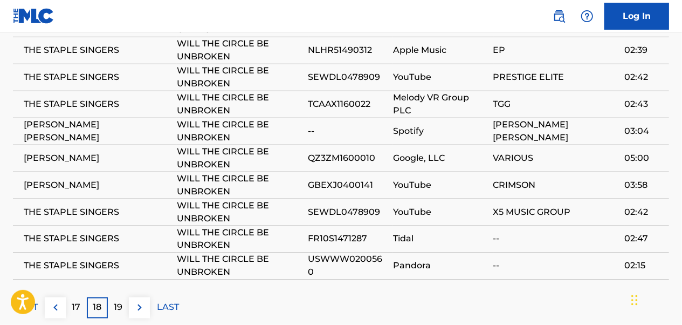
scroll to position [847, 0]
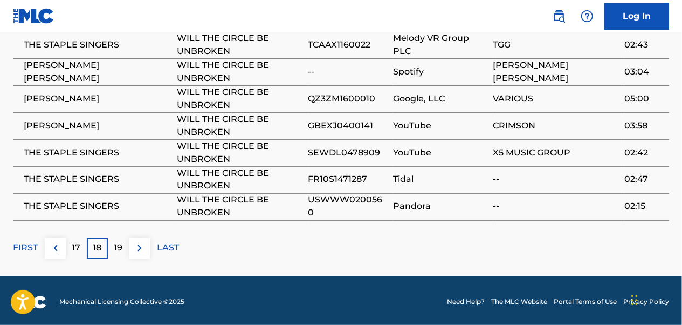
click at [122, 250] on p "19" at bounding box center [118, 248] width 9 height 13
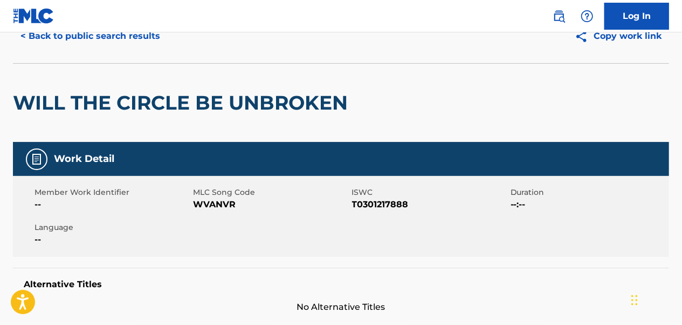
scroll to position [0, 0]
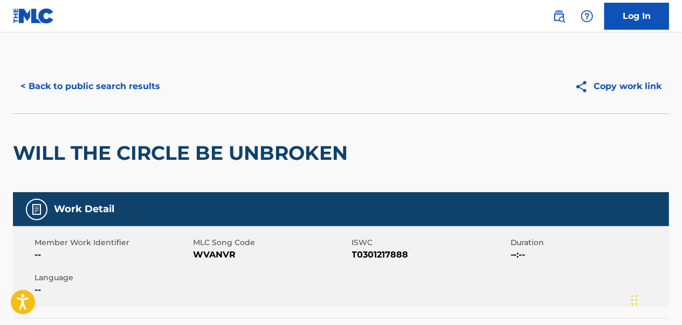
click at [101, 87] on button "< Back to public search results" at bounding box center [90, 86] width 155 height 27
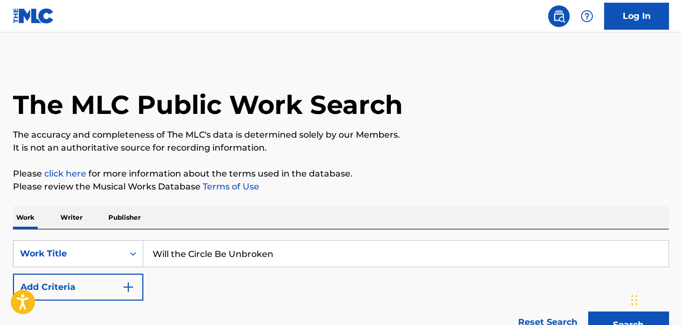
scroll to position [969, 0]
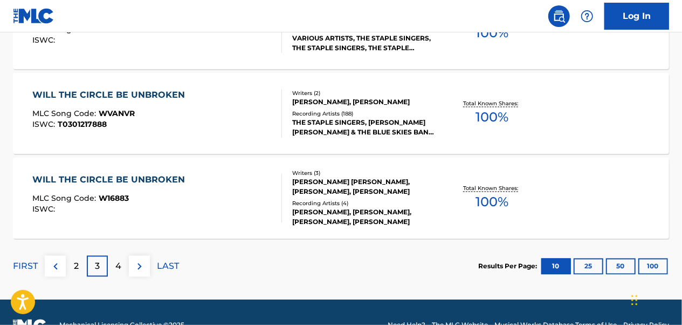
click at [138, 258] on button at bounding box center [139, 266] width 21 height 21
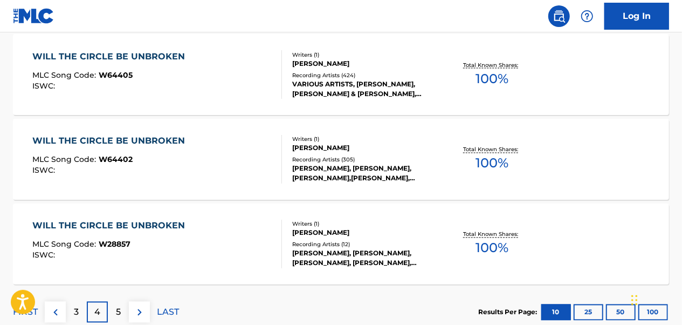
scroll to position [861, 0]
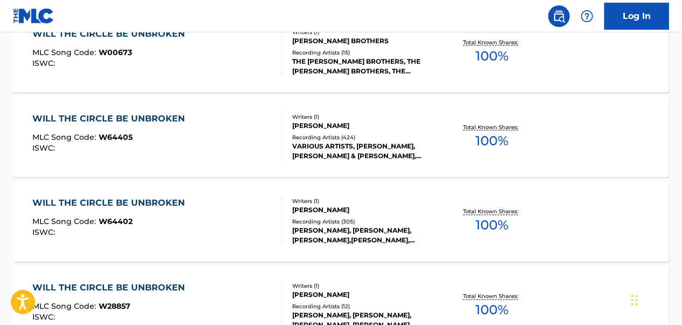
click at [196, 159] on div "WILL THE CIRCLE BE UNBROKEN MLC Song Code : W64405 ISWC :" at bounding box center [157, 136] width 249 height 49
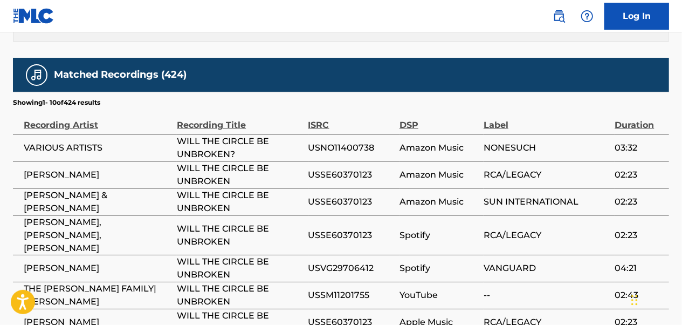
scroll to position [778, 0]
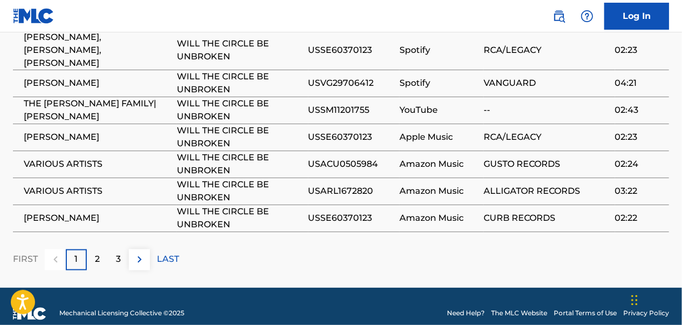
click at [94, 249] on div "2" at bounding box center [97, 259] width 21 height 21
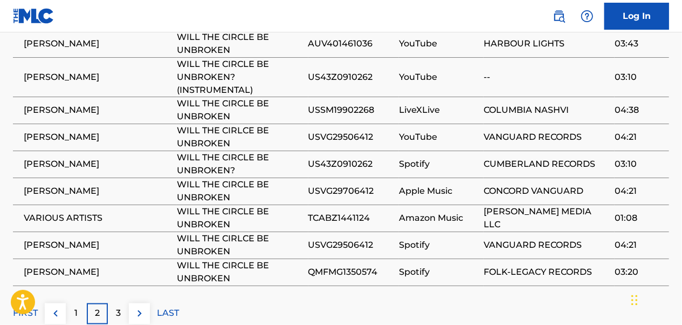
click at [120, 310] on p "3" at bounding box center [118, 313] width 5 height 13
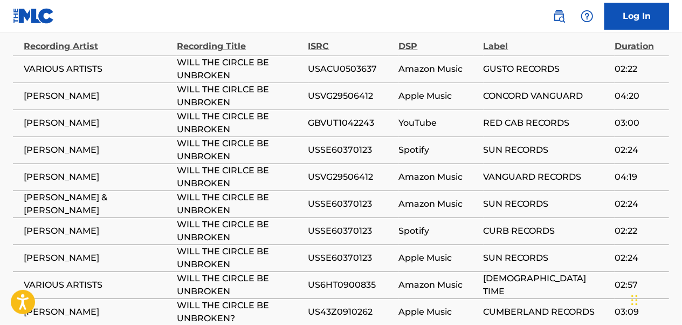
scroll to position [724, 0]
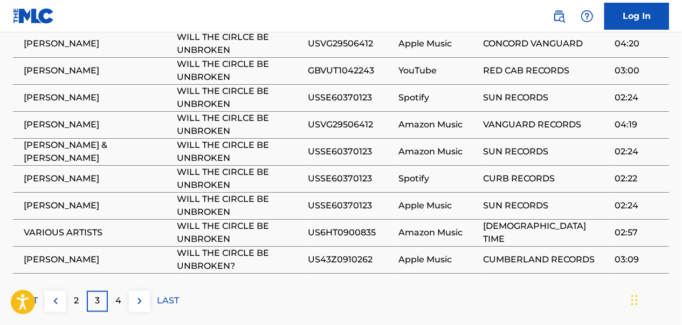
click at [126, 299] on div "4" at bounding box center [118, 301] width 21 height 21
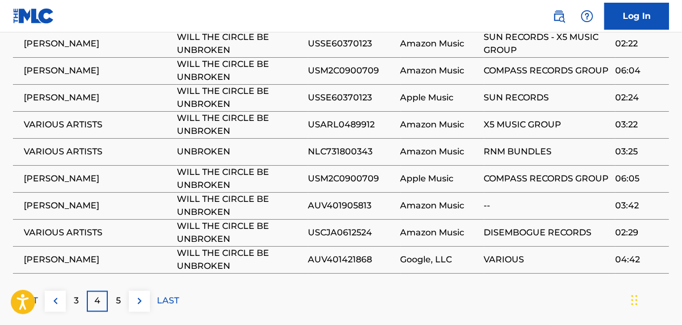
click at [120, 298] on p "5" at bounding box center [118, 300] width 5 height 13
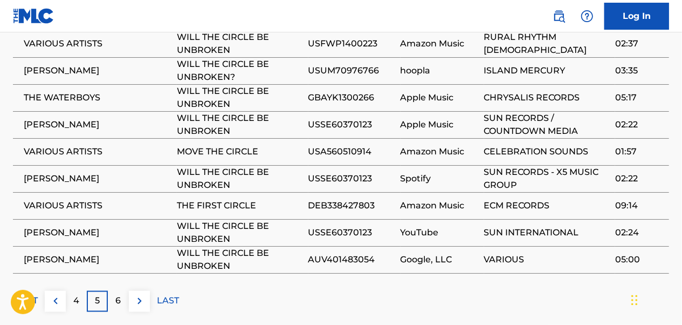
click at [121, 291] on div "6" at bounding box center [118, 301] width 21 height 21
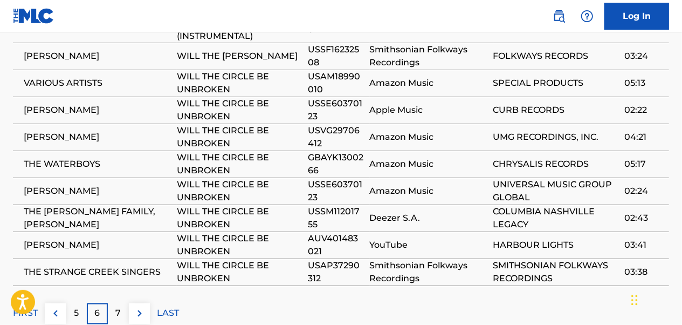
click at [123, 307] on div "7" at bounding box center [118, 313] width 21 height 21
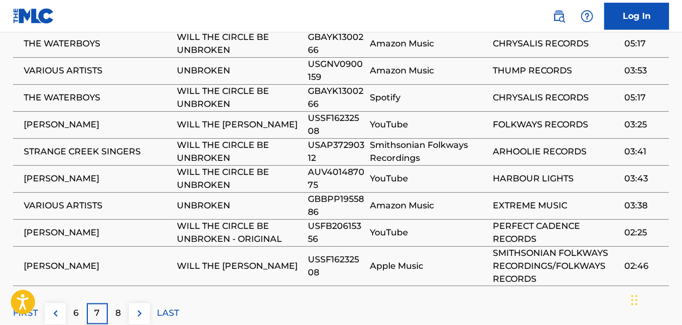
click at [123, 307] on div "8" at bounding box center [118, 313] width 21 height 21
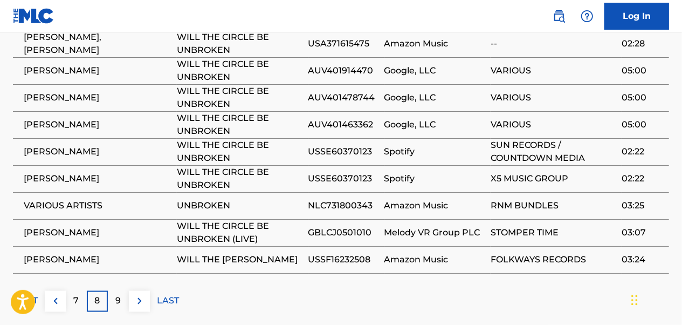
click at [123, 306] on div "9" at bounding box center [118, 301] width 21 height 21
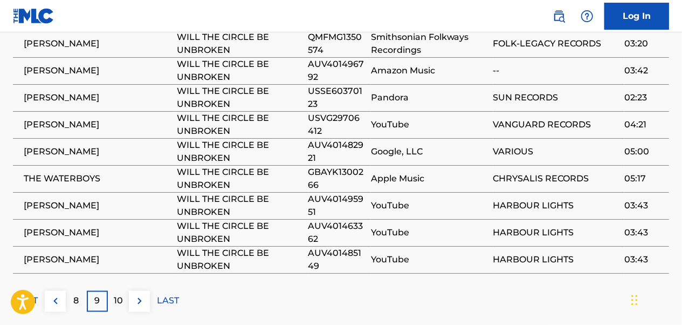
click at [120, 305] on div "10" at bounding box center [118, 301] width 21 height 21
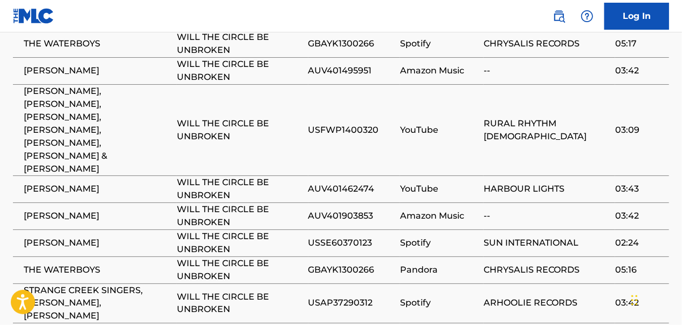
scroll to position [778, 0]
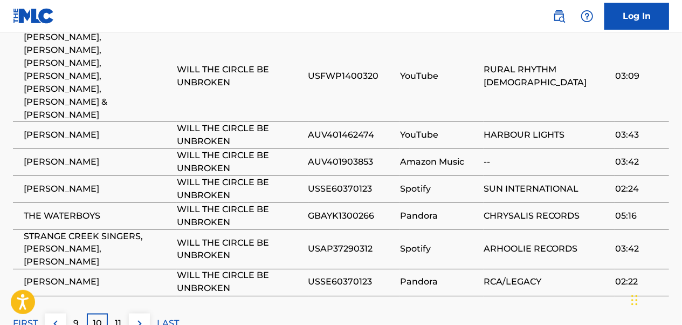
click at [115, 317] on p "11" at bounding box center [118, 323] width 6 height 13
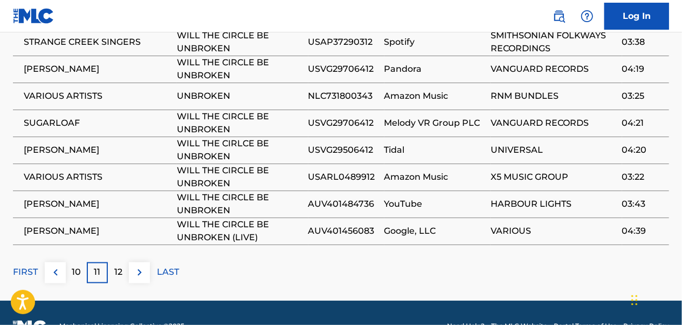
click at [118, 268] on p "12" at bounding box center [118, 272] width 8 height 13
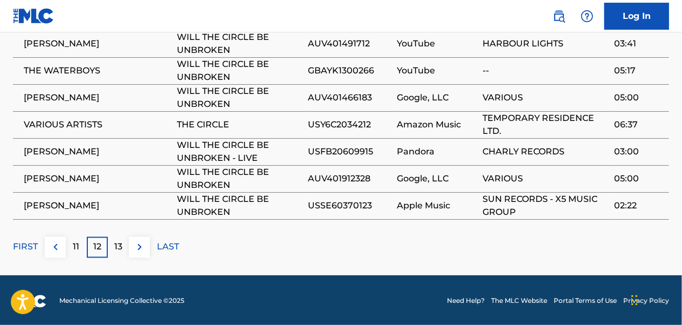
click at [119, 247] on p "13" at bounding box center [118, 247] width 8 height 13
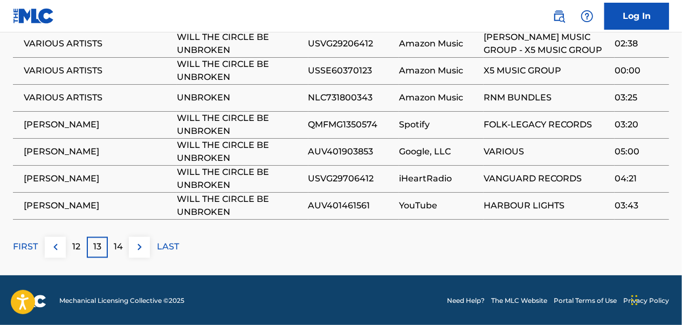
click at [119, 246] on p "14" at bounding box center [118, 247] width 9 height 13
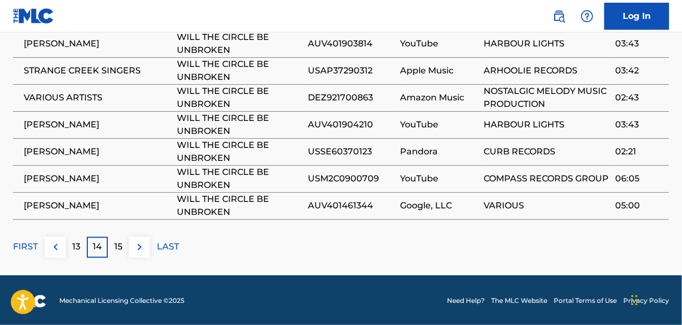
click at [119, 246] on p "15" at bounding box center [118, 247] width 8 height 13
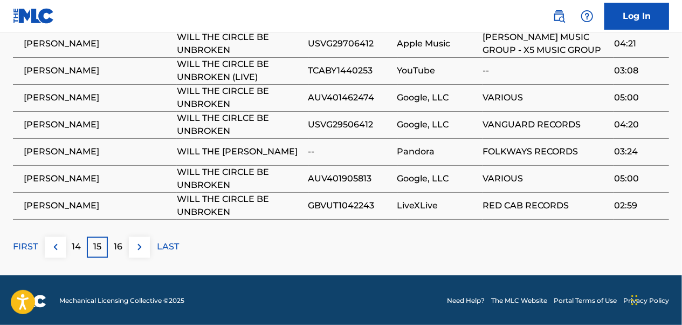
click at [119, 246] on p "16" at bounding box center [118, 247] width 9 height 13
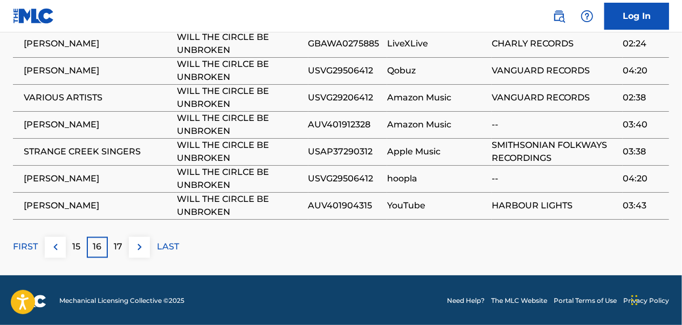
click at [119, 246] on p "17" at bounding box center [118, 247] width 9 height 13
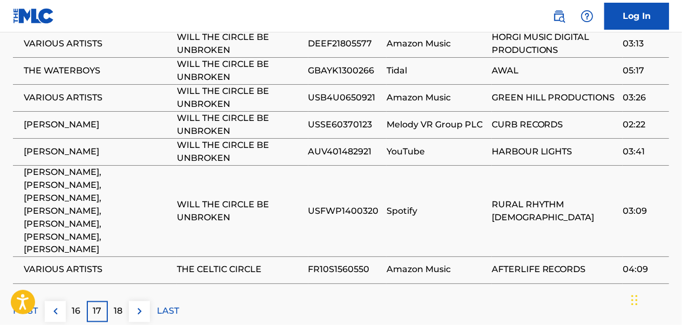
click at [118, 305] on p "18" at bounding box center [118, 311] width 9 height 13
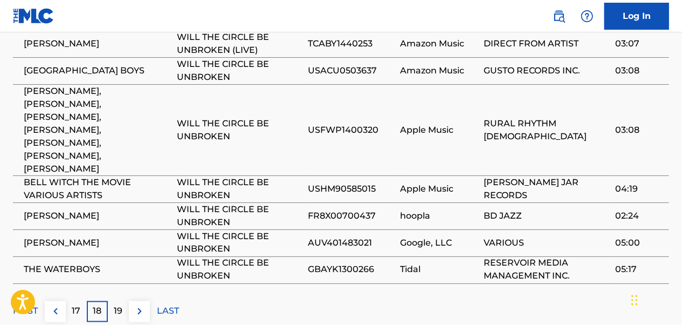
click at [118, 305] on p "19" at bounding box center [118, 311] width 9 height 13
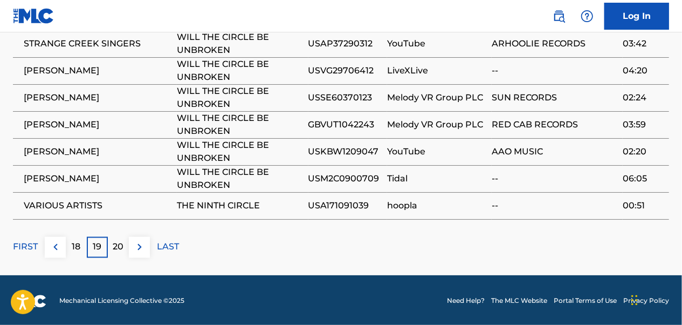
click at [116, 243] on p "20" at bounding box center [118, 247] width 11 height 13
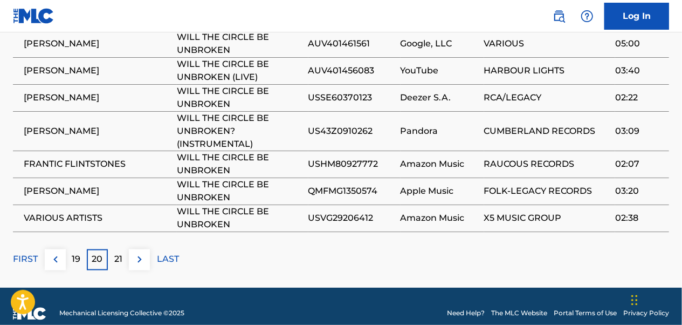
click at [112, 252] on div "21" at bounding box center [118, 259] width 21 height 21
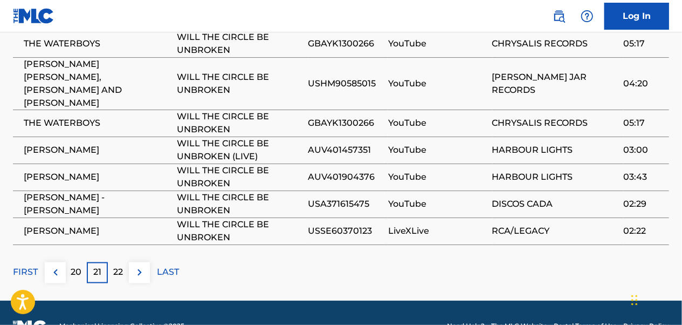
click at [115, 266] on p "22" at bounding box center [119, 272] width 10 height 13
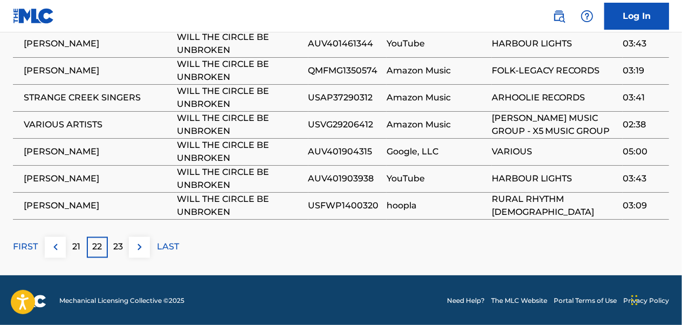
click at [117, 254] on div "23" at bounding box center [118, 247] width 21 height 21
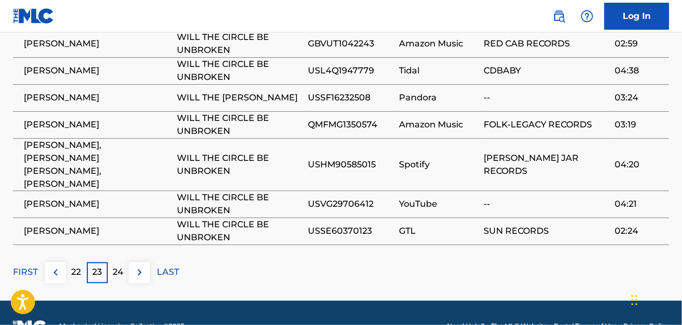
click at [118, 266] on p "24" at bounding box center [118, 272] width 11 height 13
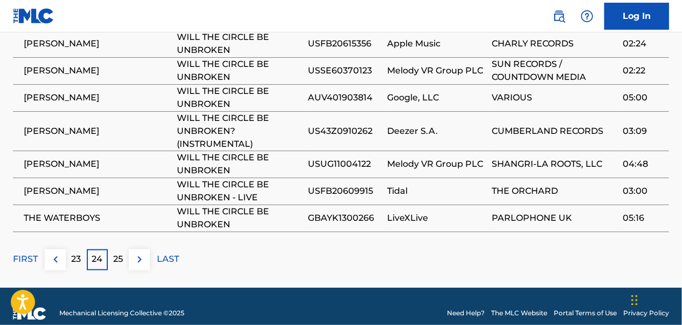
click at [118, 250] on div "25" at bounding box center [118, 259] width 21 height 21
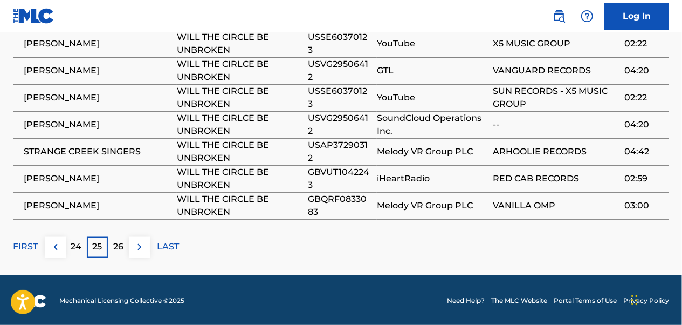
click at [118, 250] on p "26" at bounding box center [118, 247] width 10 height 13
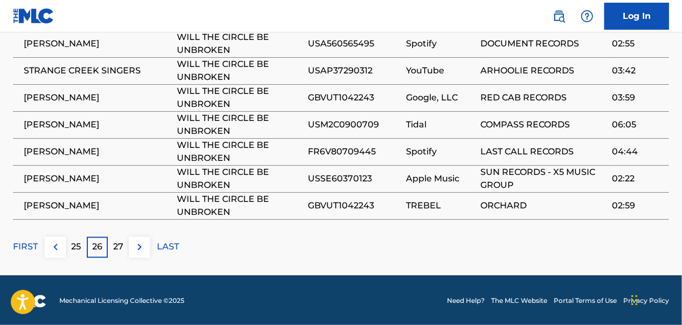
click at [118, 250] on p "27" at bounding box center [118, 247] width 10 height 13
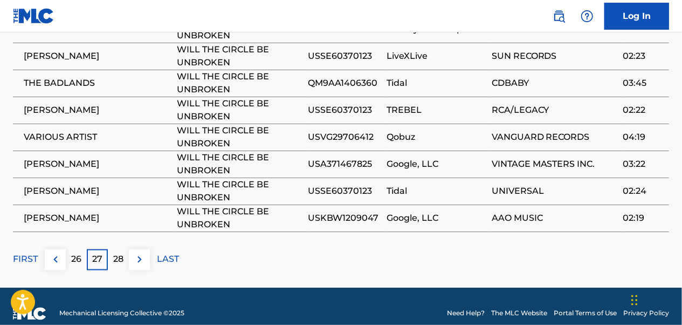
click at [118, 250] on div "28" at bounding box center [118, 259] width 21 height 21
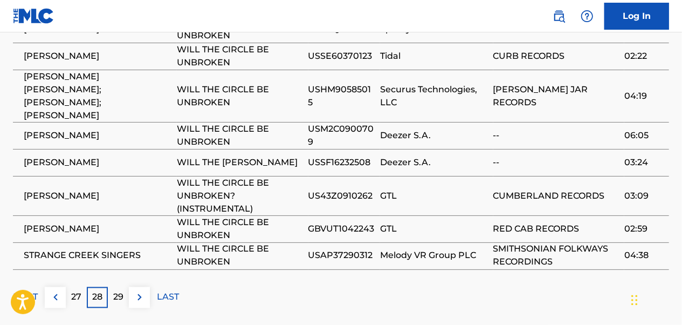
click at [117, 287] on div "29" at bounding box center [118, 297] width 21 height 21
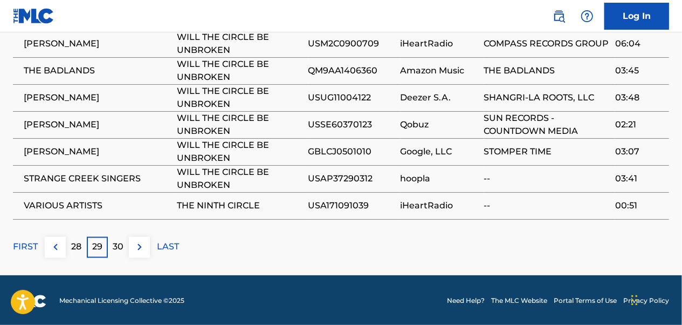
click at [119, 245] on p "30" at bounding box center [118, 247] width 11 height 13
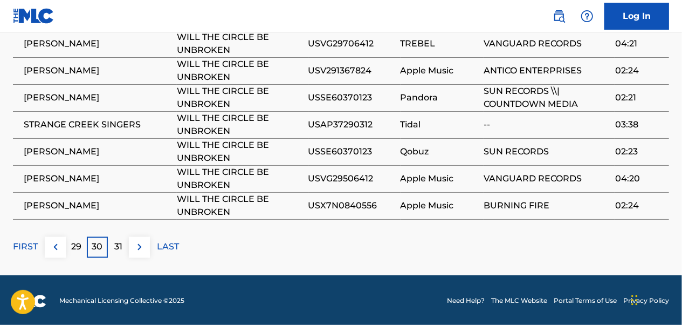
click at [118, 253] on div "31" at bounding box center [118, 247] width 21 height 21
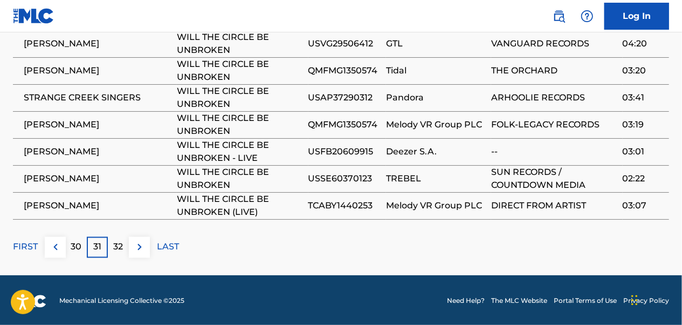
click at [118, 253] on div "32" at bounding box center [118, 247] width 21 height 21
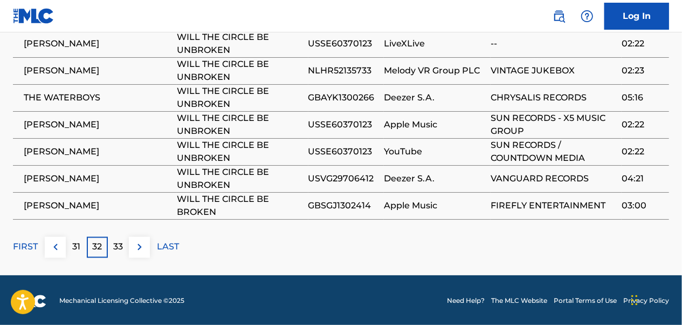
click at [118, 253] on div "33" at bounding box center [118, 247] width 21 height 21
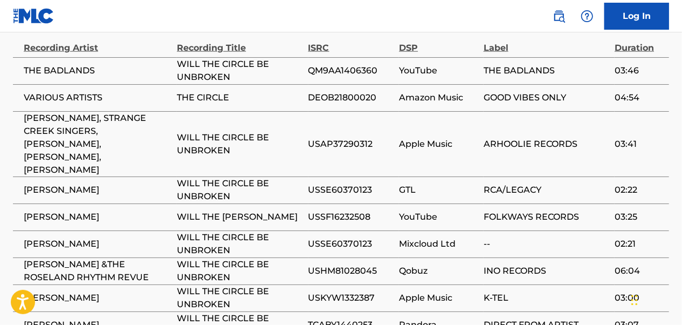
scroll to position [563, 0]
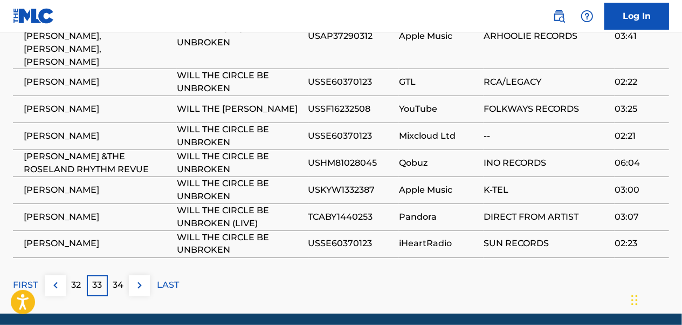
click at [112, 275] on div "34" at bounding box center [118, 285] width 21 height 21
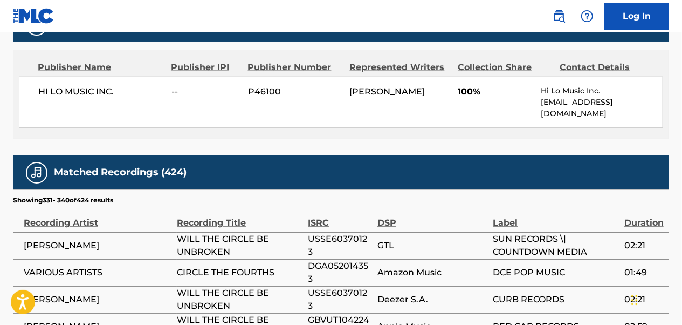
scroll to position [778, 0]
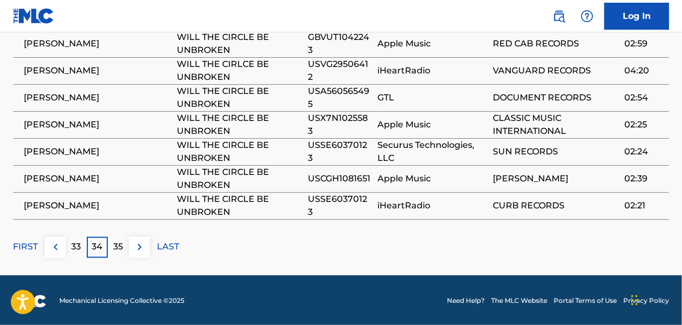
click at [122, 237] on div "35" at bounding box center [118, 247] width 21 height 21
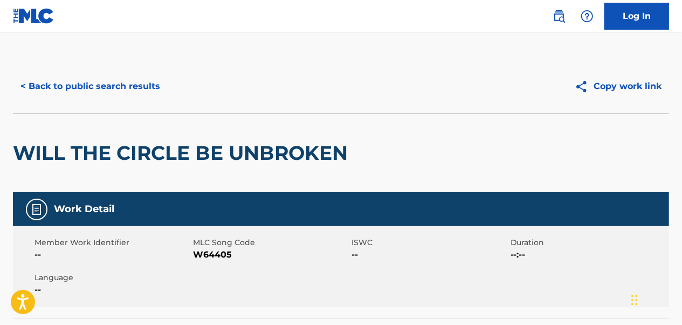
scroll to position [0, 0]
click at [126, 79] on button "< Back to public search results" at bounding box center [90, 86] width 155 height 27
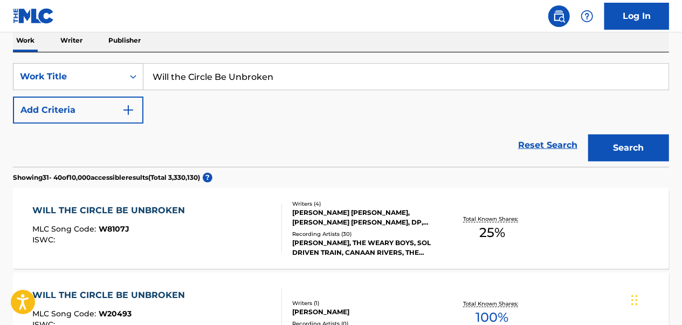
scroll to position [78, 0]
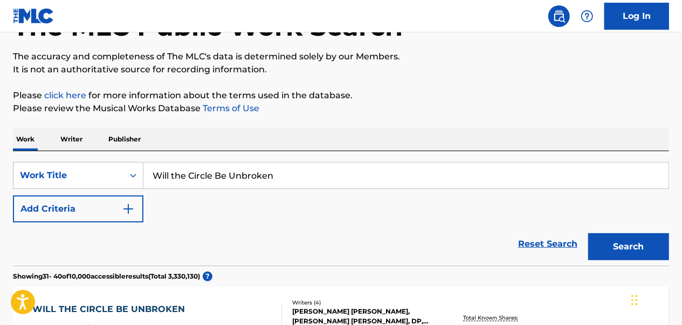
click at [114, 204] on button "Add Criteria" at bounding box center [78, 208] width 131 height 27
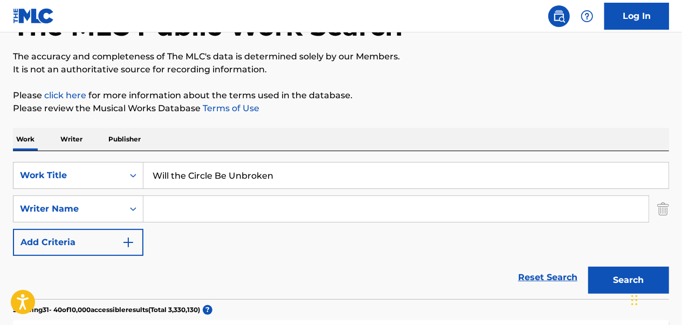
click at [181, 201] on input "Search Form" at bounding box center [395, 209] width 505 height 26
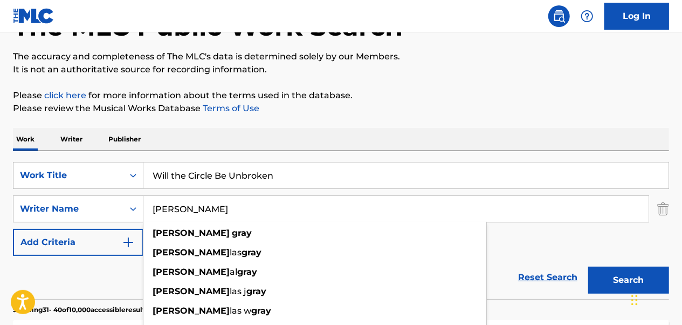
click at [588, 266] on button "Search" at bounding box center [628, 279] width 81 height 27
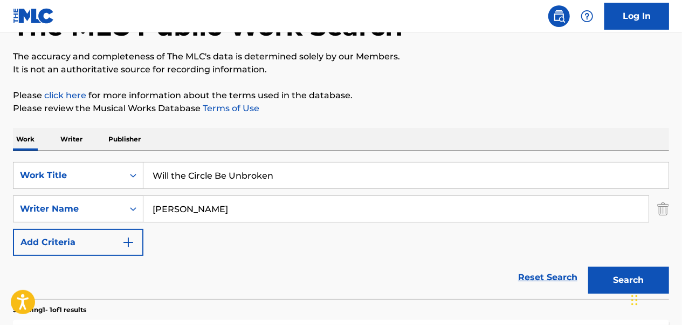
scroll to position [240, 0]
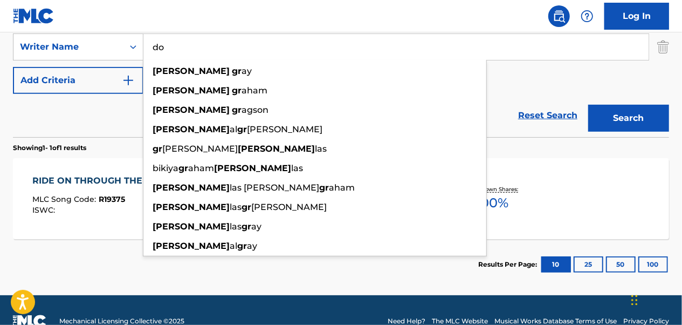
type input "d"
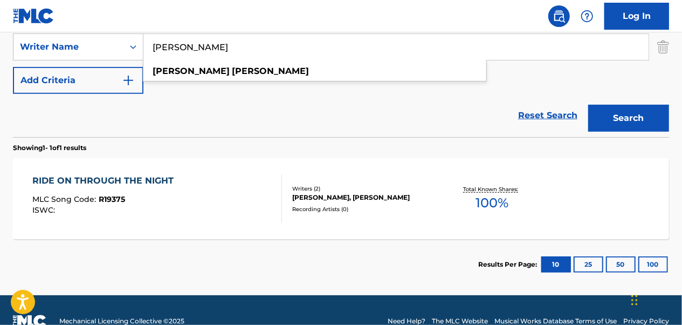
click at [588, 105] on button "Search" at bounding box center [628, 118] width 81 height 27
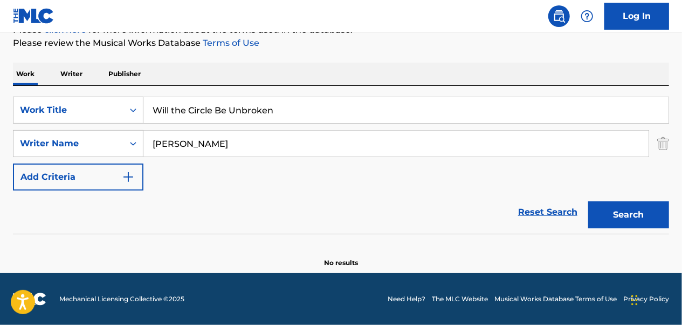
scroll to position [143, 0]
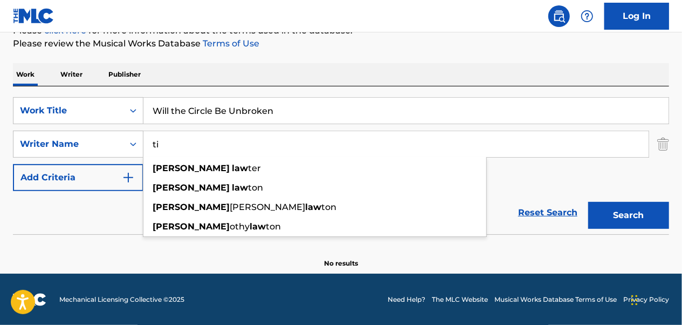
type input "t"
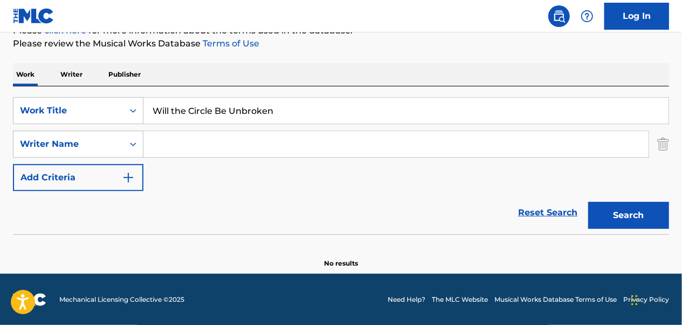
type input "s"
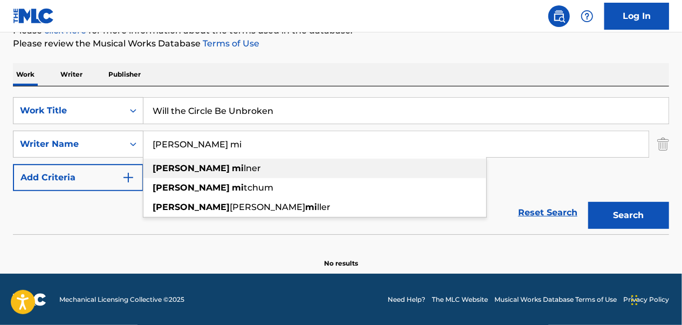
click at [225, 171] on div "[PERSON_NAME] mi lner" at bounding box center [314, 168] width 343 height 19
type input "[PERSON_NAME]"
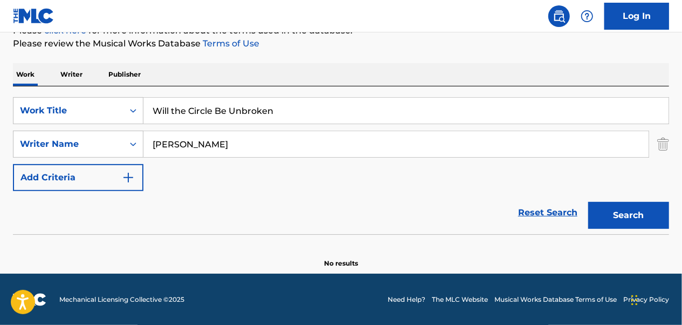
click at [635, 218] on button "Search" at bounding box center [628, 215] width 81 height 27
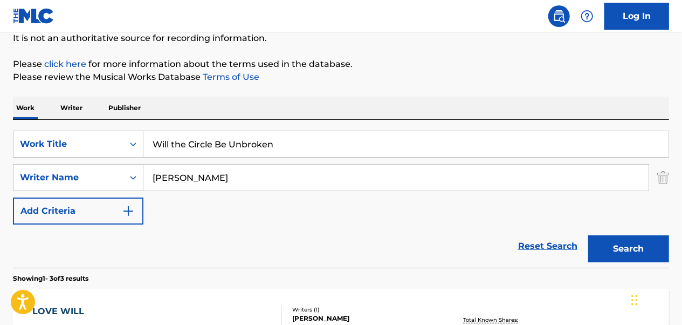
scroll to position [107, 0]
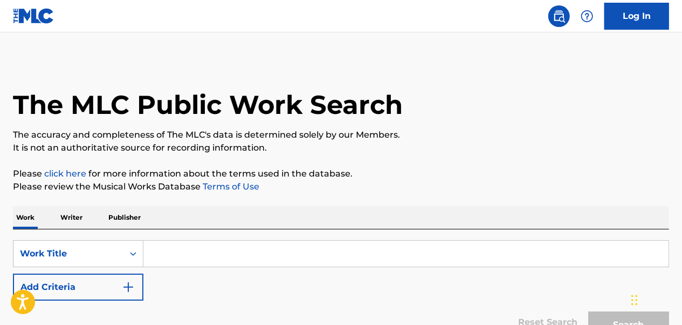
click at [175, 249] on input "Search Form" at bounding box center [405, 254] width 525 height 26
paste input "New Year's Countdown - Auld Lang Syne"
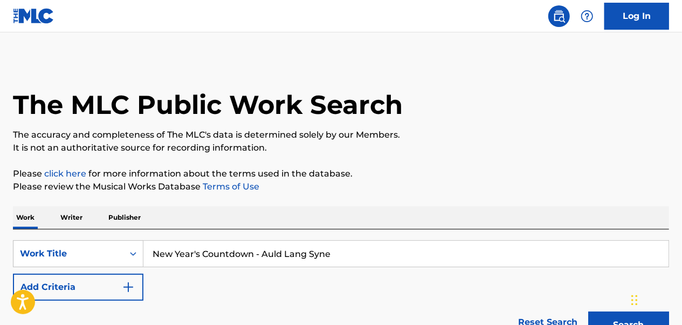
type input "New Year's Countdown - Auld Lang Syne"
click at [588, 311] on button "Search" at bounding box center [628, 324] width 81 height 27
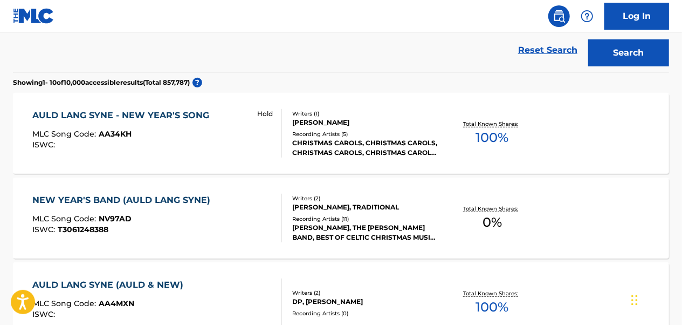
scroll to position [378, 0]
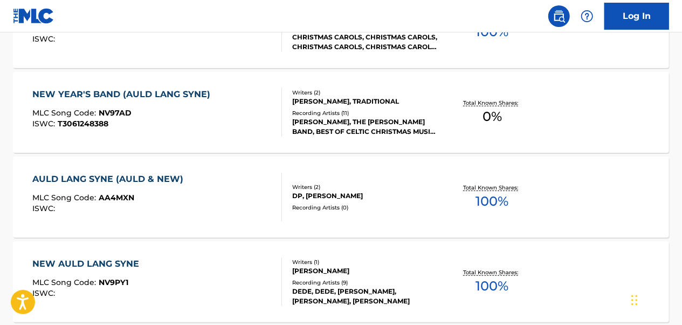
click at [429, 138] on div "NEW YEAR'S BAND (AULD LANG SYNE) MLC Song Code : NV97AD ISWC : T3061248388 Writ…" at bounding box center [341, 112] width 656 height 81
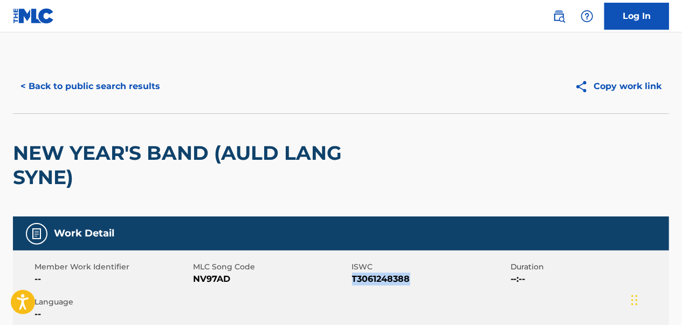
drag, startPoint x: 353, startPoint y: 279, endPoint x: 410, endPoint y: 285, distance: 57.5
click at [410, 285] on div "Member Work Identifier -- MLC Song Code NV97AD ISWC T3061248388 Duration --:-- …" at bounding box center [341, 290] width 656 height 81
copy span "T3061248388"
click at [92, 80] on button "< Back to public search results" at bounding box center [90, 86] width 155 height 27
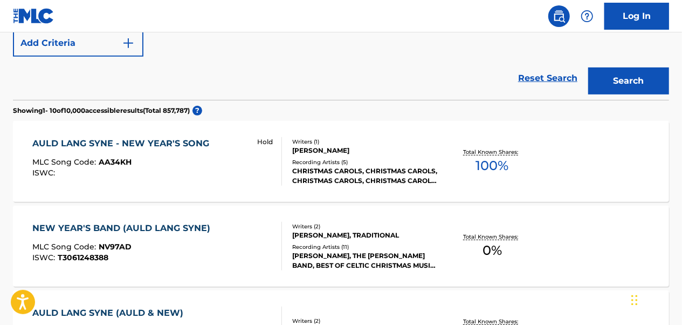
scroll to position [298, 0]
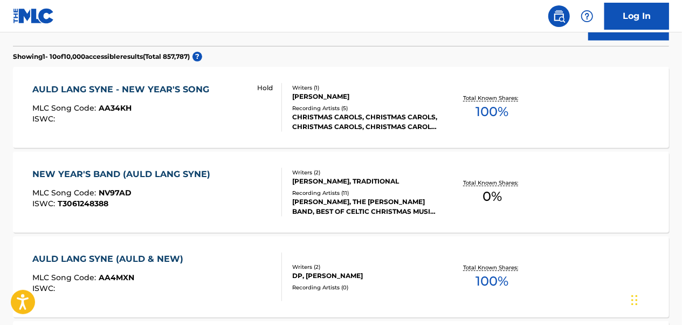
click at [218, 120] on div "AULD LANG SYNE - NEW YEAR'S SONG MLC Song Code : AA34KH ISWC : Hold" at bounding box center [157, 107] width 249 height 49
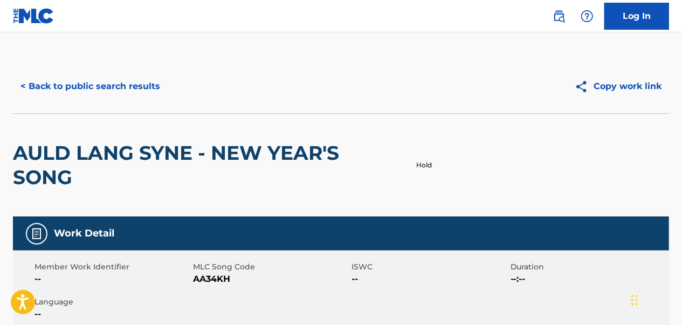
click at [129, 86] on button "< Back to public search results" at bounding box center [90, 86] width 155 height 27
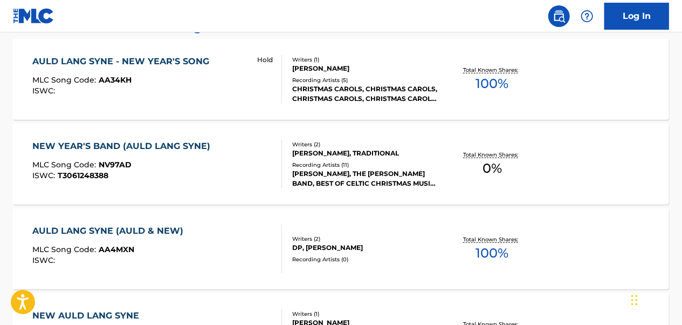
scroll to position [56, 0]
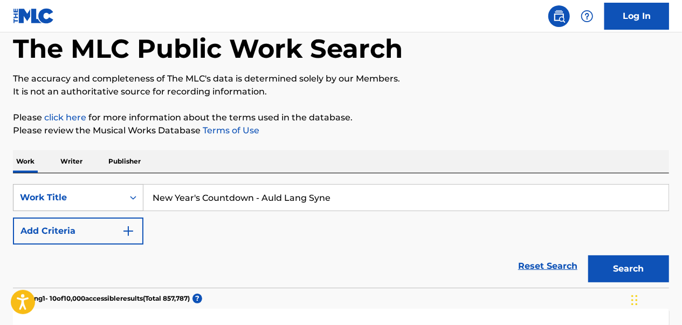
drag, startPoint x: 375, startPoint y: 187, endPoint x: 135, endPoint y: 204, distance: 241.1
click at [135, 204] on div "SearchWithCriteria4a8db6f3-bfa4-4b8f-9412-164f2019a625 Work Title New Year's Co…" at bounding box center [341, 197] width 656 height 27
paste input "Without You"
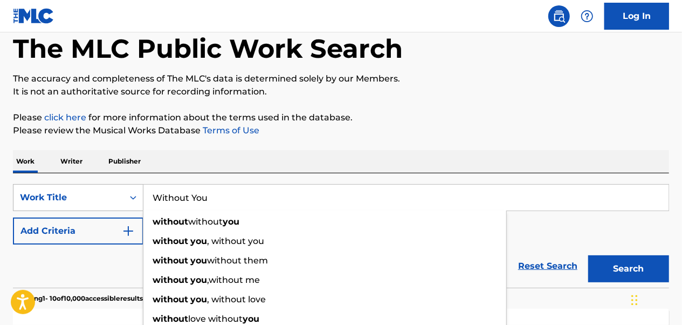
type input "Without You"
click at [588, 255] on button "Search" at bounding box center [628, 268] width 81 height 27
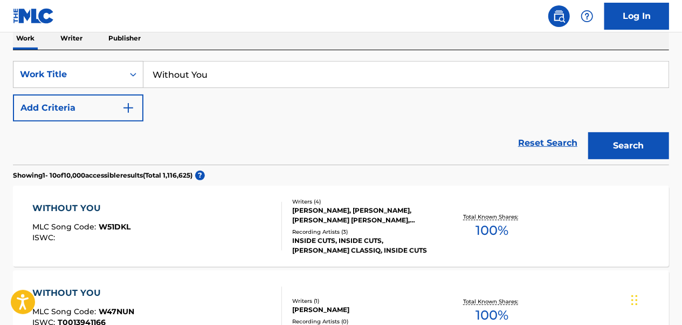
scroll to position [164, 0]
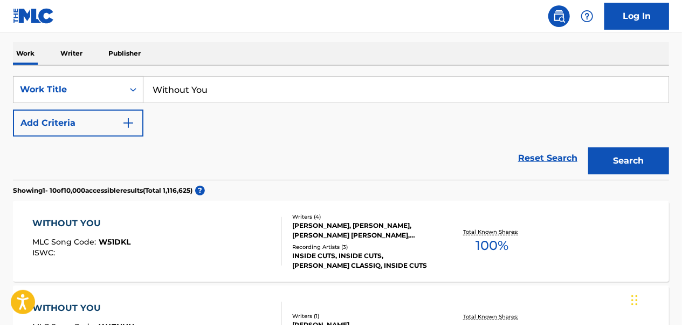
click at [108, 127] on button "Add Criteria" at bounding box center [78, 122] width 131 height 27
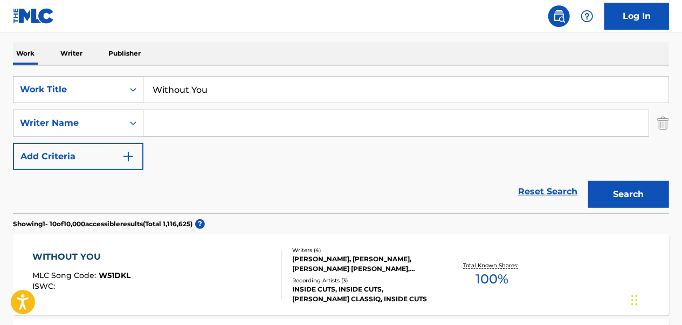
click at [209, 127] on input "Search Form" at bounding box center [395, 123] width 505 height 26
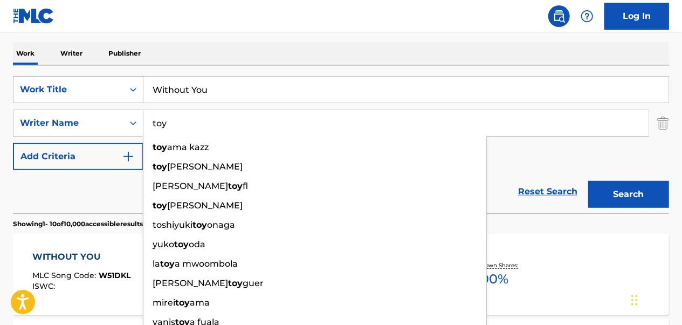
type input "toy"
click at [588, 181] on button "Search" at bounding box center [628, 194] width 81 height 27
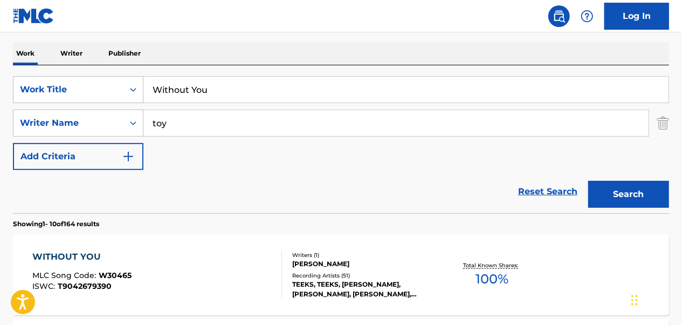
click at [242, 249] on div "WITHOUT YOU MLC Song Code : W30465 ISWC : T9042679390 Writers ( 1 ) TOY CALDWEL…" at bounding box center [341, 274] width 656 height 81
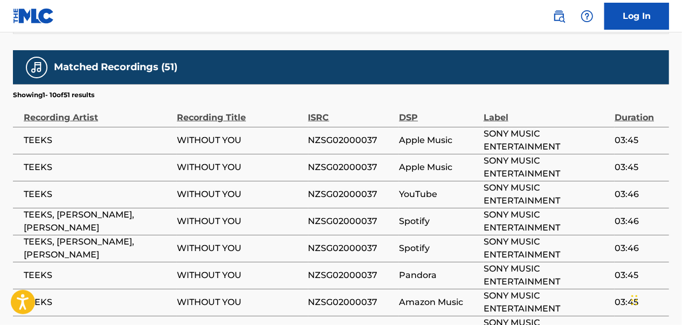
scroll to position [747, 0]
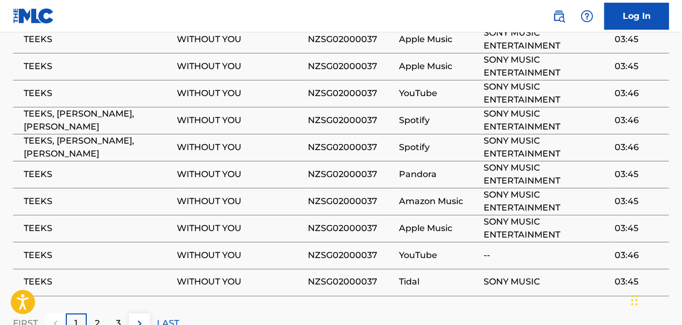
click at [93, 313] on div "2" at bounding box center [97, 323] width 21 height 21
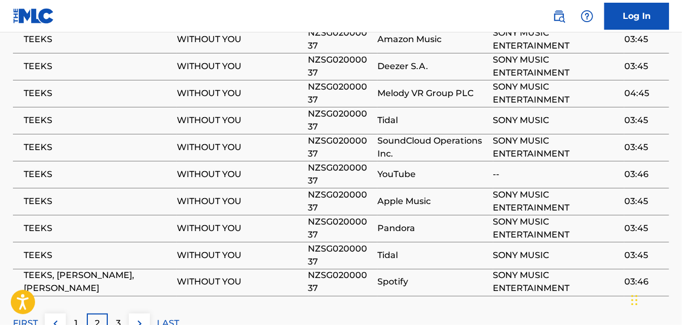
click at [114, 313] on div "3" at bounding box center [118, 323] width 21 height 21
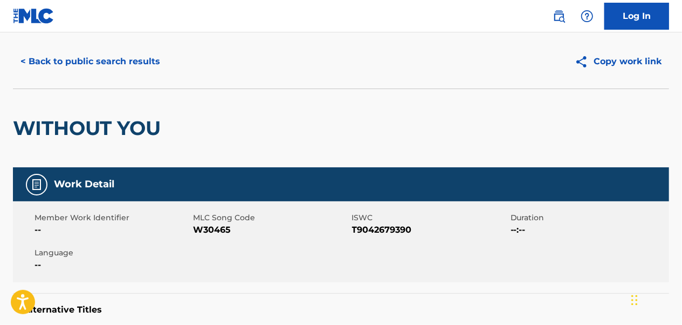
scroll to position [0, 0]
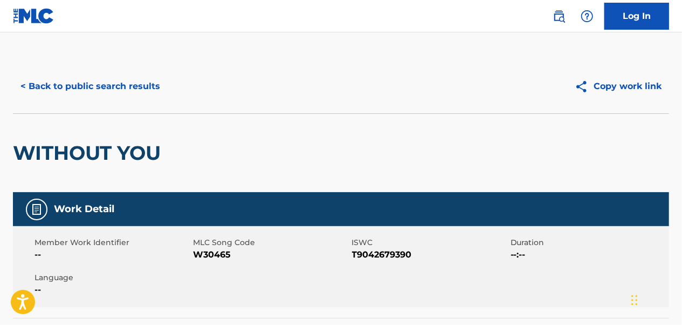
click at [139, 83] on button "< Back to public search results" at bounding box center [90, 86] width 155 height 27
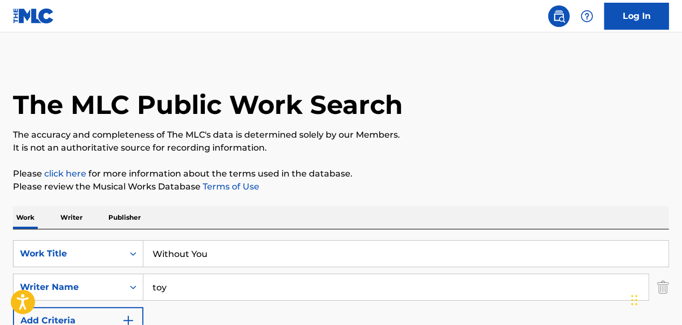
scroll to position [164, 0]
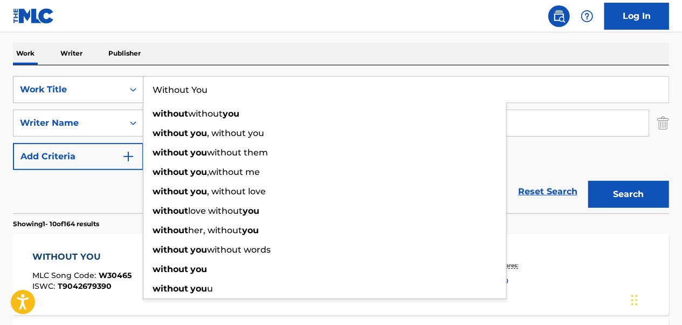
drag, startPoint x: 236, startPoint y: 81, endPoint x: 136, endPoint y: 97, distance: 101.5
click at [136, 97] on div "SearchWithCriteria4a8db6f3-bfa4-4b8f-9412-164f2019a625 Work Title Without You w…" at bounding box center [341, 89] width 656 height 27
paste input "If That Isn't Love"
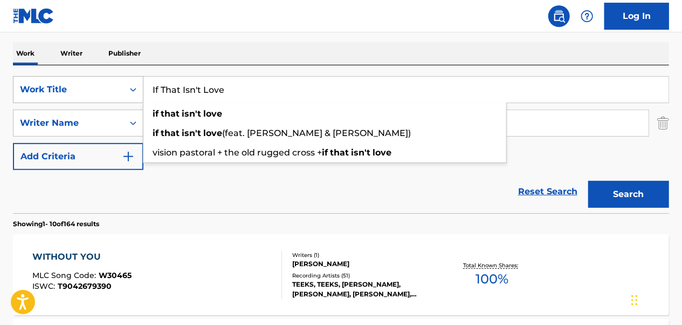
type input "If That Isn't Love"
click at [588, 181] on button "Search" at bounding box center [628, 194] width 81 height 27
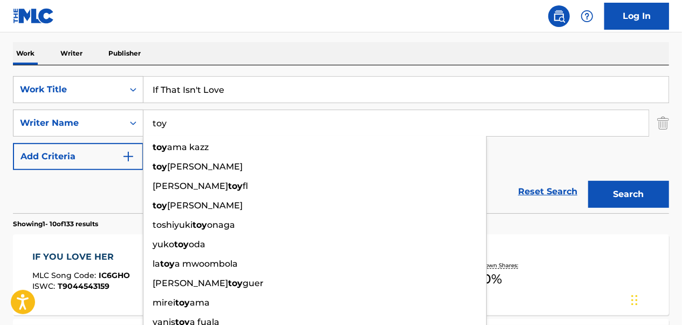
click at [461, 125] on input "toy" at bounding box center [395, 123] width 505 height 26
type input "t"
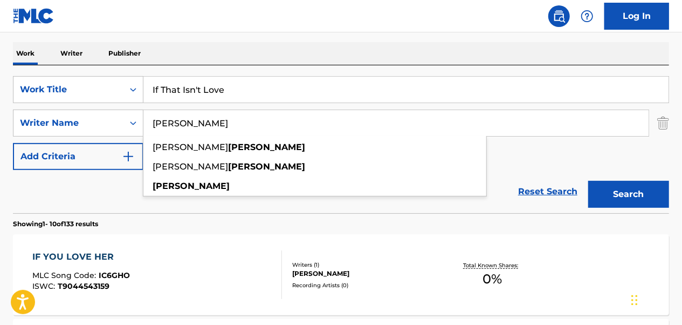
type input "[PERSON_NAME]"
click at [588, 181] on button "Search" at bounding box center [628, 194] width 81 height 27
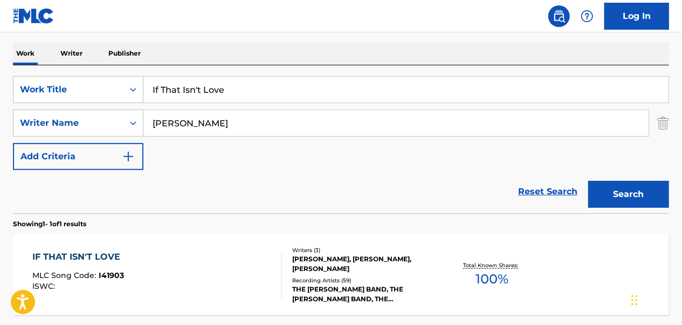
click at [148, 262] on div "IF THAT ISN'T LOVE MLC Song Code : I41903 ISWC :" at bounding box center [157, 274] width 249 height 49
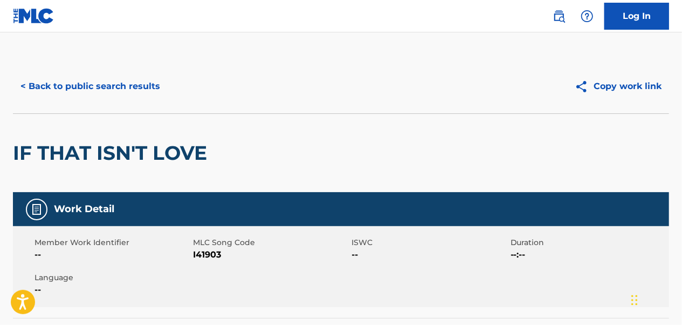
click at [144, 80] on button "< Back to public search results" at bounding box center [90, 86] width 155 height 27
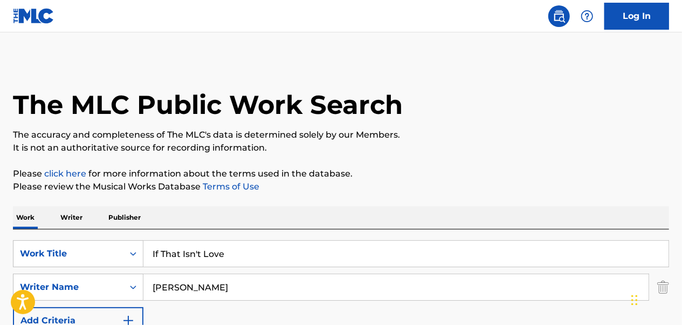
scroll to position [164, 0]
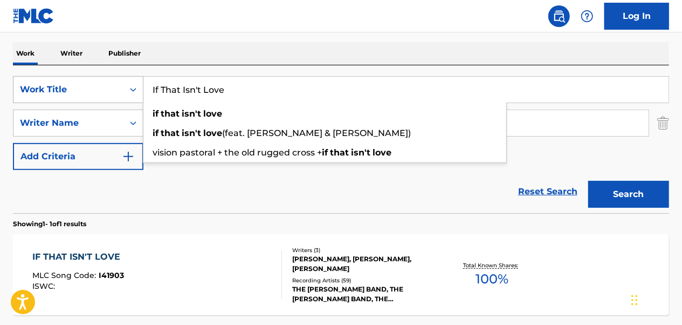
drag, startPoint x: 380, startPoint y: 94, endPoint x: 135, endPoint y: 101, distance: 245.5
click at [135, 101] on div "SearchWithCriteria4a8db6f3-bfa4-4b8f-9412-164f2019a625 Work Title If That Isn't…" at bounding box center [341, 89] width 656 height 27
paste input "Will the Circle Be Unbroken"
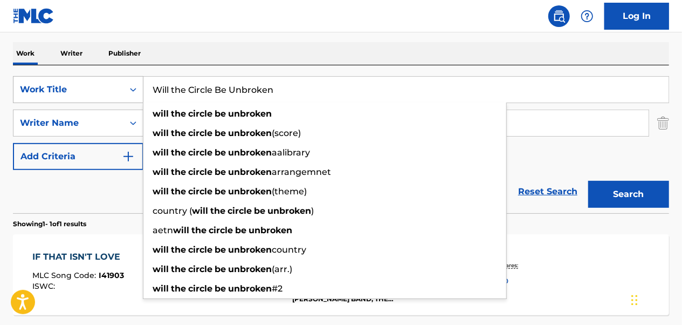
type input "Will the Circle Be Unbroken"
click at [588, 181] on button "Search" at bounding box center [628, 194] width 81 height 27
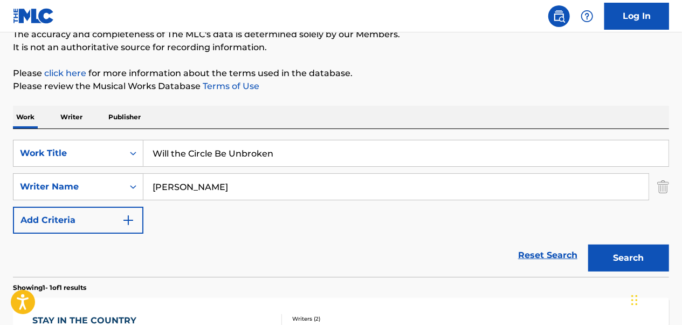
scroll to position [100, 0]
click at [662, 181] on img "Search Form" at bounding box center [663, 187] width 12 height 27
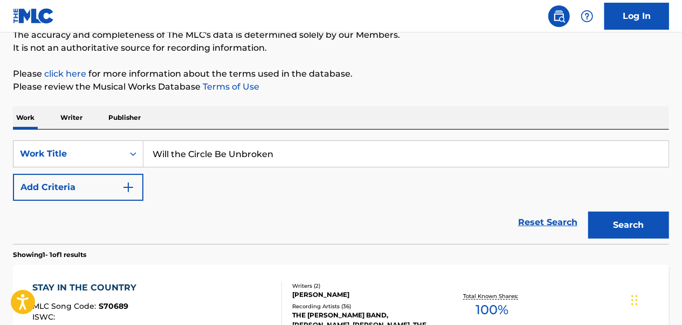
click at [638, 222] on button "Search" at bounding box center [628, 224] width 81 height 27
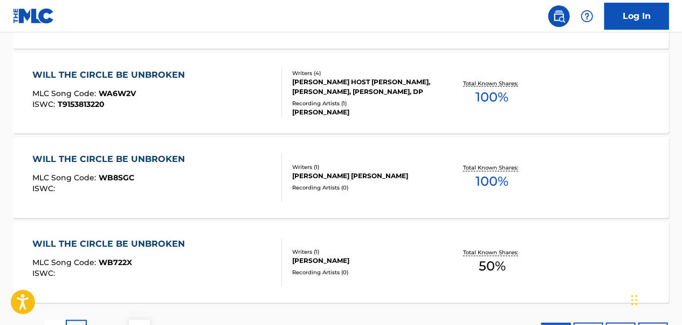
scroll to position [995, 0]
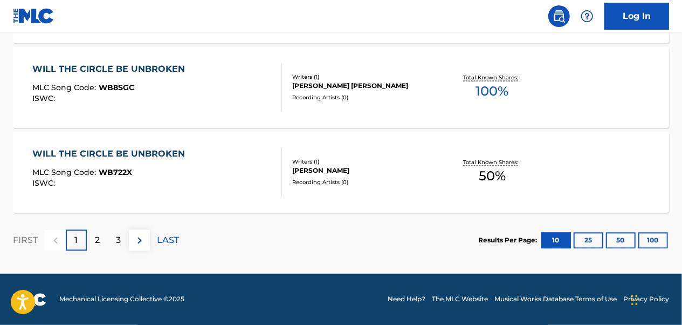
click at [105, 238] on div "2" at bounding box center [97, 240] width 21 height 21
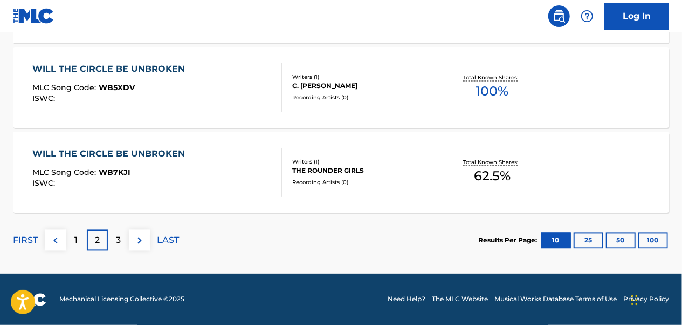
click at [118, 238] on p "3" at bounding box center [118, 240] width 5 height 13
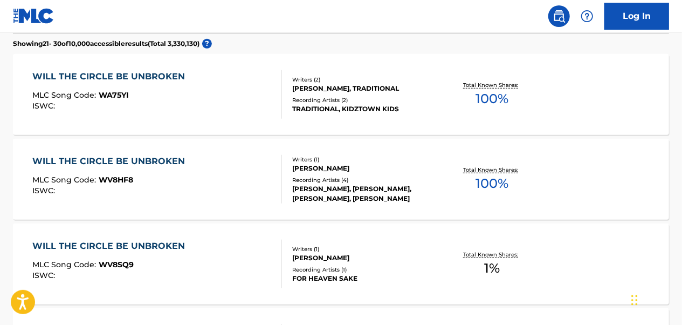
scroll to position [294, 0]
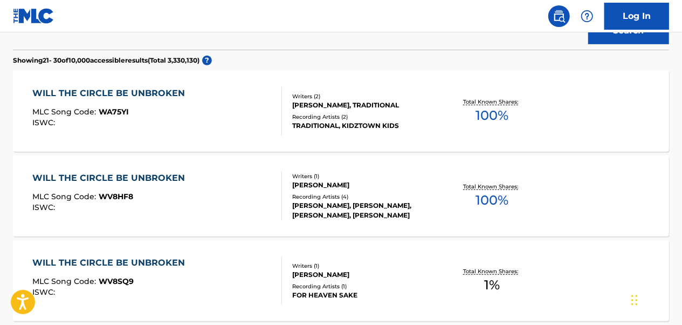
click at [232, 126] on div "WILL THE CIRCLE BE UNBROKEN MLC Song Code : WA75YI ISWC :" at bounding box center [157, 111] width 249 height 49
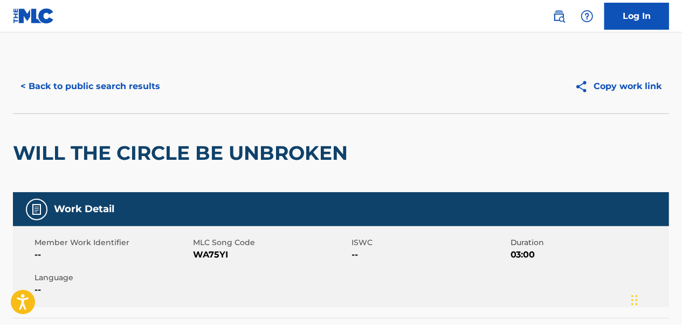
click at [55, 86] on button "< Back to public search results" at bounding box center [90, 86] width 155 height 27
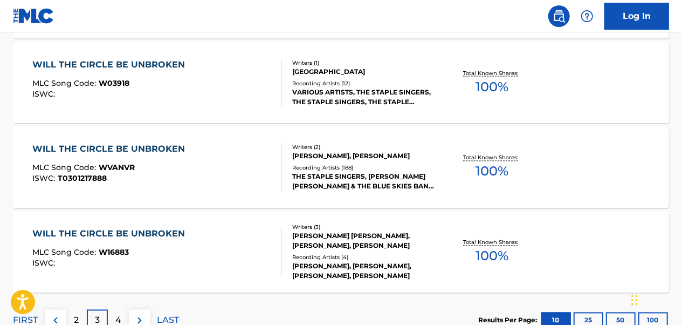
scroll to position [995, 0]
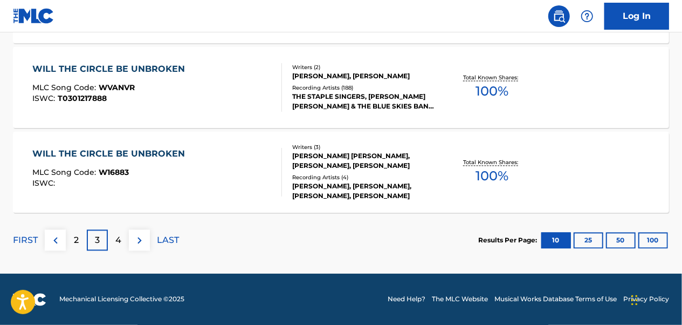
click at [118, 235] on p "4" at bounding box center [118, 240] width 6 height 13
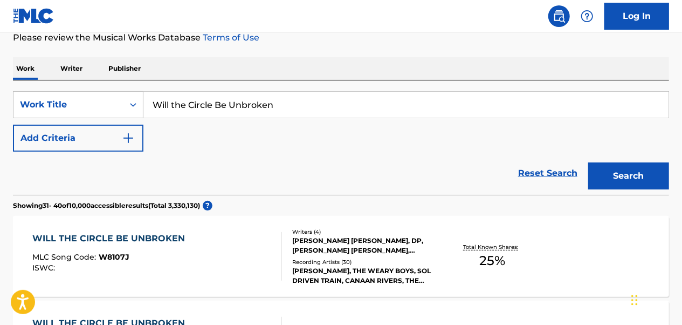
scroll to position [132, 0]
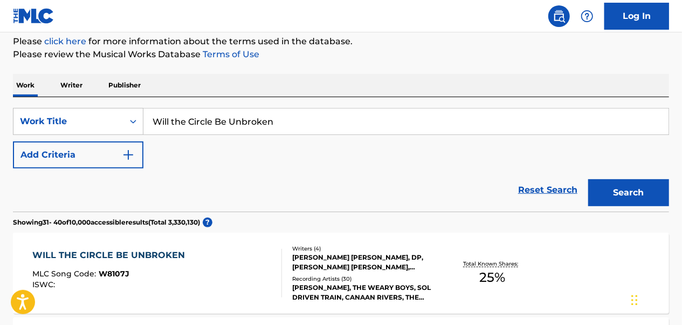
click at [115, 152] on button "Add Criteria" at bounding box center [78, 154] width 131 height 27
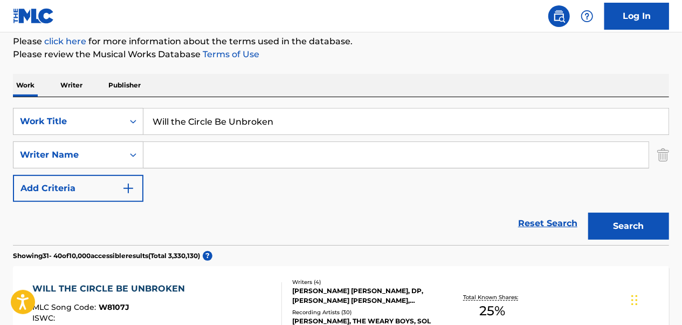
click at [234, 156] on input "Search Form" at bounding box center [395, 155] width 505 height 26
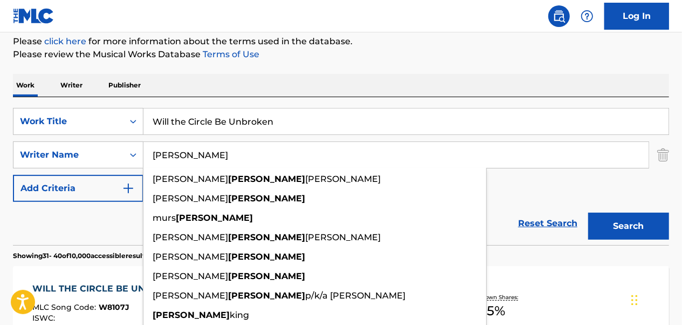
type input "carter"
click at [588, 213] on button "Search" at bounding box center [628, 226] width 81 height 27
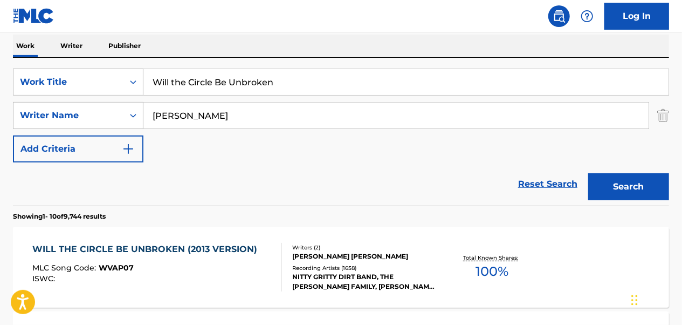
scroll to position [186, 0]
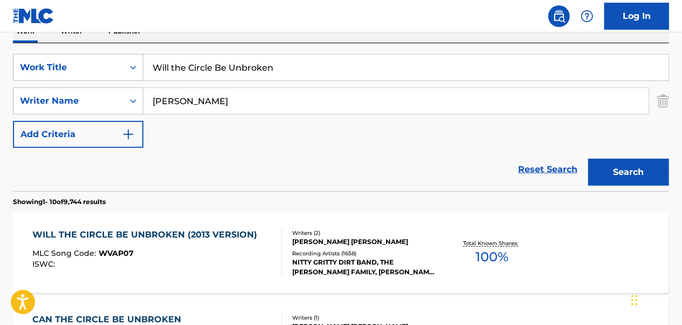
click at [235, 260] on div "ISWC :" at bounding box center [148, 264] width 230 height 8
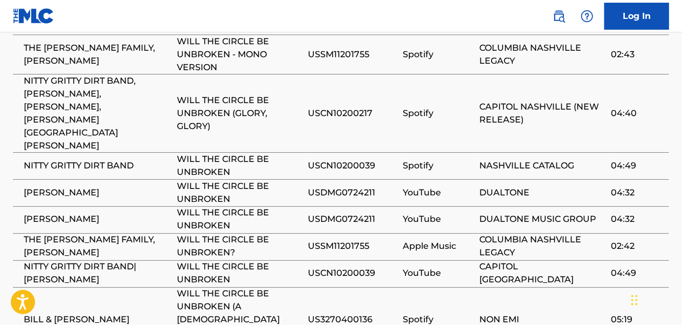
scroll to position [917, 0]
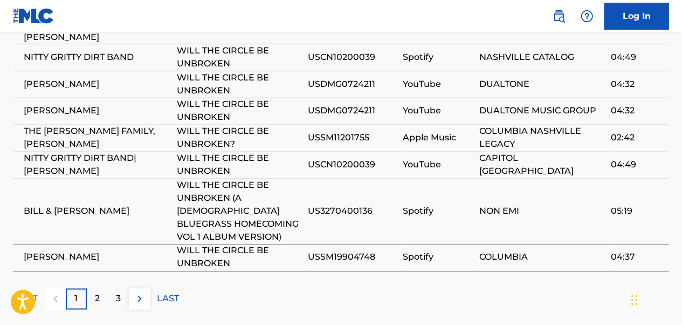
click at [98, 292] on p "2" at bounding box center [97, 298] width 5 height 13
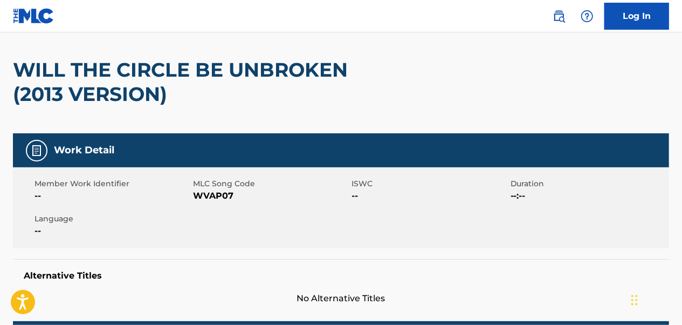
scroll to position [0, 0]
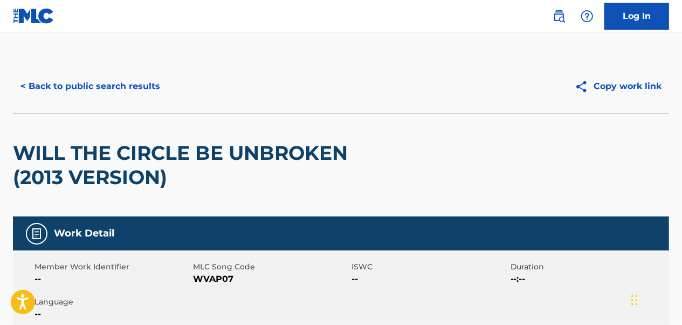
click at [115, 94] on button "< Back to public search results" at bounding box center [90, 86] width 155 height 27
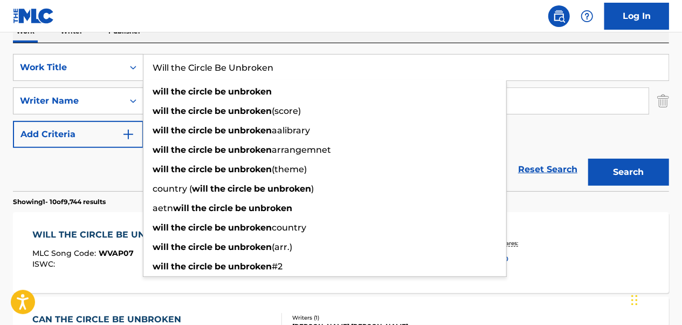
drag, startPoint x: 319, startPoint y: 68, endPoint x: 113, endPoint y: 85, distance: 206.7
click at [115, 80] on div "SearchWithCriteria4a8db6f3-bfa4-4b8f-9412-164f2019a625 Work Title Will the Circ…" at bounding box center [341, 101] width 656 height 94
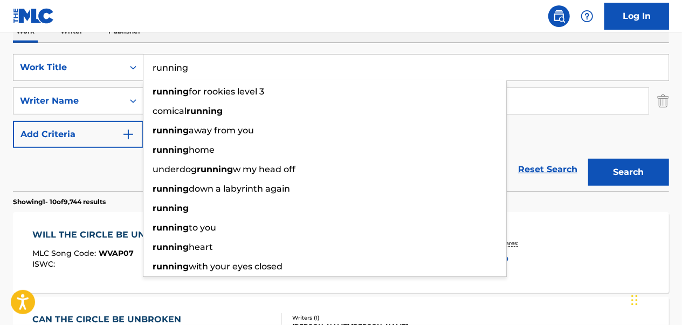
type input "running"
click at [573, 137] on div "SearchWithCriteria4a8db6f3-bfa4-4b8f-9412-164f2019a625 Work Title running runni…" at bounding box center [341, 101] width 656 height 94
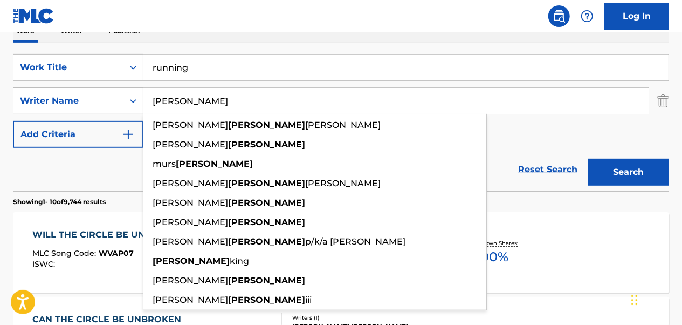
drag, startPoint x: 527, startPoint y: 103, endPoint x: 118, endPoint y: 105, distance: 409.9
click at [118, 105] on div "SearchWithCriteriab9978205-92ae-4837-a76d-6a59e3f1cbd9 Writer Name carter charl…" at bounding box center [341, 100] width 656 height 27
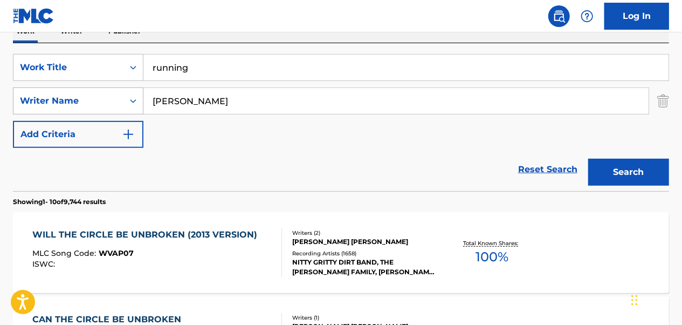
type input "murat konar"
click at [588, 159] on button "Search" at bounding box center [628, 172] width 81 height 27
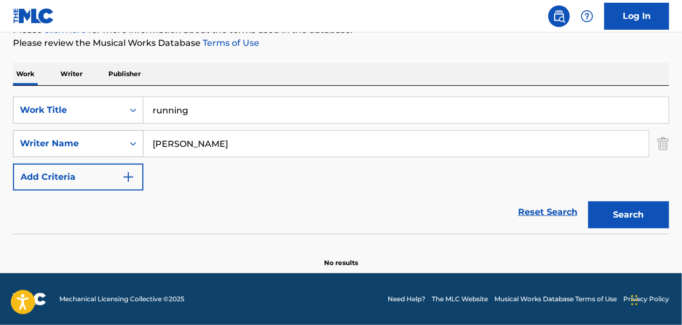
scroll to position [143, 0]
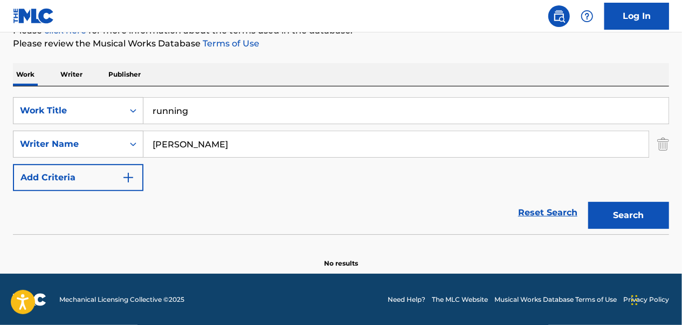
click at [659, 140] on img "Search Form" at bounding box center [663, 144] width 12 height 27
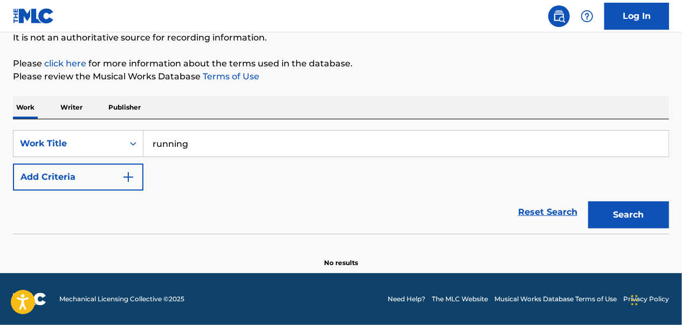
scroll to position [109, 0]
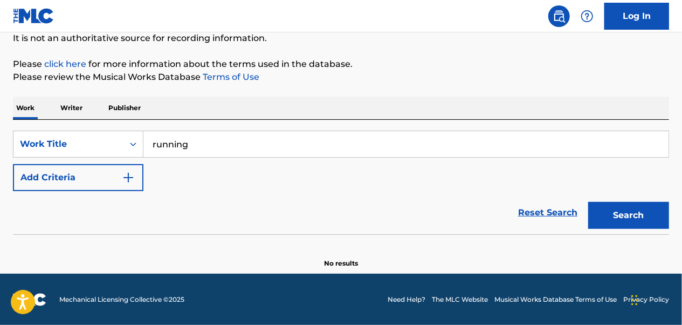
click at [642, 213] on button "Search" at bounding box center [628, 215] width 81 height 27
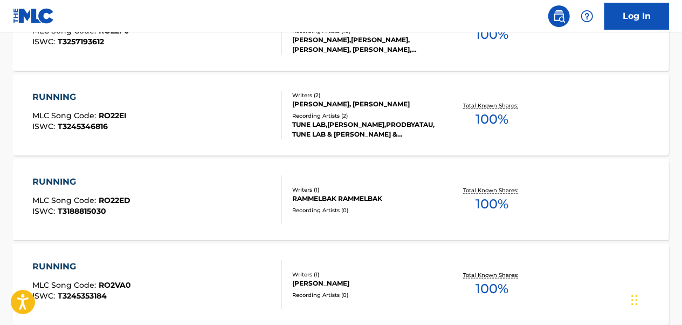
scroll to position [649, 0]
